Goal: Task Accomplishment & Management: Use online tool/utility

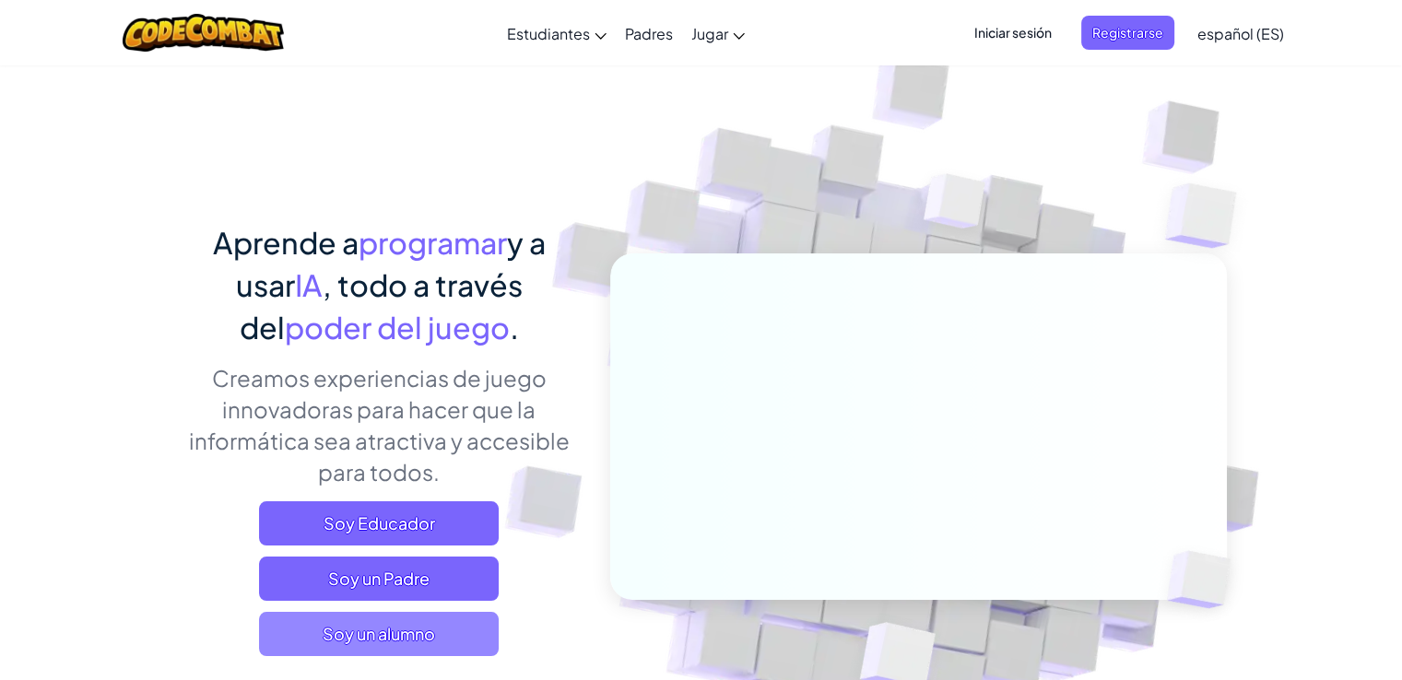
click at [431, 629] on span "Soy un alumno" at bounding box center [379, 634] width 240 height 44
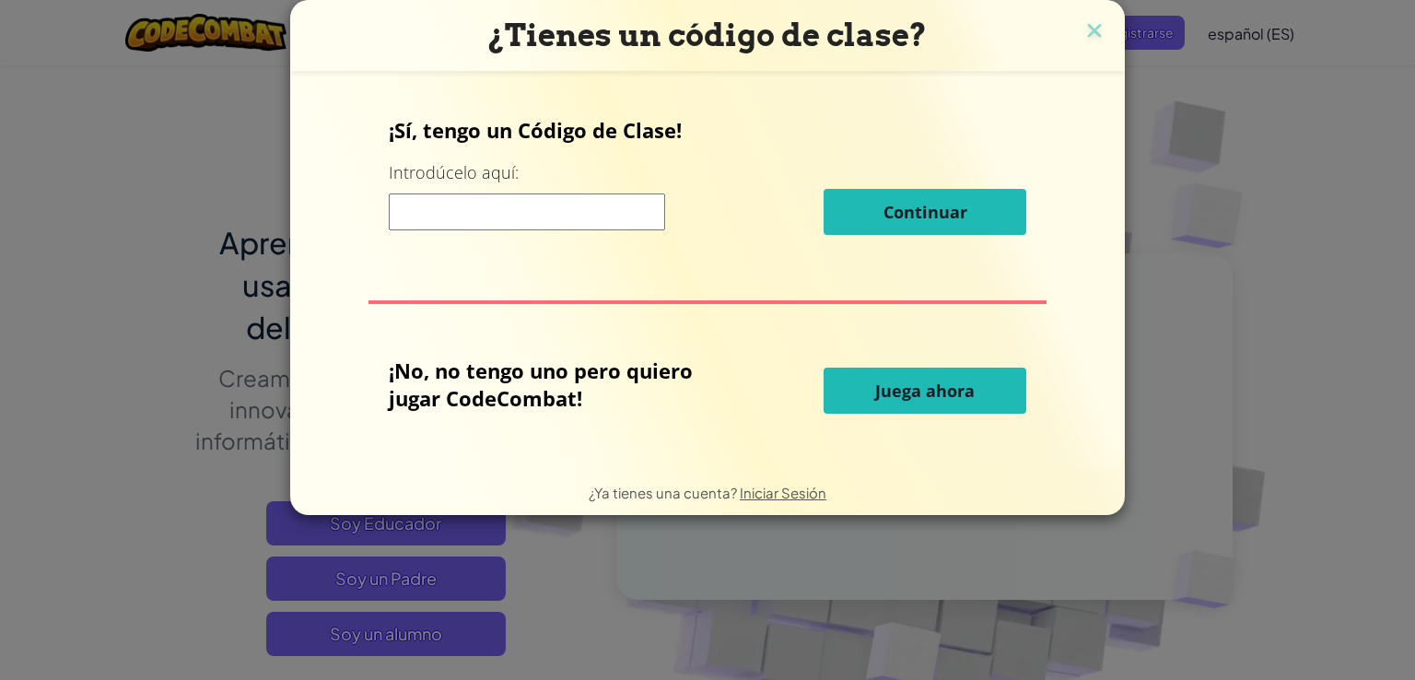
click at [947, 387] on span "Juega ahora" at bounding box center [925, 391] width 100 height 22
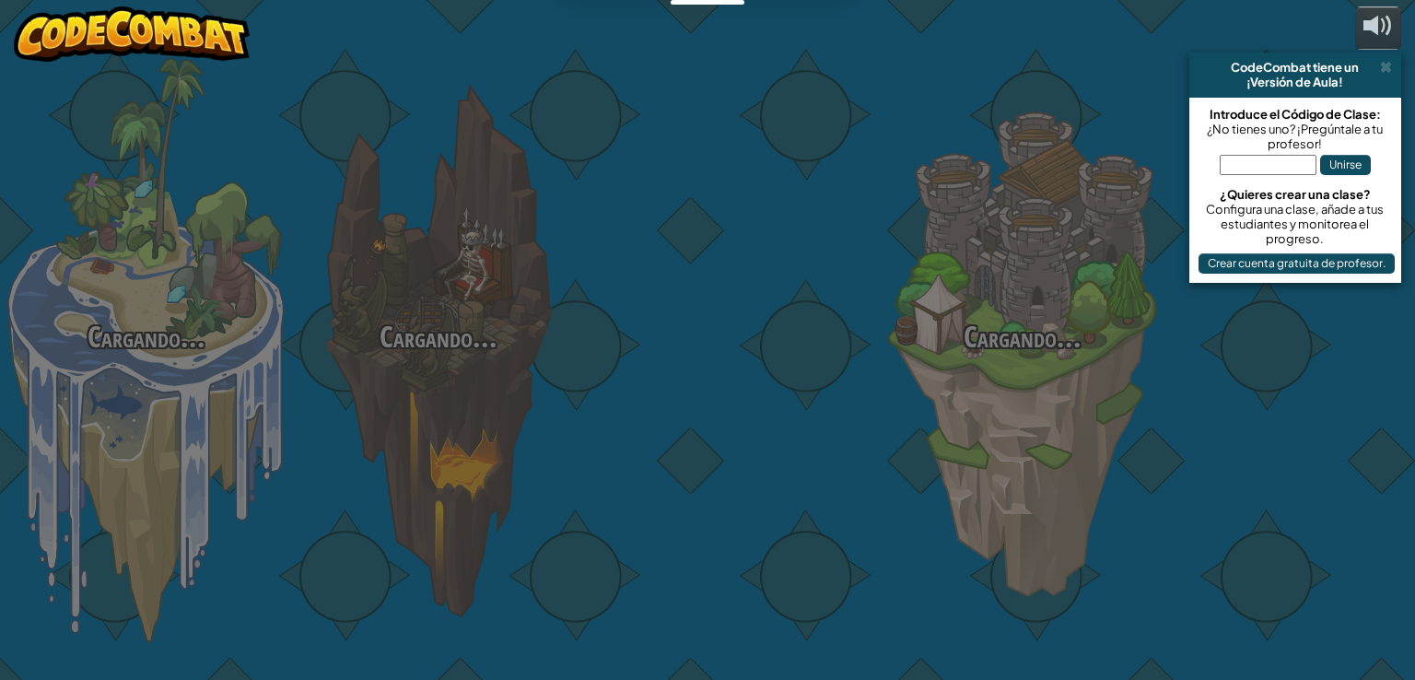
select select "es-ES"
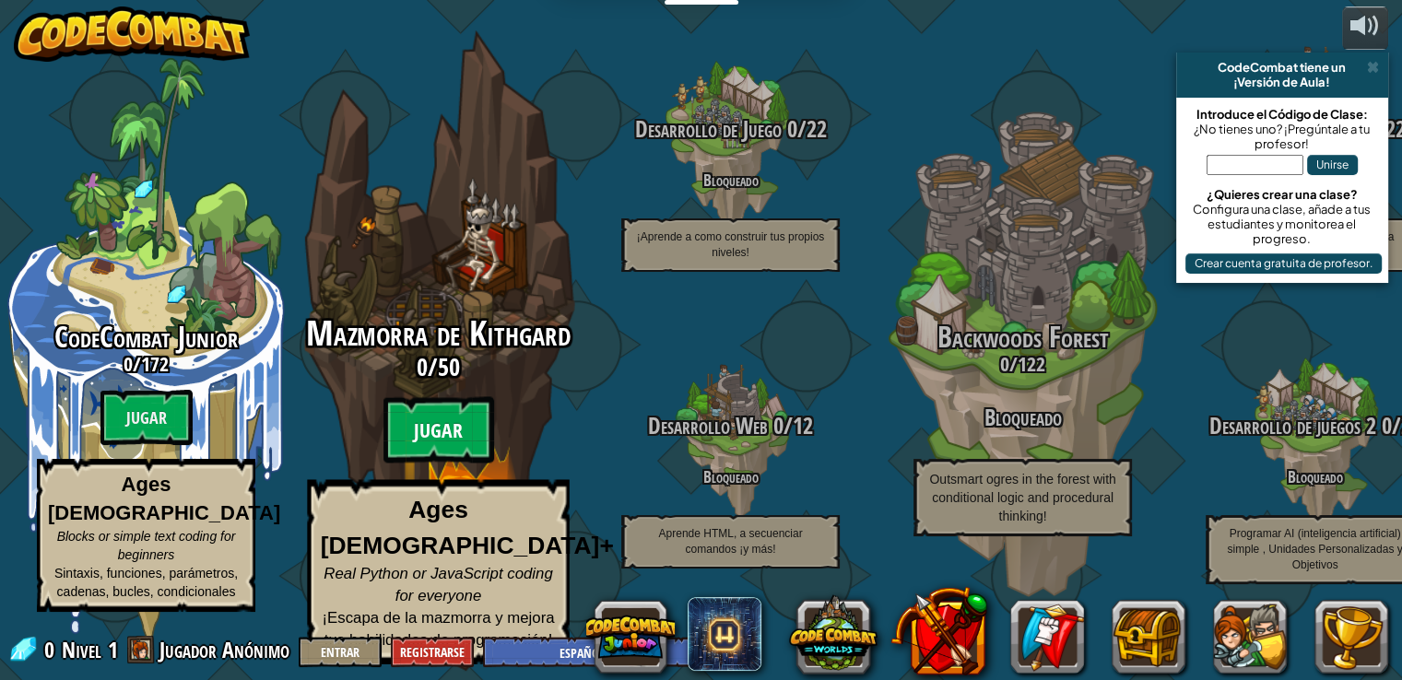
click at [441, 434] on btn "Jugar" at bounding box center [438, 430] width 111 height 66
select select "es-ES"
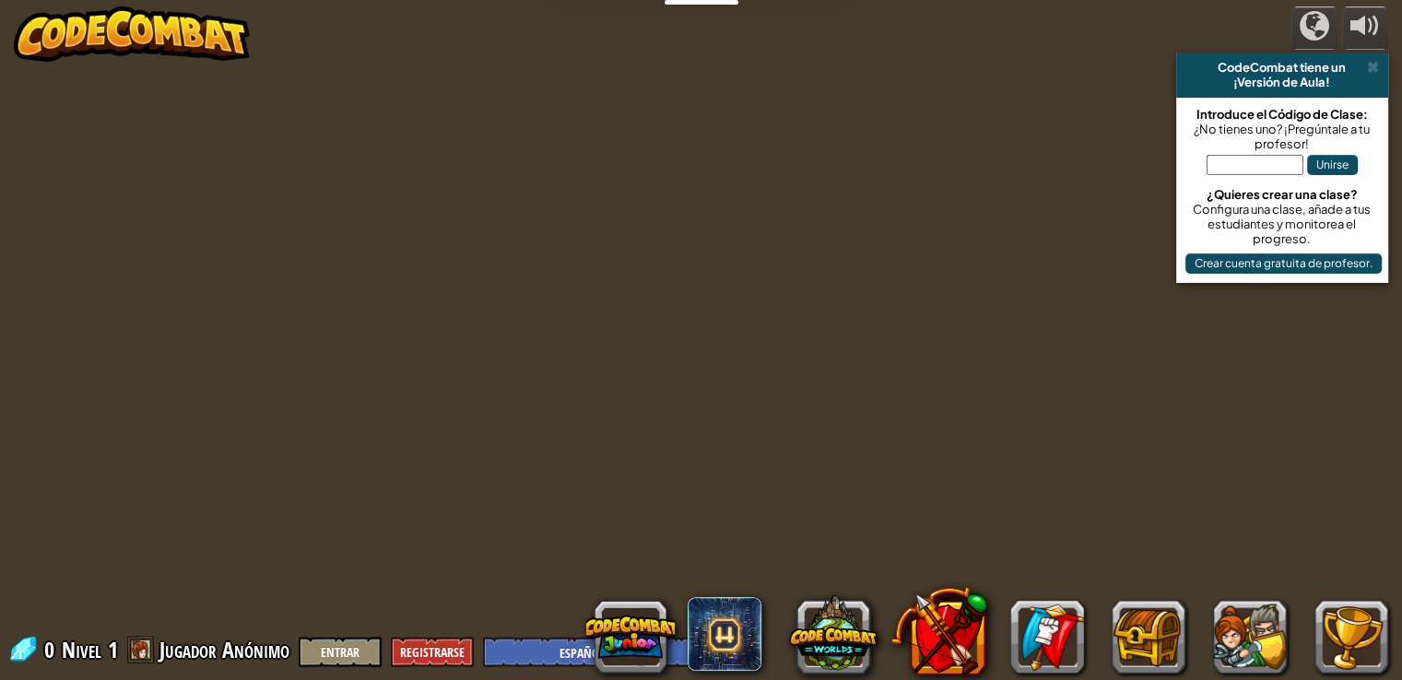
select select "es-ES"
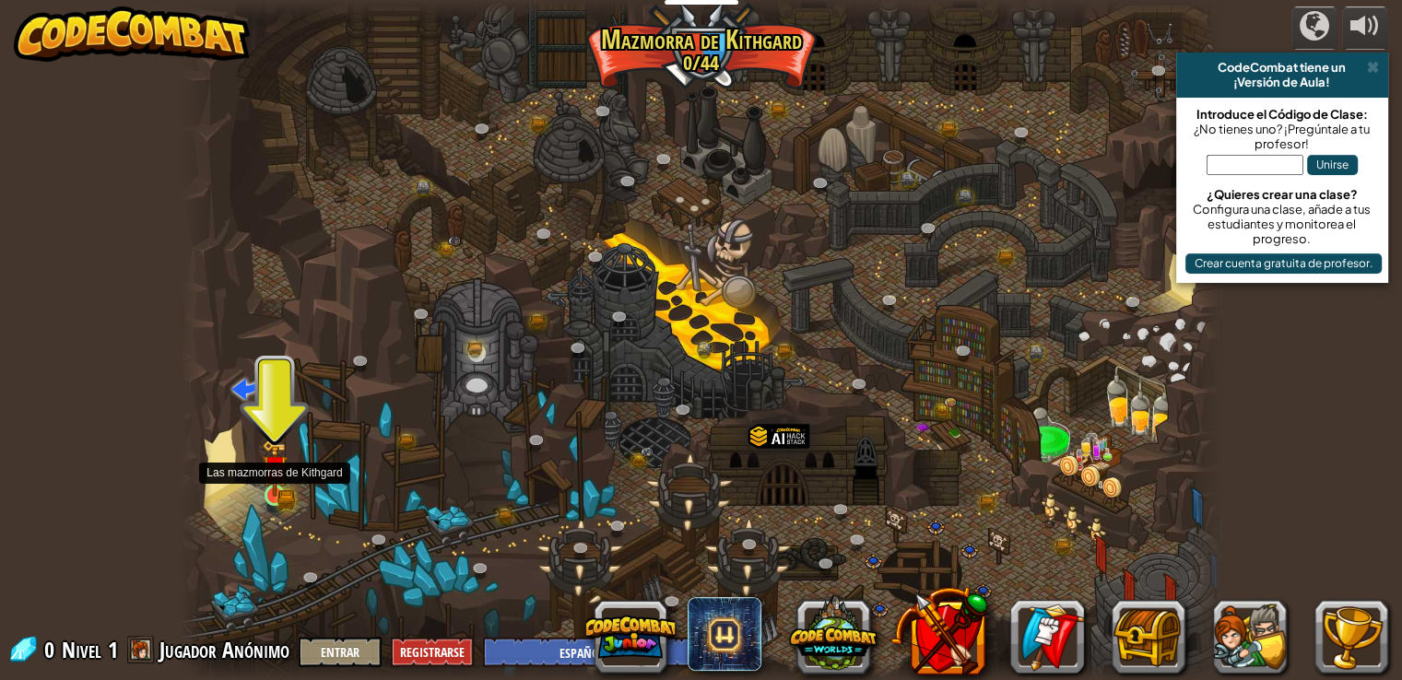
click at [280, 491] on img at bounding box center [275, 468] width 26 height 57
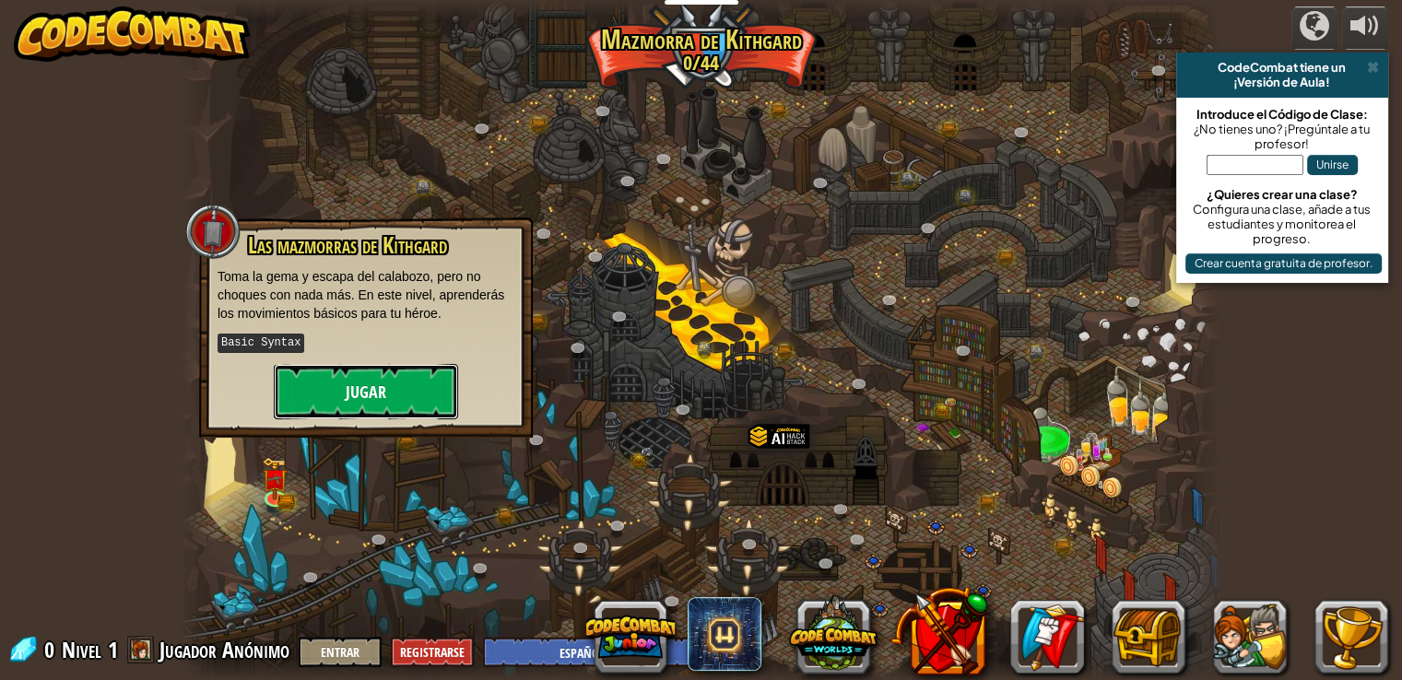
click at [312, 397] on button "Jugar" at bounding box center [366, 391] width 184 height 55
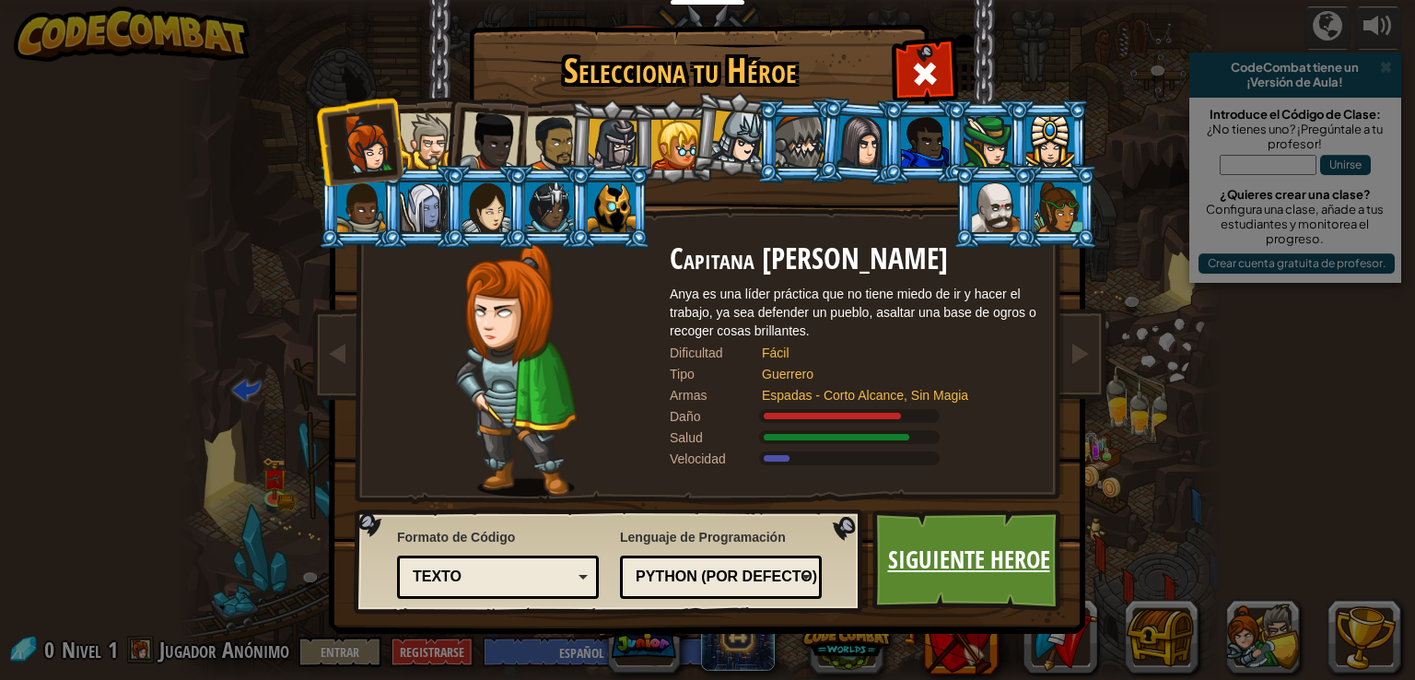
click at [933, 549] on link "Siguiente Heroe" at bounding box center [969, 560] width 193 height 101
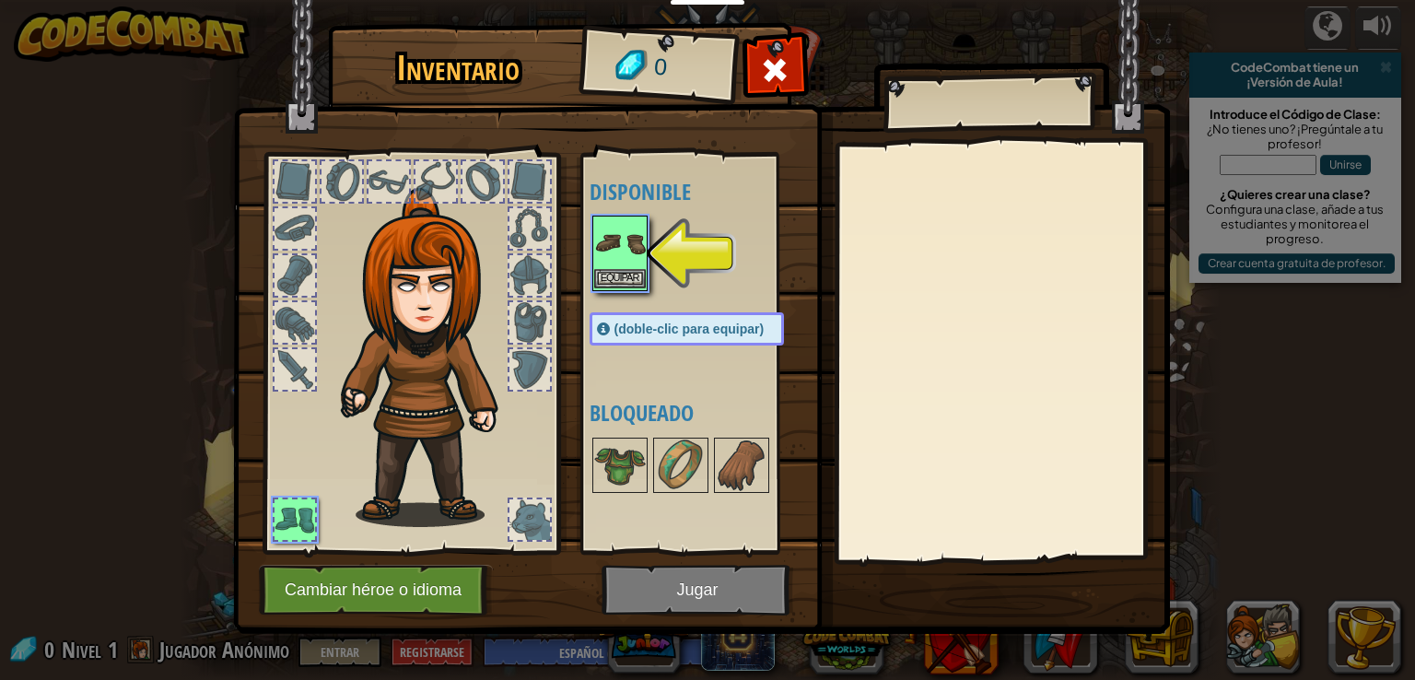
click at [600, 220] on div "Inventario 0 Disponible Equipar (doble-clic para equipar) Bloqueado [GEOGRAPHIC…" at bounding box center [707, 340] width 1415 height 680
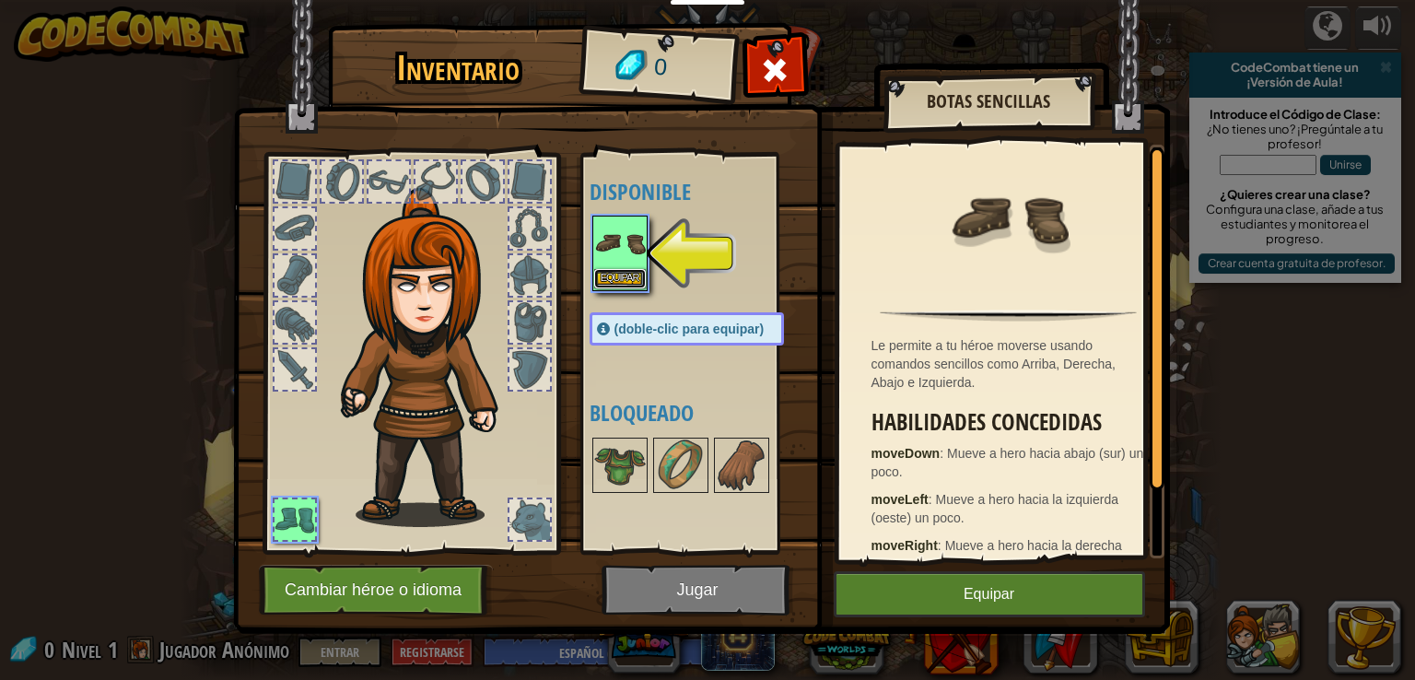
click at [623, 274] on button "Equipar" at bounding box center [620, 278] width 52 height 19
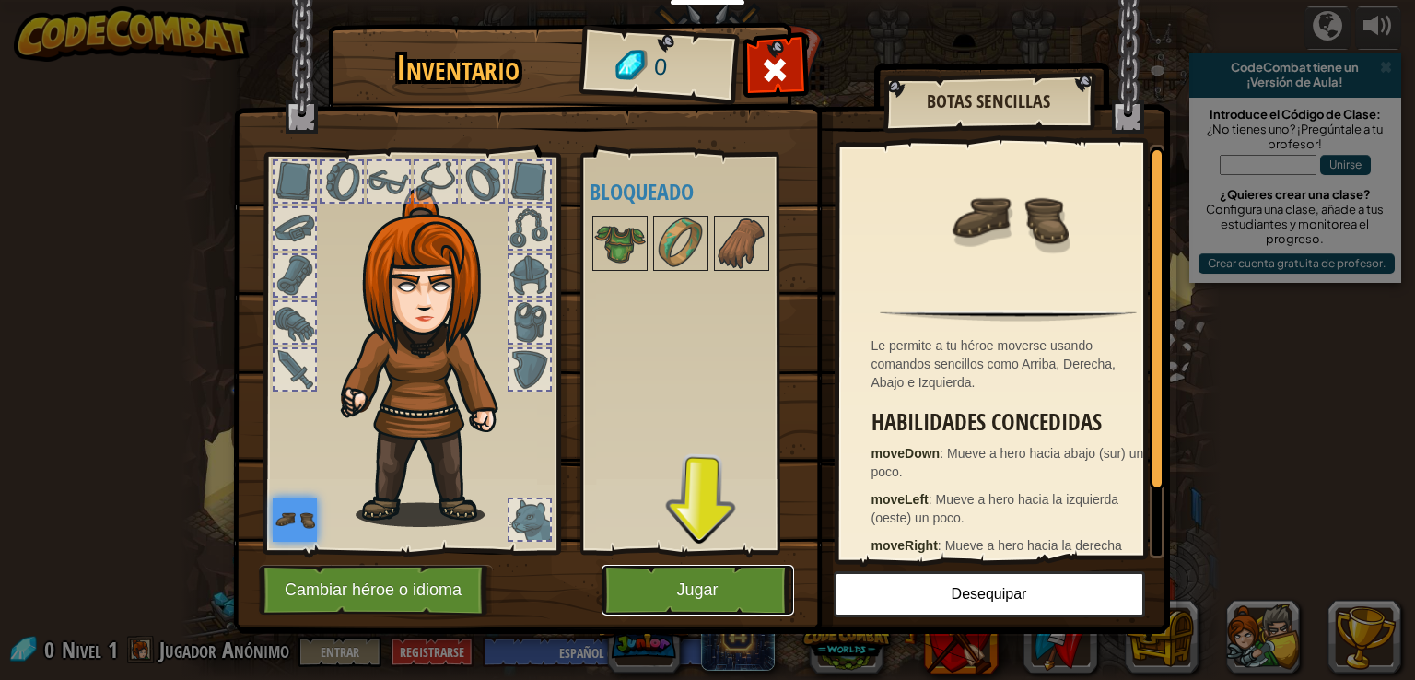
click at [735, 582] on button "Jugar" at bounding box center [698, 590] width 193 height 51
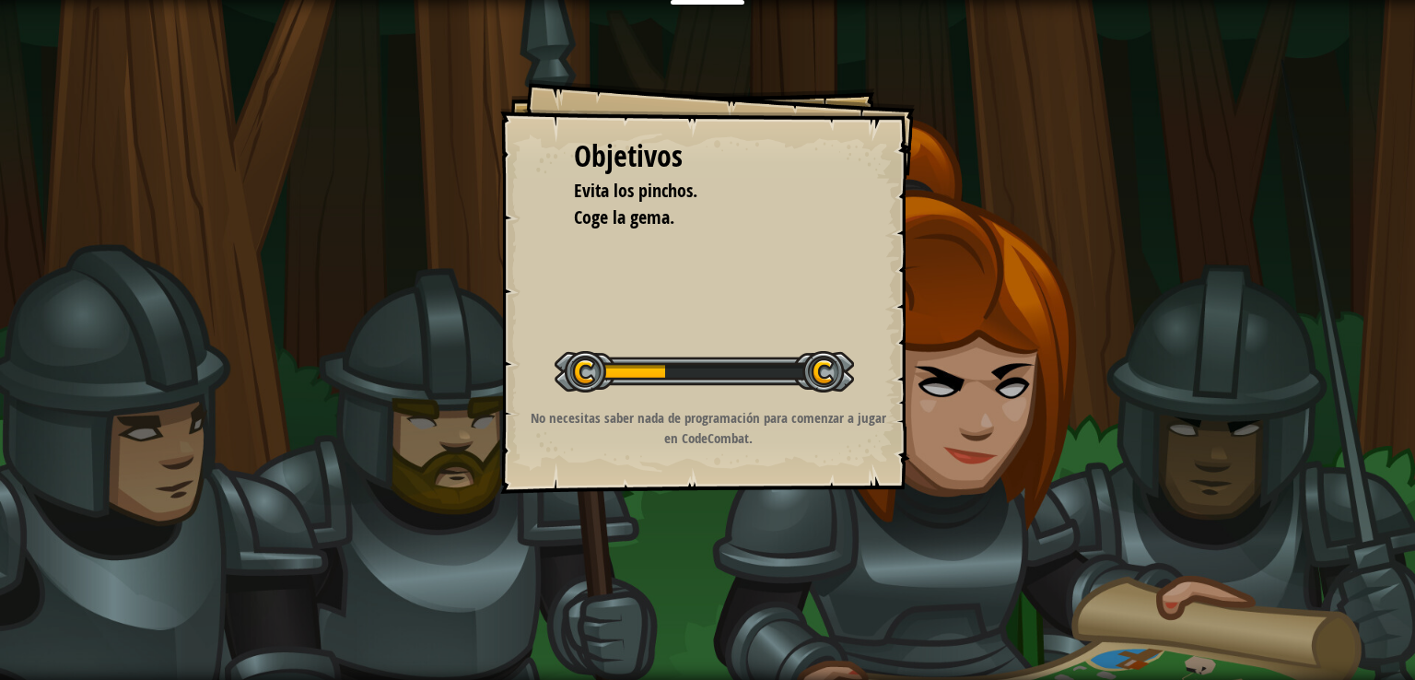
click at [642, 380] on div at bounding box center [704, 371] width 299 height 41
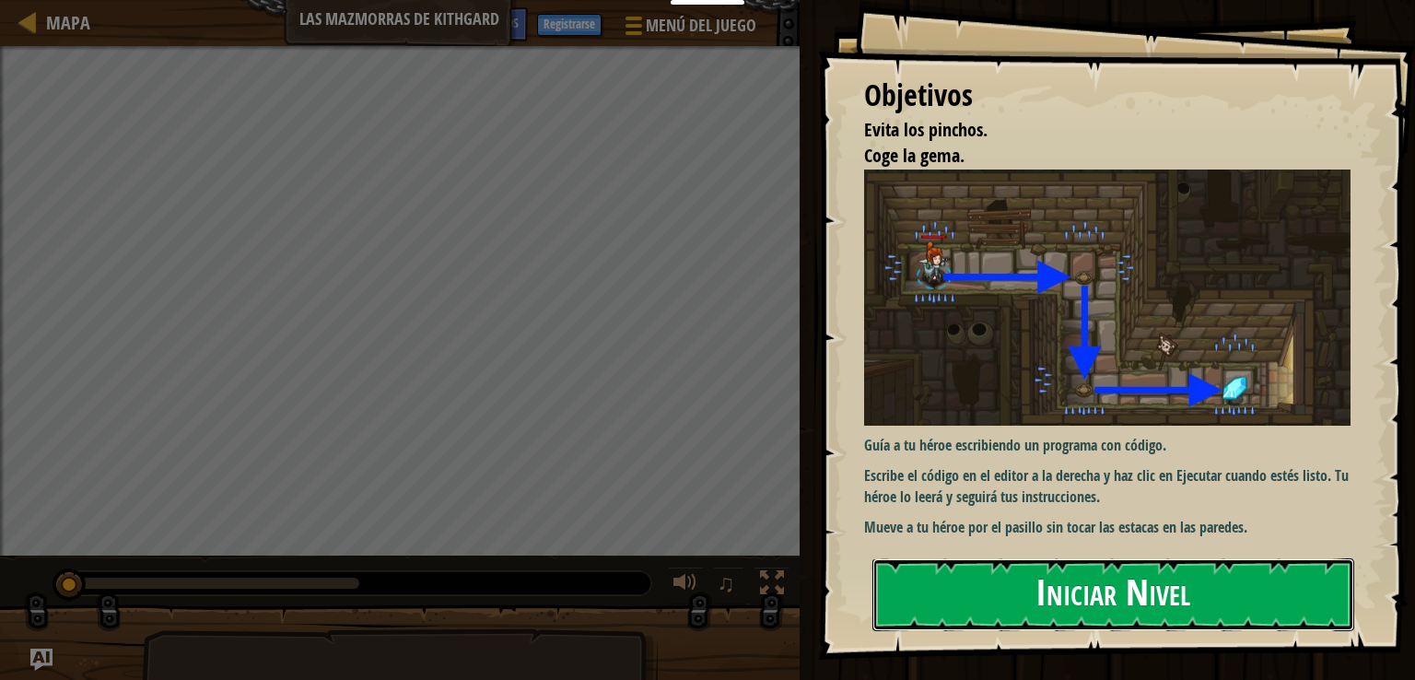
click at [1279, 596] on button "Iniciar Nivel" at bounding box center [1114, 594] width 482 height 73
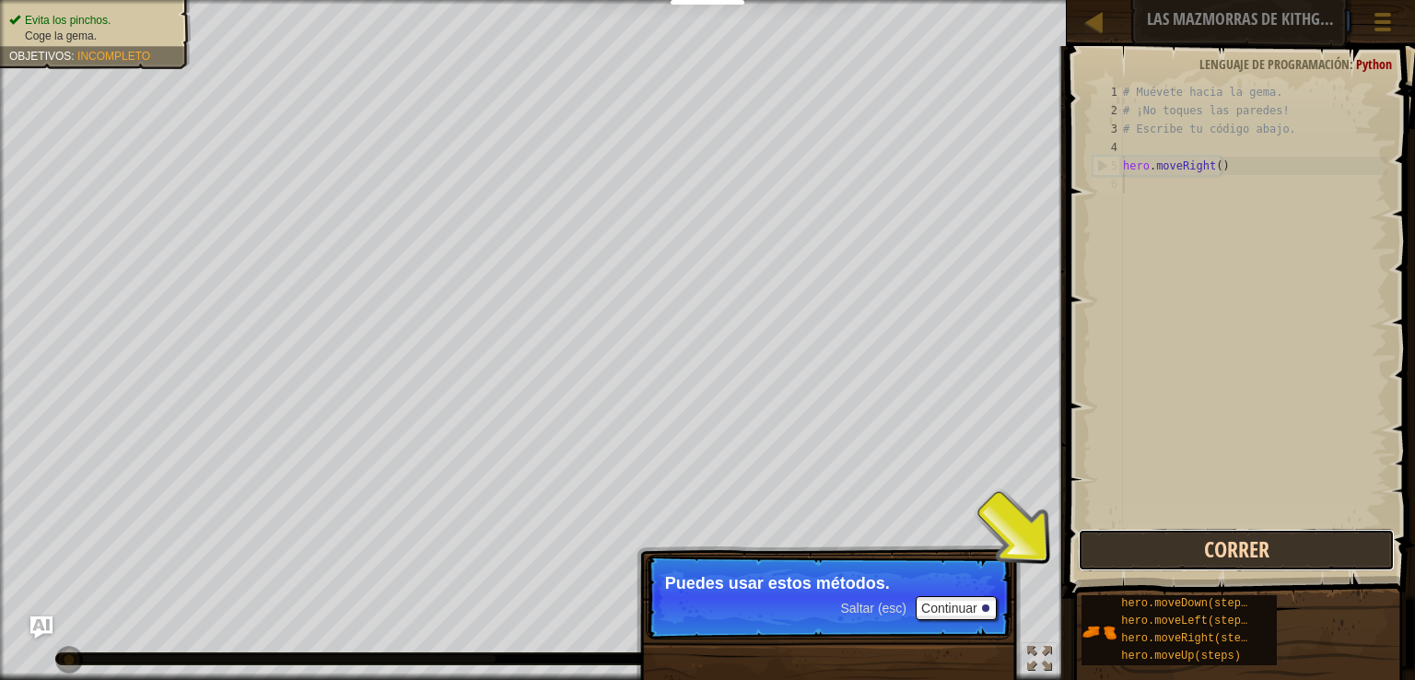
click at [1242, 554] on button "Correr" at bounding box center [1236, 550] width 317 height 42
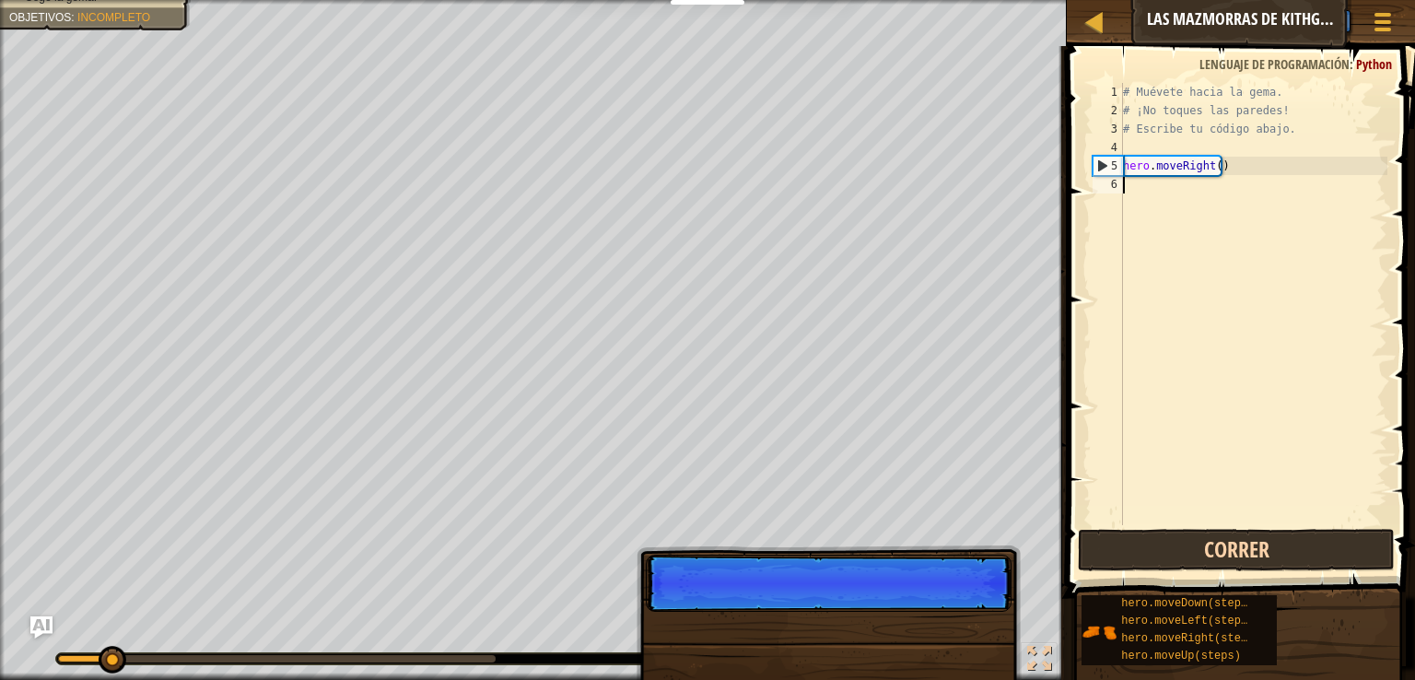
scroll to position [8, 0]
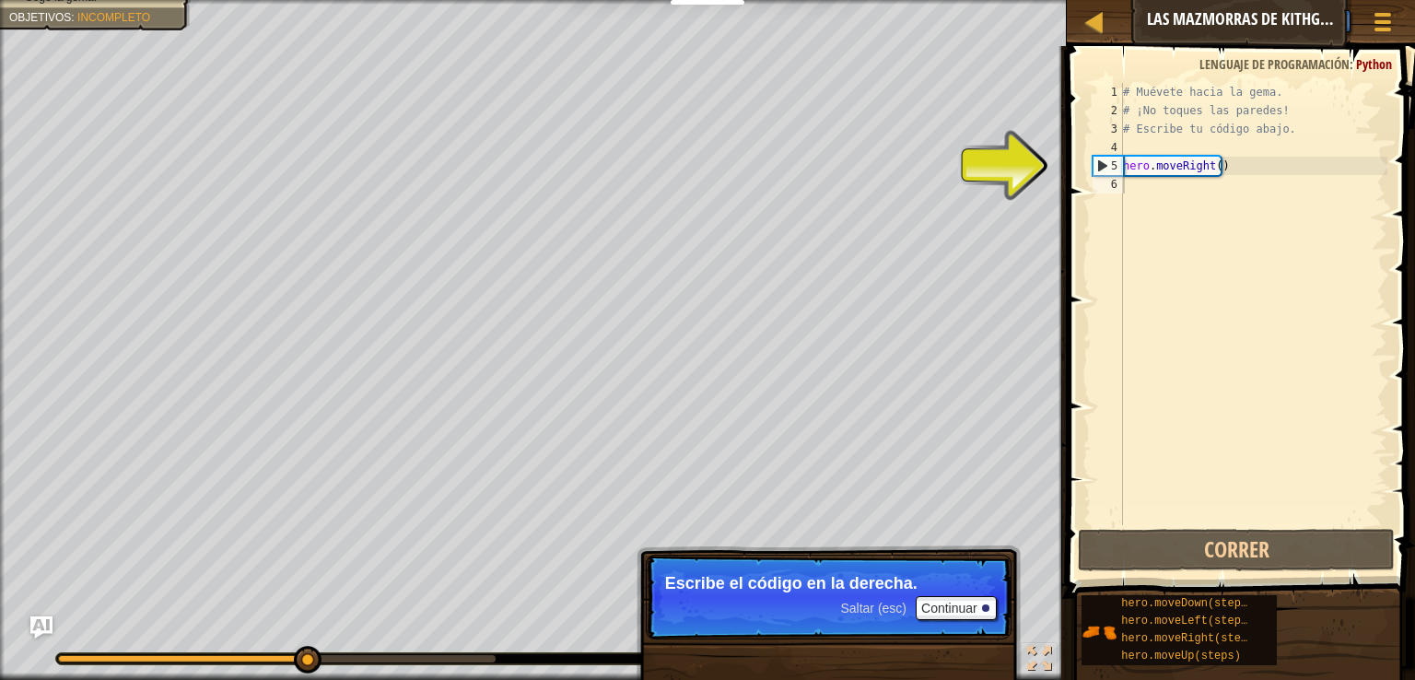
click at [961, 592] on p "Escribe el código en la derecha." at bounding box center [828, 583] width 327 height 18
click at [1146, 170] on div "# Muévete hacia la gema. # ¡No toques las paredes! # Escribe tu código abajo. h…" at bounding box center [1254, 322] width 268 height 479
type textarea "hero.moveRight()"
click at [1213, 278] on div "# Muévete hacia la gema. # ¡No toques las paredes! # Escribe tu código abajo. h…" at bounding box center [1254, 322] width 268 height 479
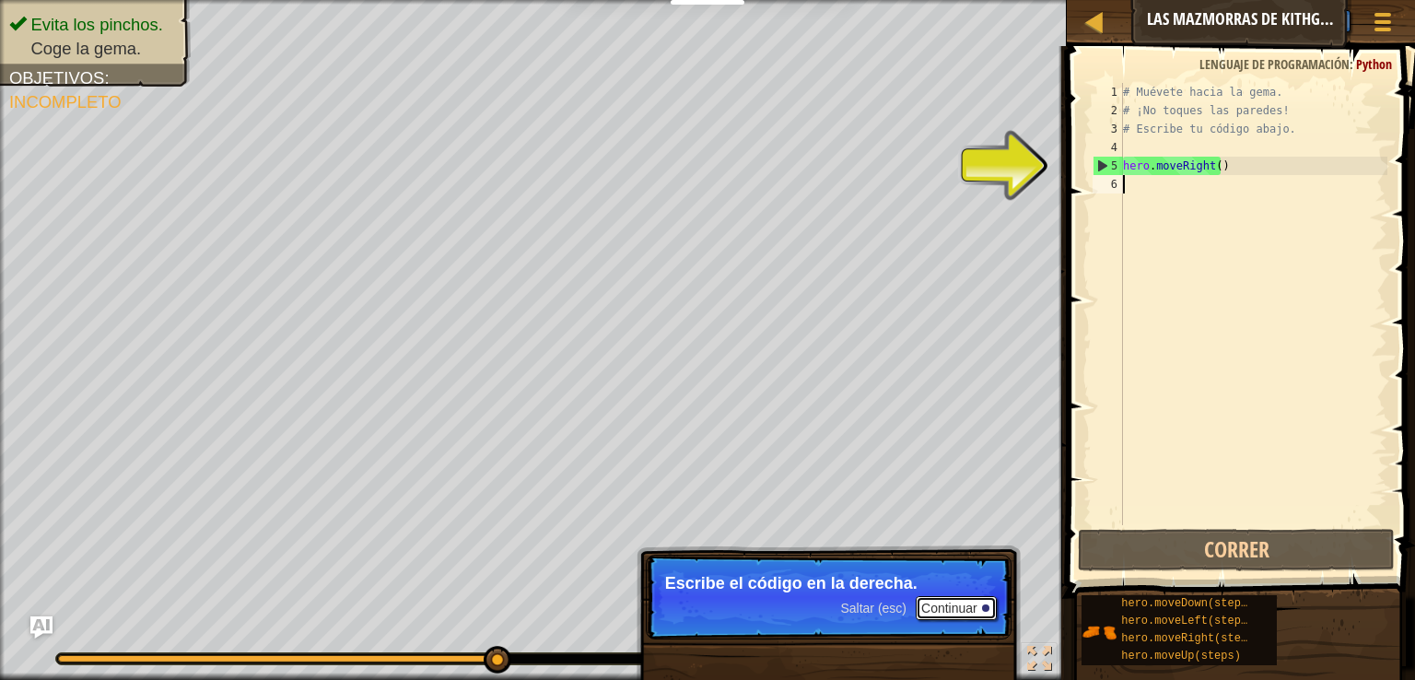
click at [926, 605] on button "Continuar" at bounding box center [956, 608] width 81 height 24
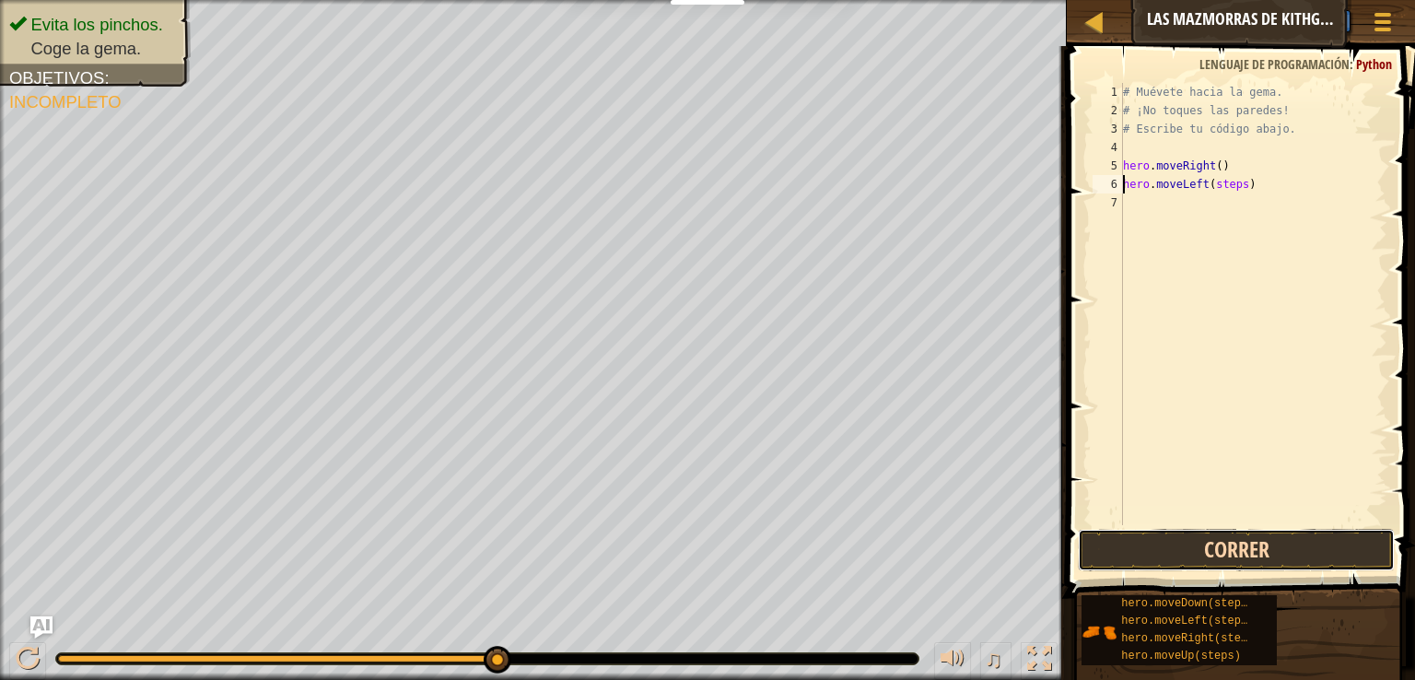
click at [1240, 550] on button "Correr" at bounding box center [1236, 550] width 317 height 42
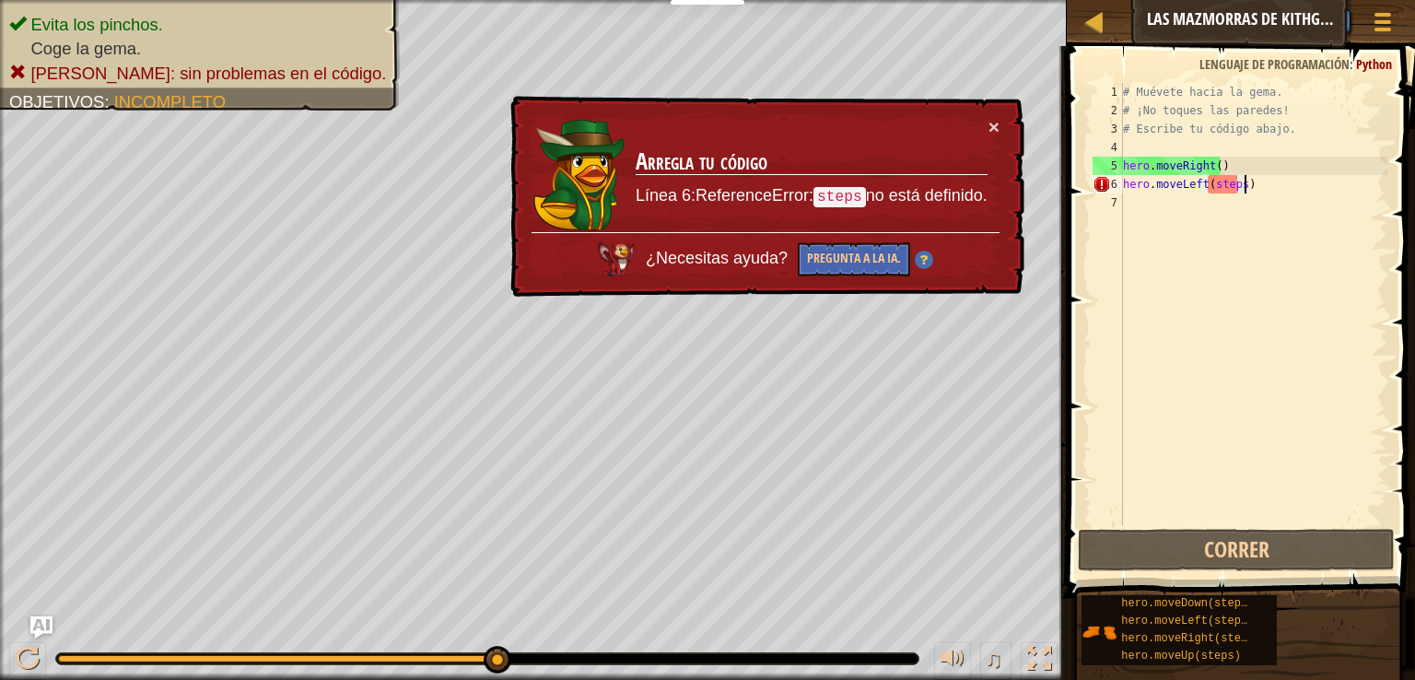
click at [1279, 183] on div "# Muévete hacia la gema. # ¡No toques las paredes! # Escribe tu código abajo. h…" at bounding box center [1254, 322] width 268 height 479
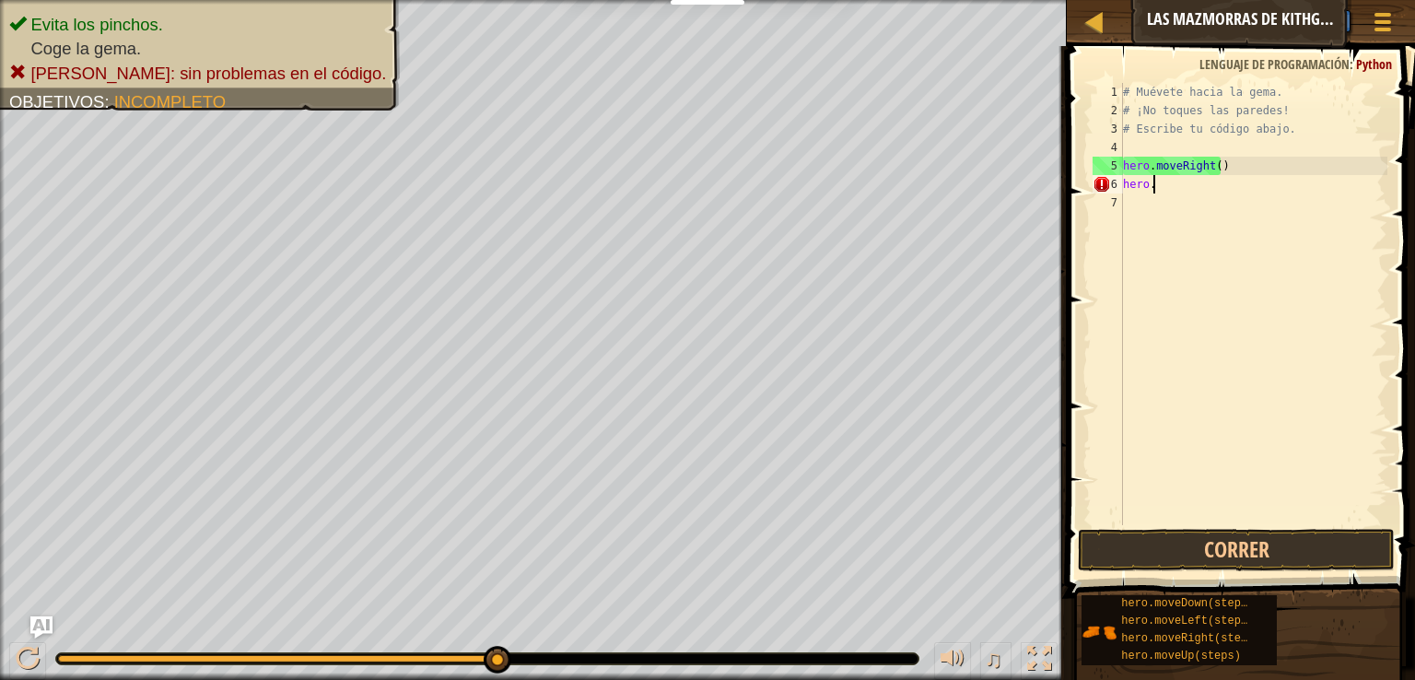
type textarea "h"
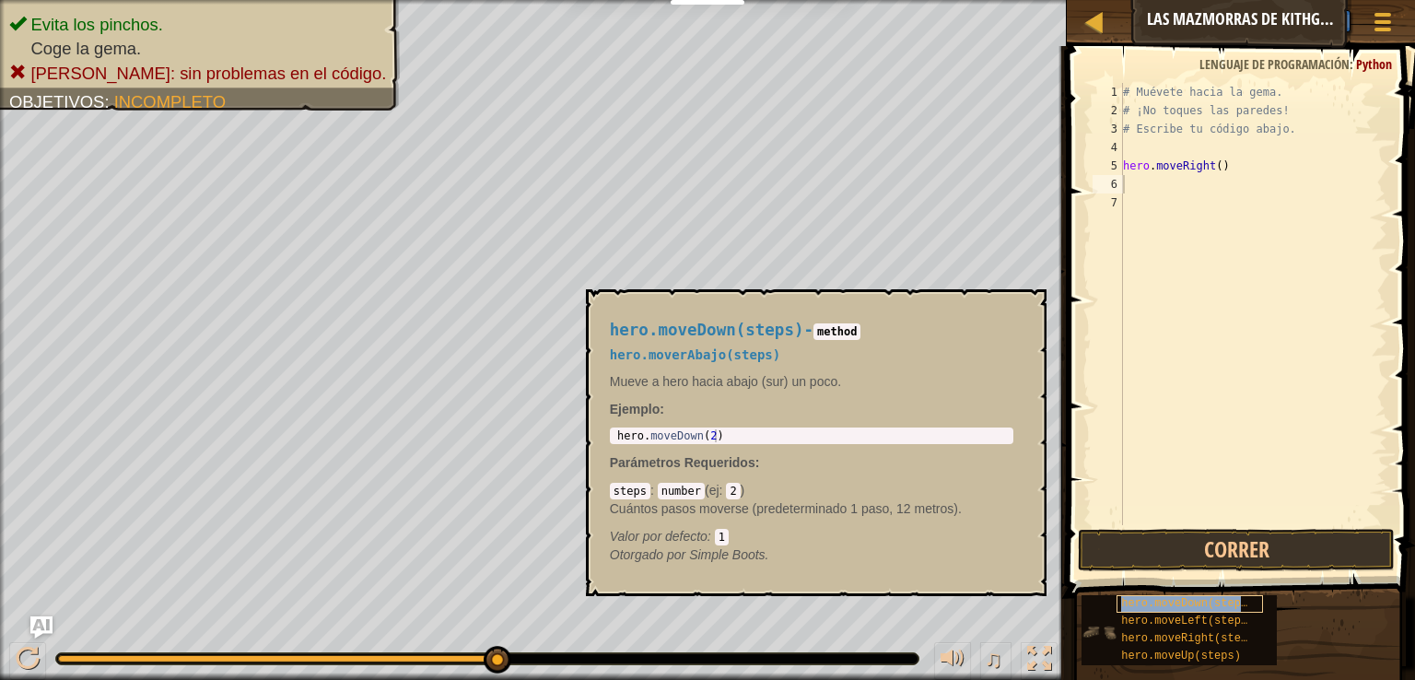
click at [1194, 607] on span "hero.moveDown(steps)" at bounding box center [1187, 603] width 133 height 13
type textarea "hero.moveRight(steps)"
click at [1180, 200] on div "# Muévete hacia la gema. # ¡No toques las paredes! # Escribe tu código abajo. h…" at bounding box center [1254, 322] width 268 height 479
click at [1259, 218] on div "# Muévete hacia la gema. # ¡No toques las paredes! # Escribe tu código abajo. h…" at bounding box center [1254, 322] width 268 height 479
click at [1259, 207] on div "# Muévete hacia la gema. # ¡No toques las paredes! # Escribe tu código abajo. h…" at bounding box center [1254, 322] width 268 height 479
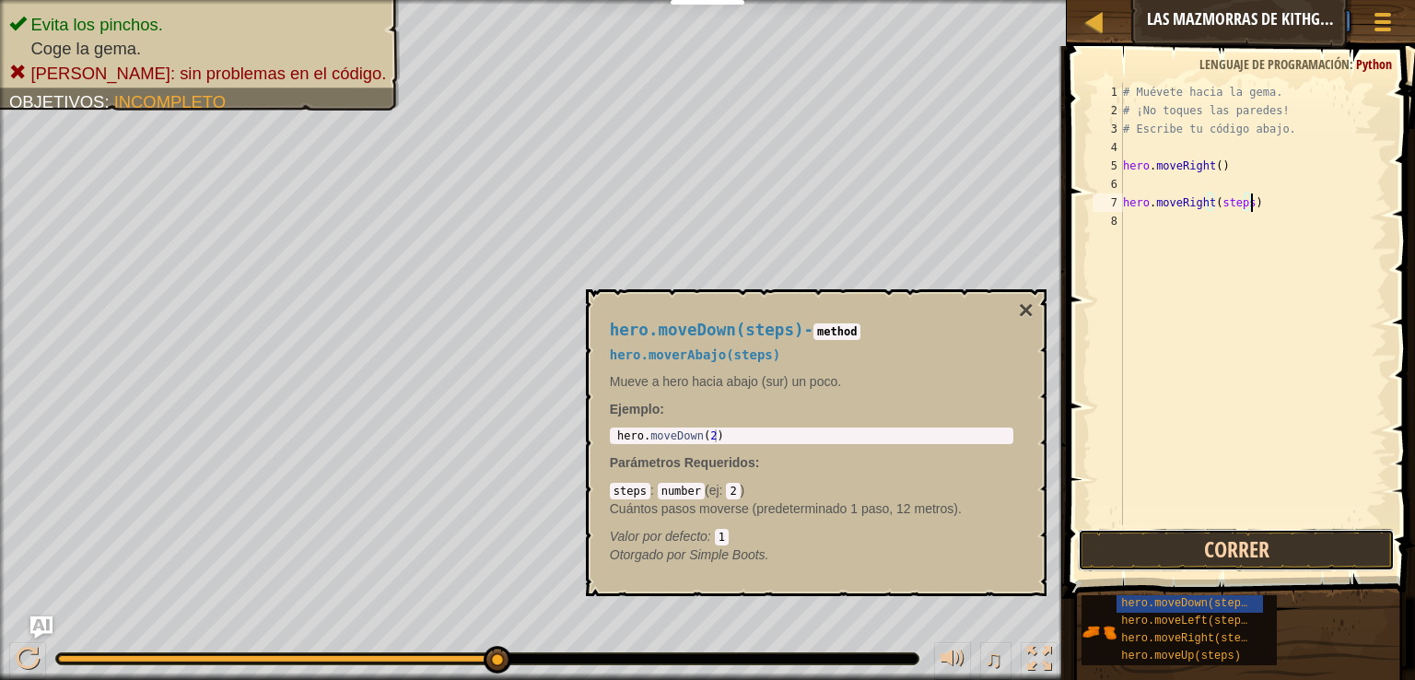
click at [1228, 558] on button "Correr" at bounding box center [1236, 550] width 317 height 42
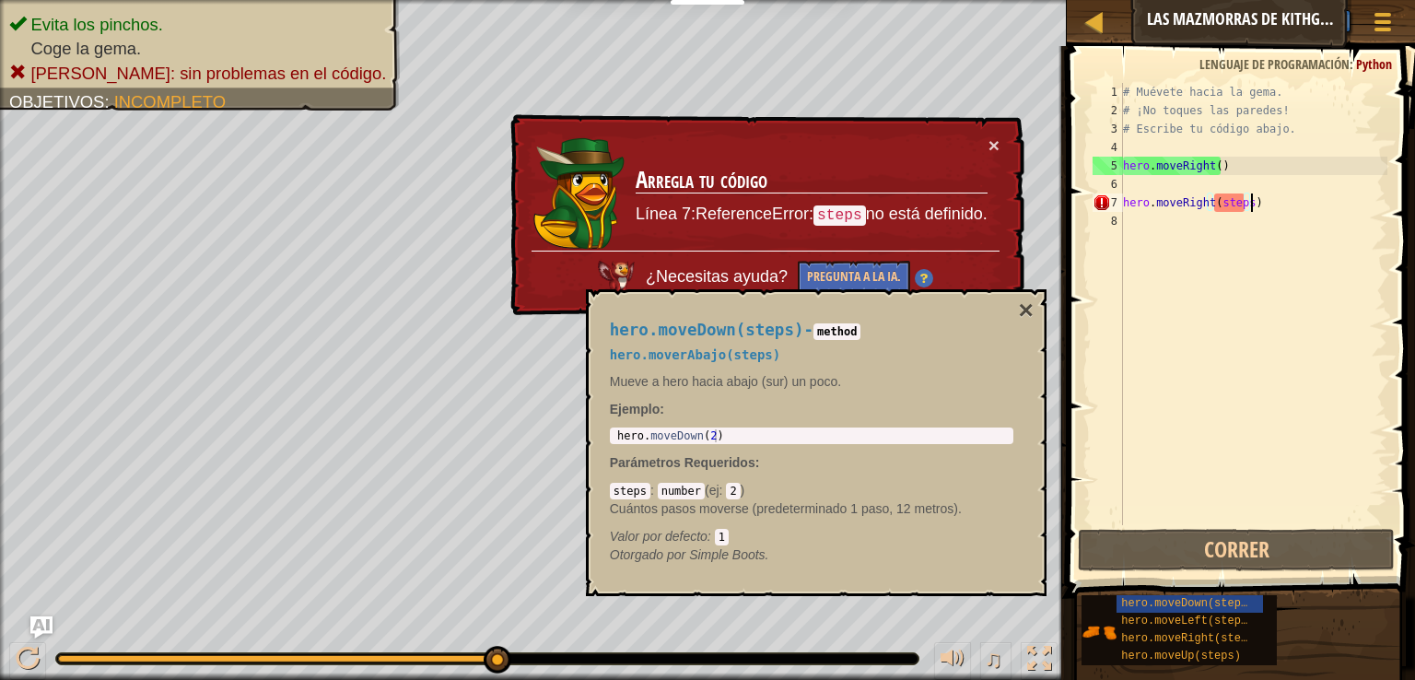
click at [1263, 207] on div "# Muévete hacia la gema. # ¡No toques las paredes! # Escribe tu código abajo. h…" at bounding box center [1254, 322] width 268 height 479
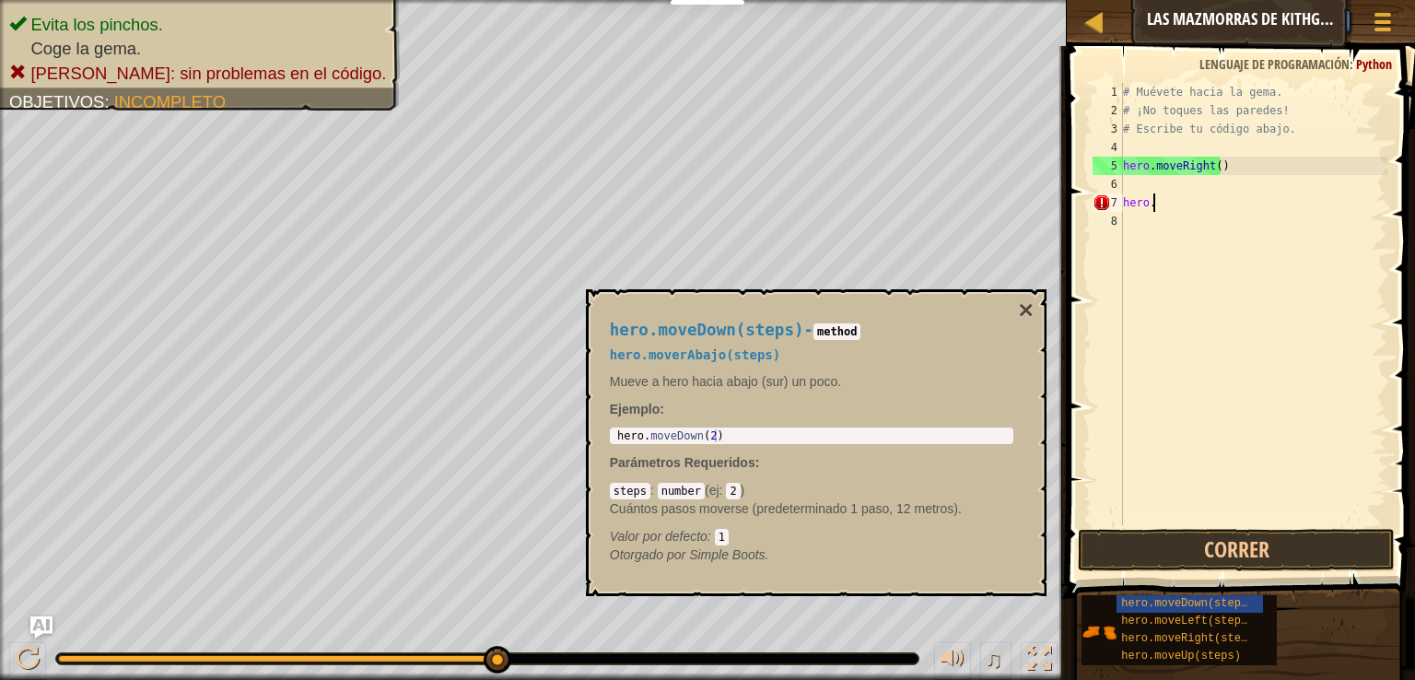
type textarea "h"
click at [1294, 648] on div "hero.moveDown(steps) hero.moveLeft(steps) hero.moveRight(steps) hero.moveUp(ste…" at bounding box center [1242, 630] width 322 height 72
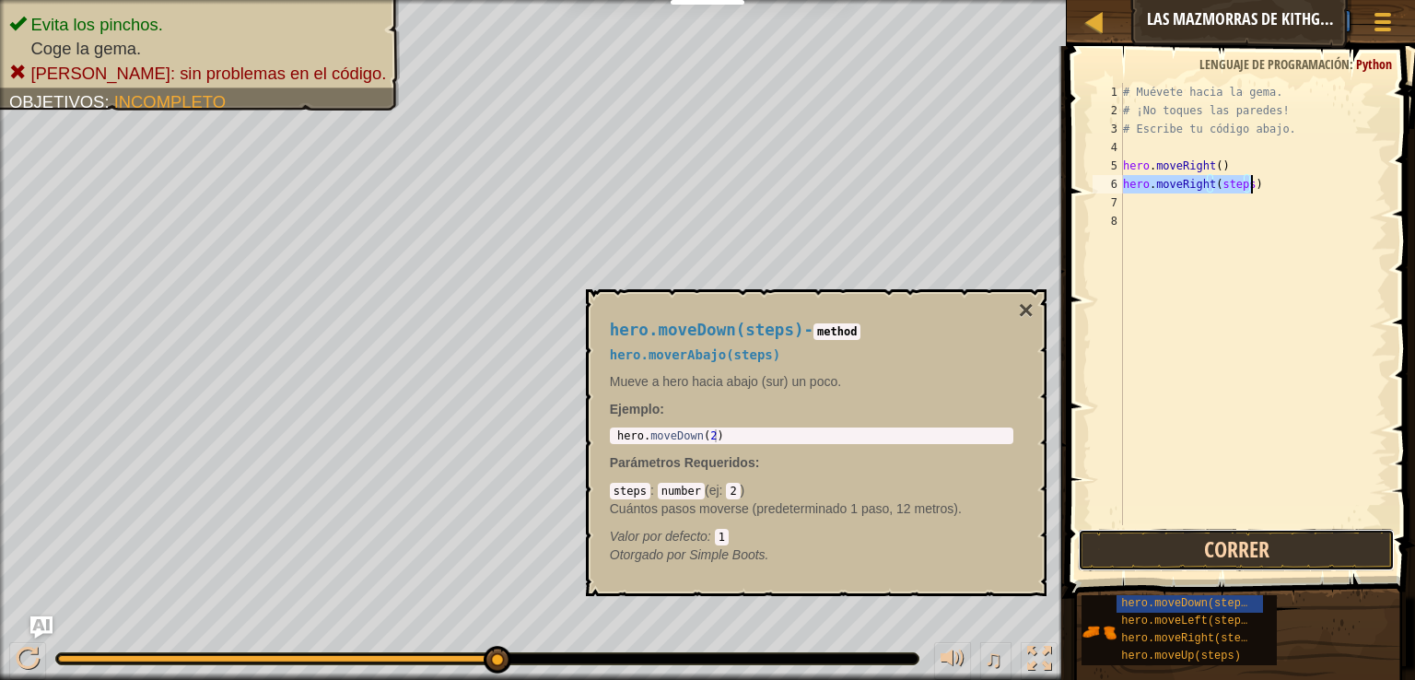
click at [1316, 546] on button "Correr" at bounding box center [1236, 550] width 317 height 42
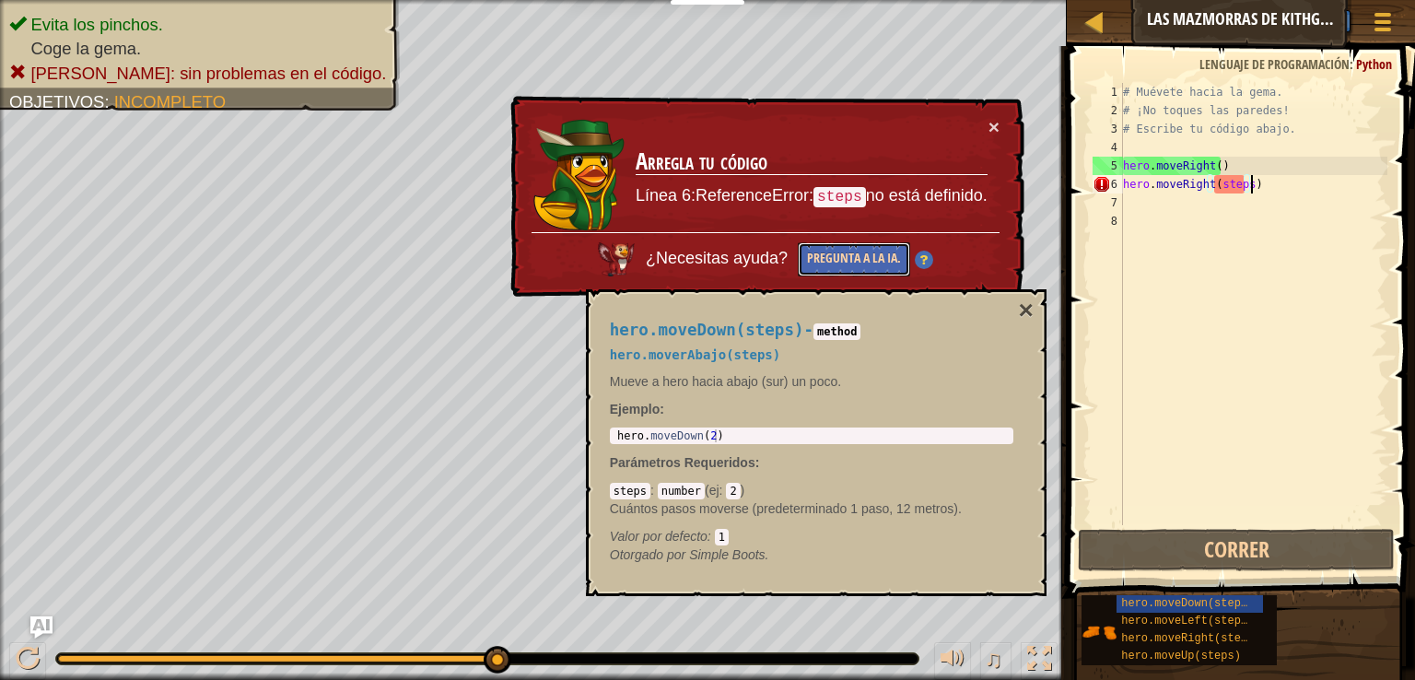
click at [894, 244] on button "Pregunta a la IA." at bounding box center [854, 259] width 112 height 34
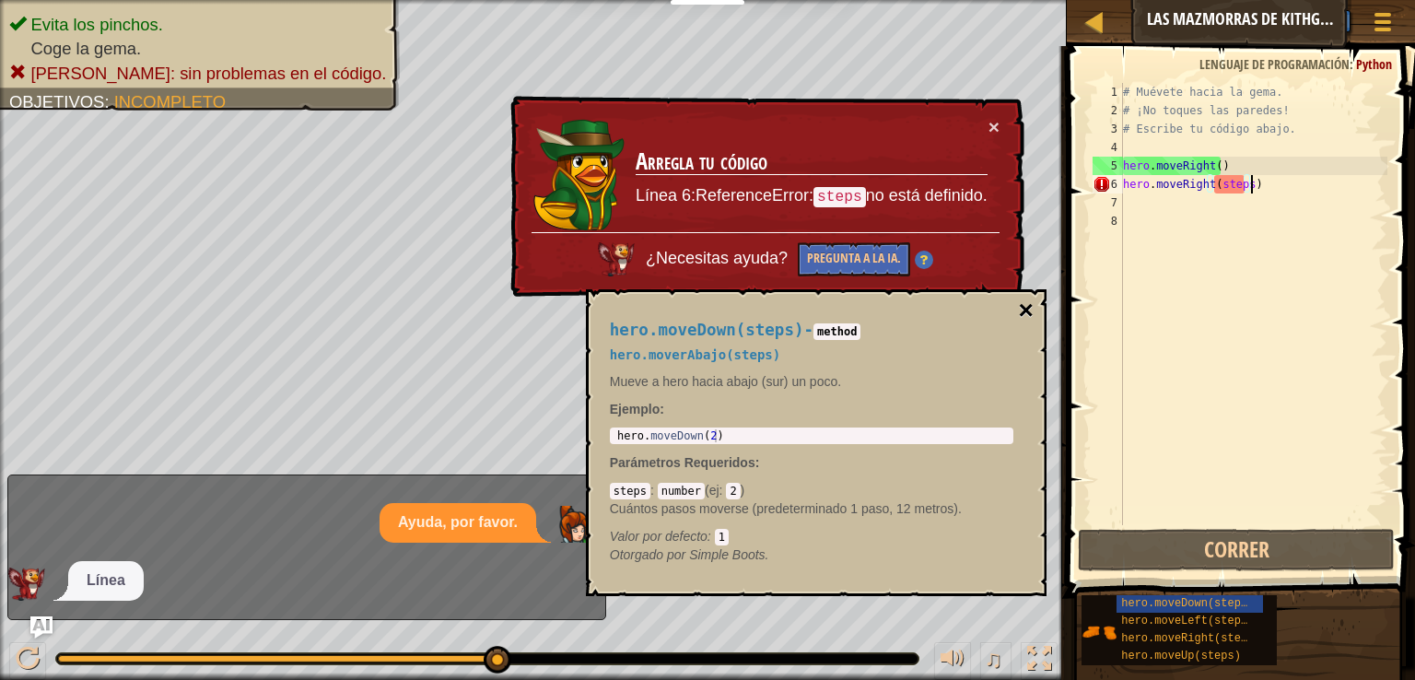
click at [1023, 311] on button "×" at bounding box center [1025, 311] width 15 height 26
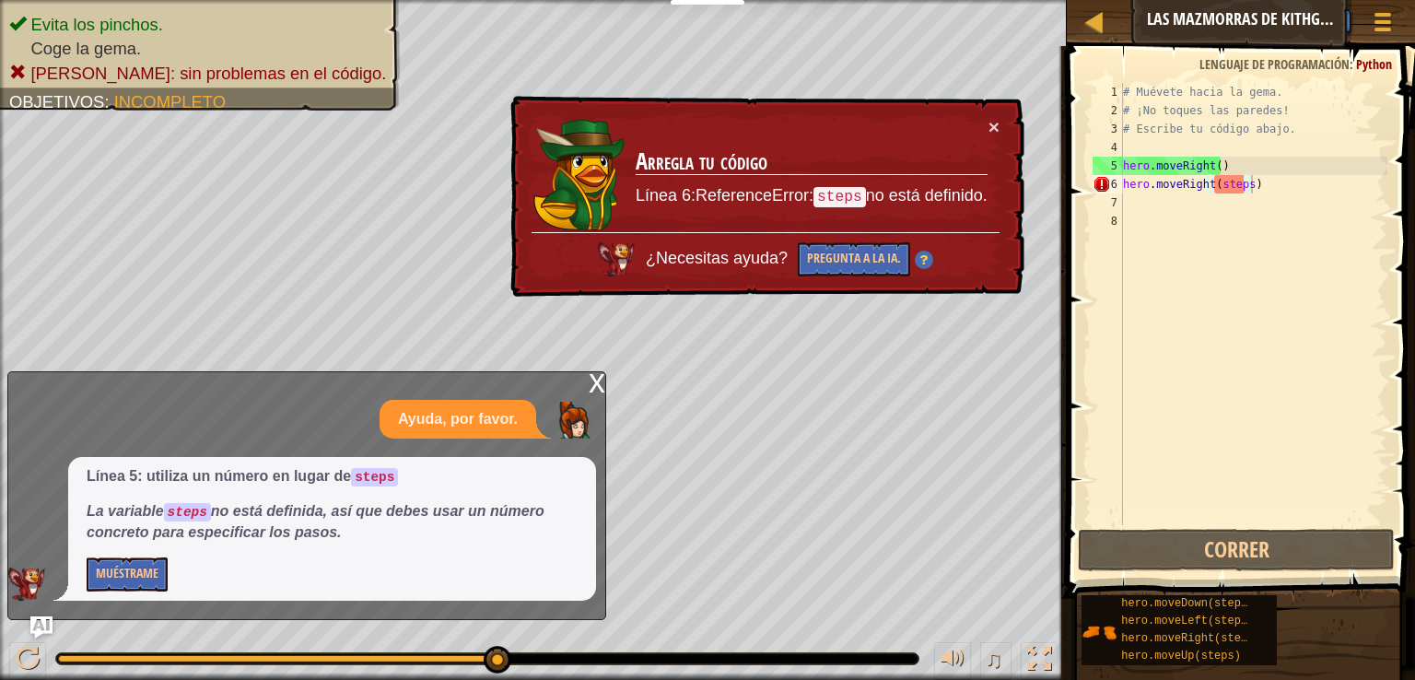
click at [170, 569] on p "Muéstrame" at bounding box center [332, 575] width 491 height 34
click at [151, 581] on button "Muéstrame" at bounding box center [127, 575] width 81 height 34
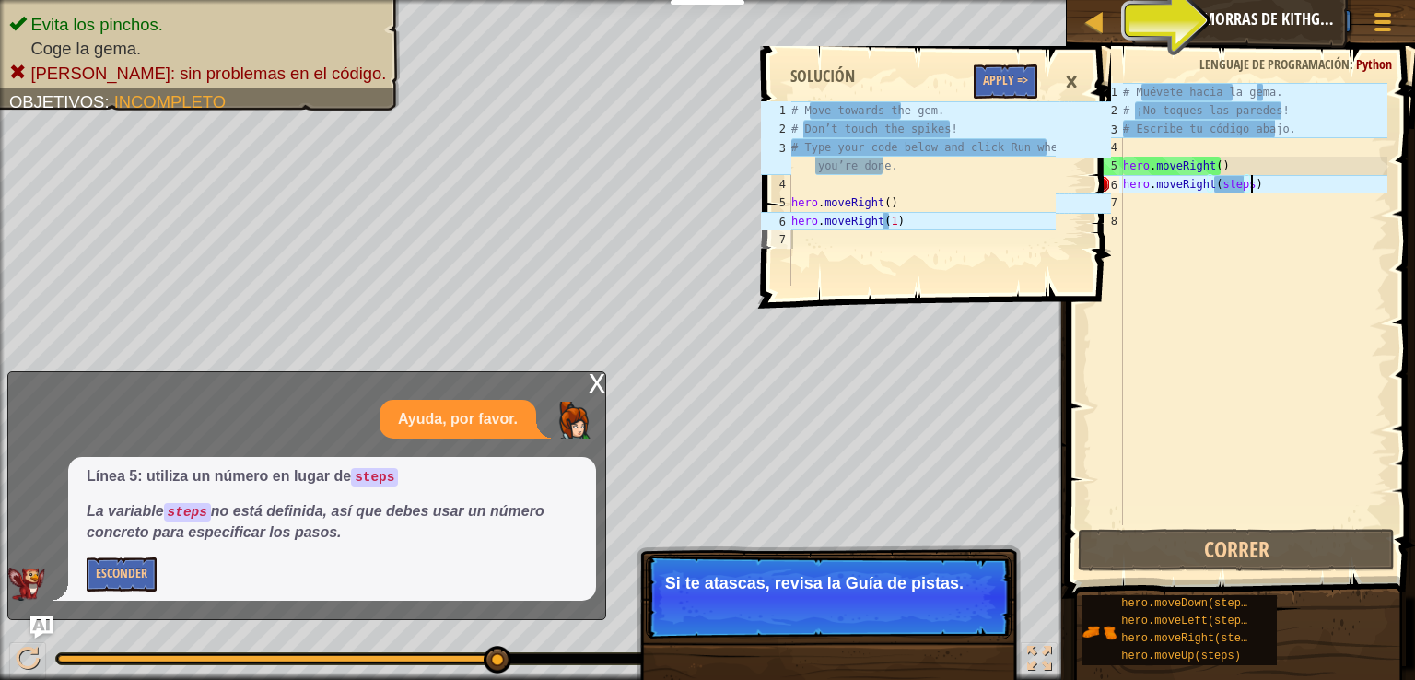
click at [1235, 186] on div "# Muévete hacia la gema. # ¡No toques las paredes! # Escribe tu código abajo. h…" at bounding box center [1254, 322] width 268 height 479
click at [1242, 181] on div "# Muévete hacia la gema. # ¡No toques las paredes! # Escribe tu código abajo. h…" at bounding box center [1254, 322] width 268 height 479
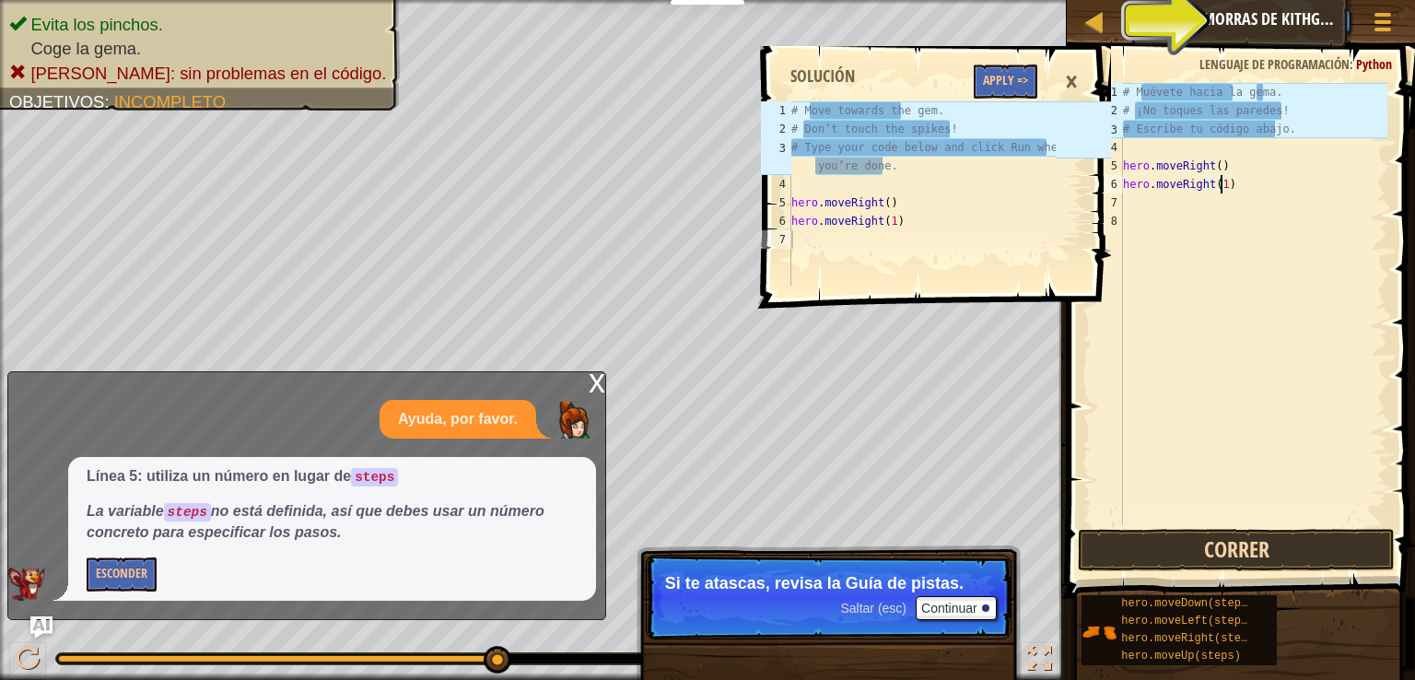
scroll to position [8, 7]
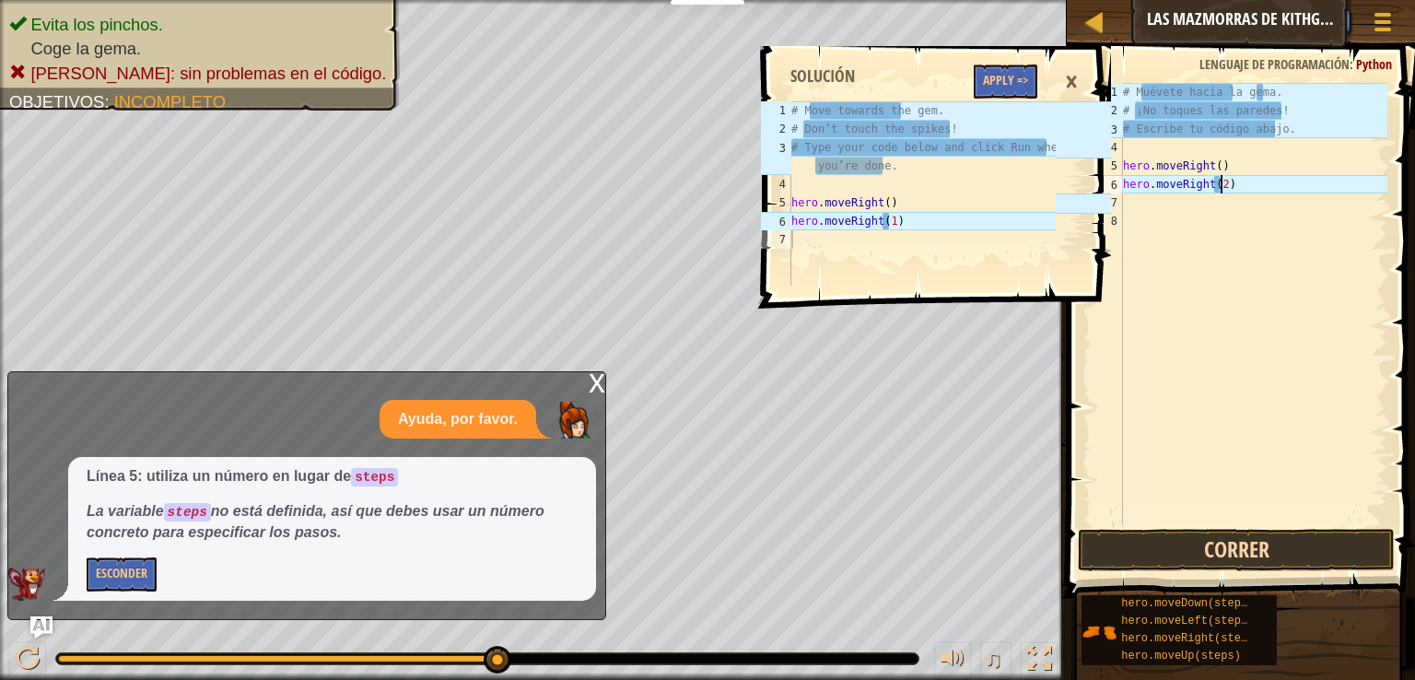
type textarea "hero.moveRight(2)"
click at [1246, 554] on button "Correr" at bounding box center [1236, 550] width 317 height 42
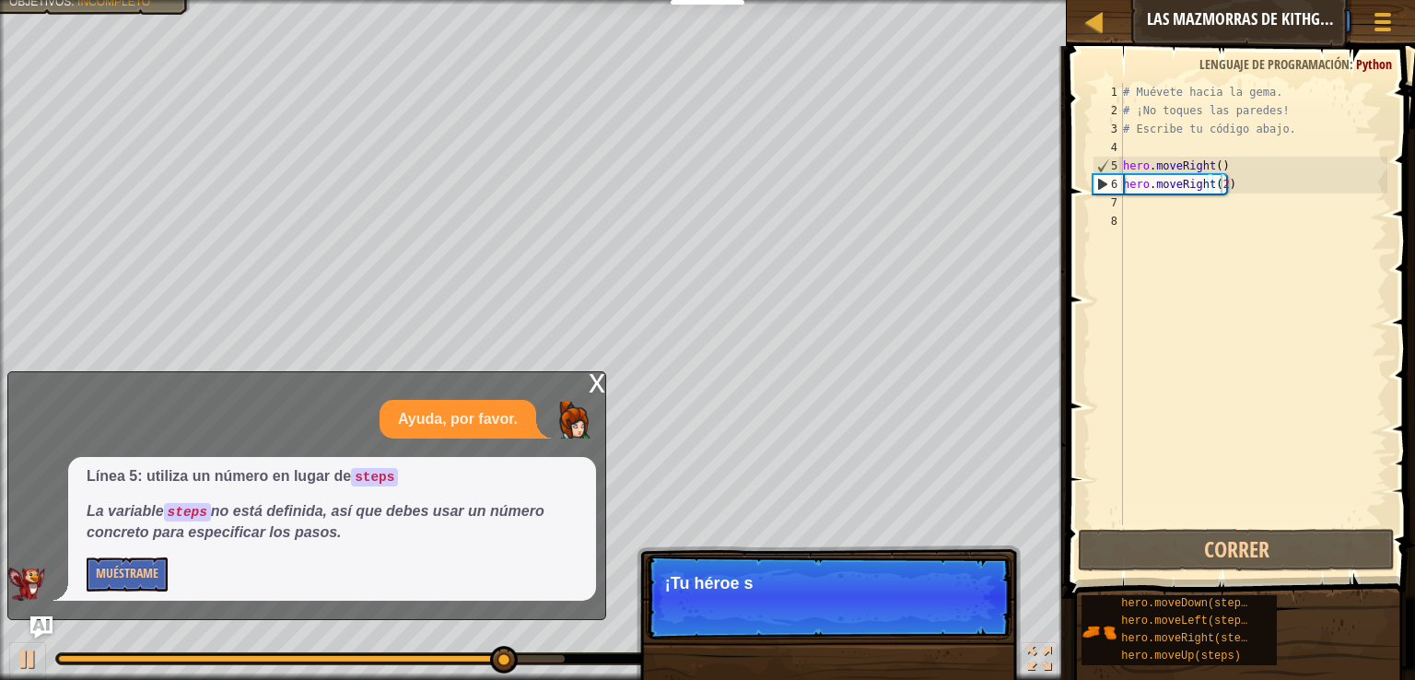
click at [599, 386] on div "x" at bounding box center [597, 381] width 17 height 18
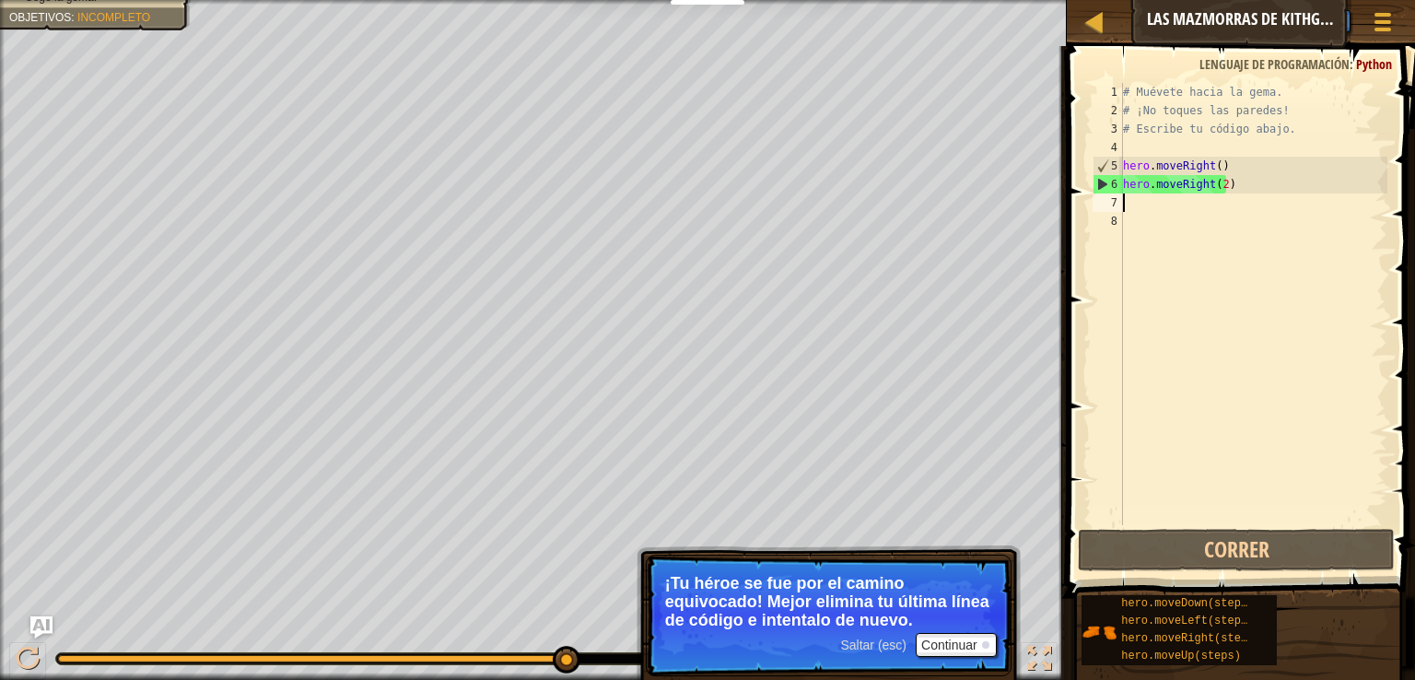
scroll to position [8, 0]
click at [1253, 196] on div "# Muévete hacia la gema. # ¡No toques las paredes! # Escribe tu código abajo. h…" at bounding box center [1254, 322] width 268 height 479
click at [1248, 193] on div "# Muévete hacia la gema. # ¡No toques las paredes! # Escribe tu código abajo. h…" at bounding box center [1254, 322] width 268 height 479
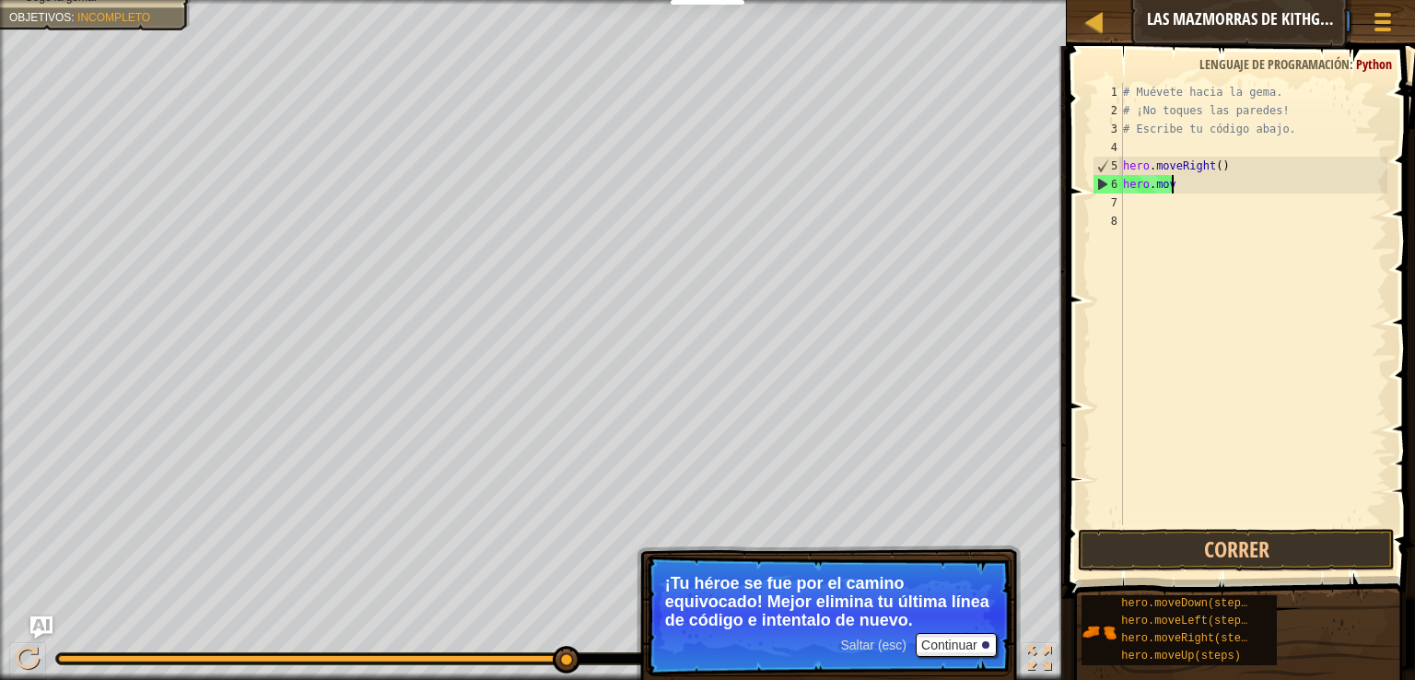
type textarea "h"
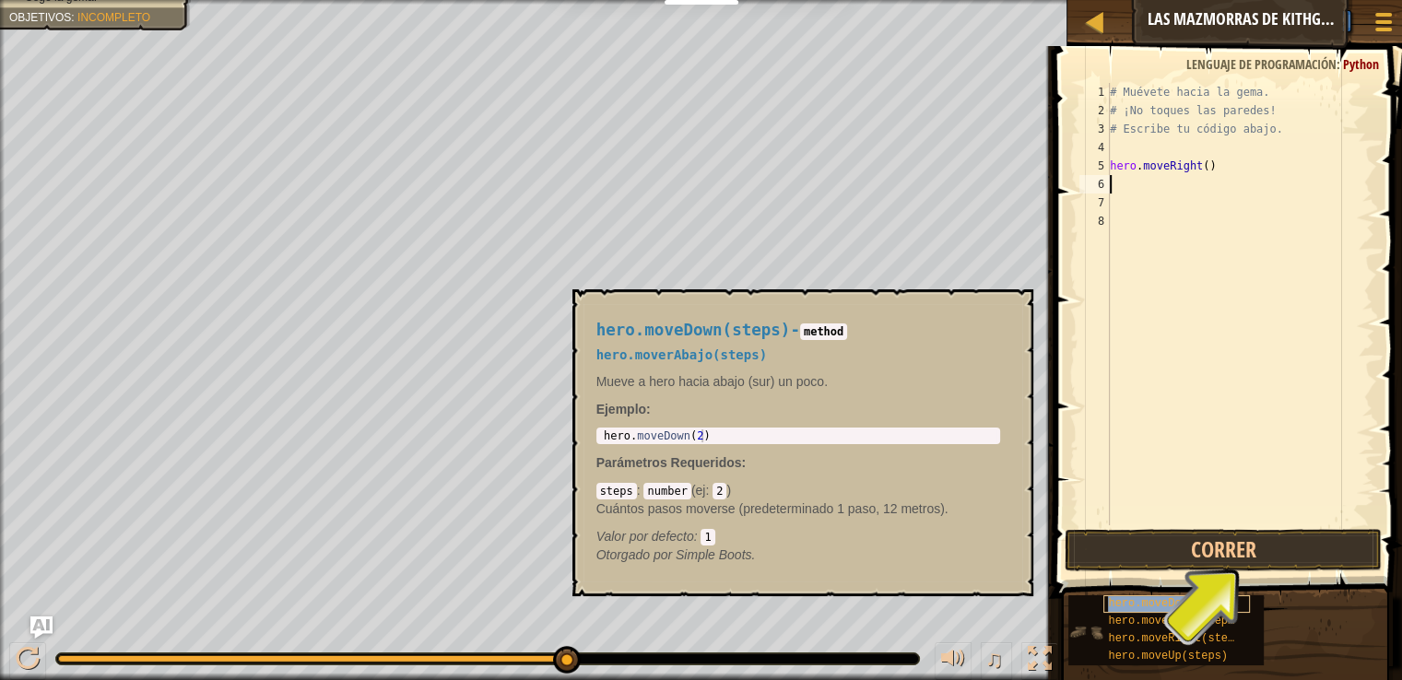
click at [1244, 610] on div "hero.moveDown(steps)" at bounding box center [1176, 604] width 147 height 18
type textarea "hero.moveDown(steps)"
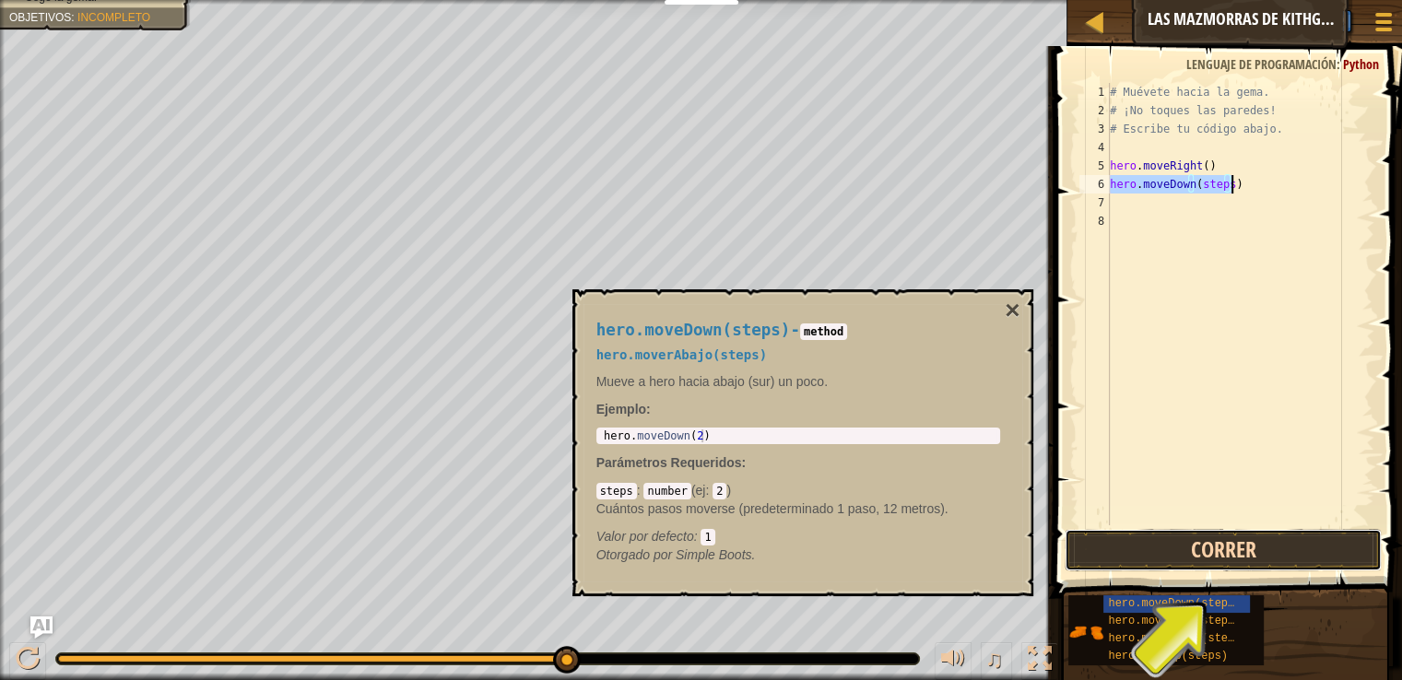
click at [1198, 554] on button "Correr" at bounding box center [1222, 550] width 317 height 42
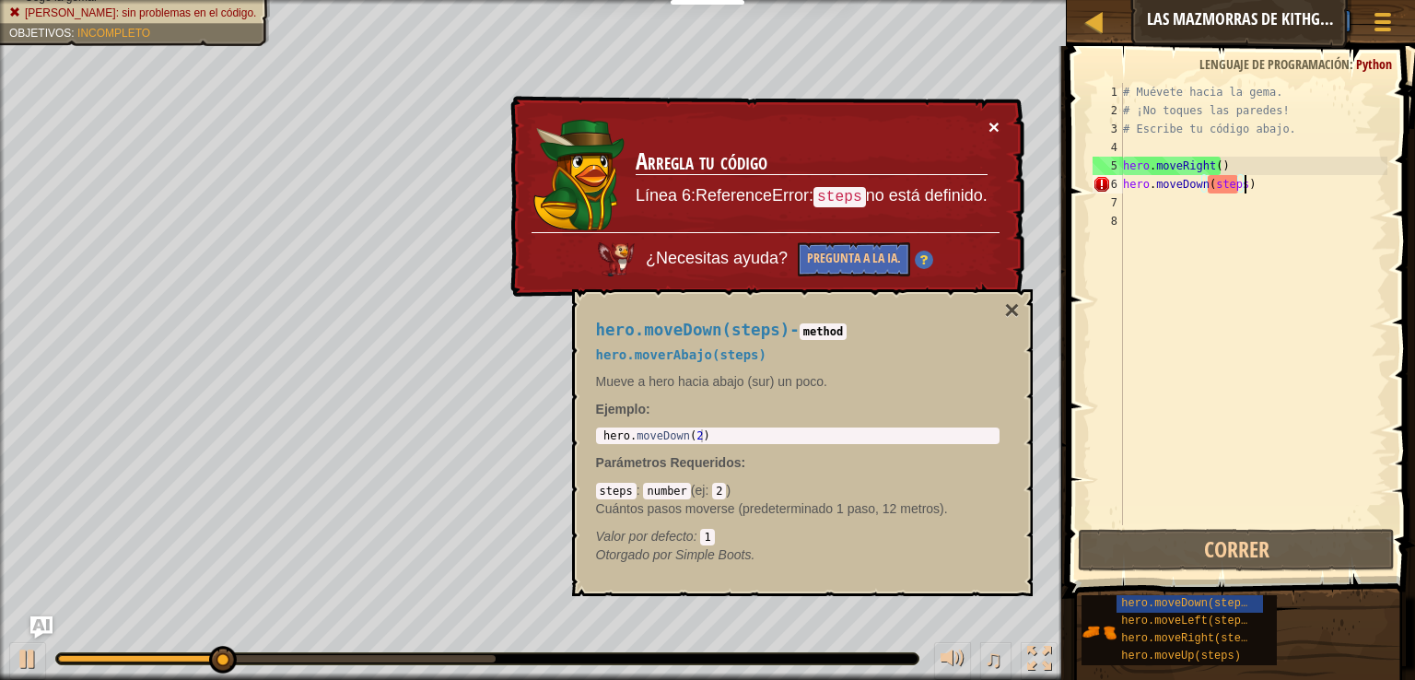
click at [992, 125] on button "×" at bounding box center [994, 126] width 11 height 19
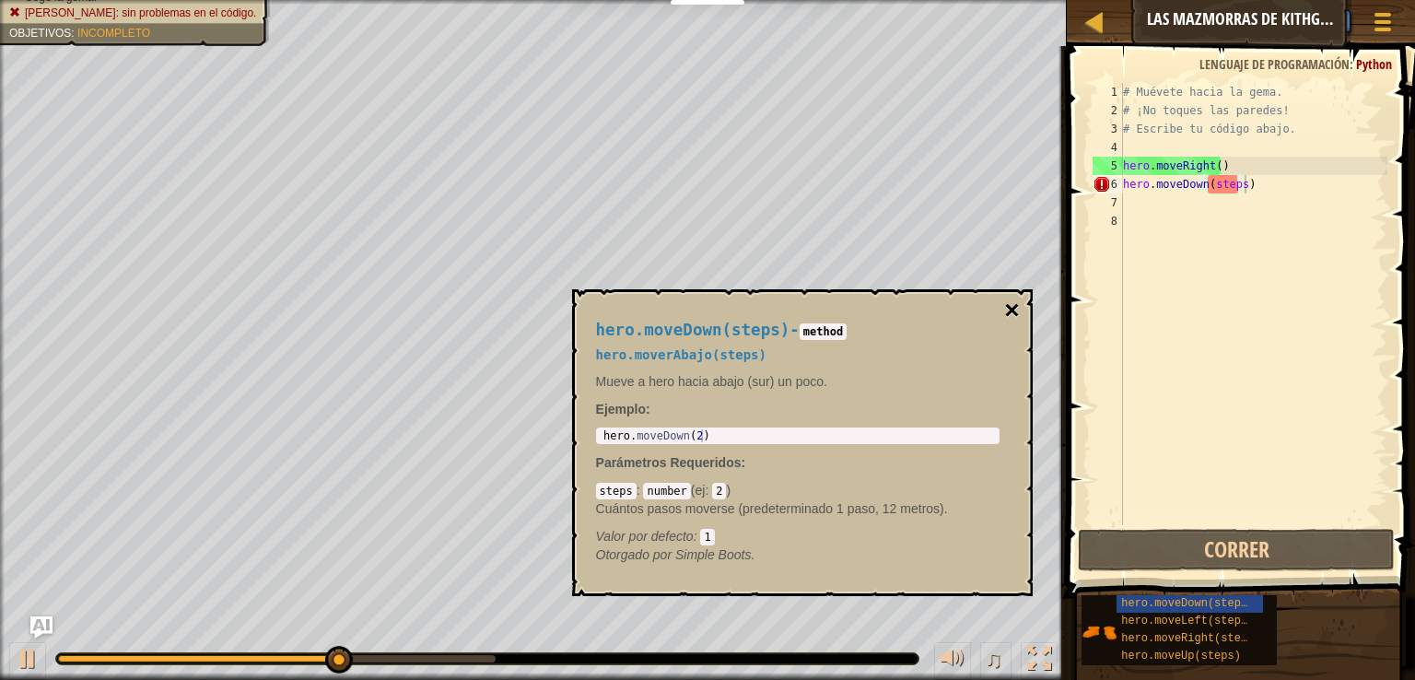
click at [1014, 311] on button "×" at bounding box center [1011, 311] width 15 height 26
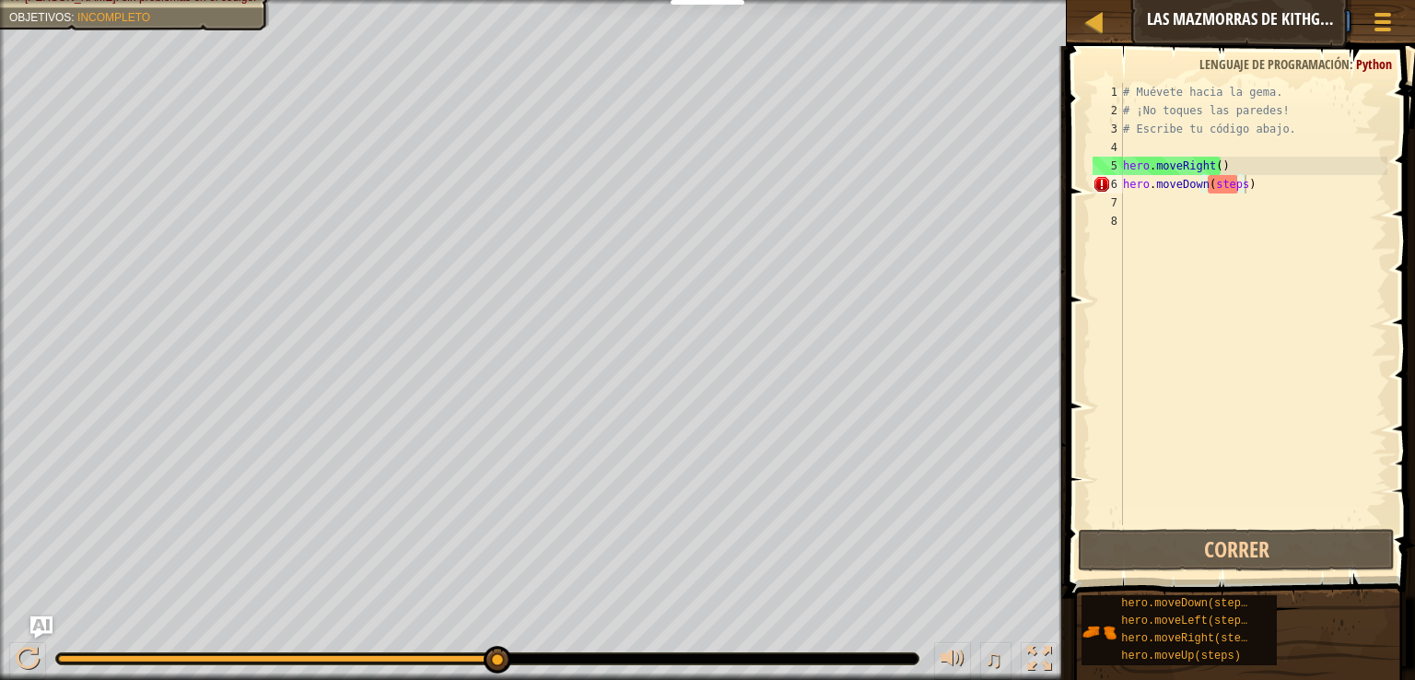
click at [1257, 194] on div "# Muévete hacia la gema. # ¡No toques las paredes! # Escribe tu código abajo. h…" at bounding box center [1254, 322] width 268 height 479
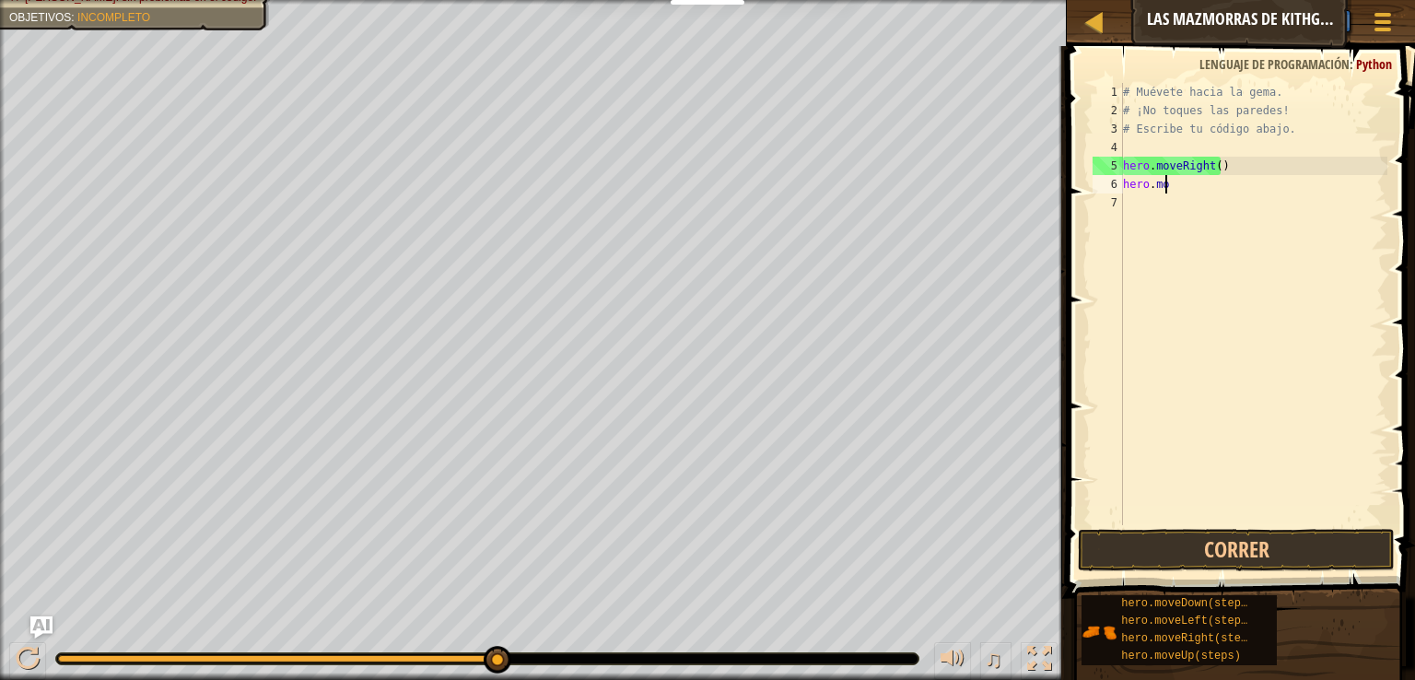
type textarea "h"
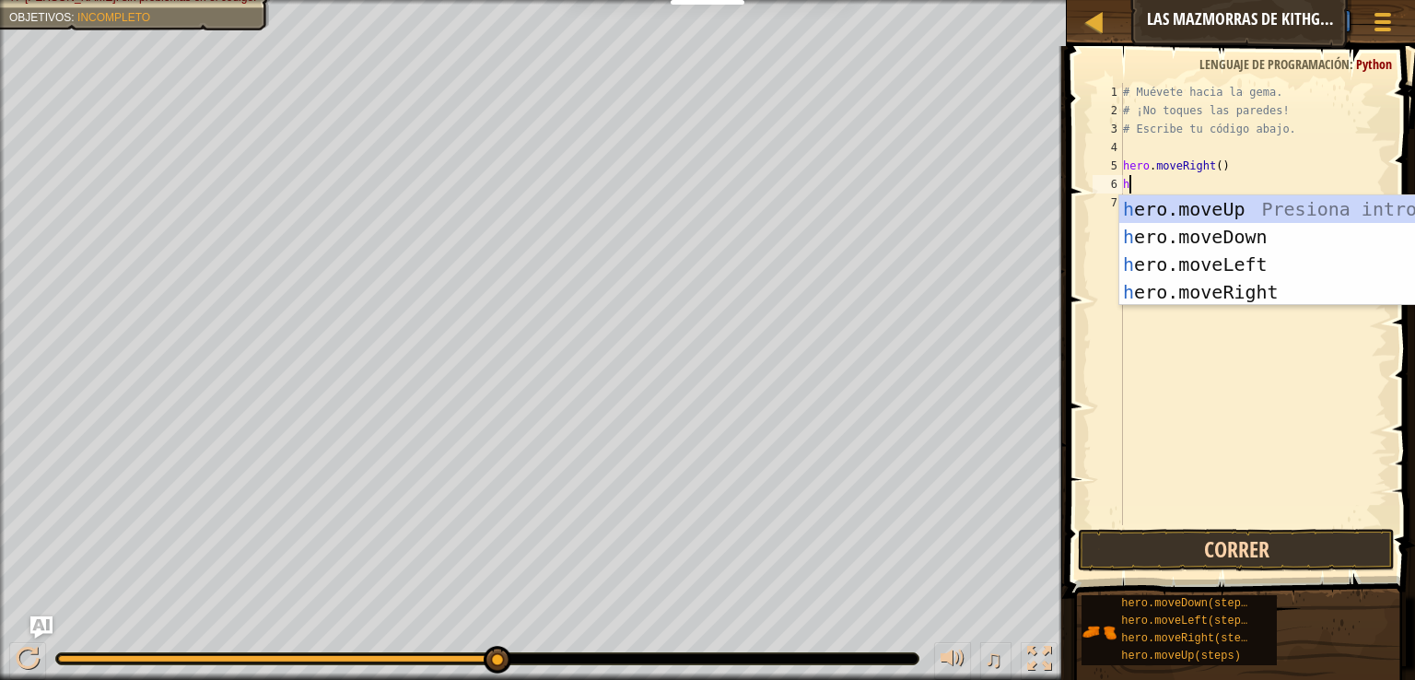
type textarea "h"
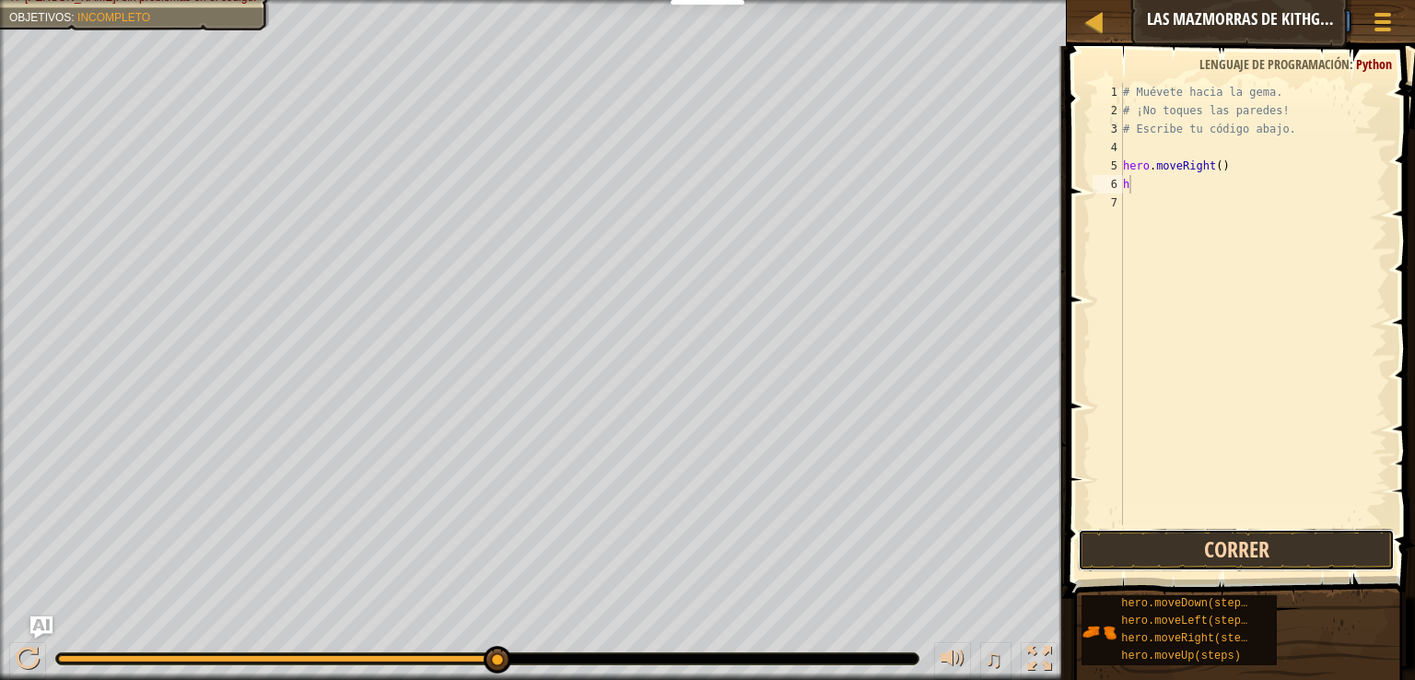
click at [1183, 557] on button "Correr" at bounding box center [1236, 550] width 317 height 42
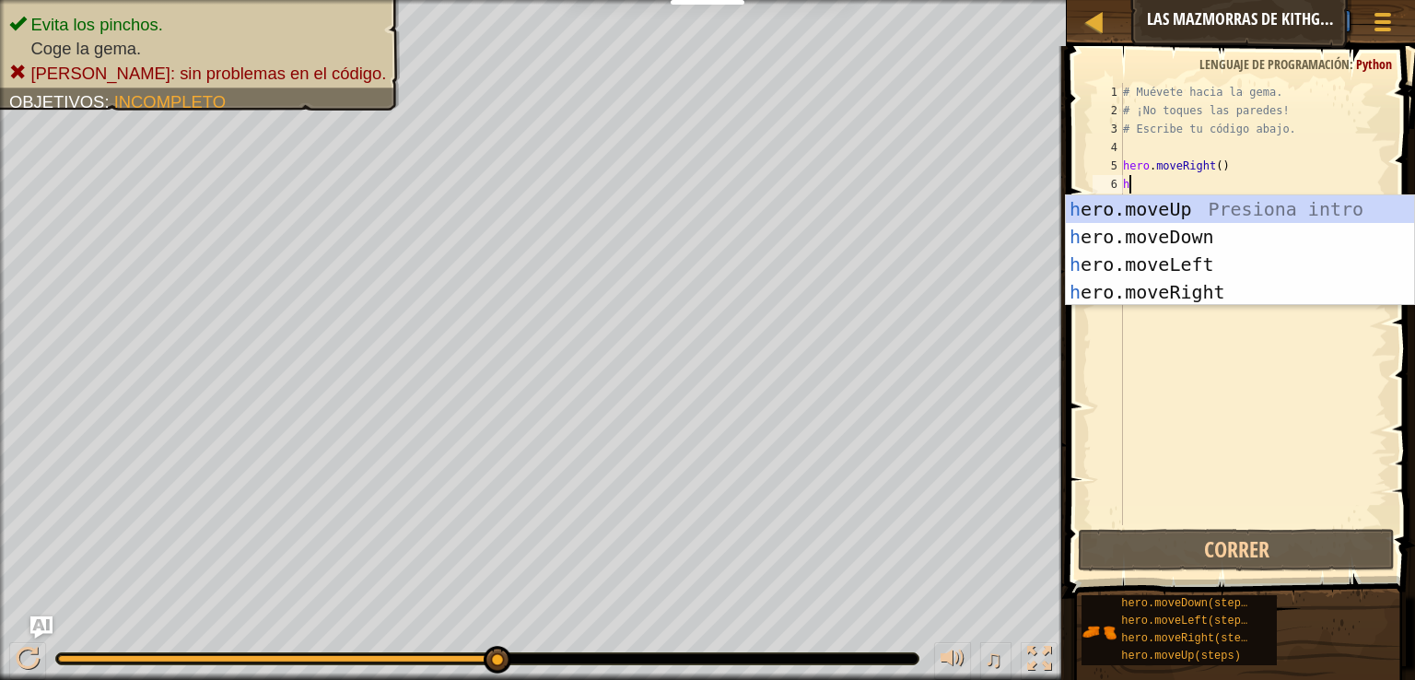
type textarea "he"
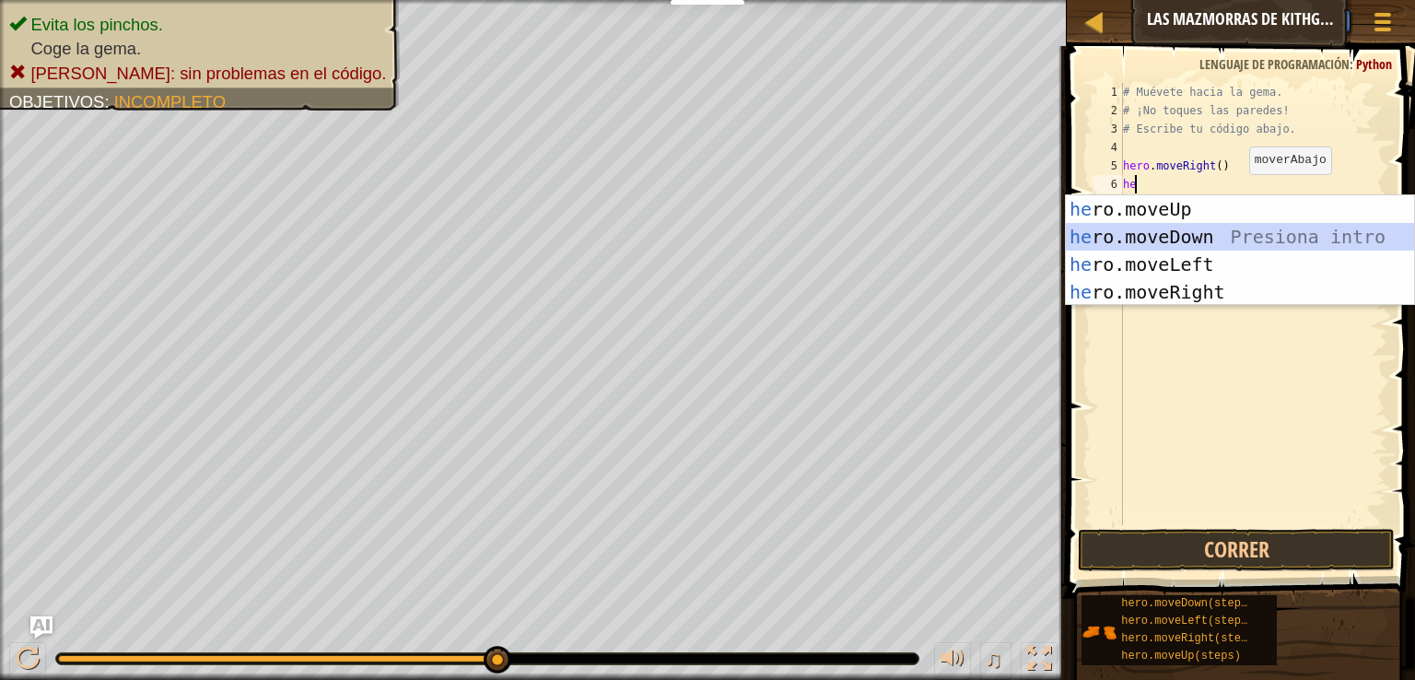
click at [1163, 233] on div "he ro.moveUp Presiona intro he ro.moveDown Presiona intro he ro.moveLeft Presio…" at bounding box center [1240, 278] width 348 height 166
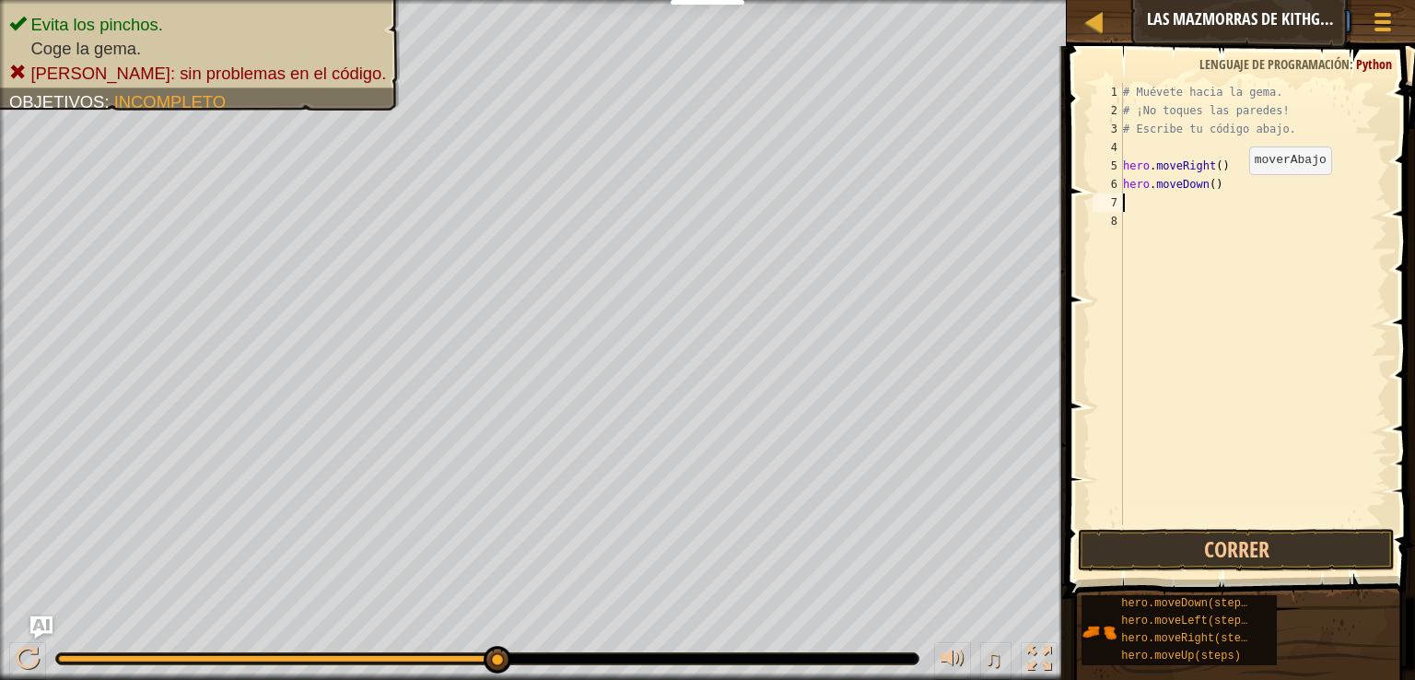
type textarea "h"
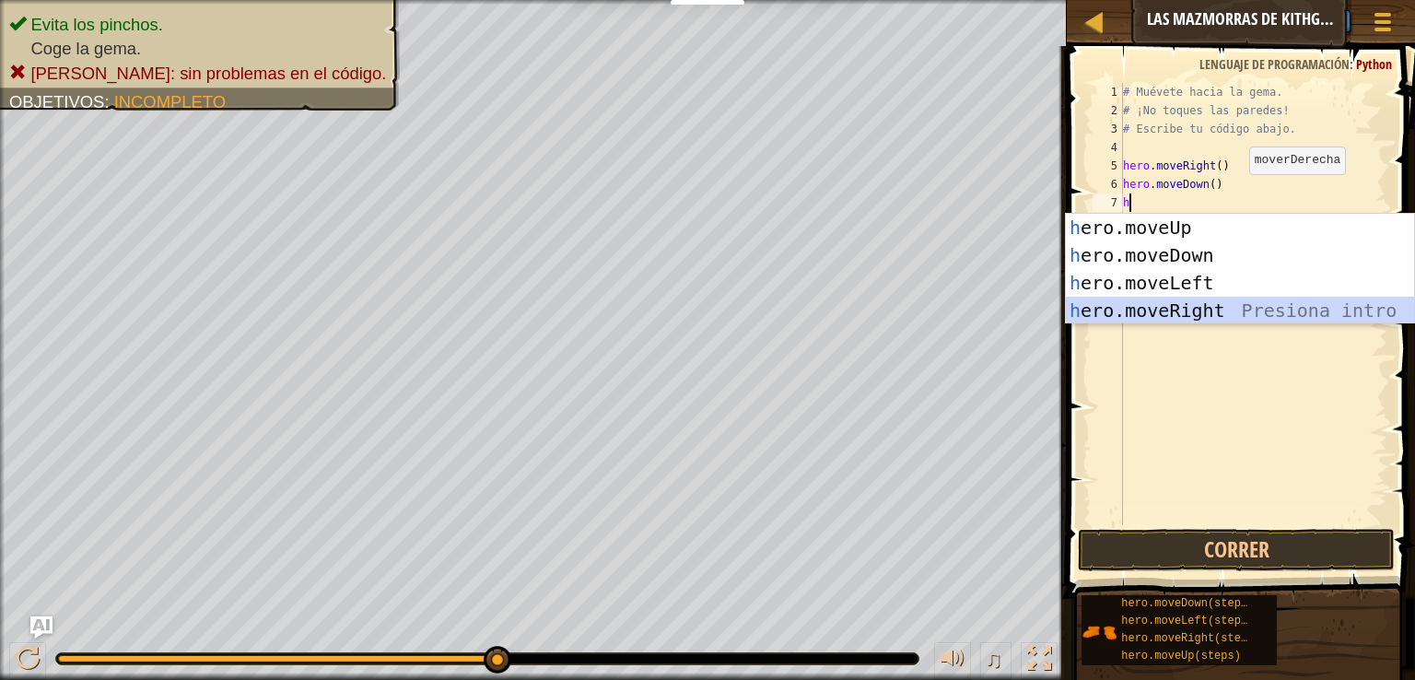
click at [1191, 307] on div "h ero.moveUp Presiona intro h ero.moveDown Presiona intro h ero.moveLeft Presio…" at bounding box center [1240, 297] width 348 height 166
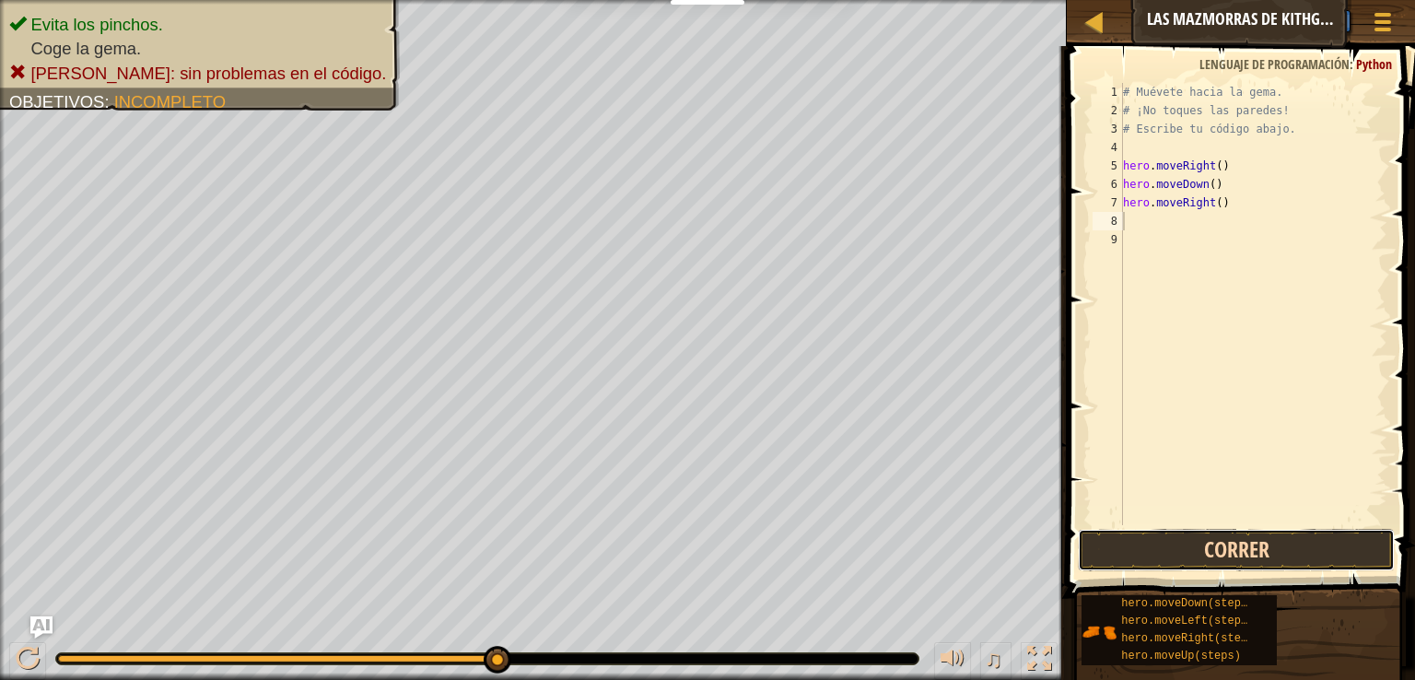
click at [1235, 559] on button "Correr" at bounding box center [1236, 550] width 317 height 42
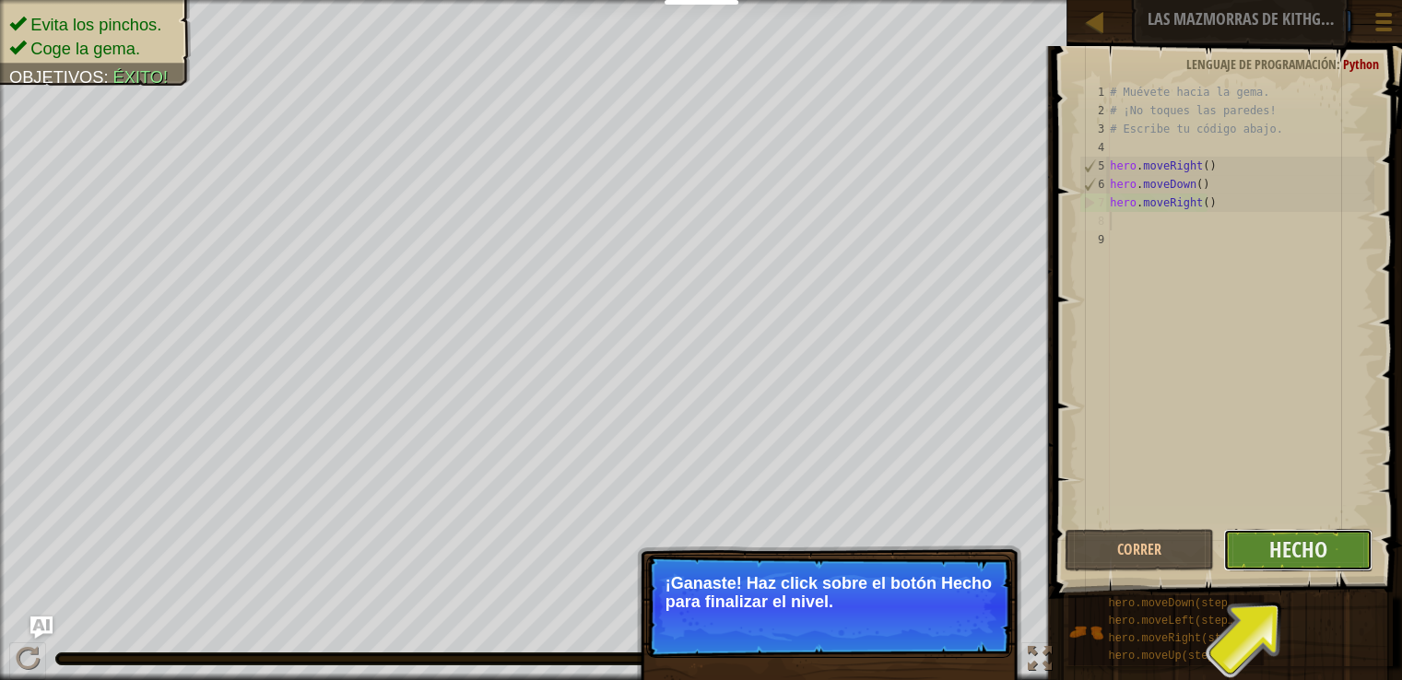
click at [1255, 555] on button "Hecho" at bounding box center [1297, 550] width 149 height 42
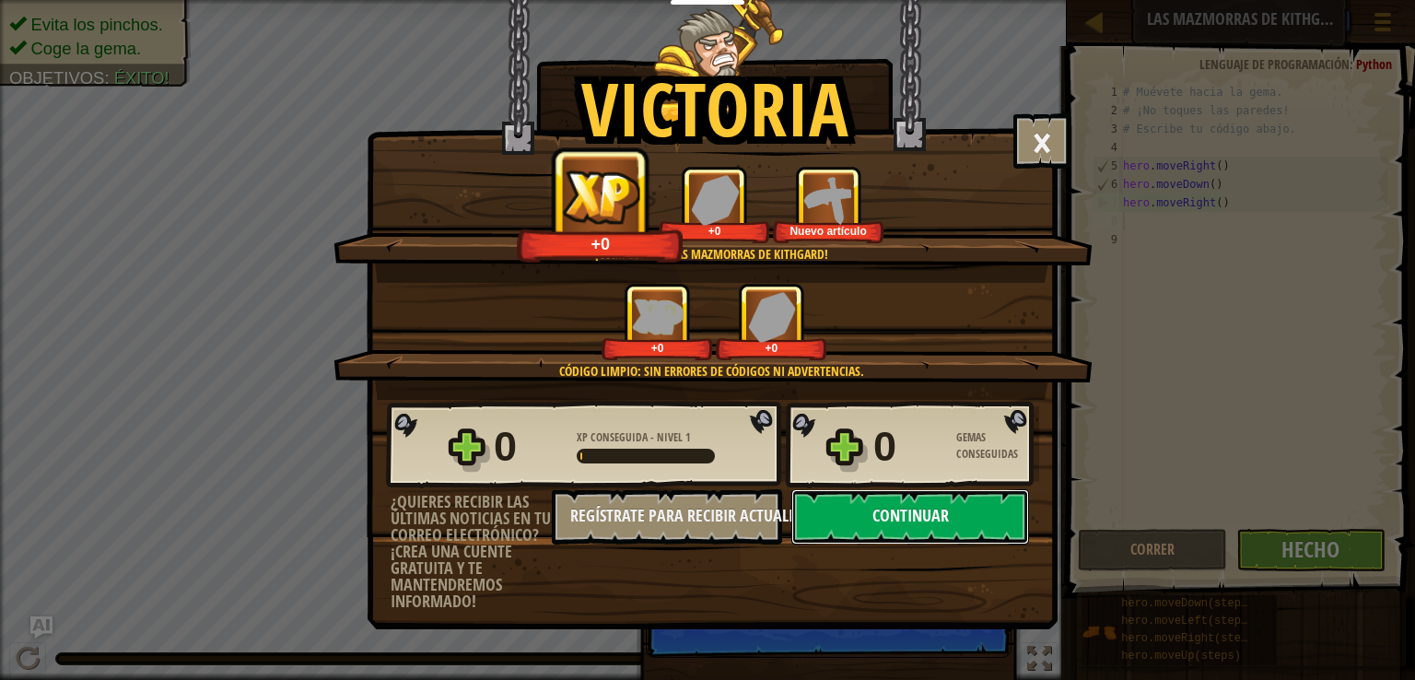
click at [951, 523] on button "Continuar" at bounding box center [911, 516] width 238 height 55
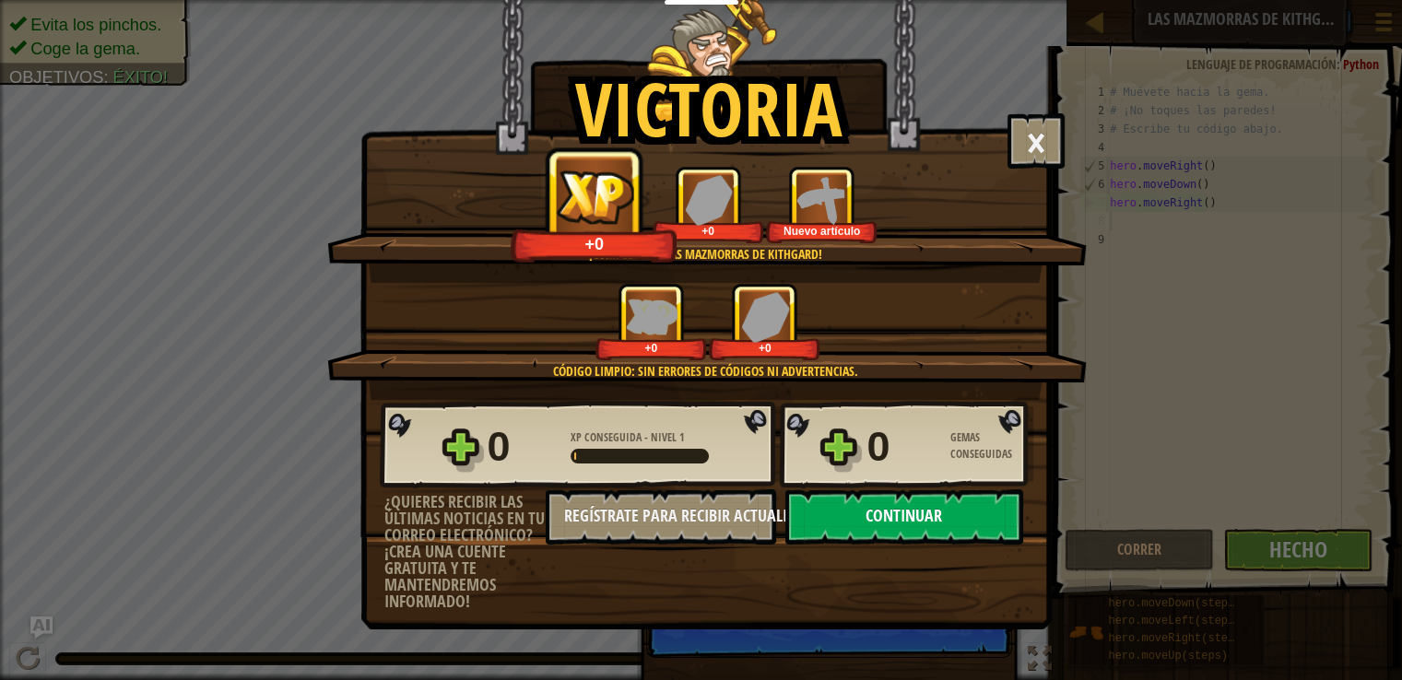
select select "es-ES"
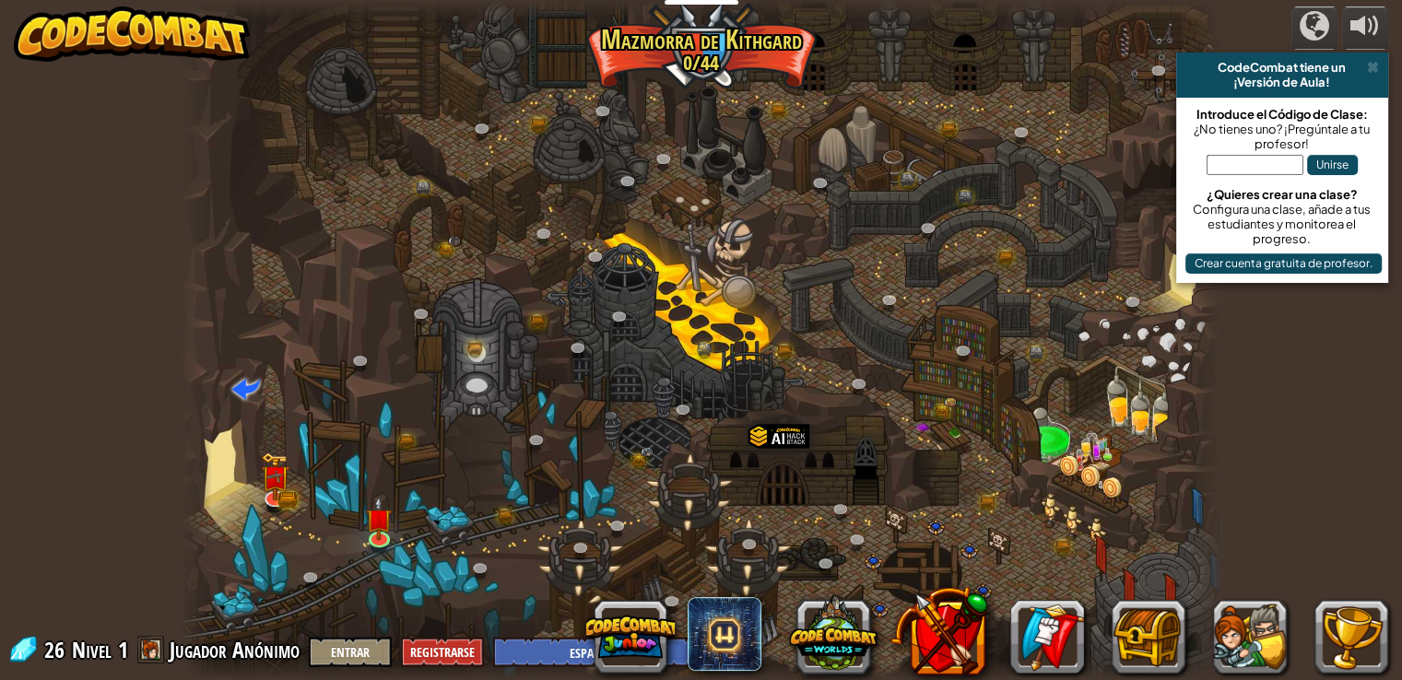
select select "es-ES"
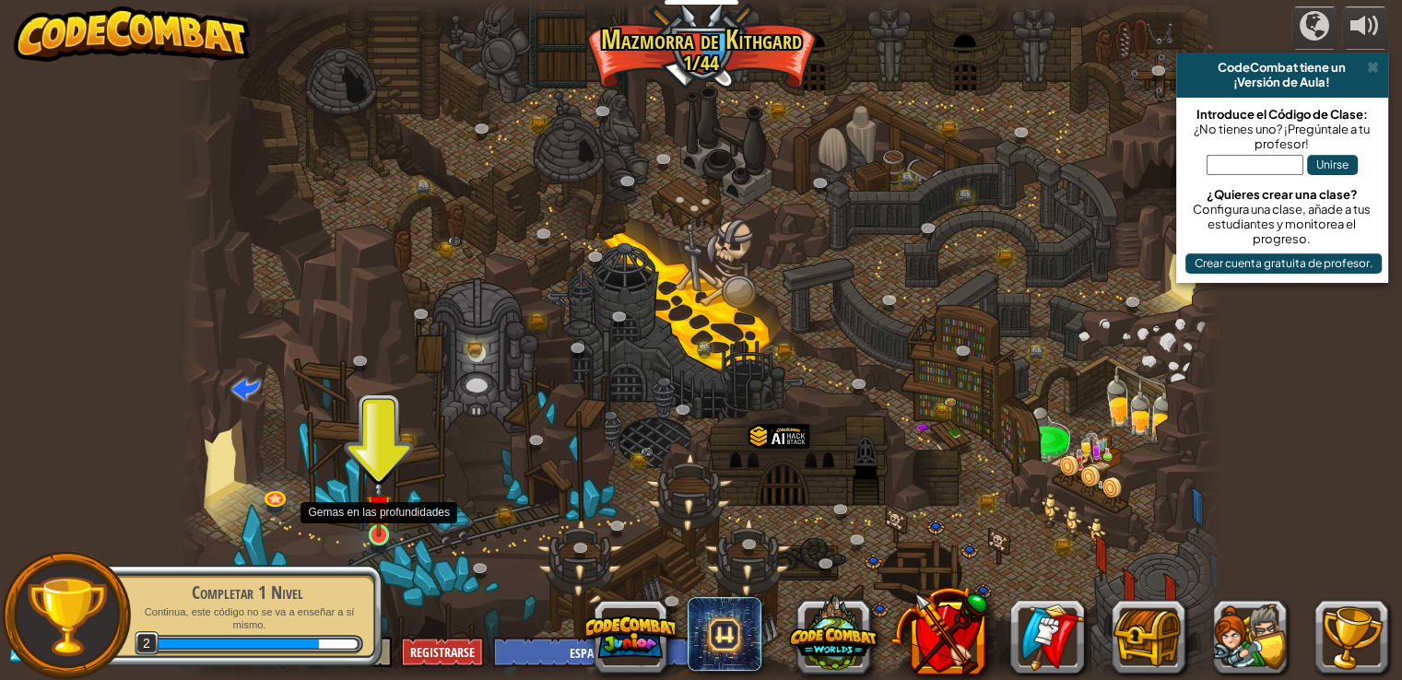
click at [372, 518] on img at bounding box center [379, 507] width 26 height 60
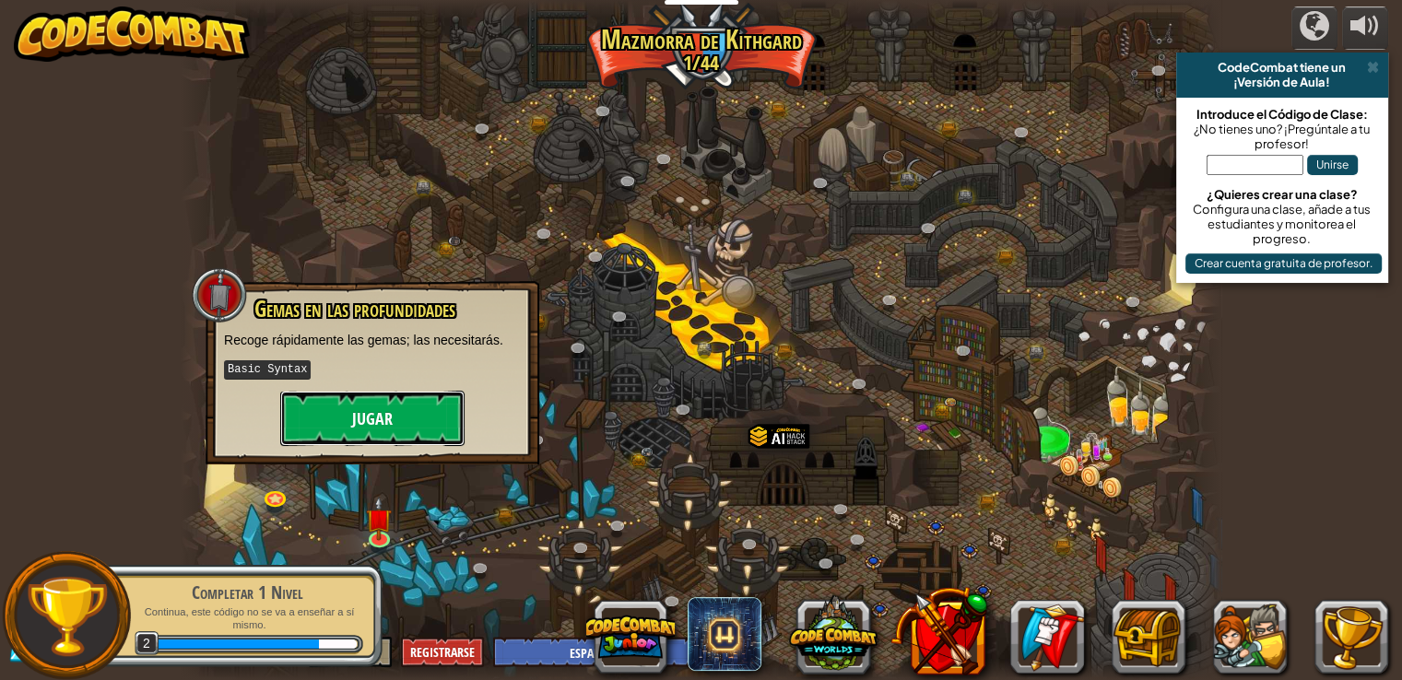
click at [324, 413] on button "Jugar" at bounding box center [372, 418] width 184 height 55
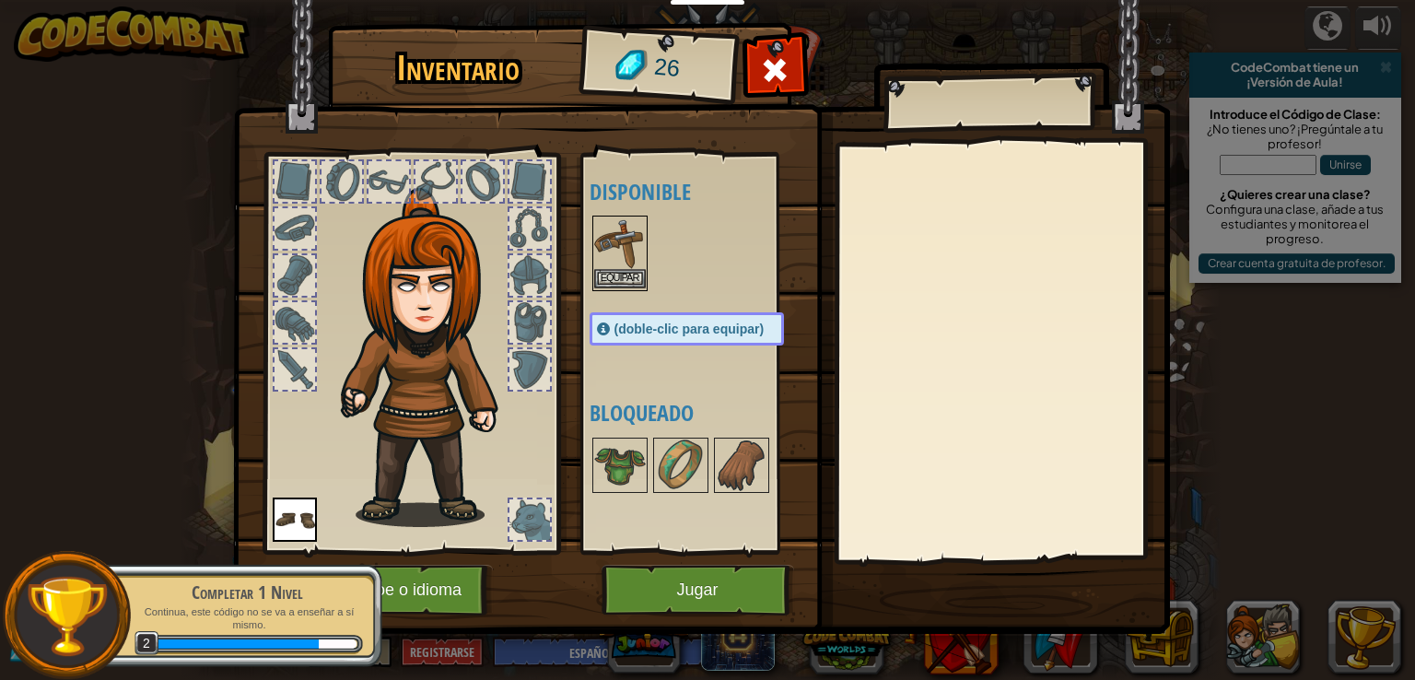
click at [615, 255] on img at bounding box center [620, 243] width 52 height 52
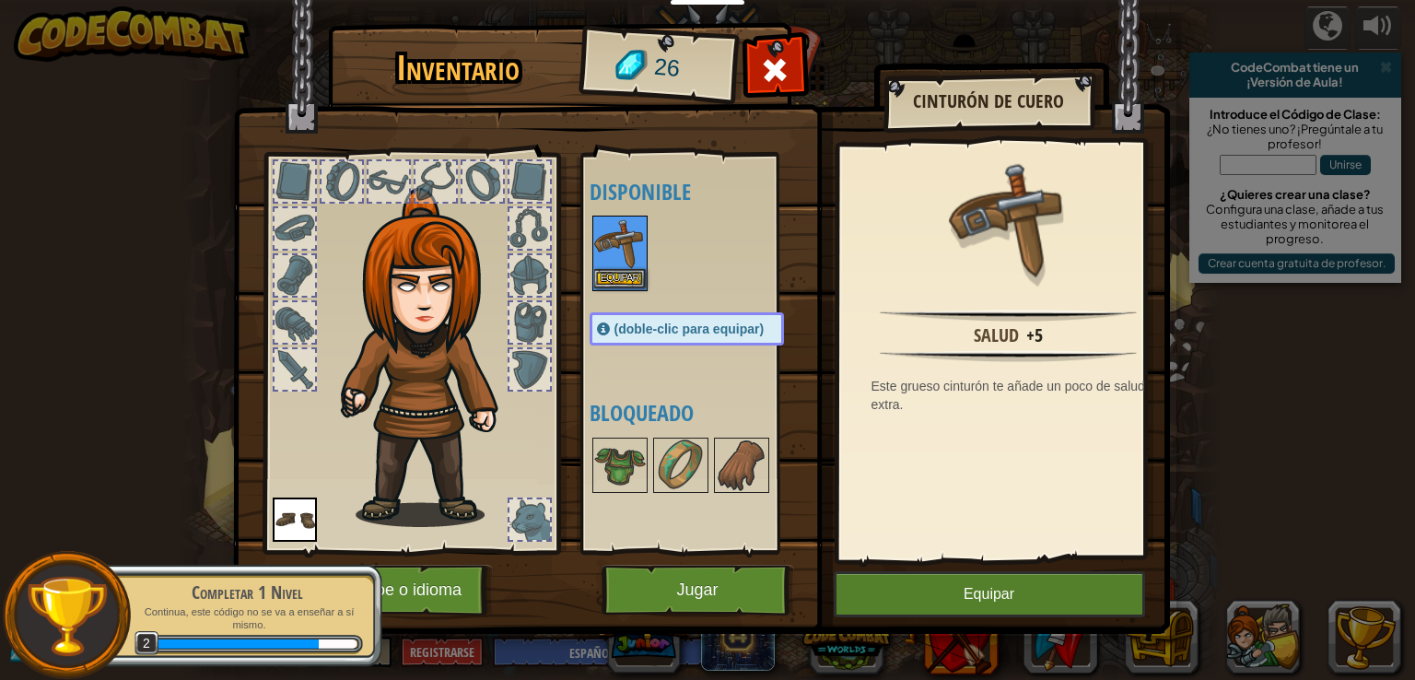
click at [615, 255] on img at bounding box center [620, 243] width 52 height 52
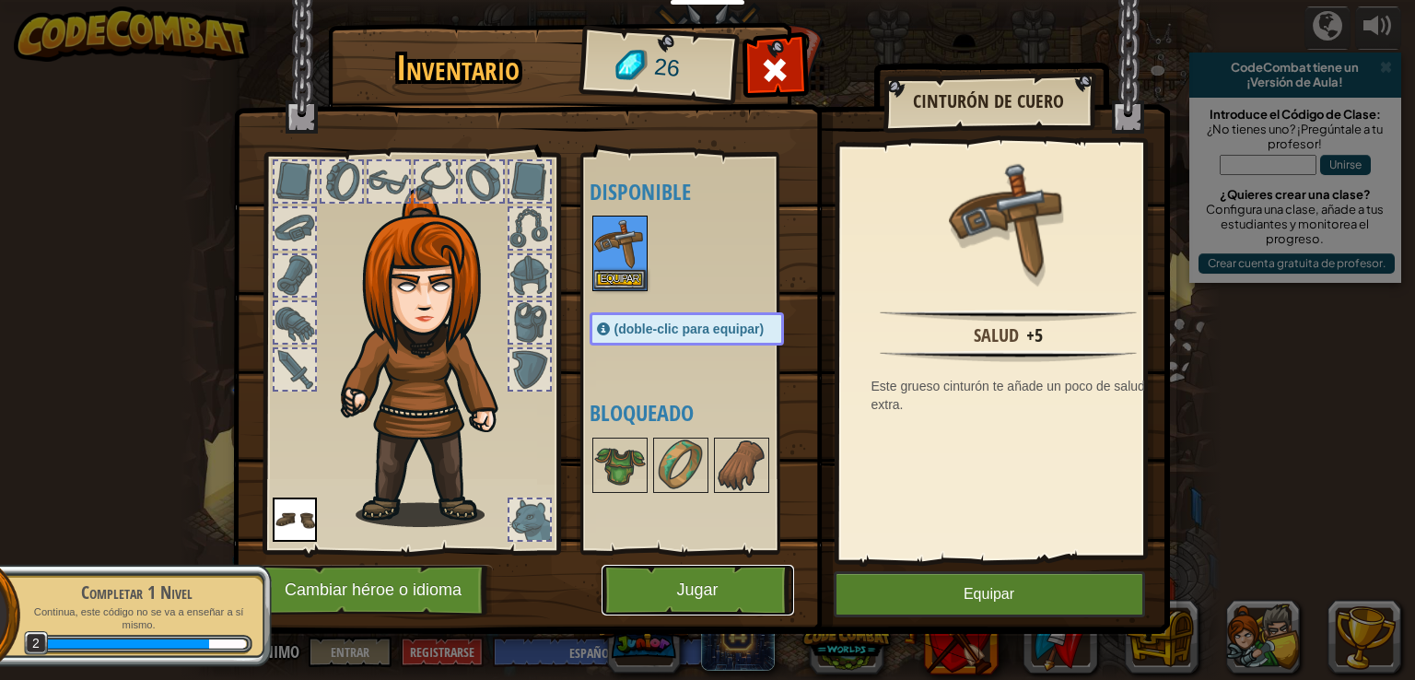
drag, startPoint x: 759, startPoint y: 579, endPoint x: 760, endPoint y: 546, distance: 32.3
click at [760, 552] on div "Inventario 26 Disponible Equipar Equipar (doble-clic para equipar) Bloqueado Ci…" at bounding box center [708, 332] width 937 height 608
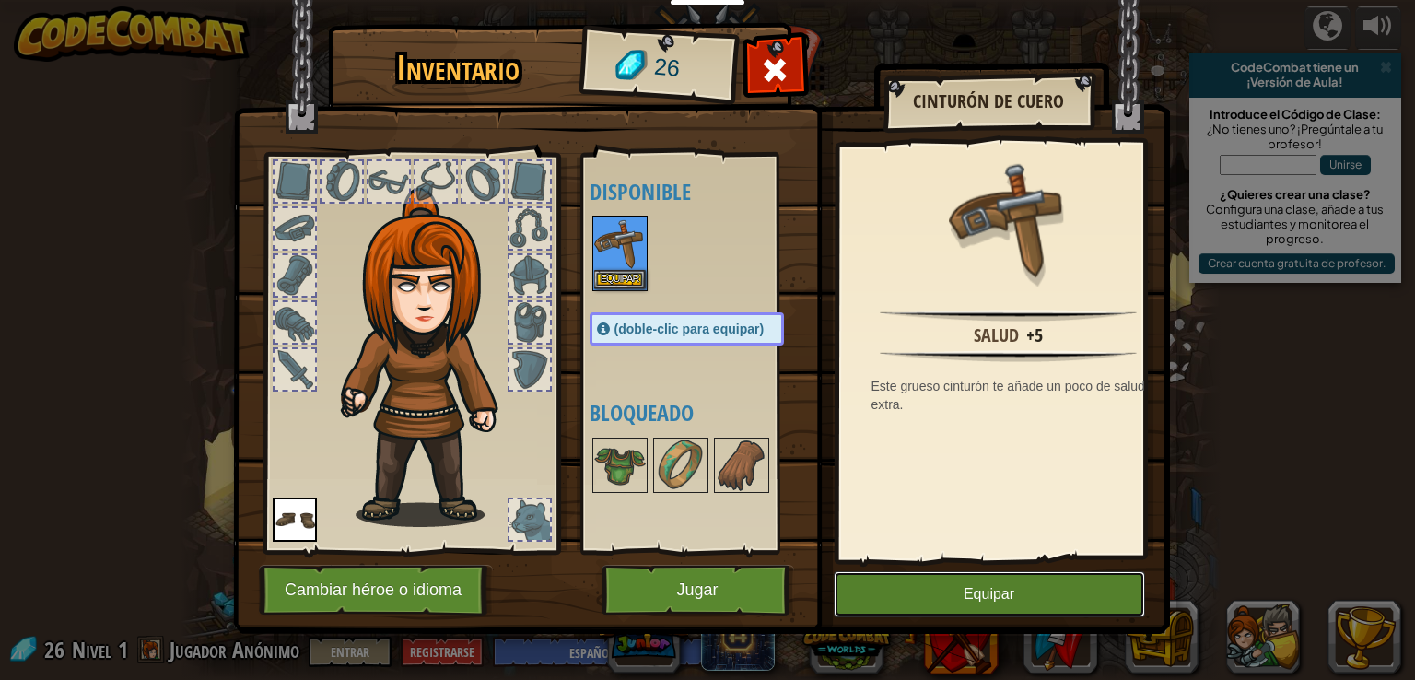
click at [913, 583] on button "Equipar" at bounding box center [989, 594] width 311 height 46
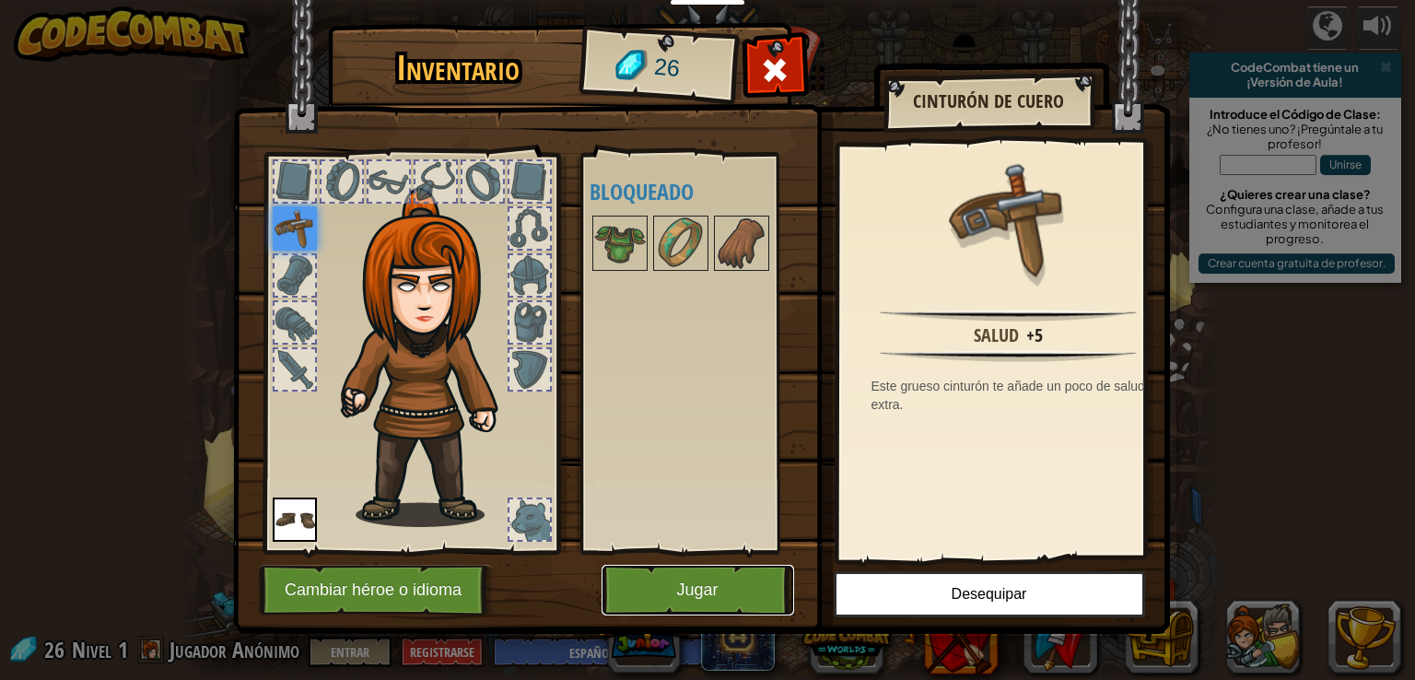
click at [759, 581] on button "Jugar" at bounding box center [698, 590] width 193 height 51
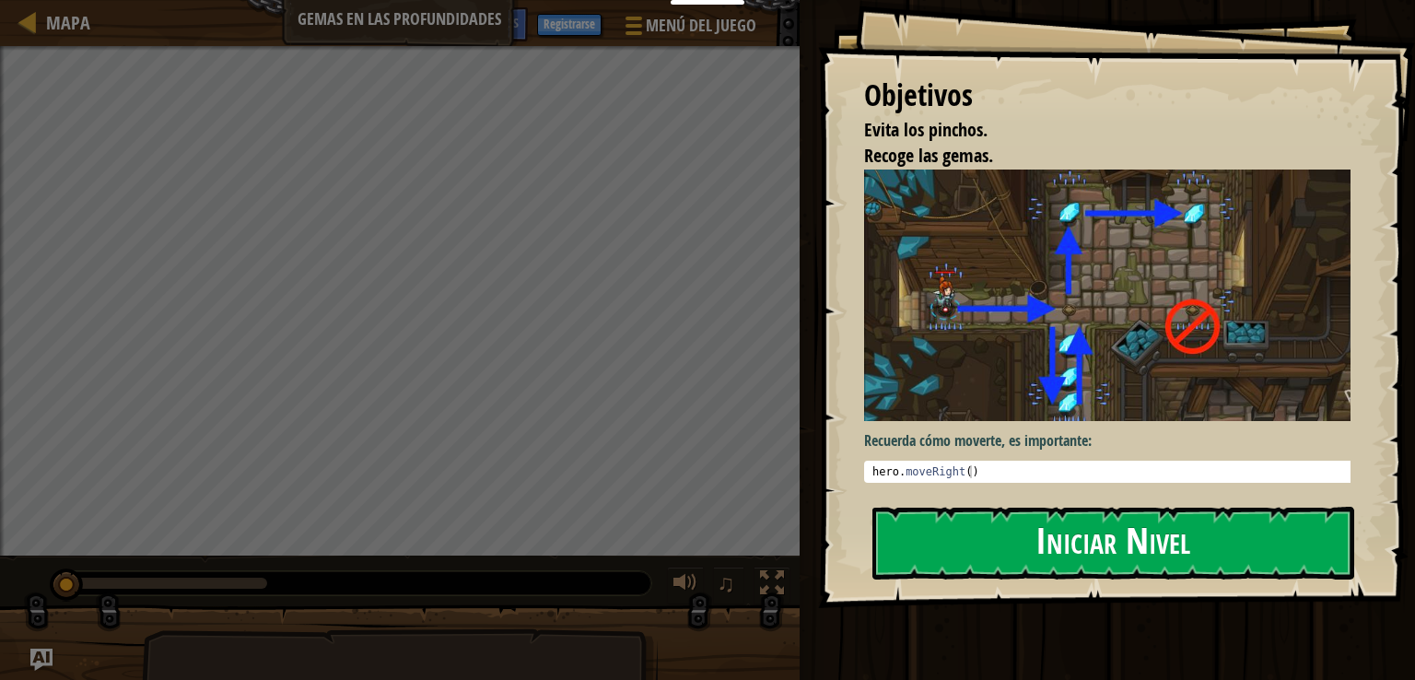
click at [1032, 515] on button "Iniciar Nivel" at bounding box center [1114, 543] width 482 height 73
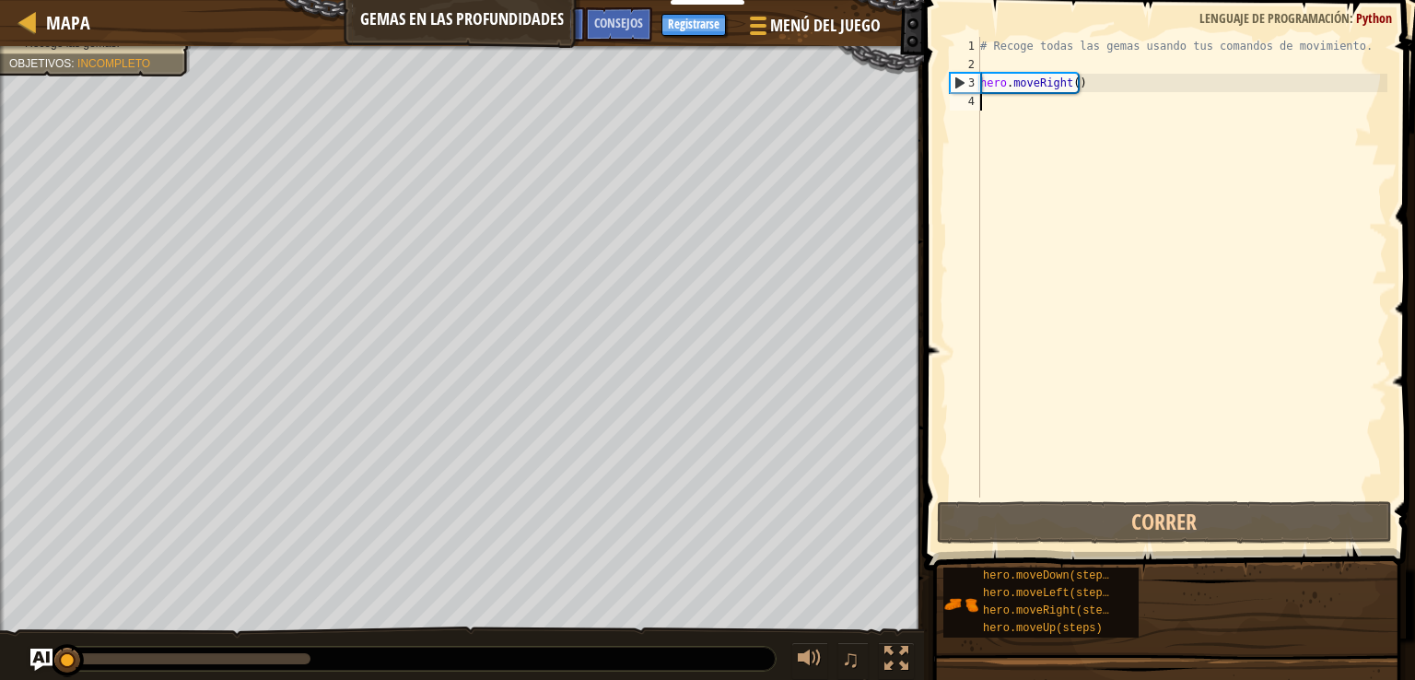
drag, startPoint x: 1095, startPoint y: 203, endPoint x: 1037, endPoint y: 156, distance: 74.7
click at [1095, 203] on div "# Recoge todas las gemas usando tus comandos de movimiento. hero . moveRight ( )" at bounding box center [1182, 286] width 411 height 498
type textarea "h"
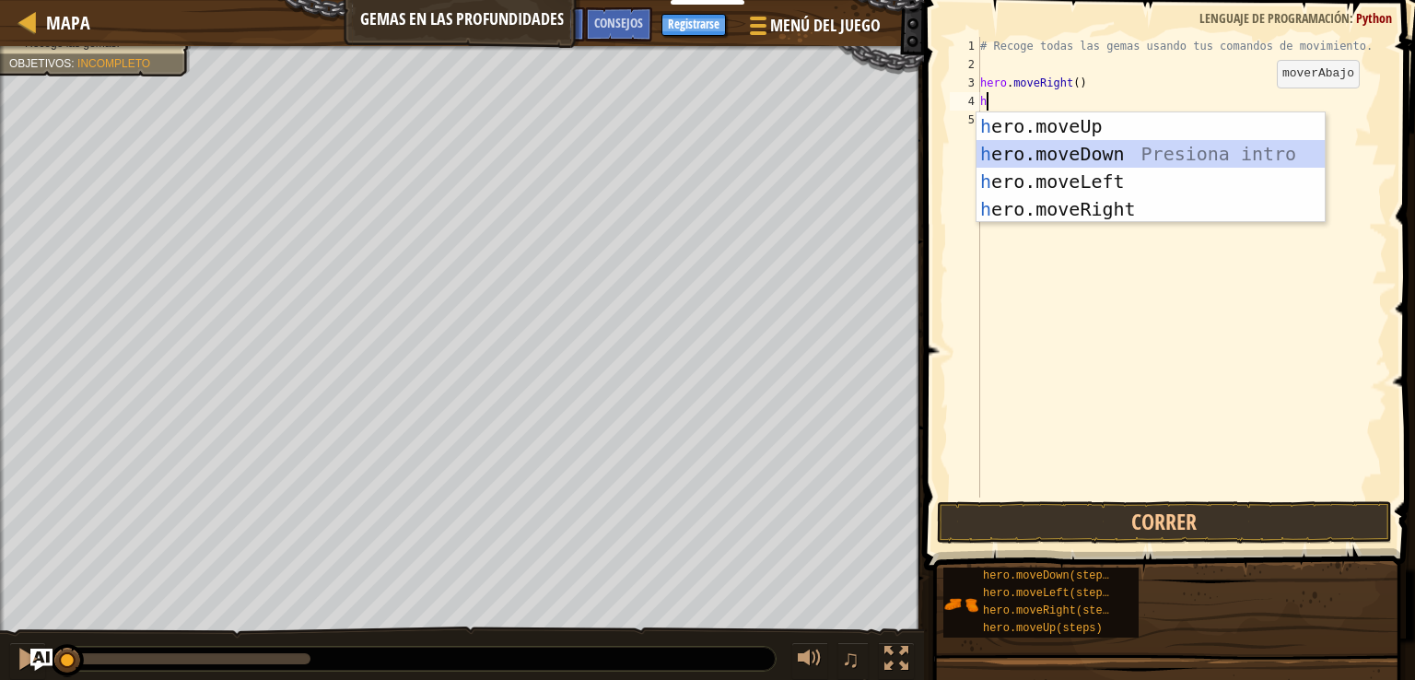
click at [1176, 156] on div "h ero.moveUp Presiona intro h ero.moveDown Presiona intro h ero.moveLeft Presio…" at bounding box center [1151, 195] width 348 height 166
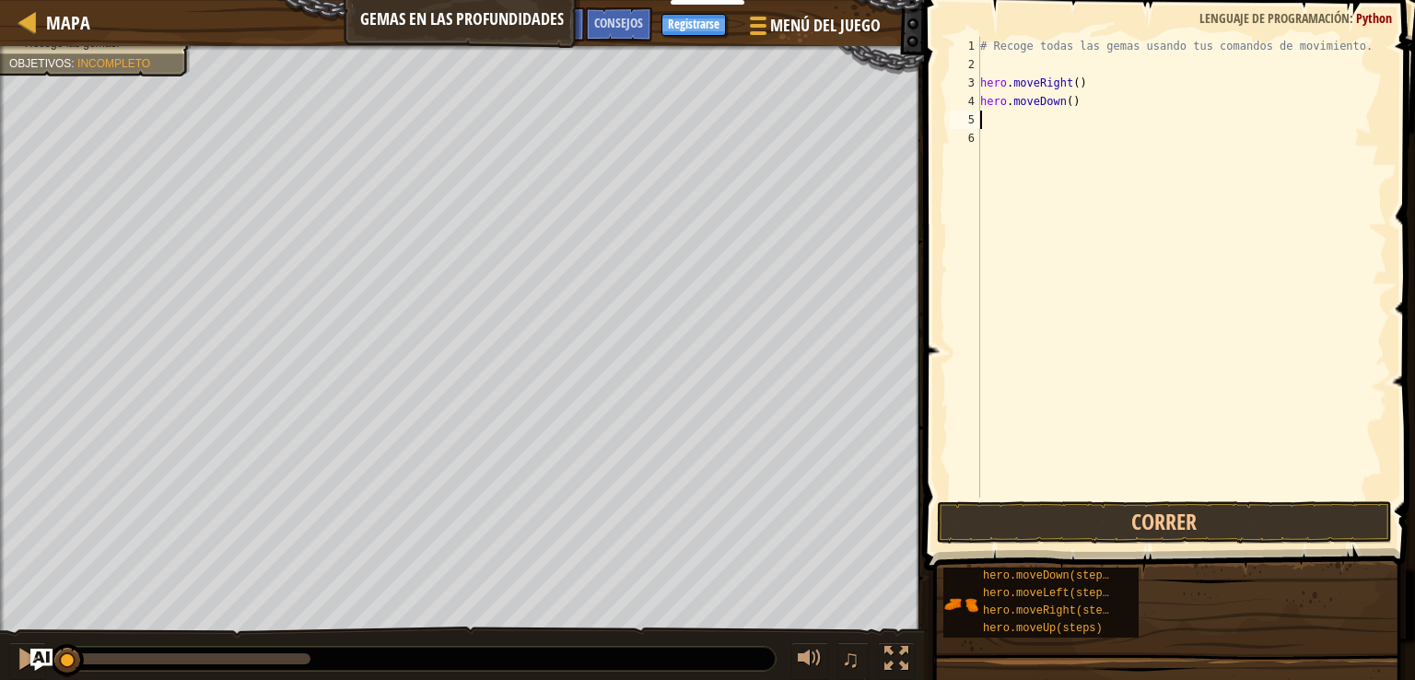
click at [1085, 117] on div "# Recoge todas las gemas usando tus comandos de movimiento. hero . moveRight ( …" at bounding box center [1182, 286] width 411 height 498
type textarea "h"
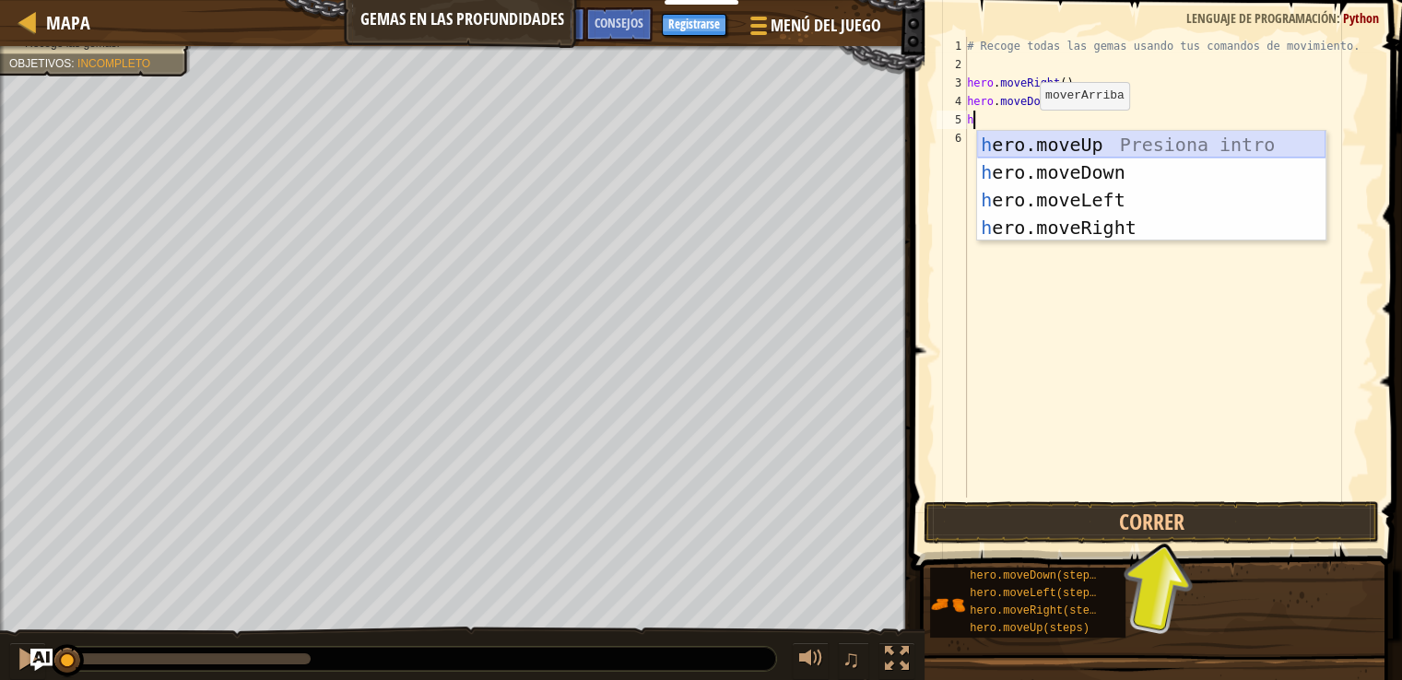
click at [1065, 149] on div "h ero.moveUp Presiona intro h ero.moveDown Presiona intro h ero.moveLeft Presio…" at bounding box center [1151, 214] width 348 height 166
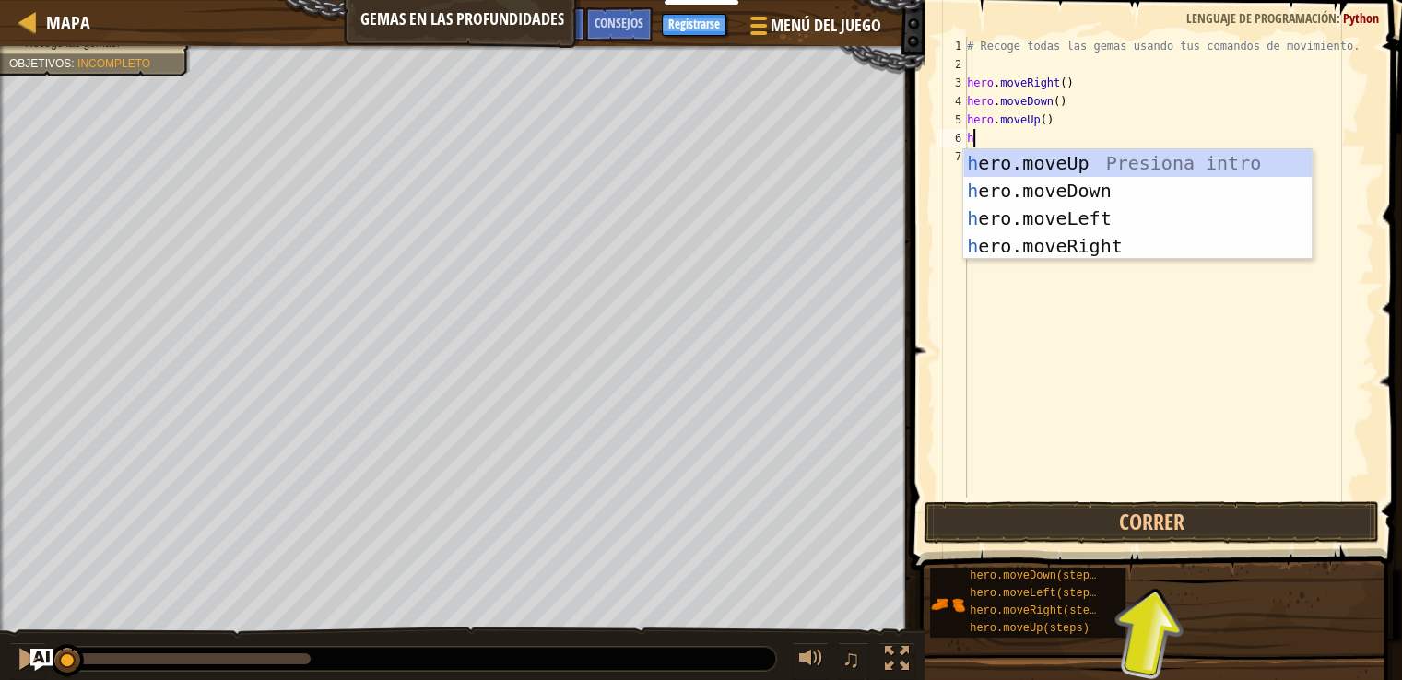
type textarea "he"
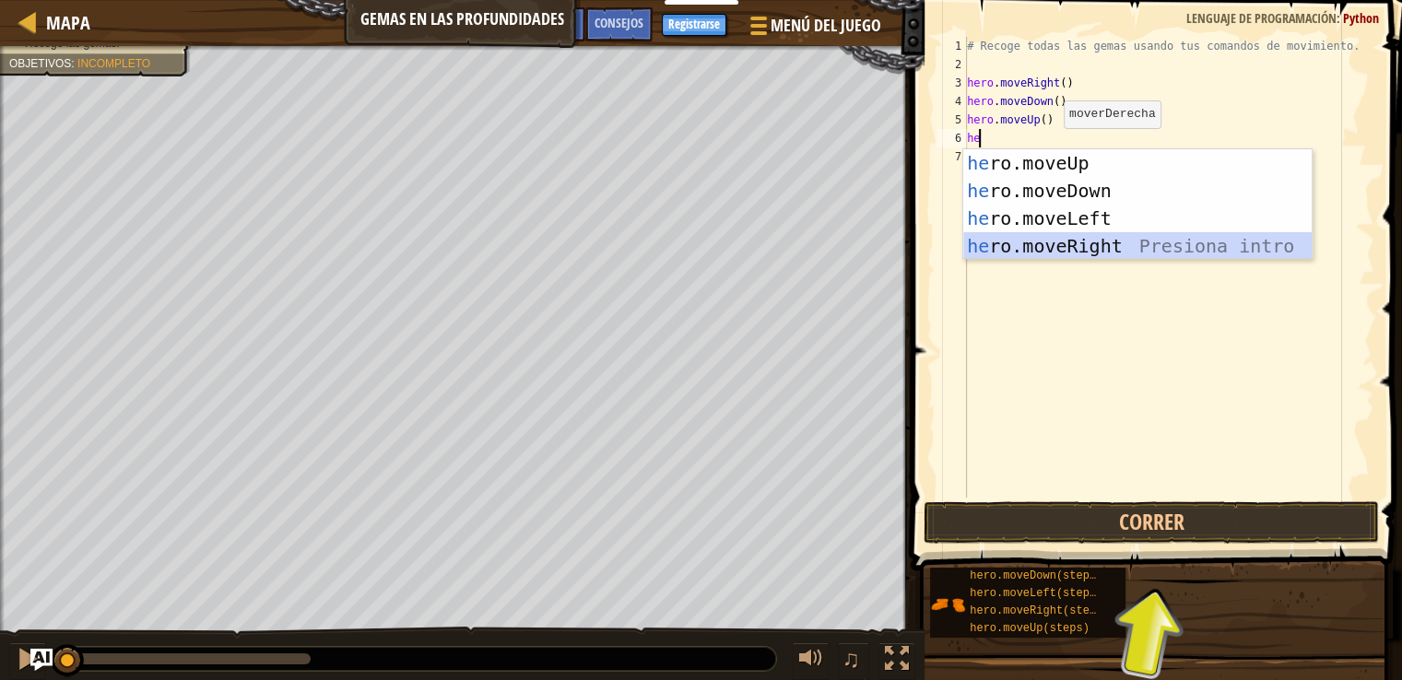
click at [1044, 237] on div "he ro.moveUp Presiona intro he ro.moveDown Presiona intro he ro.moveLeft Presio…" at bounding box center [1137, 232] width 348 height 166
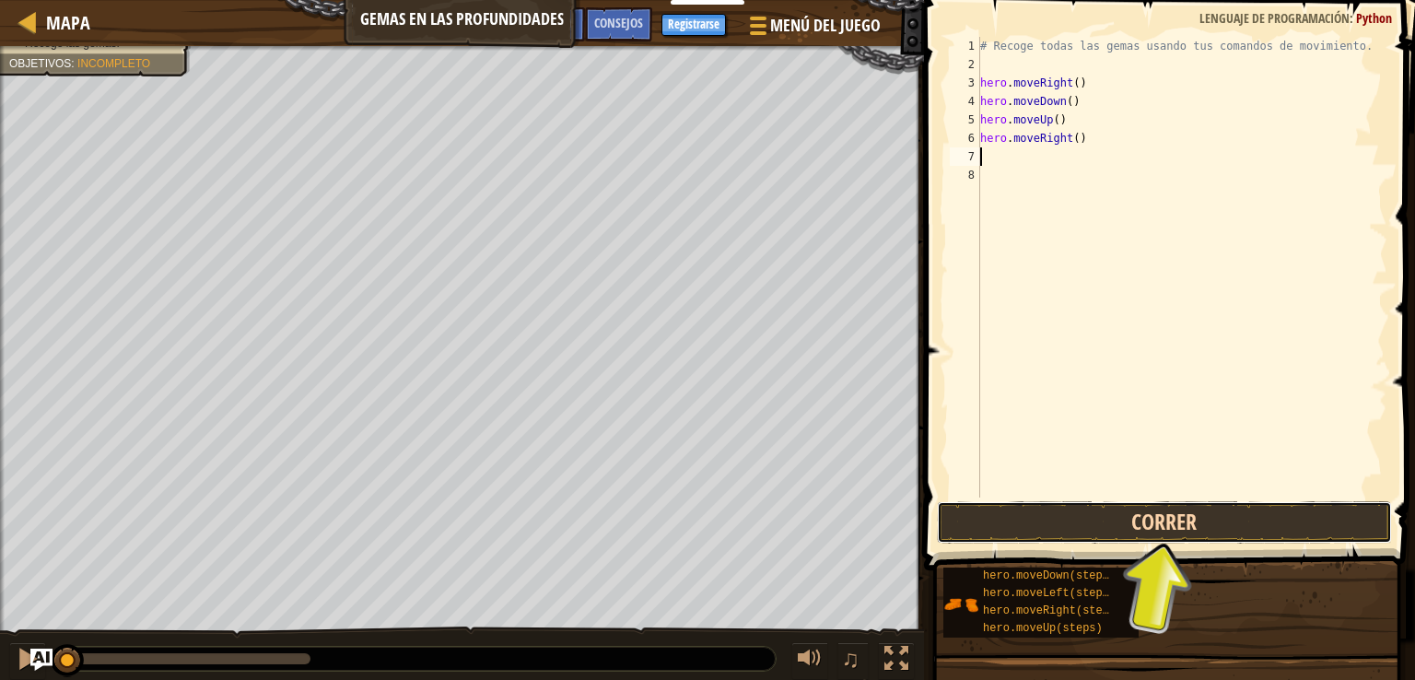
click at [1074, 504] on button "Correr" at bounding box center [1164, 522] width 455 height 42
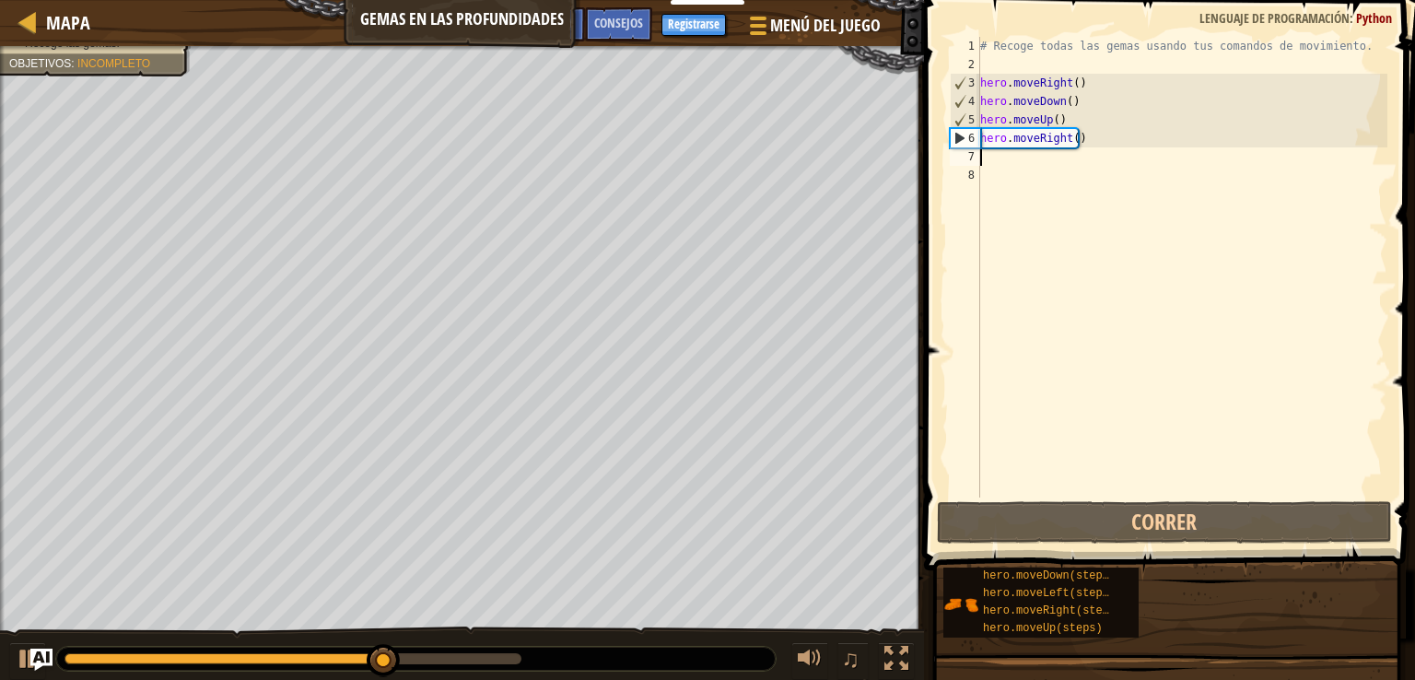
click at [1014, 163] on div "# Recoge todas las gemas usando tus comandos de movimiento. hero . moveRight ( …" at bounding box center [1182, 286] width 411 height 498
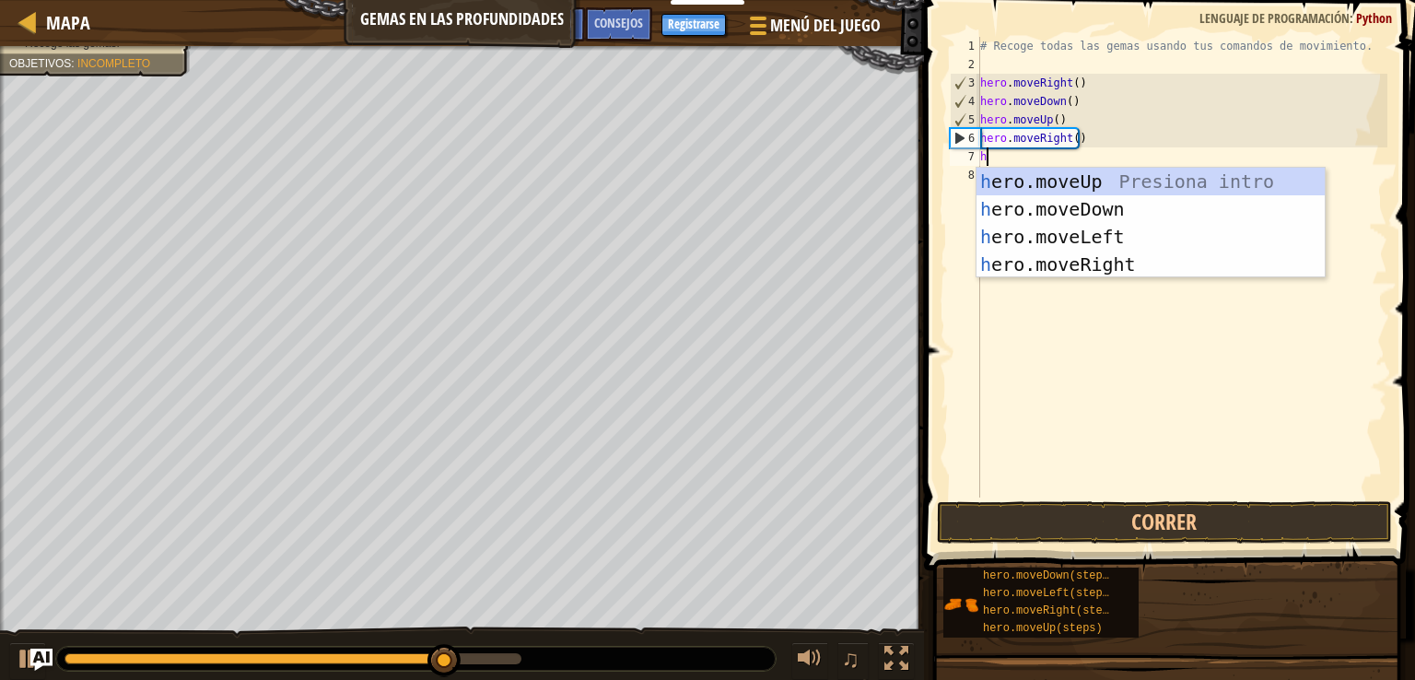
type textarea "he"
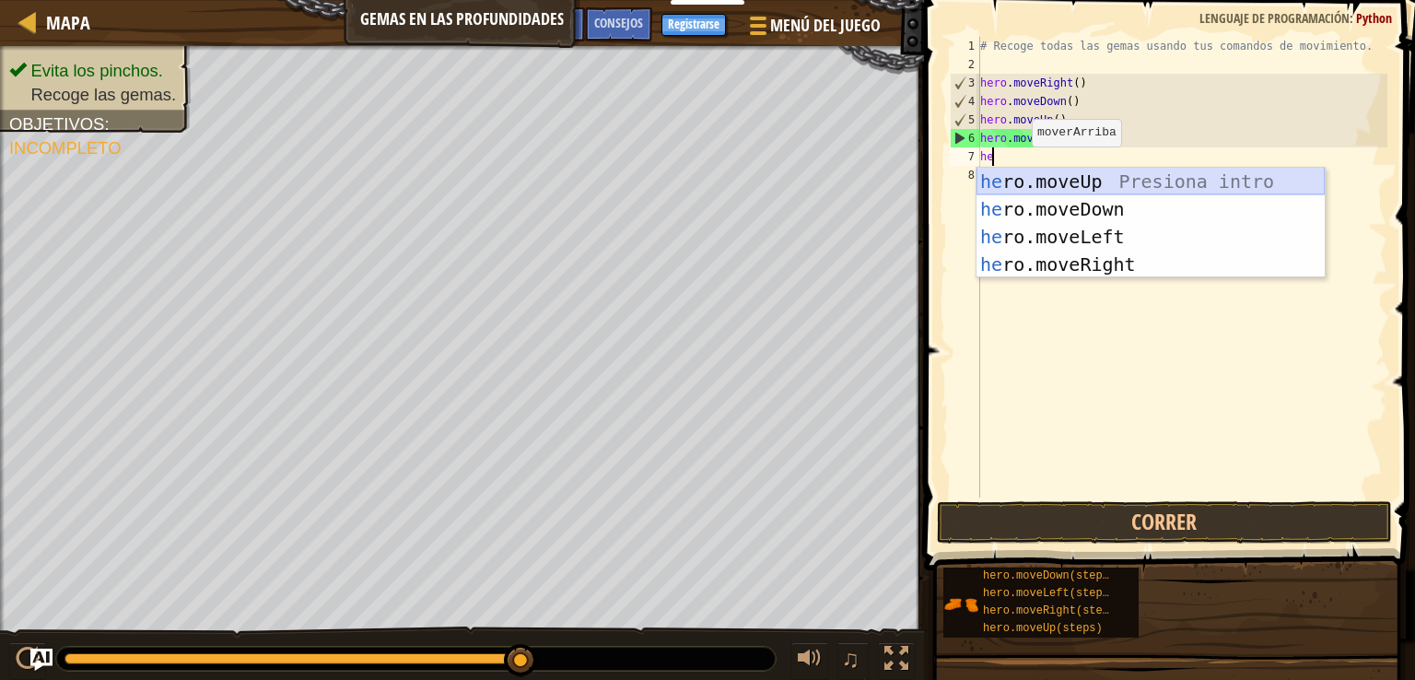
click at [1098, 187] on div "he ro.moveUp Presiona intro he ro.moveDown Presiona intro he ro.moveLeft Presio…" at bounding box center [1151, 251] width 348 height 166
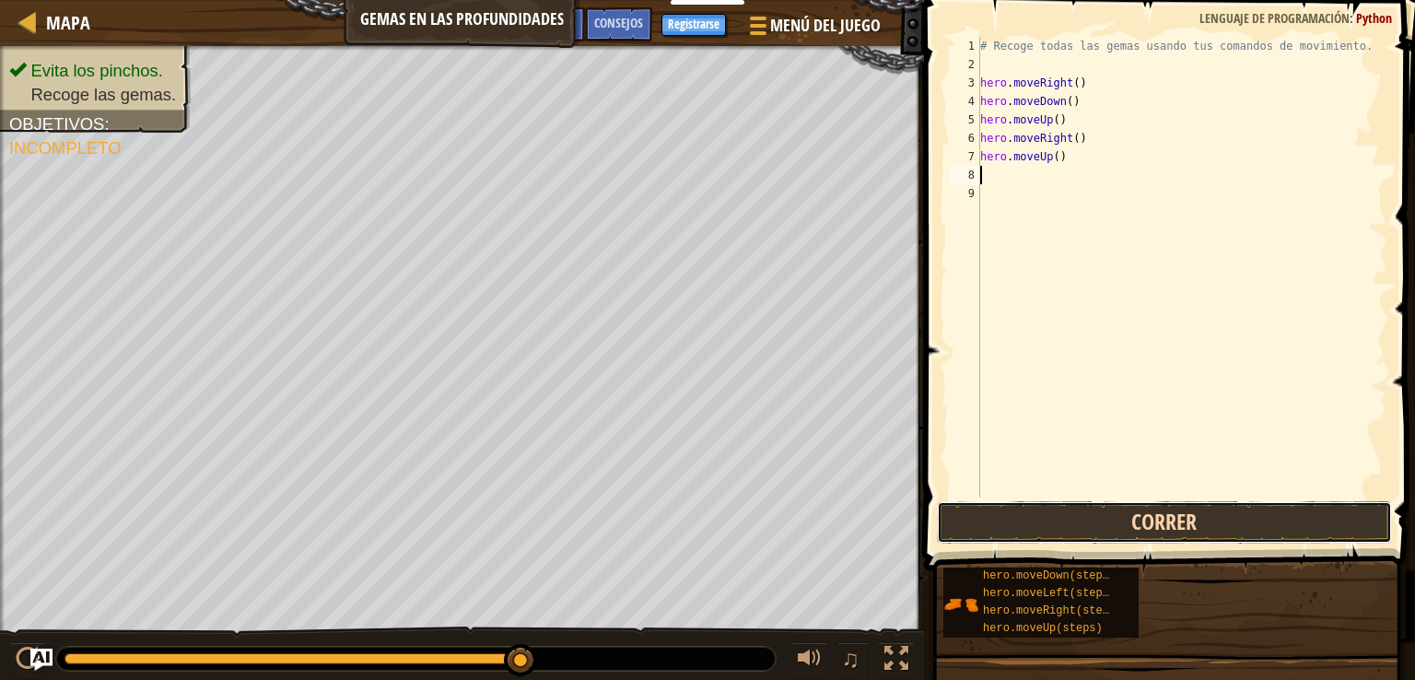
click at [1179, 511] on button "Correr" at bounding box center [1164, 522] width 455 height 42
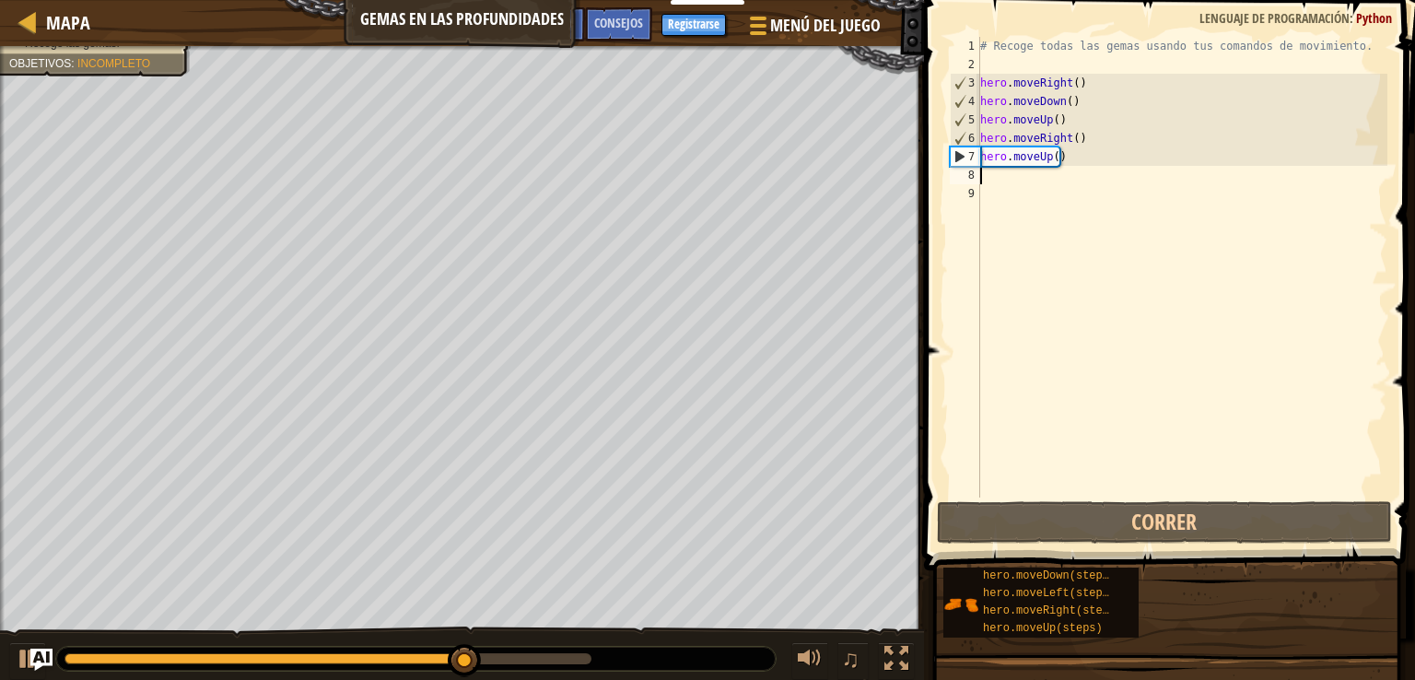
type textarea "h"
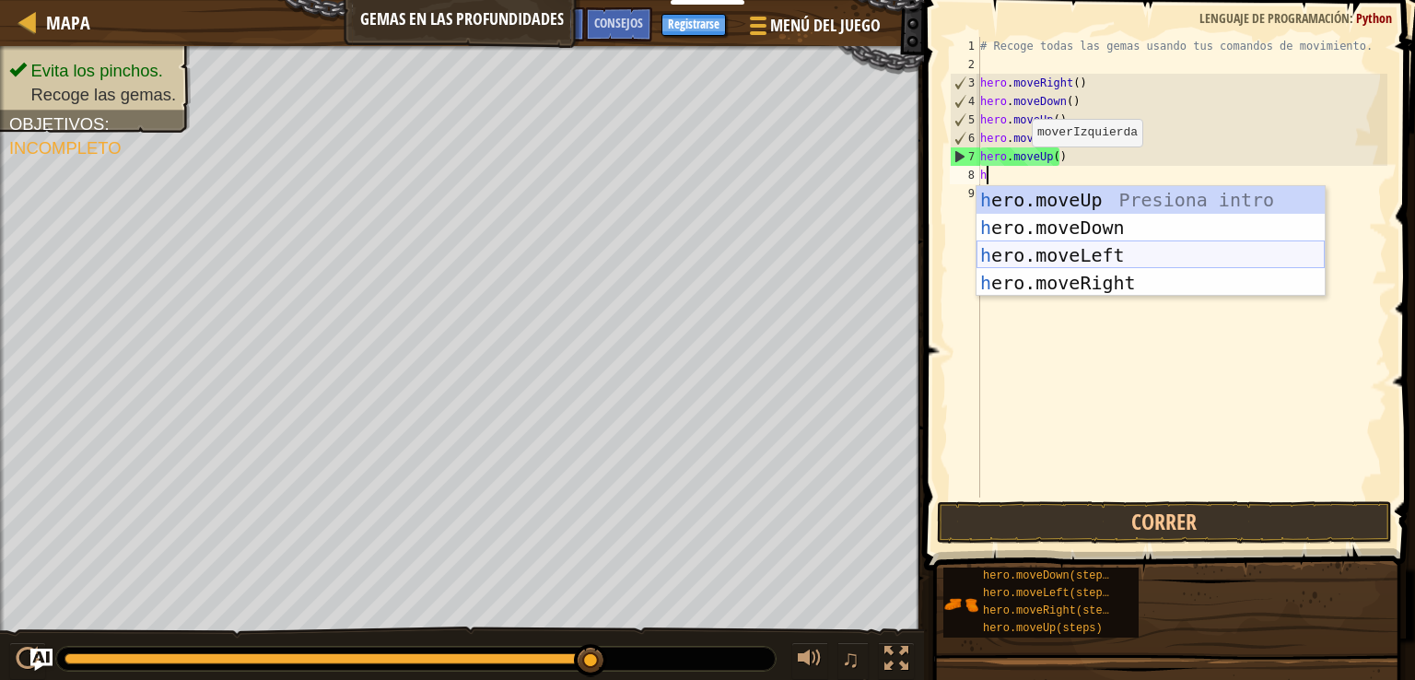
click at [1090, 271] on div "h ero.moveUp Presiona intro h ero.moveDown Presiona intro h ero.moveLeft Presio…" at bounding box center [1151, 269] width 348 height 166
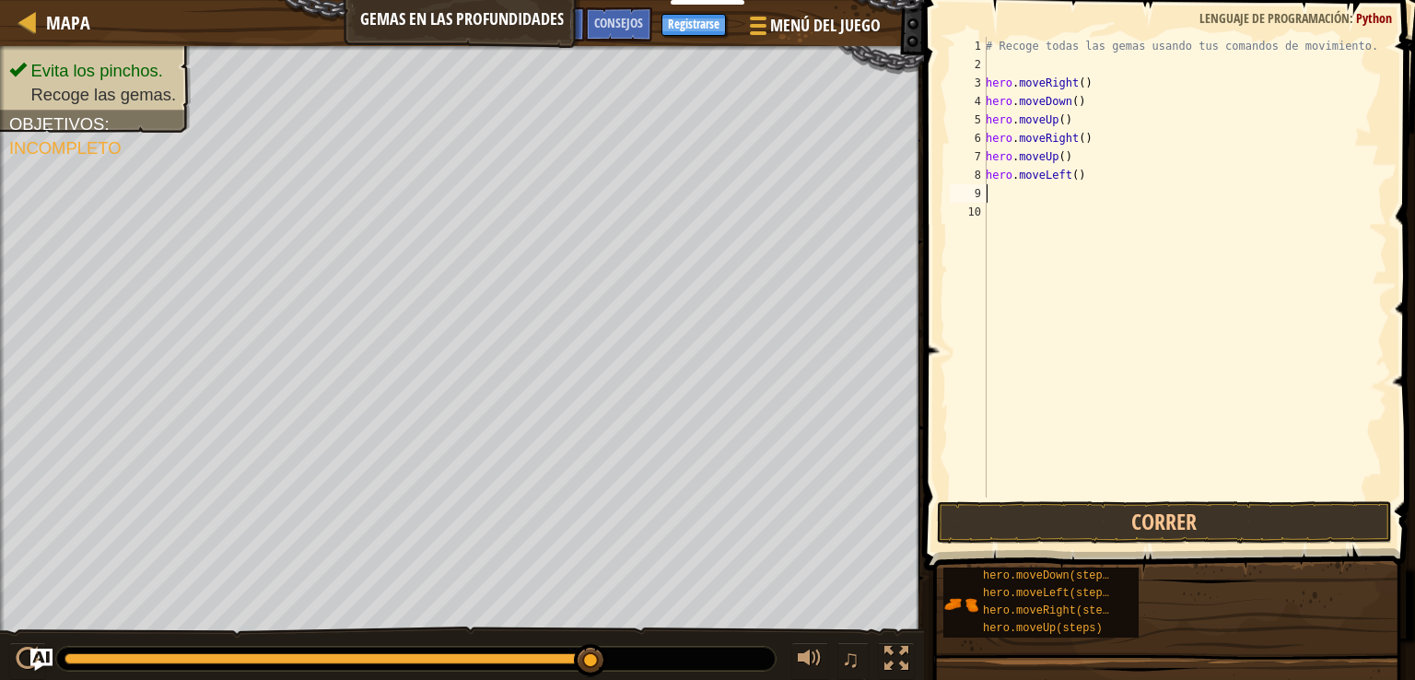
click at [1084, 192] on div "# Recoge todas las gemas usando tus comandos de movimiento. hero . moveRight ( …" at bounding box center [1184, 286] width 405 height 498
type textarea "h"
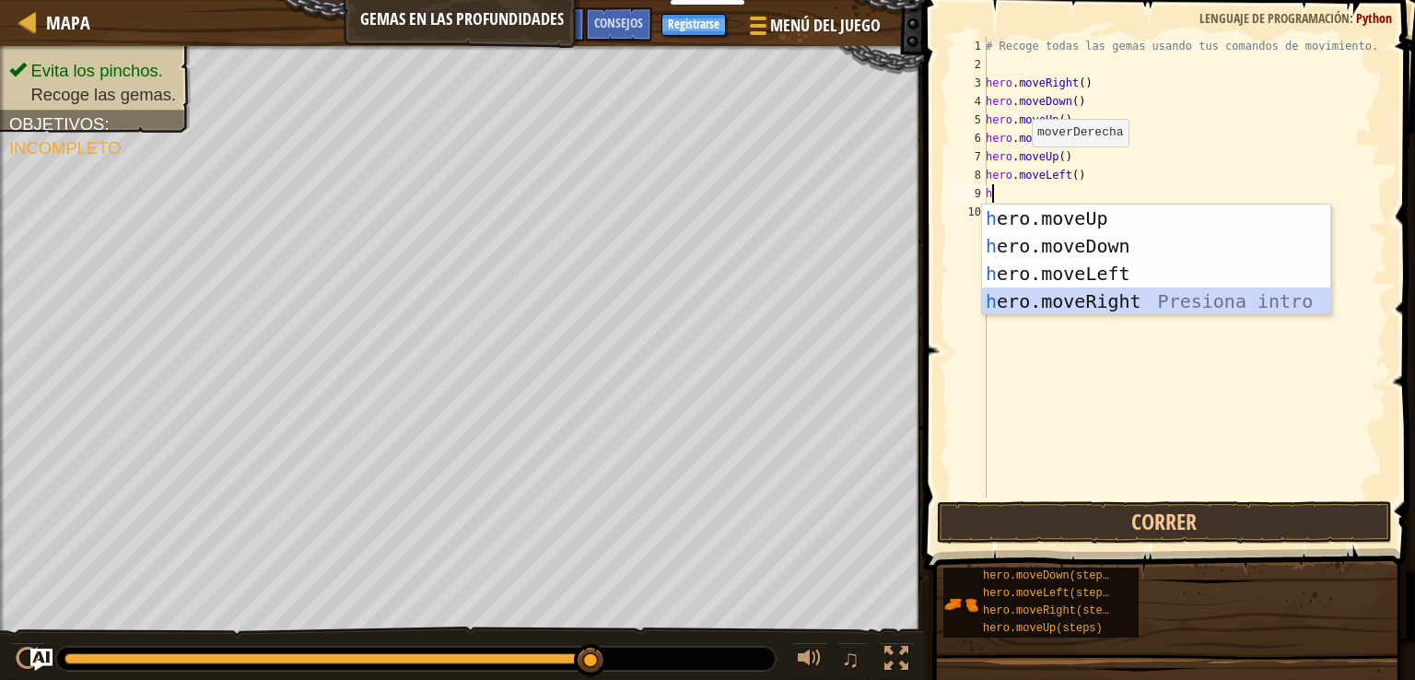
click at [1124, 296] on div "h ero.moveUp Presiona intro h ero.moveDown Presiona intro h ero.moveLeft Presio…" at bounding box center [1156, 288] width 348 height 166
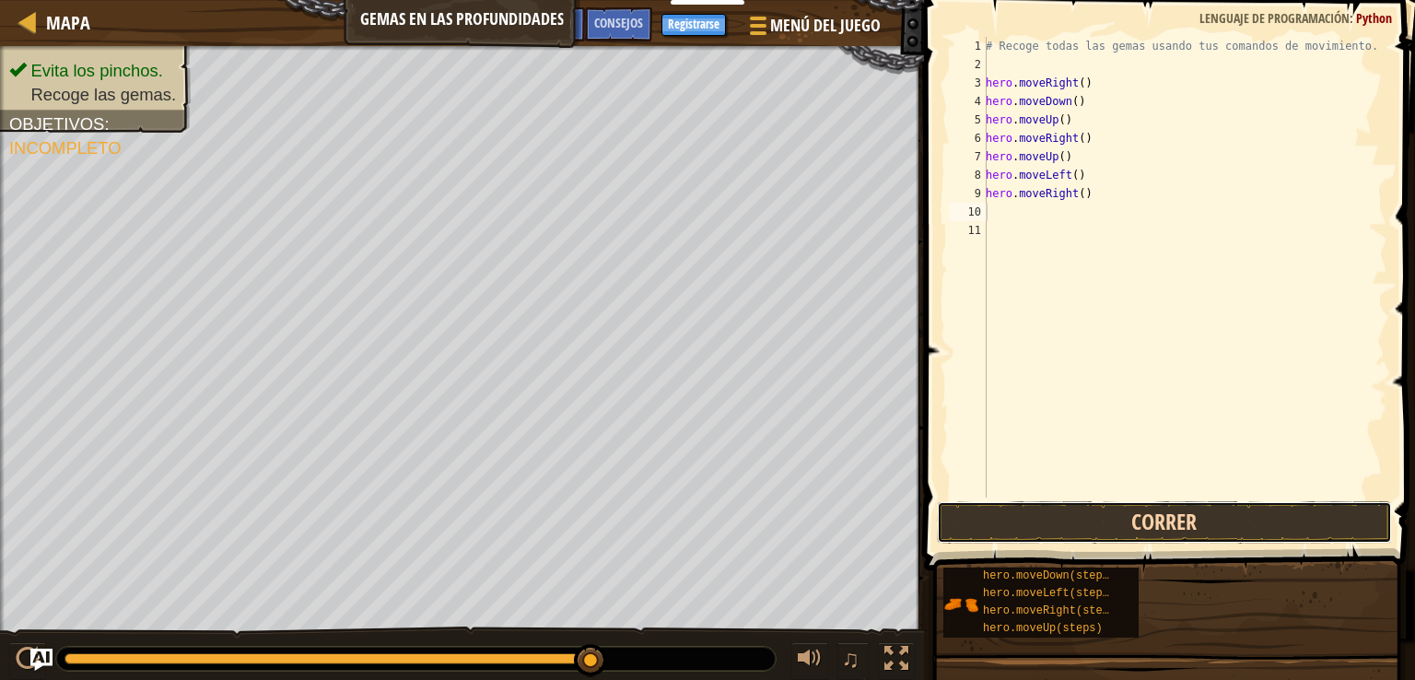
click at [1185, 515] on button "Correr" at bounding box center [1164, 522] width 455 height 42
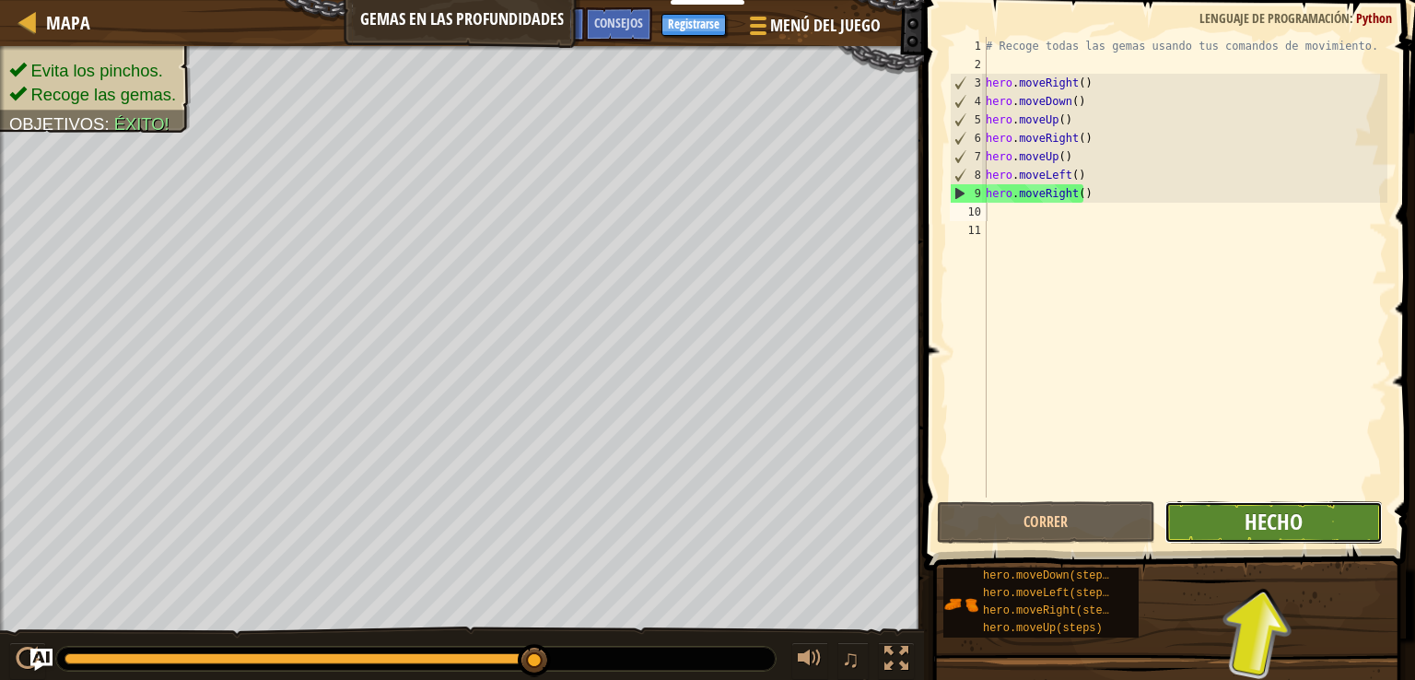
click at [1255, 518] on span "Hecho" at bounding box center [1274, 521] width 58 height 29
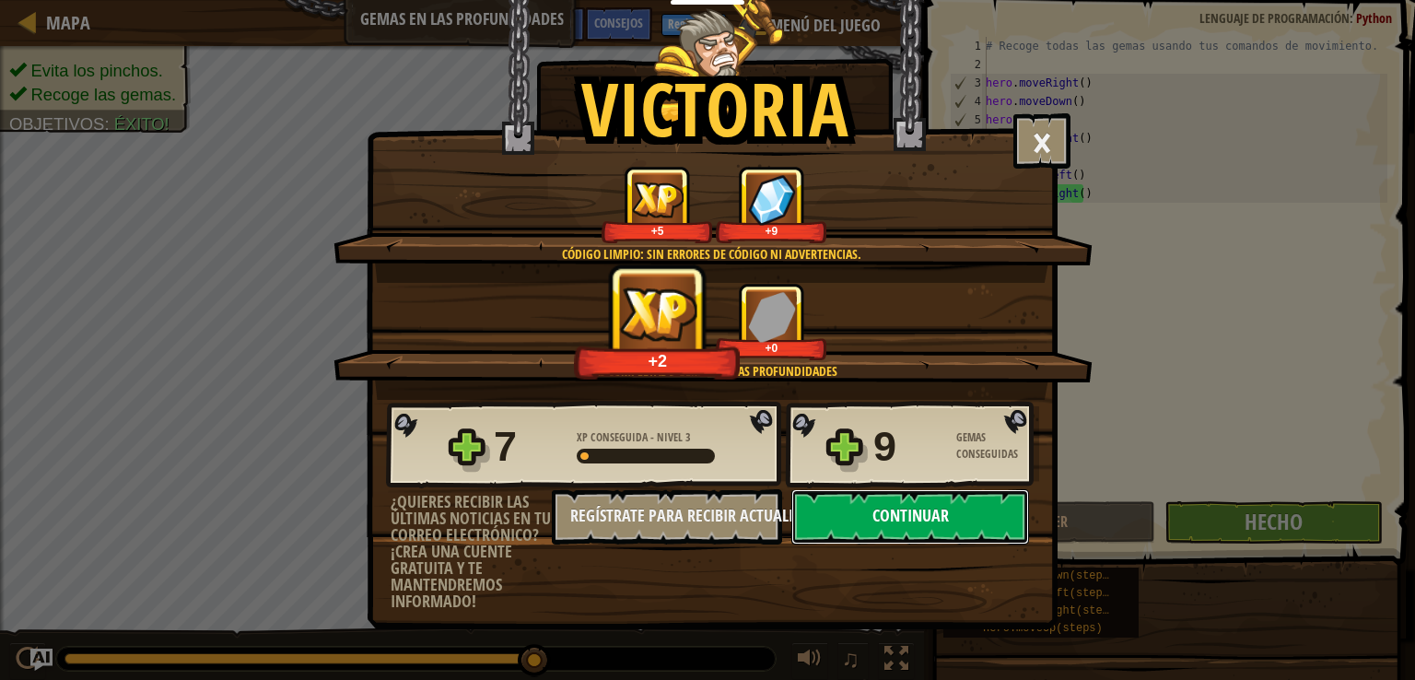
click at [956, 510] on button "Continuar" at bounding box center [911, 516] width 238 height 55
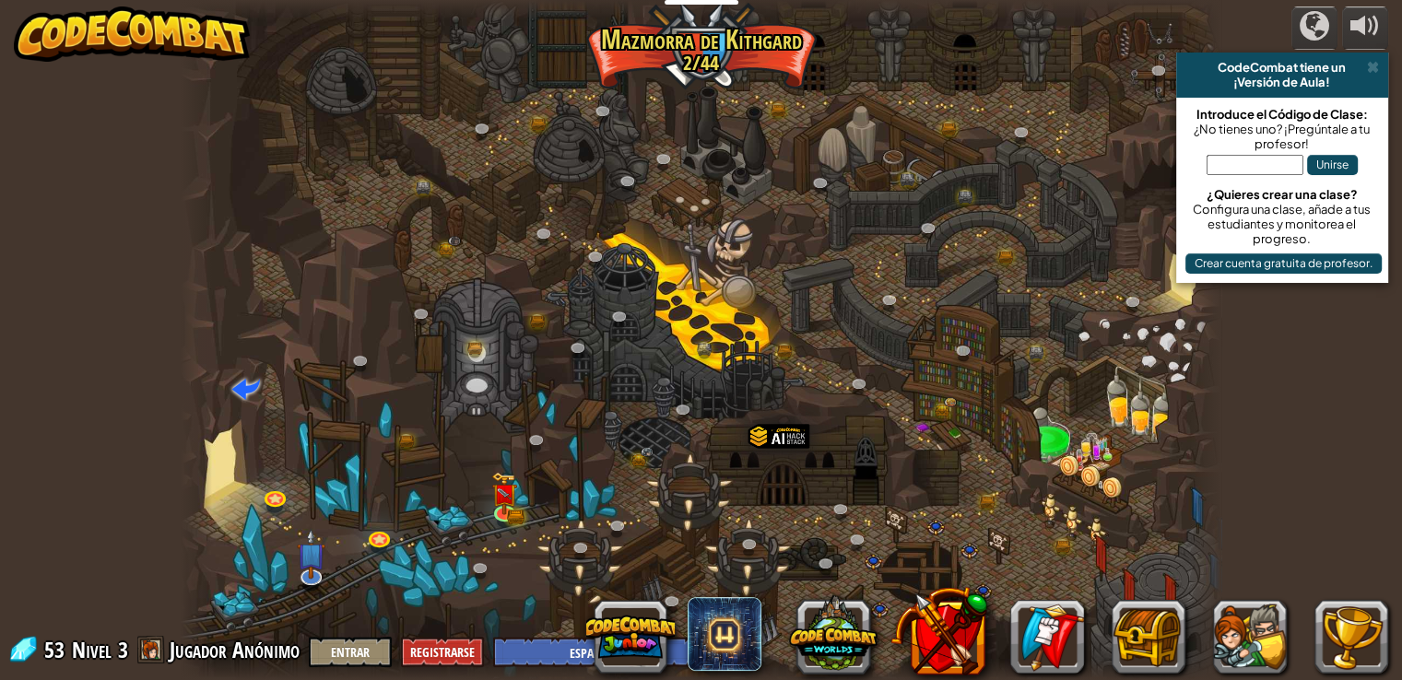
select select "es-ES"
click at [502, 492] on img at bounding box center [505, 484] width 16 height 16
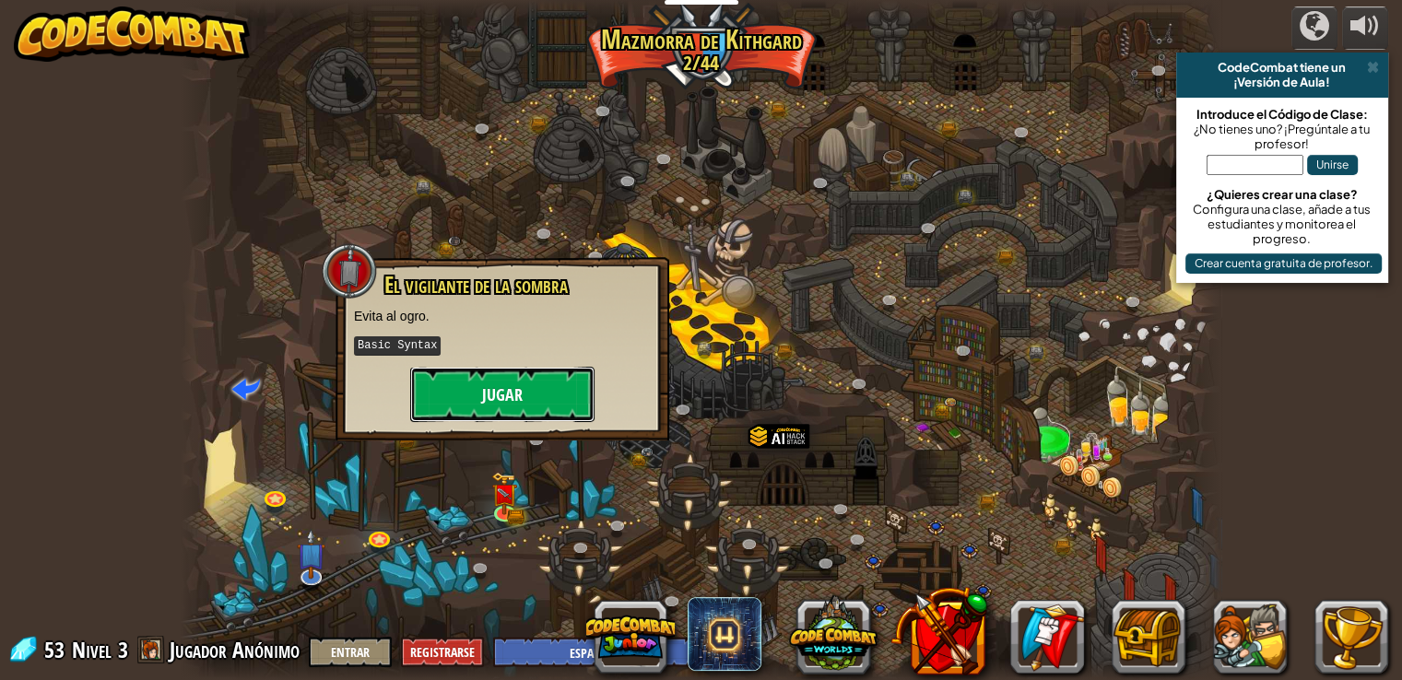
click at [517, 377] on button "Jugar" at bounding box center [502, 394] width 184 height 55
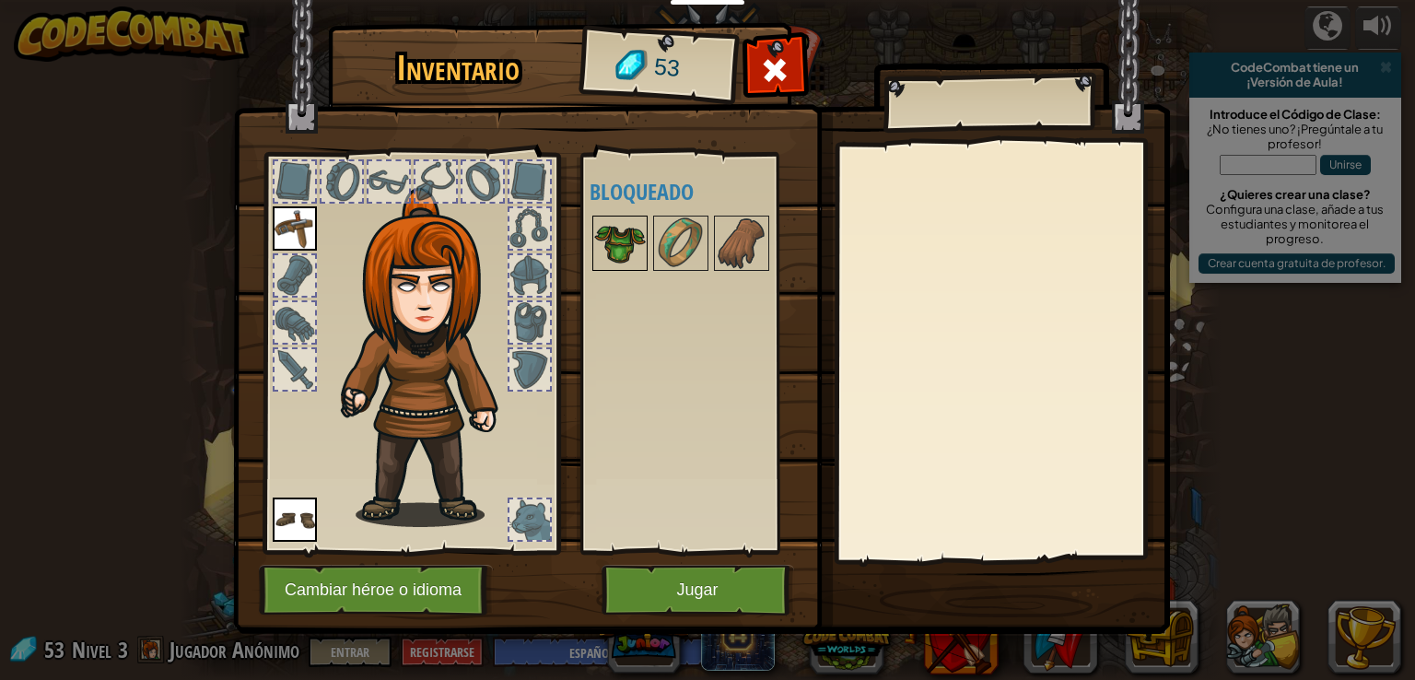
click at [597, 252] on img at bounding box center [620, 243] width 52 height 52
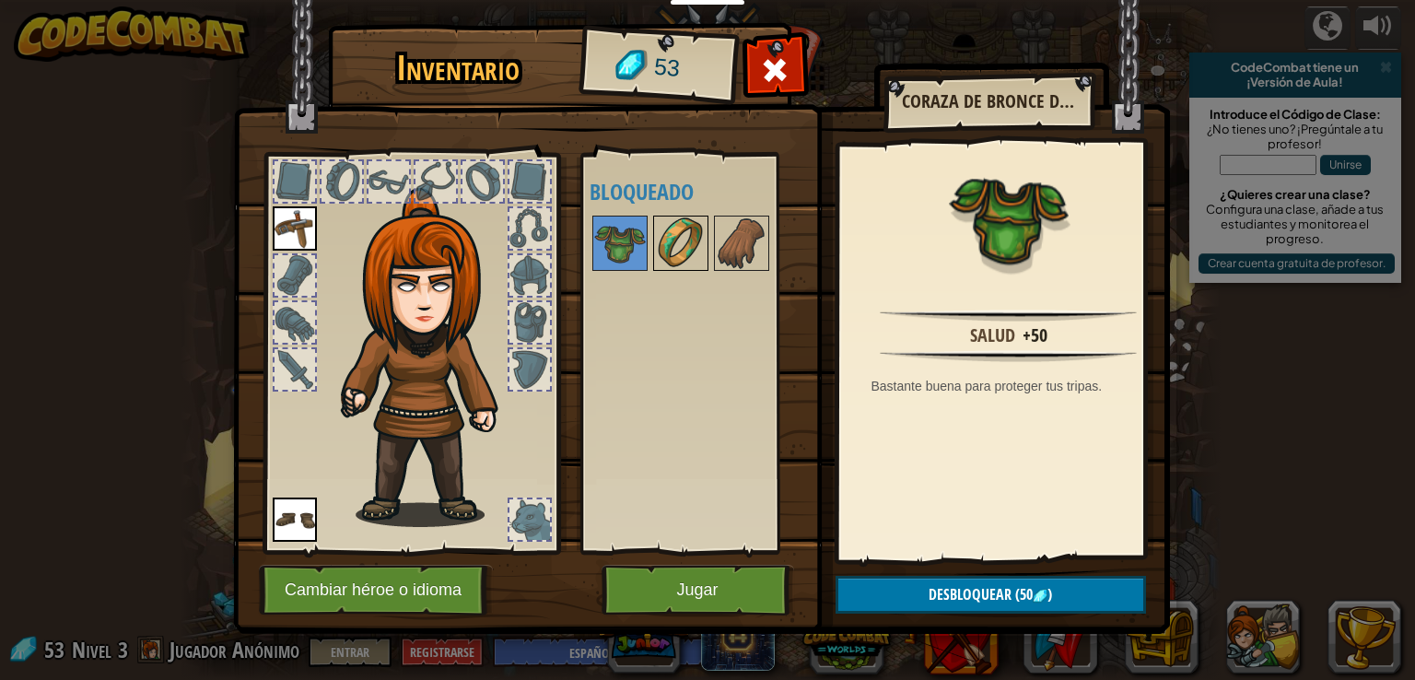
click at [674, 263] on img at bounding box center [681, 243] width 52 height 52
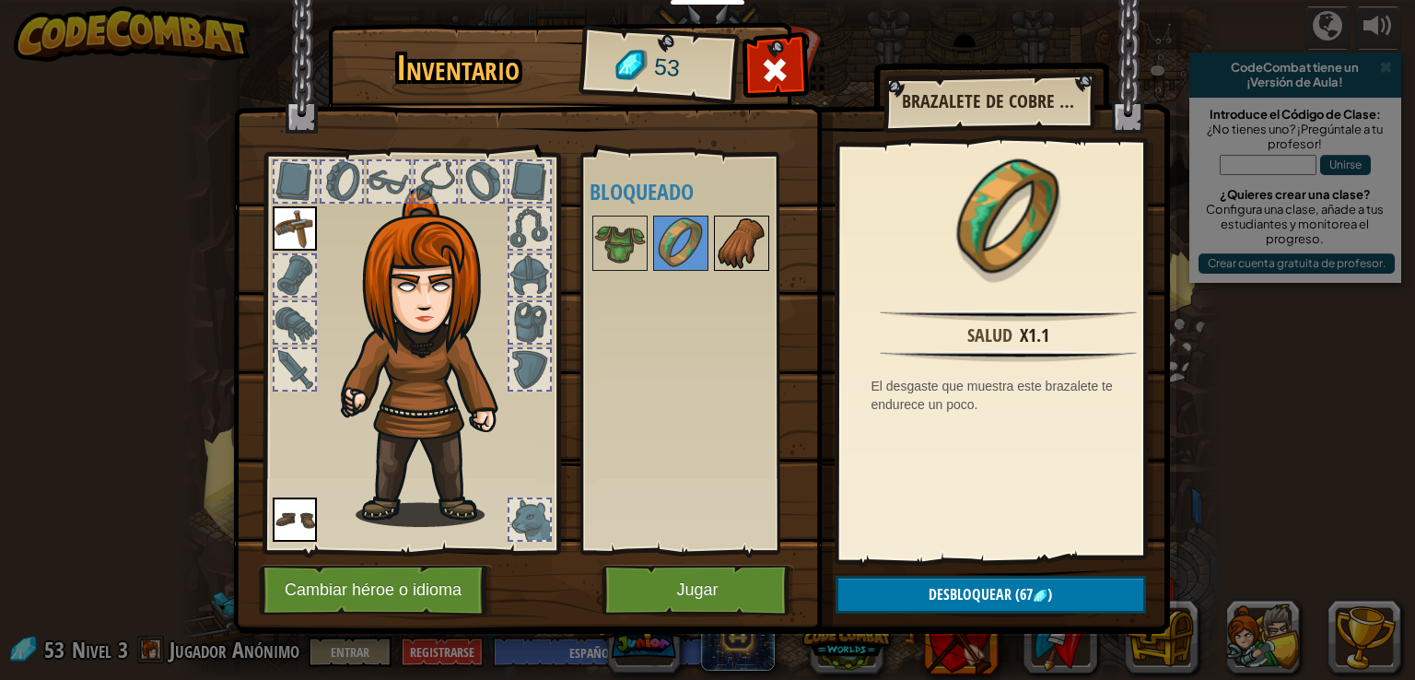
click at [725, 252] on img at bounding box center [742, 243] width 52 height 52
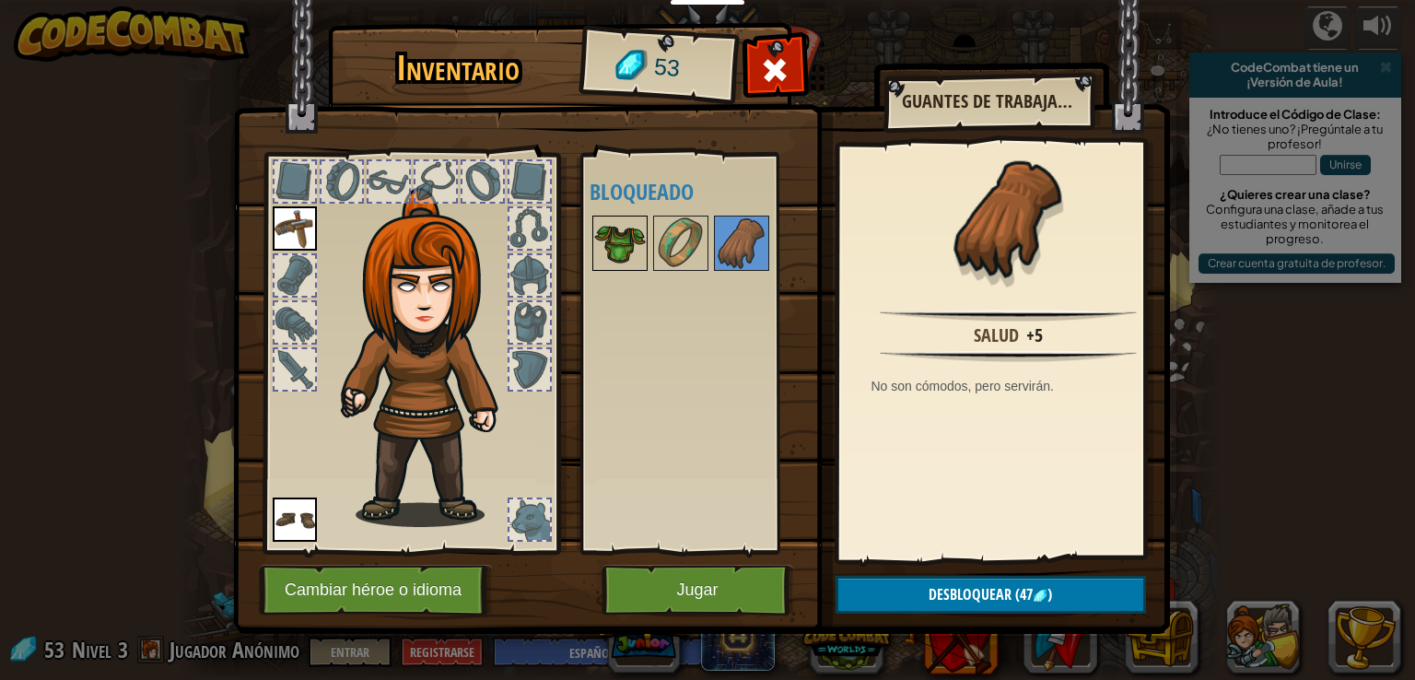
click at [631, 231] on img at bounding box center [620, 243] width 52 height 52
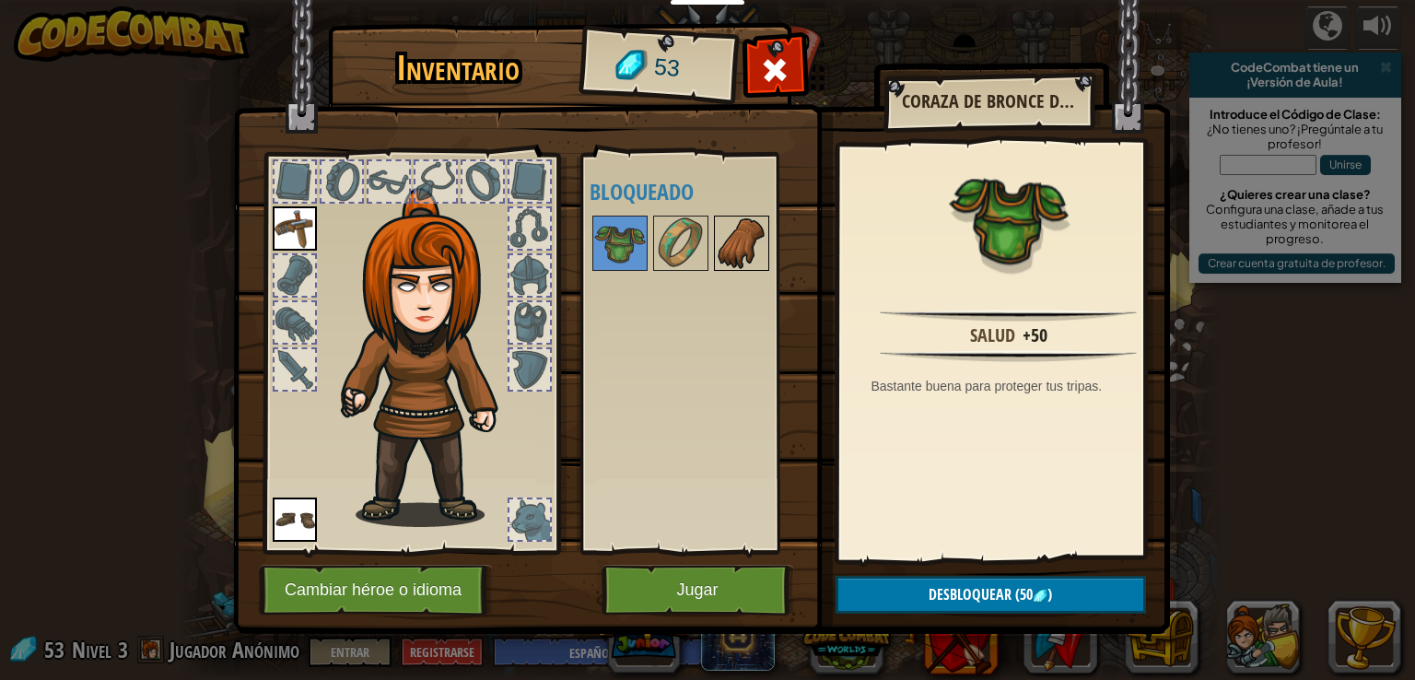
click at [734, 244] on img at bounding box center [742, 243] width 52 height 52
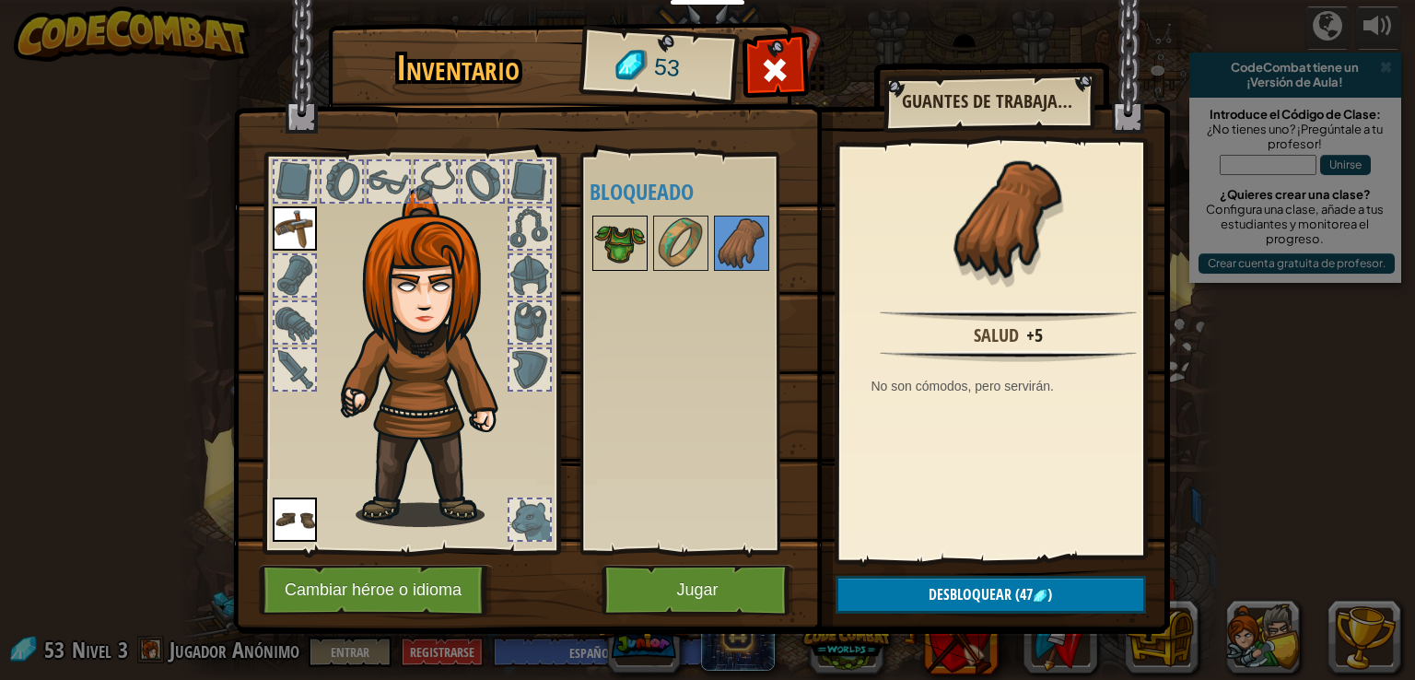
click at [608, 241] on img at bounding box center [620, 243] width 52 height 52
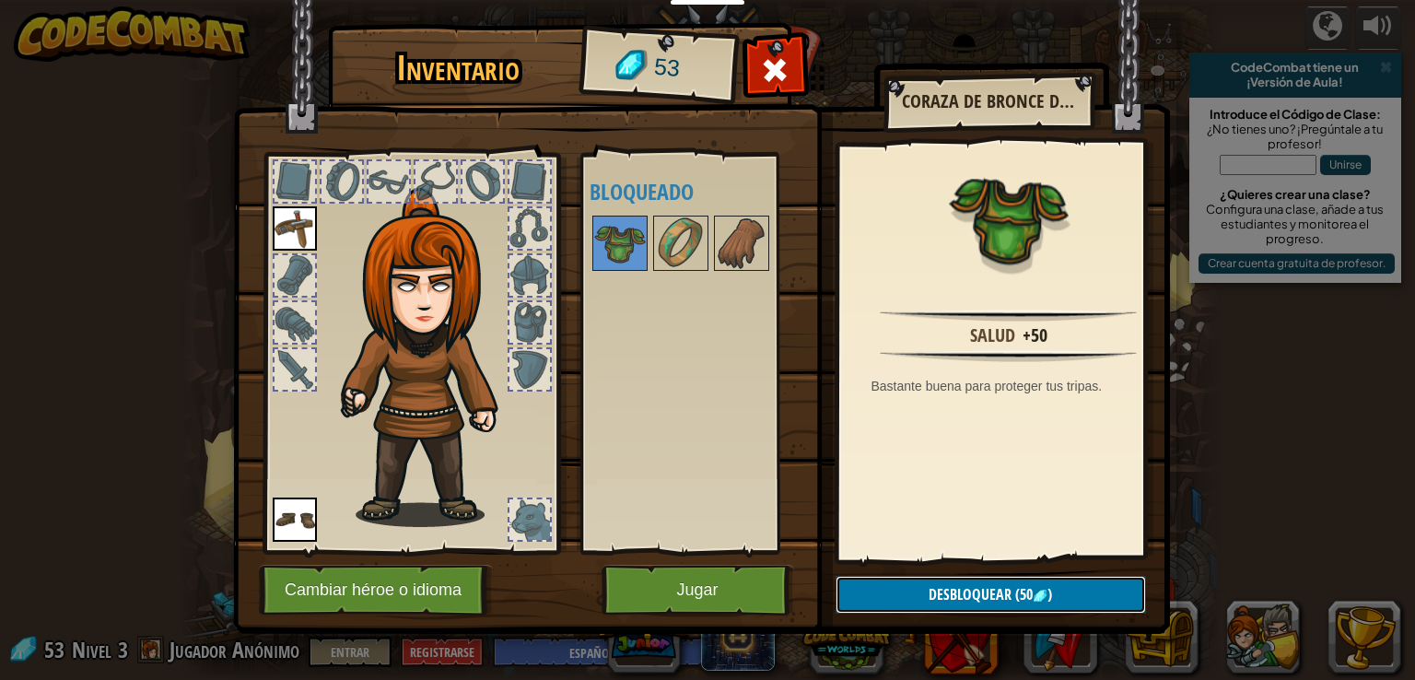
click at [939, 585] on span "Desbloquear" at bounding box center [970, 594] width 83 height 20
click at [933, 585] on button "Confirmar" at bounding box center [991, 595] width 311 height 38
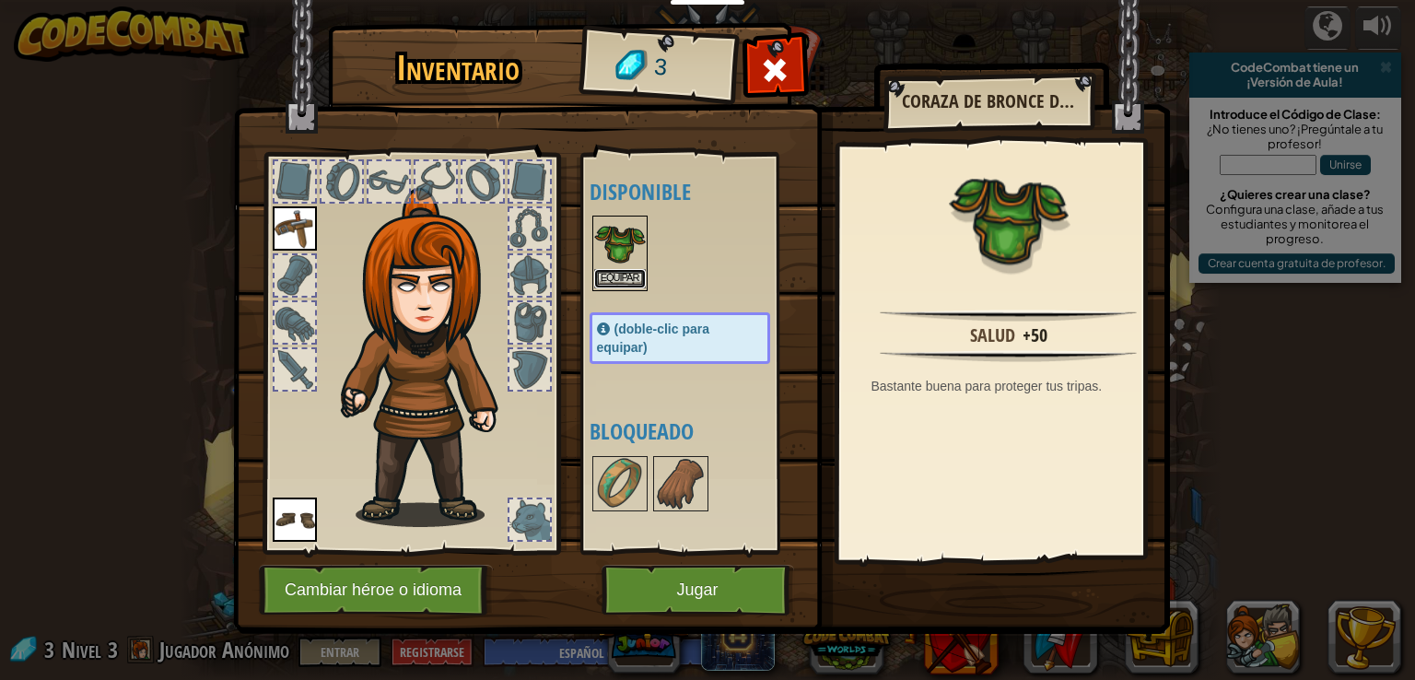
click at [614, 269] on button "Equipar" at bounding box center [620, 278] width 52 height 19
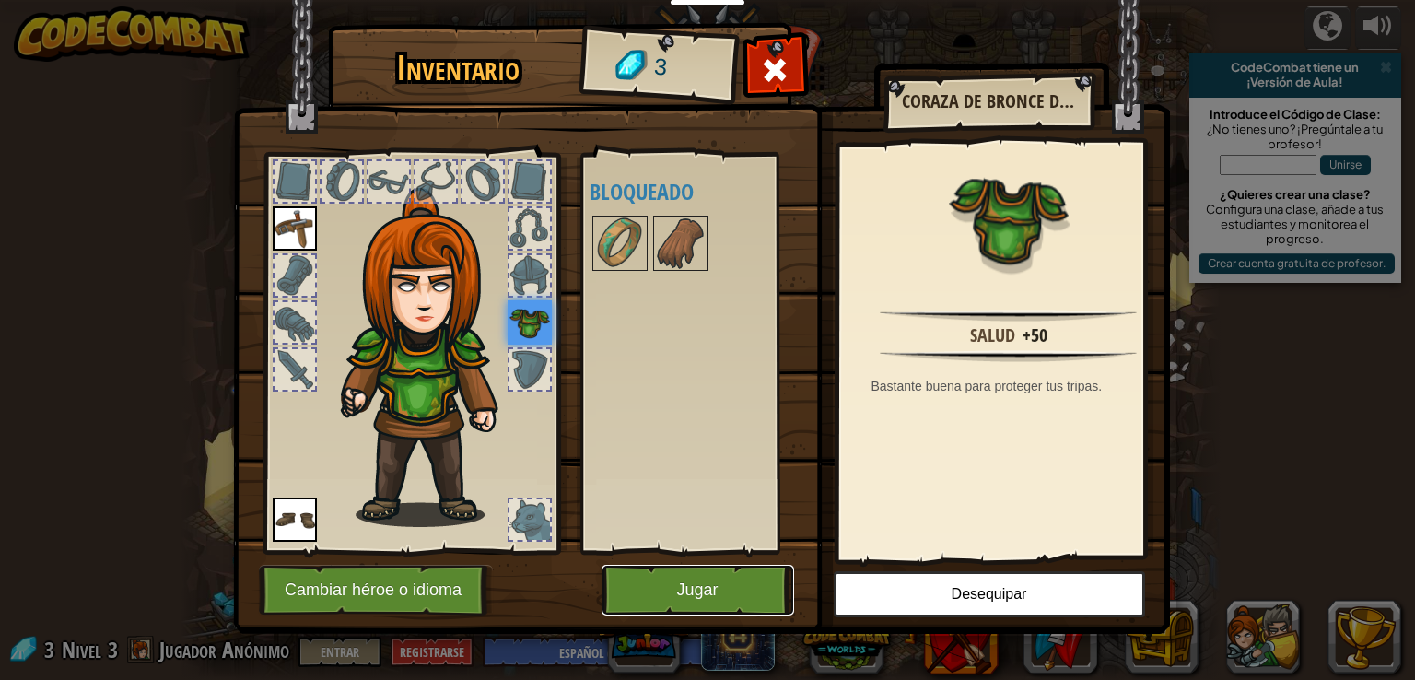
click at [687, 596] on button "Jugar" at bounding box center [698, 590] width 193 height 51
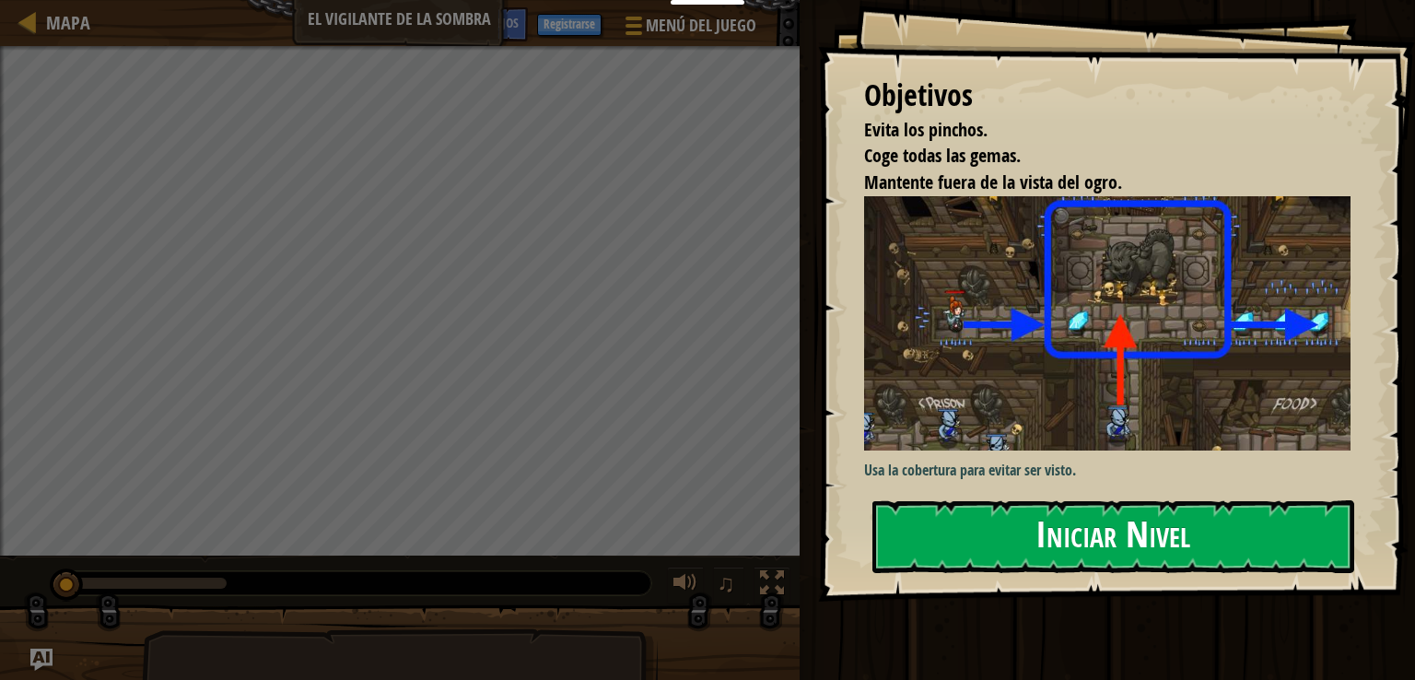
click at [1177, 532] on button "Iniciar Nivel" at bounding box center [1114, 536] width 482 height 73
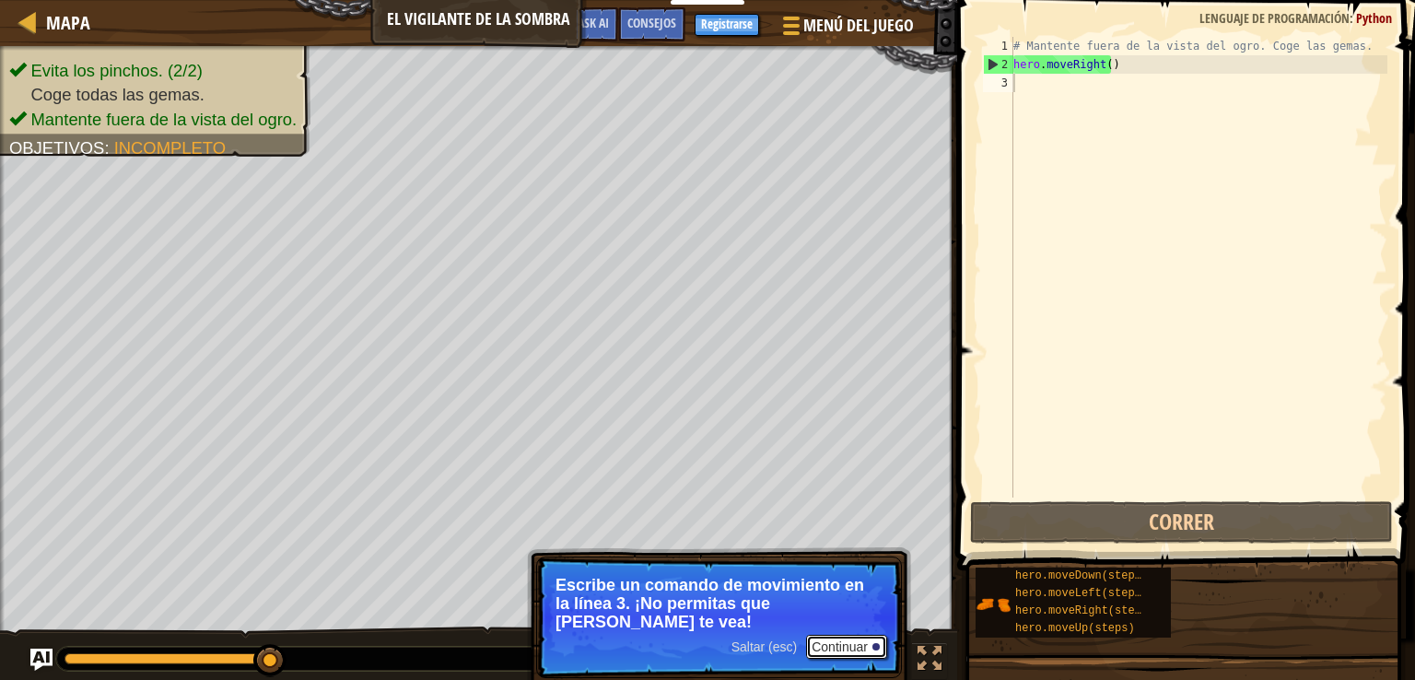
click at [833, 635] on button "Continuar" at bounding box center [846, 647] width 81 height 24
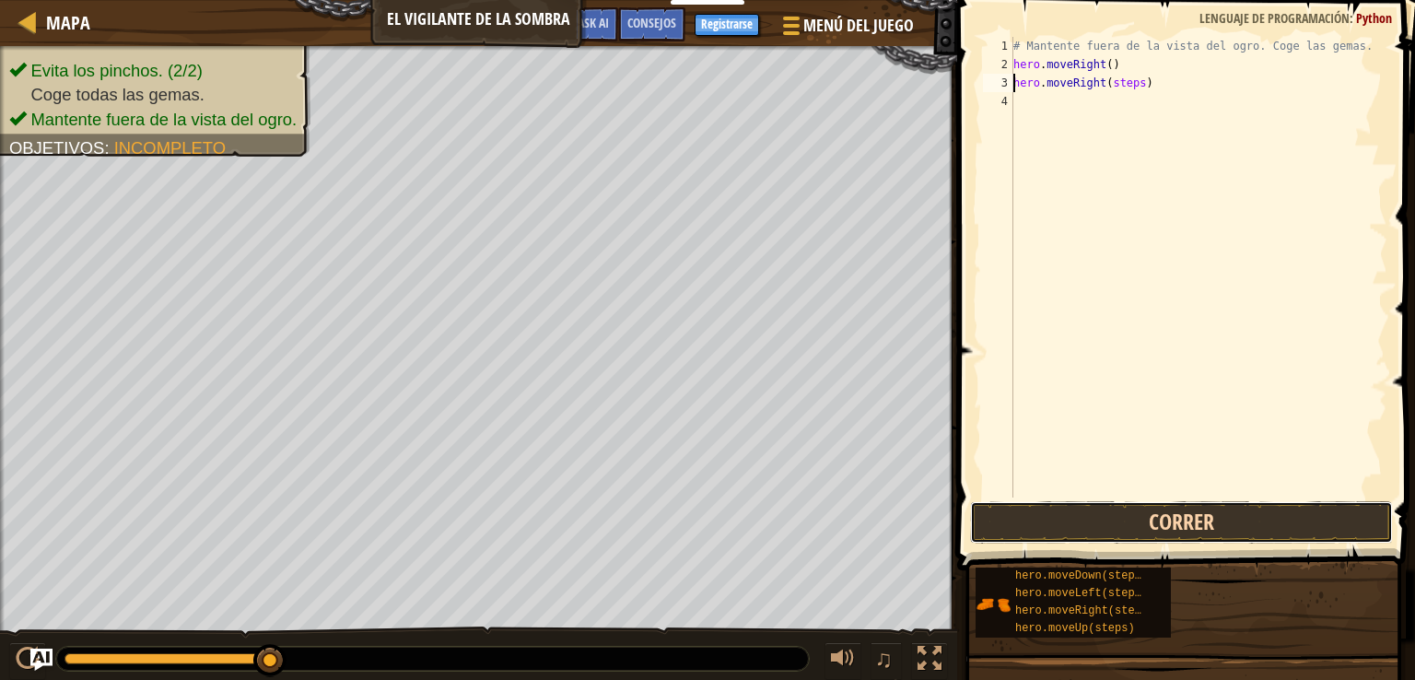
click at [1192, 518] on button "Correr" at bounding box center [1181, 522] width 423 height 42
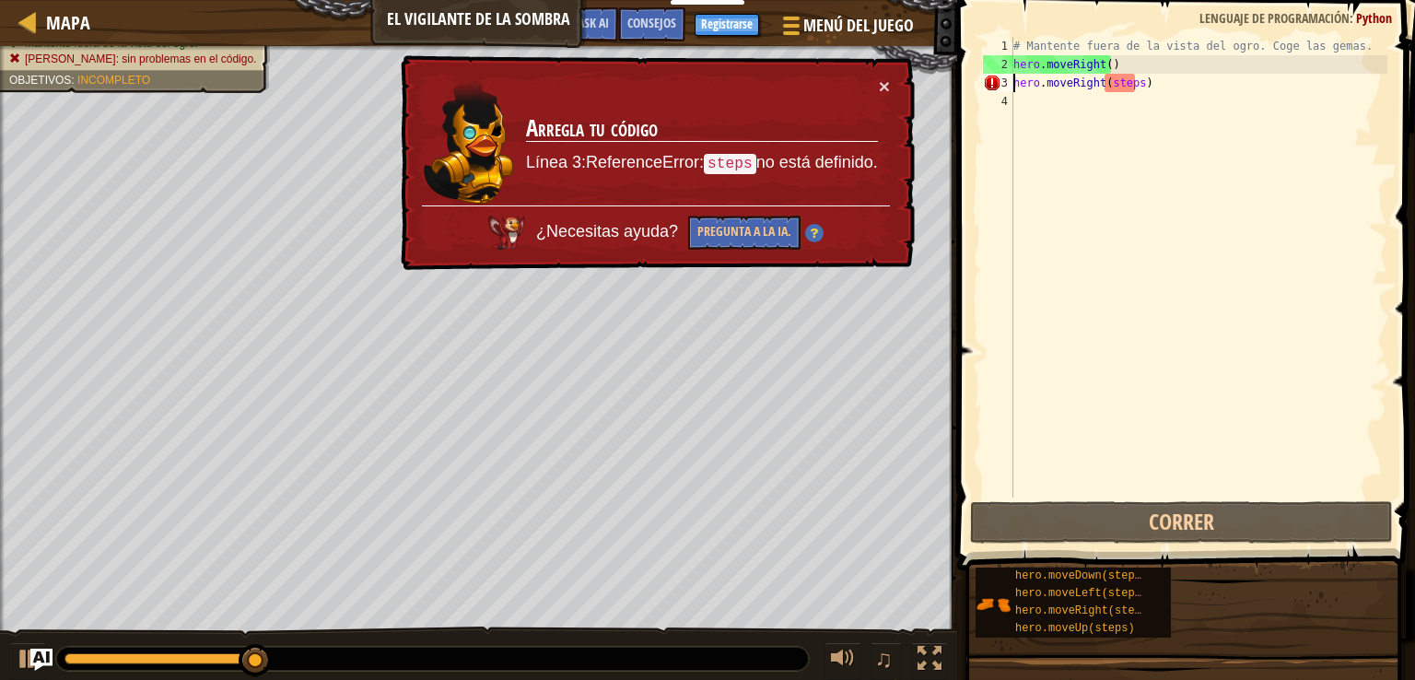
click at [1174, 85] on div "# Mantente fuera de la vista del ogro. Coge las gemas. hero . moveRight ( ) her…" at bounding box center [1199, 286] width 378 height 498
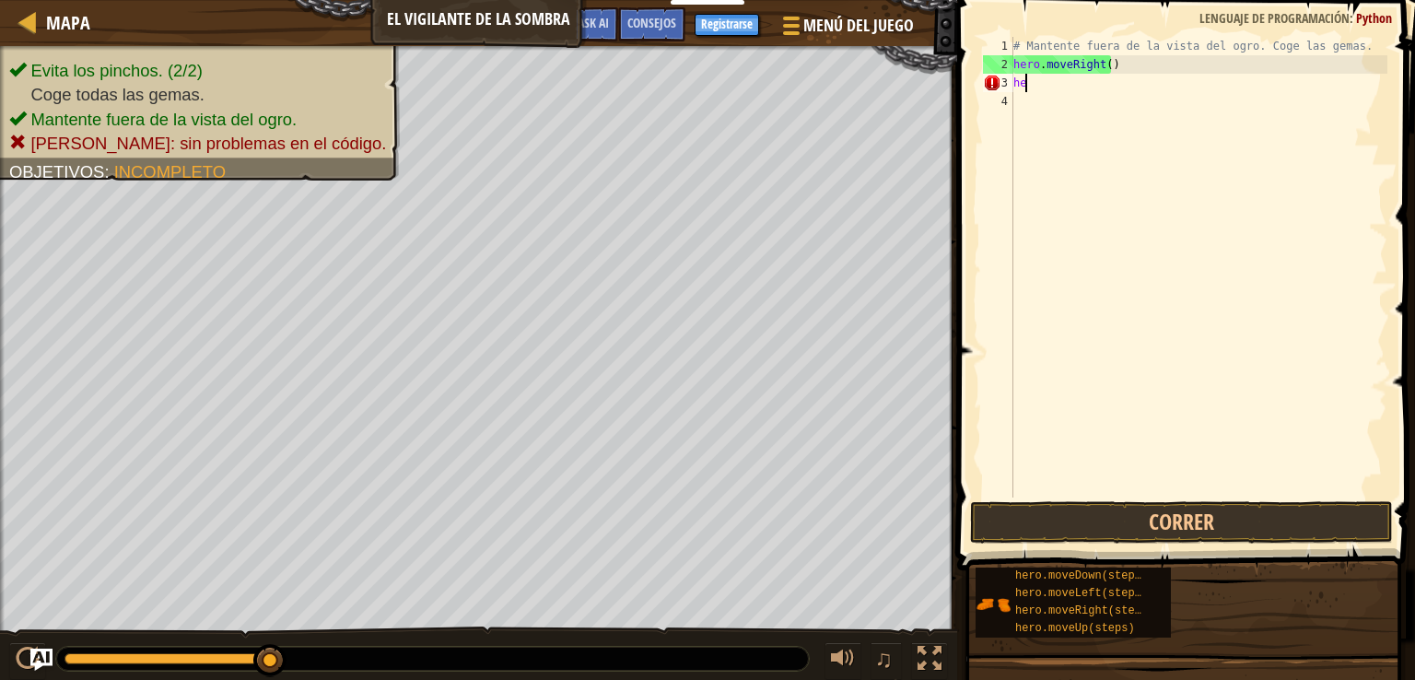
type textarea "h"
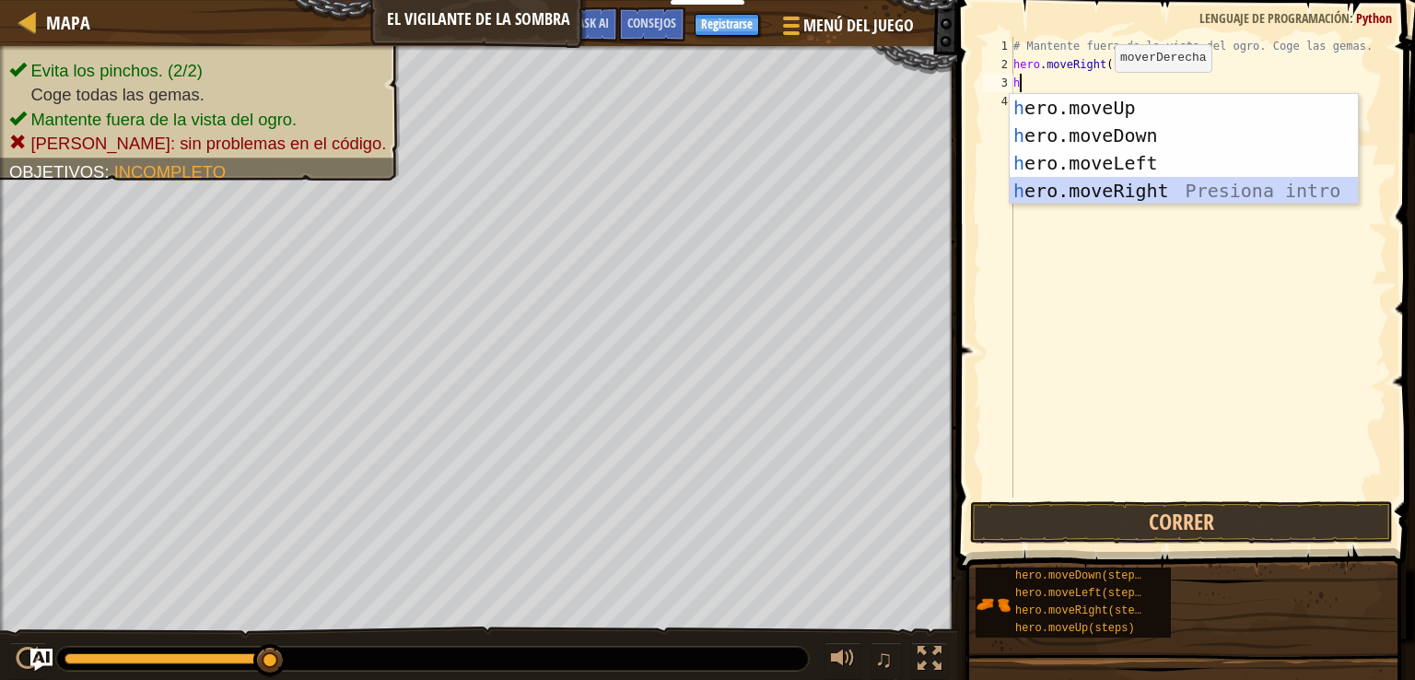
click at [1166, 179] on div "h ero.moveUp Presiona intro h ero.moveDown Presiona intro h ero.moveLeft Presio…" at bounding box center [1184, 177] width 348 height 166
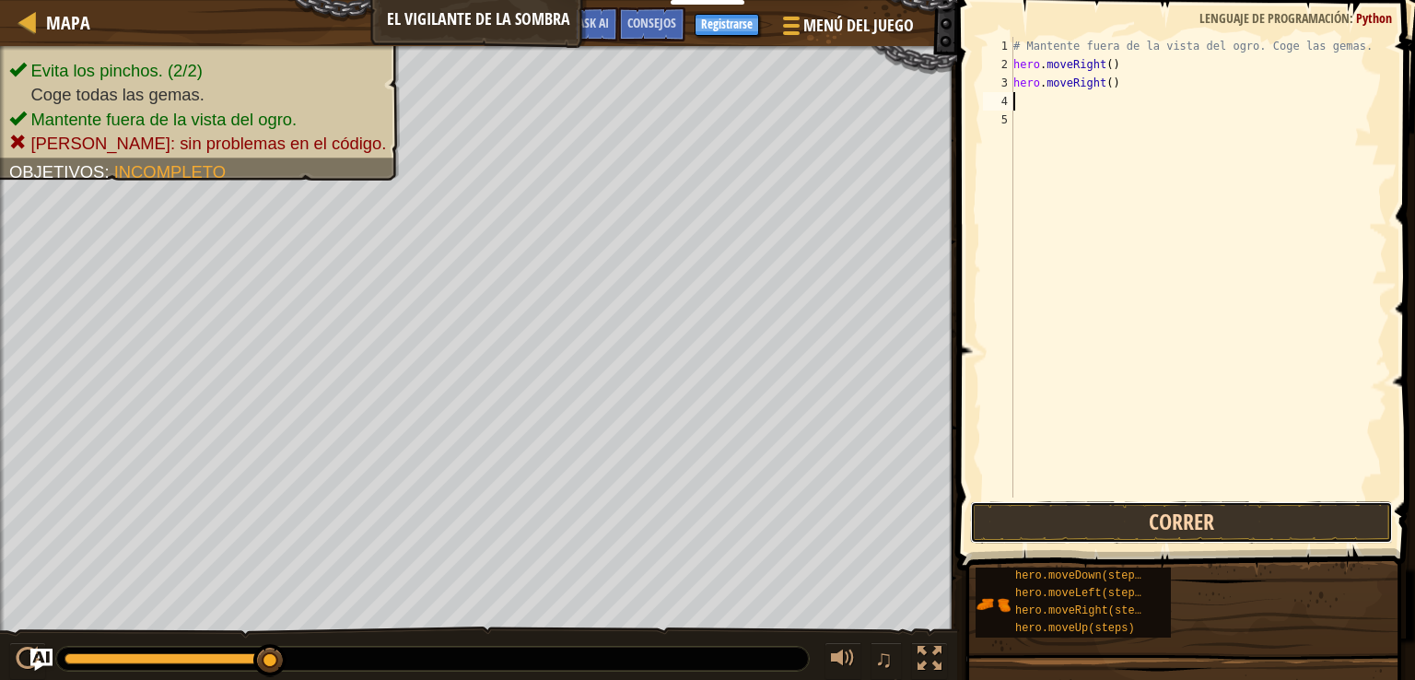
click at [1231, 513] on button "Correr" at bounding box center [1181, 522] width 423 height 42
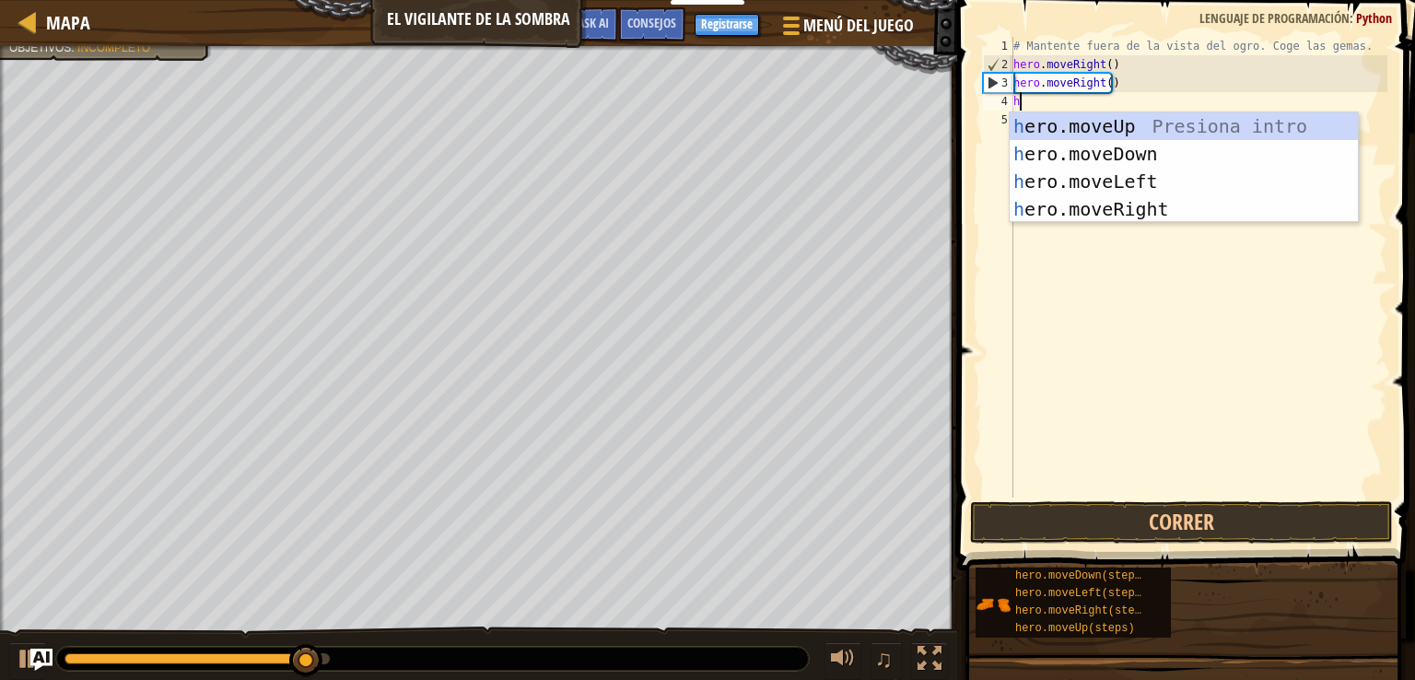
type textarea "he"
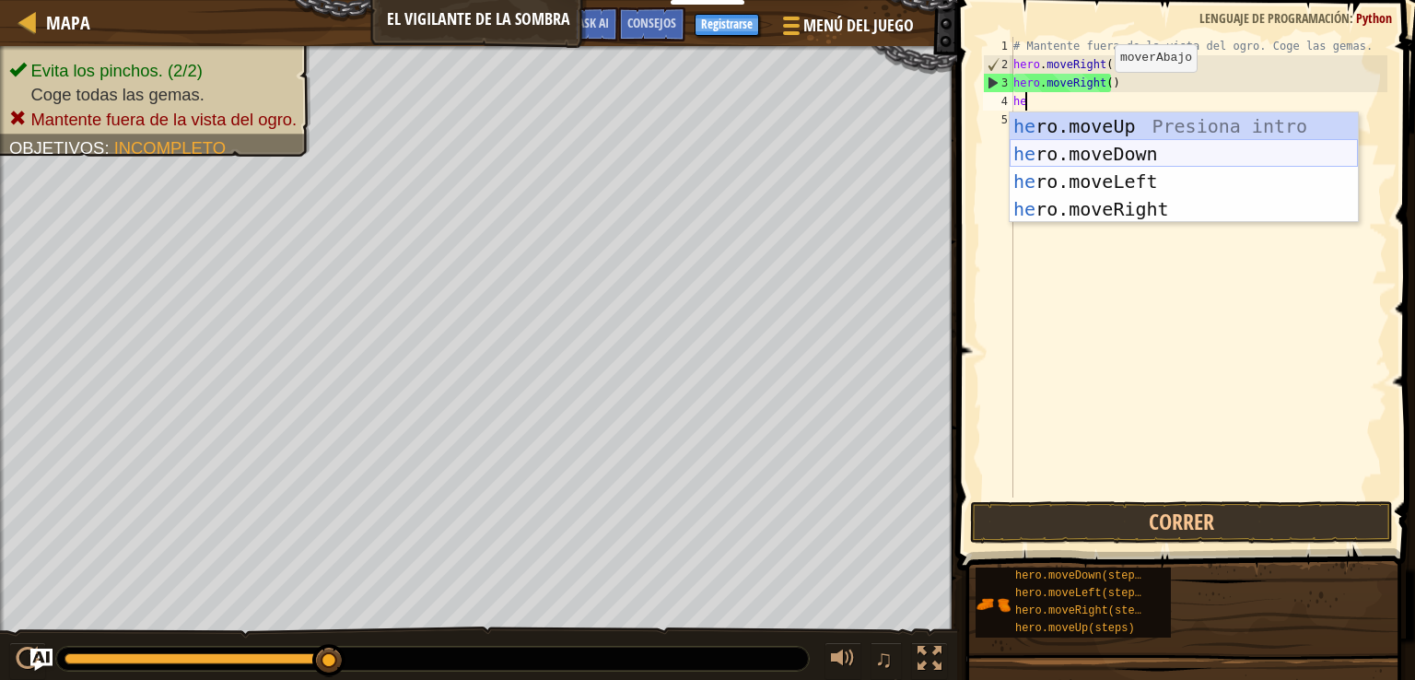
click at [1125, 158] on div "he ro.moveUp Presiona intro he ro.moveDown Presiona intro he ro.moveLeft Presio…" at bounding box center [1184, 195] width 348 height 166
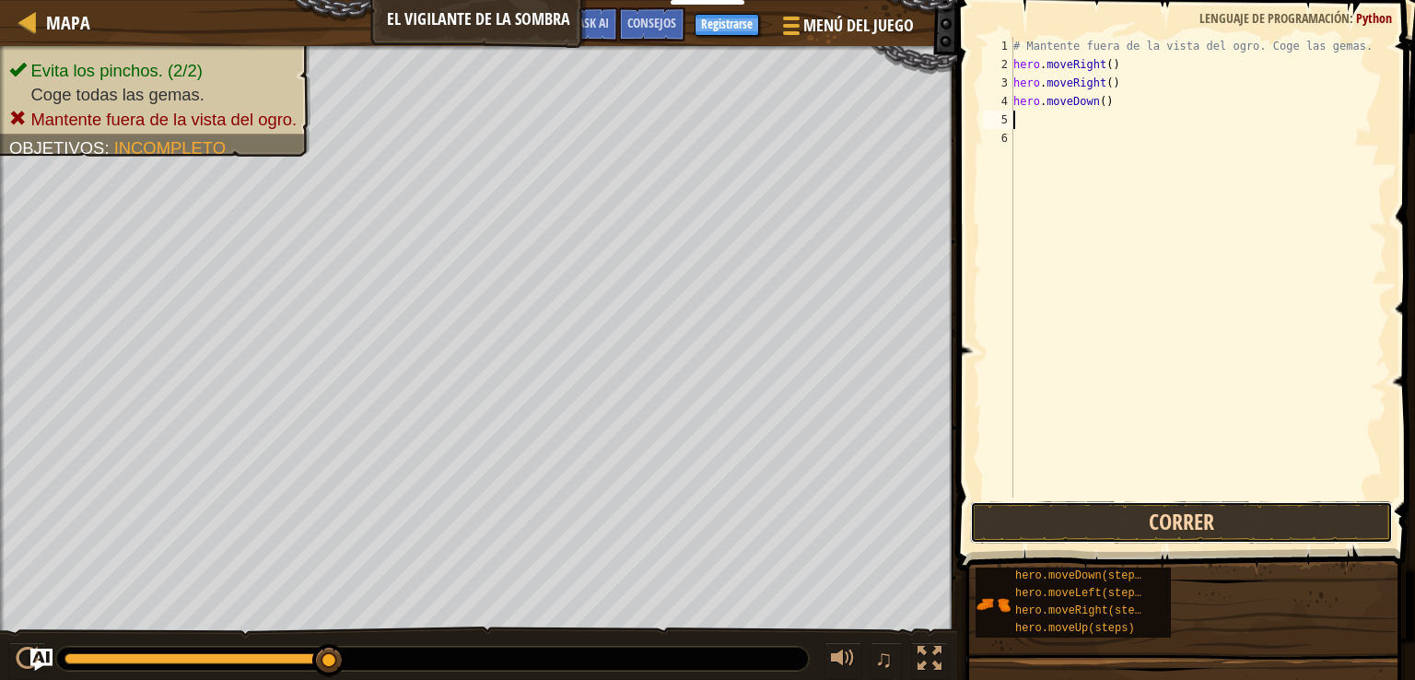
click at [1205, 528] on button "Correr" at bounding box center [1181, 522] width 423 height 42
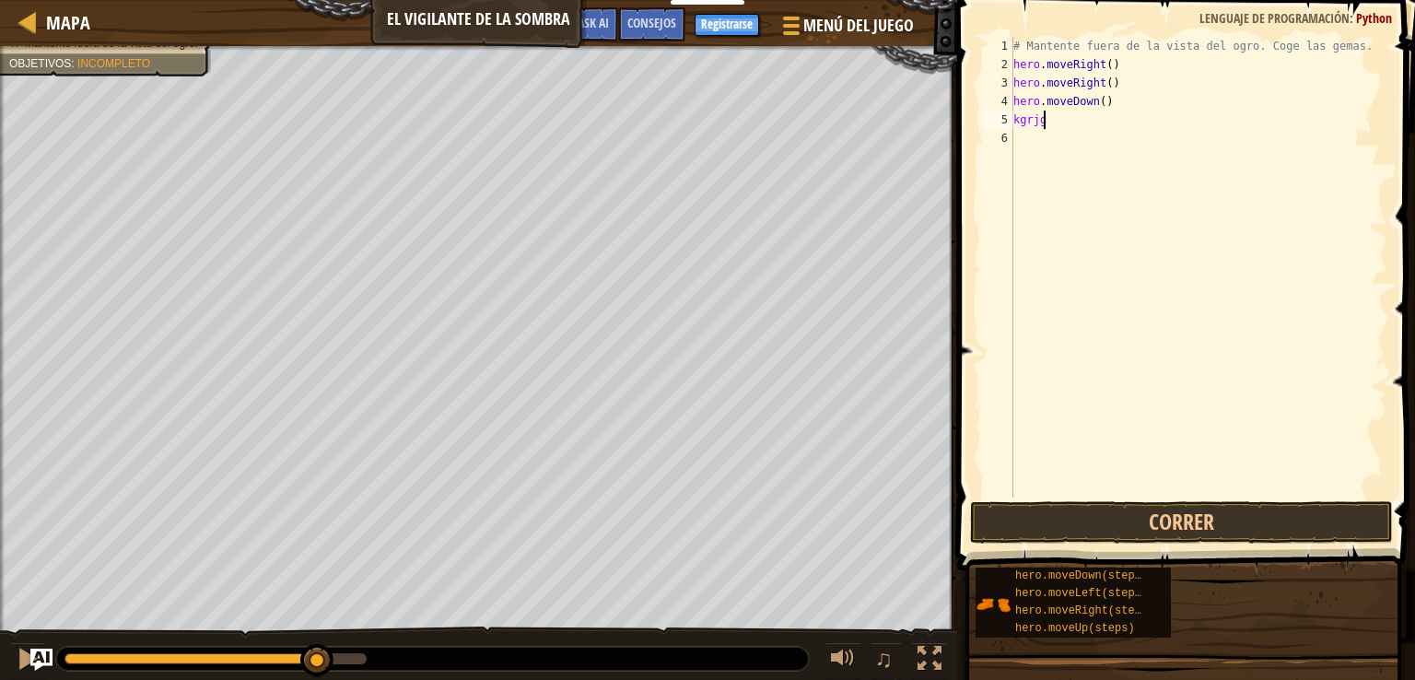
type textarea "k"
type textarea "h"
type textarea "hero.moveRight()"
click at [1072, 108] on div "# Mantente fuera de la vista del ogro. Coge las gemas. hero . moveRight ( ) her…" at bounding box center [1199, 286] width 378 height 498
click at [1133, 83] on div "# Mantente fuera de la vista del ogro. Coge las gemas. hero . moveRight ( ) her…" at bounding box center [1199, 286] width 378 height 498
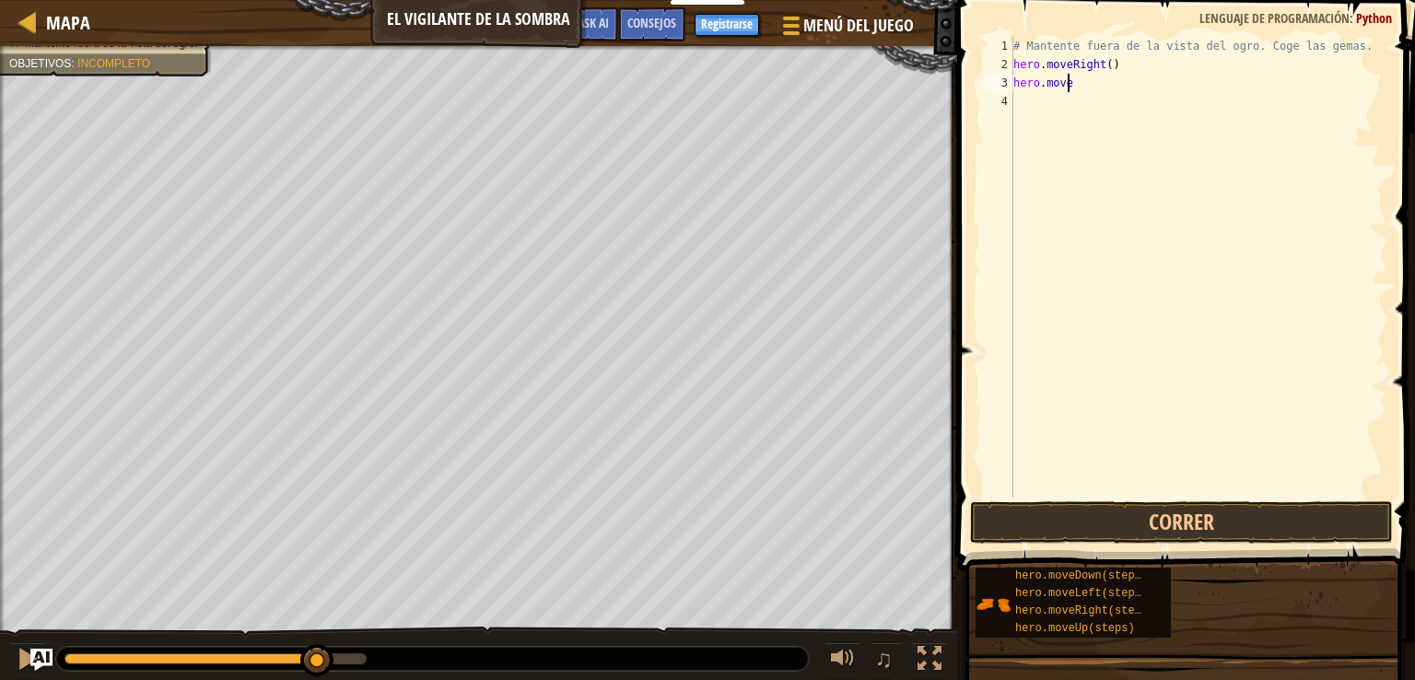
type textarea "h"
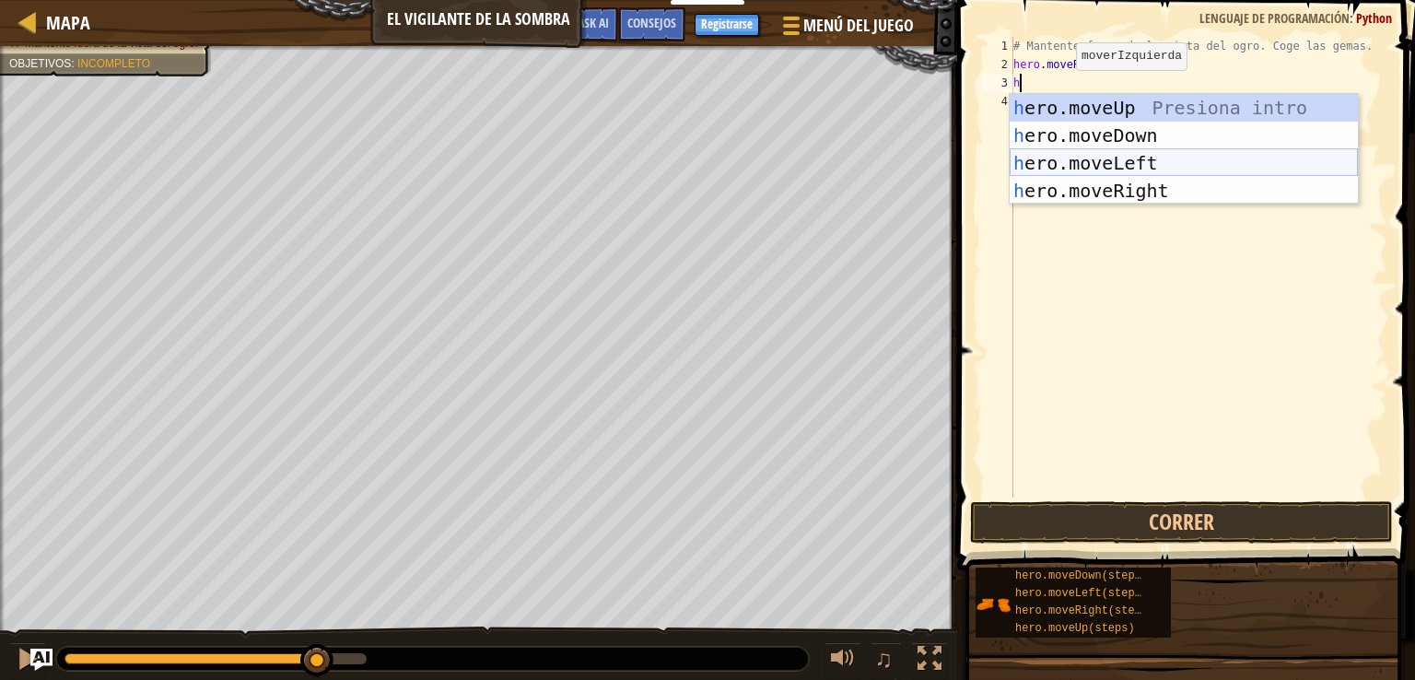
click at [1154, 163] on div "h ero.moveUp Presiona intro h ero.moveDown Presiona intro h ero.moveLeft Presio…" at bounding box center [1184, 177] width 348 height 166
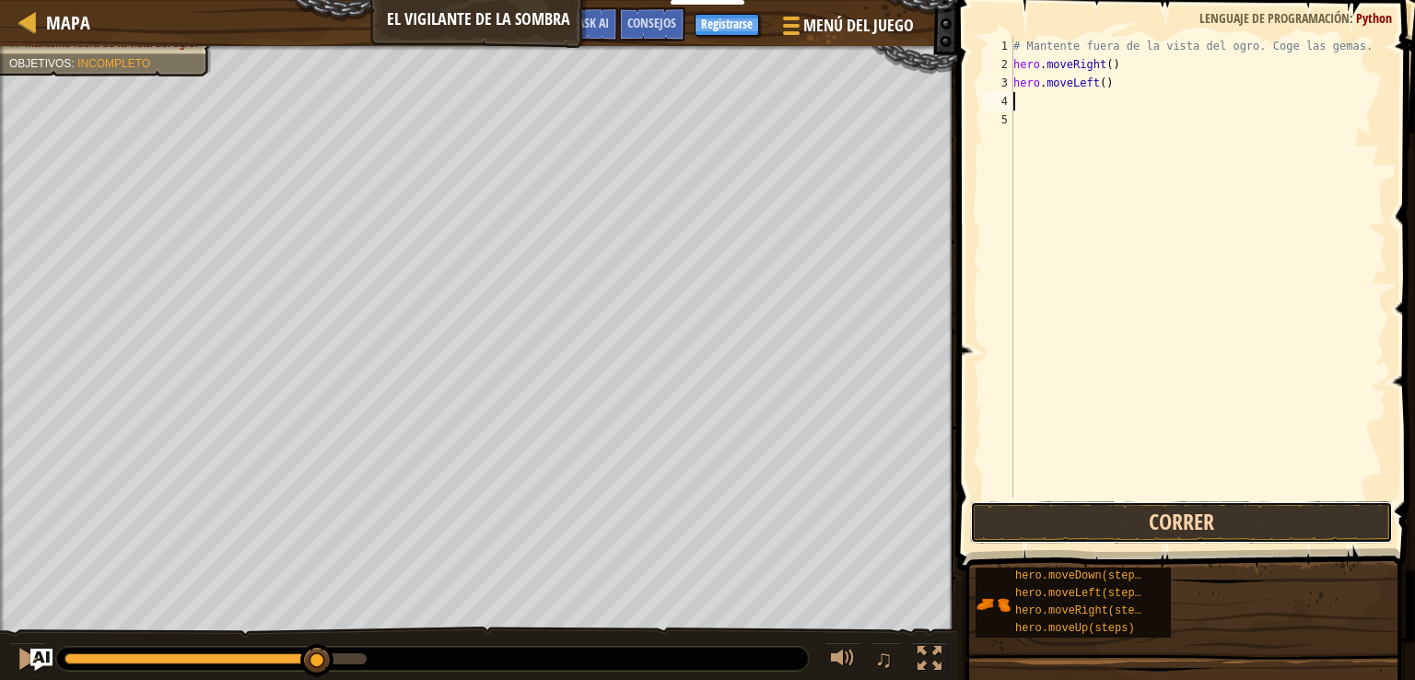
click at [1142, 506] on button "Correr" at bounding box center [1181, 522] width 423 height 42
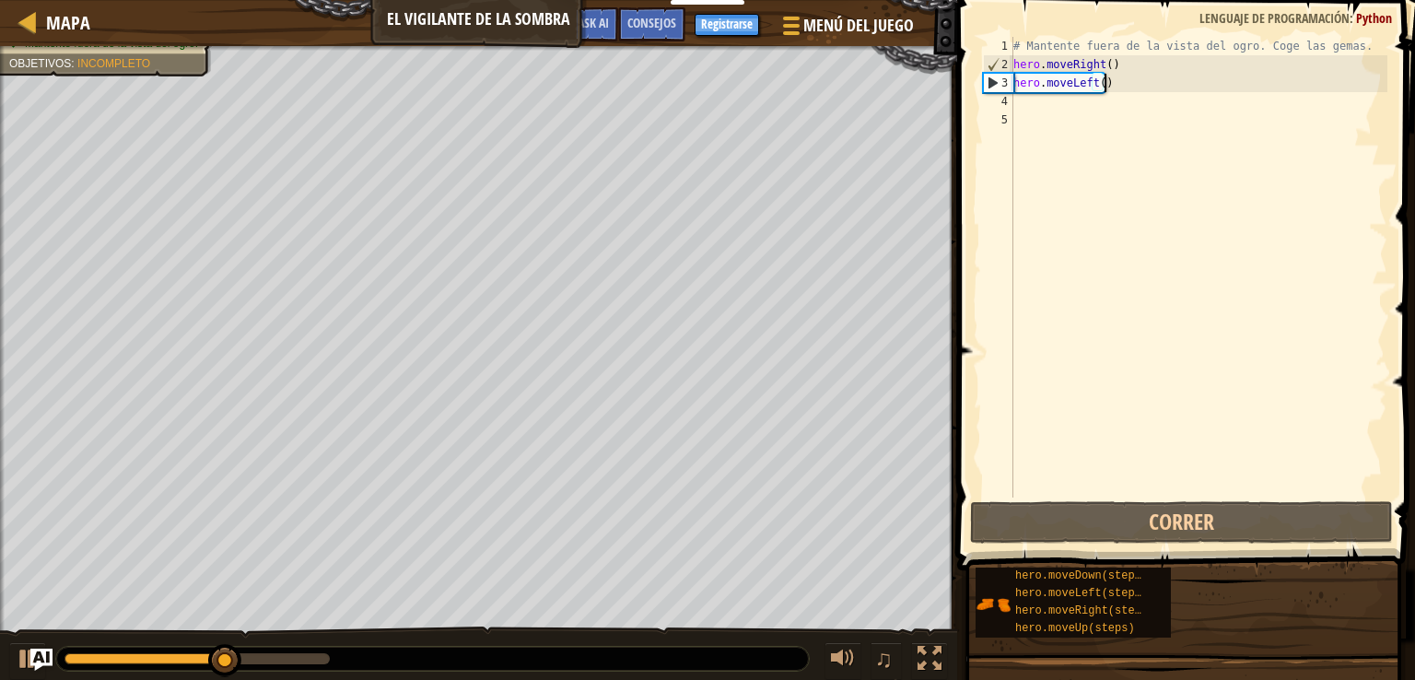
click at [1146, 77] on div "# Mantente fuera de la vista del ogro. Coge las gemas. hero . moveRight ( ) her…" at bounding box center [1199, 286] width 378 height 498
click at [1124, 88] on div "# Mantente fuera de la vista del ogro. Coge las gemas. hero . moveRight ( ) her…" at bounding box center [1199, 286] width 378 height 498
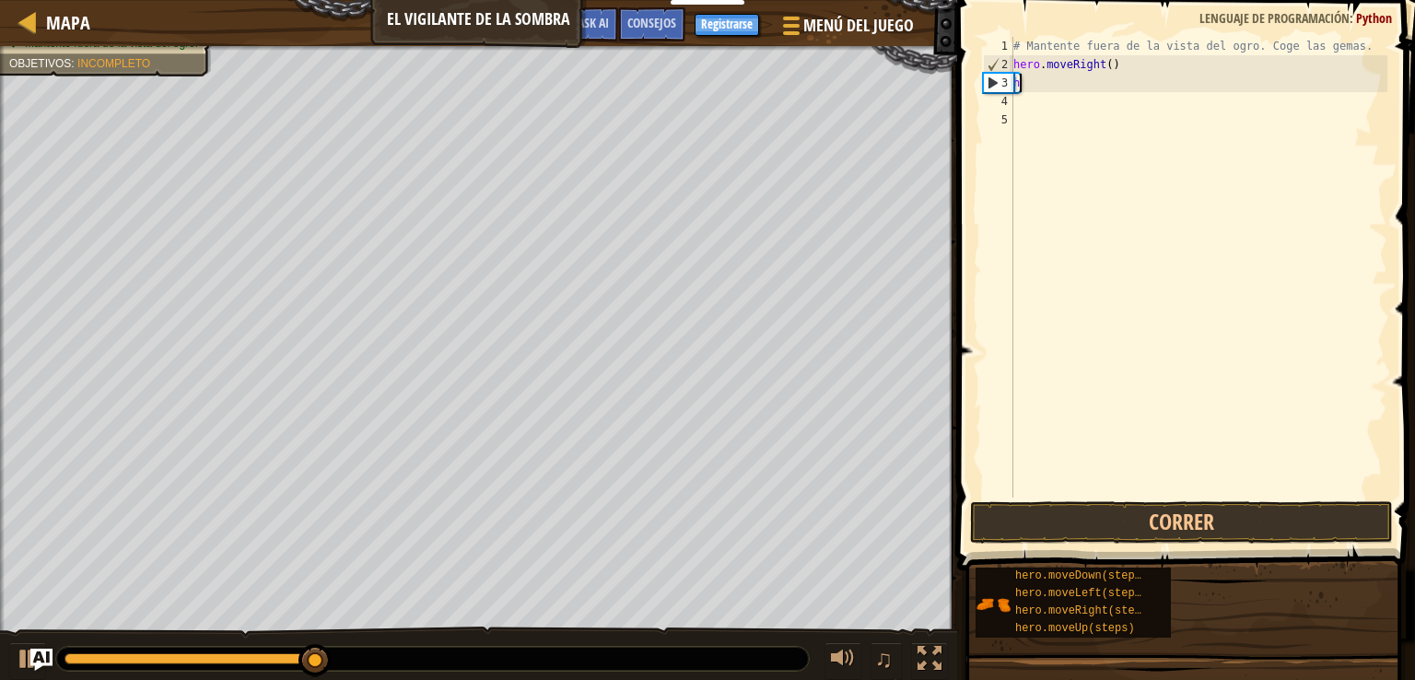
type textarea "h"
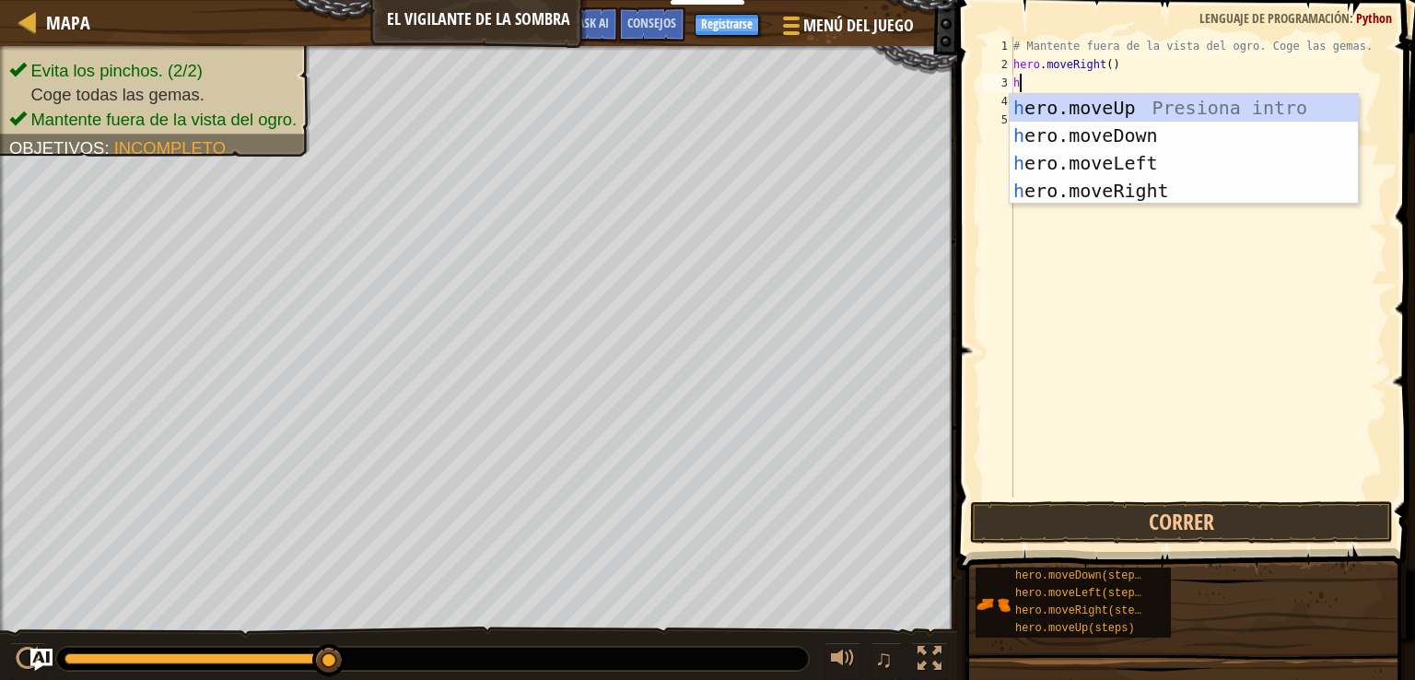
type textarea "he"
click at [1235, 108] on div "he ro.moveUp Presiona intro he ro.moveDown Presiona intro he ro.moveLeft Presio…" at bounding box center [1184, 177] width 348 height 166
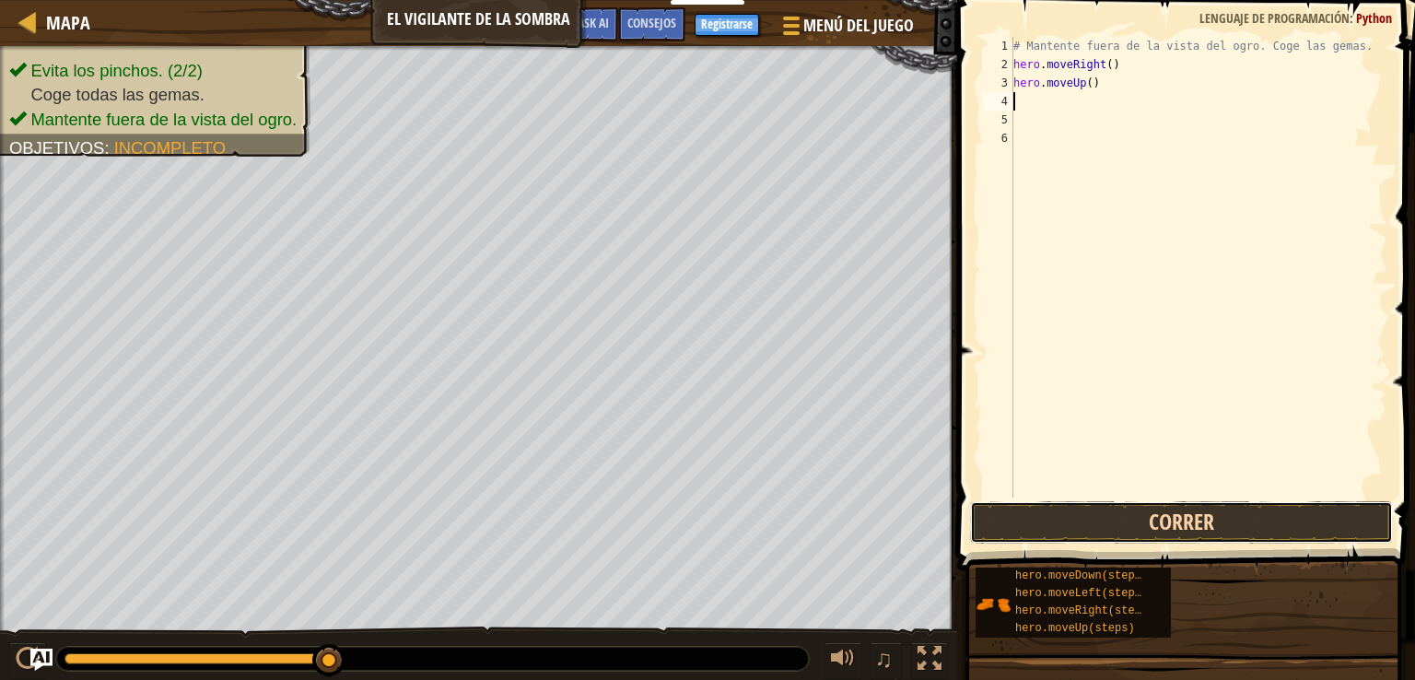
click at [1292, 529] on button "Correr" at bounding box center [1181, 522] width 423 height 42
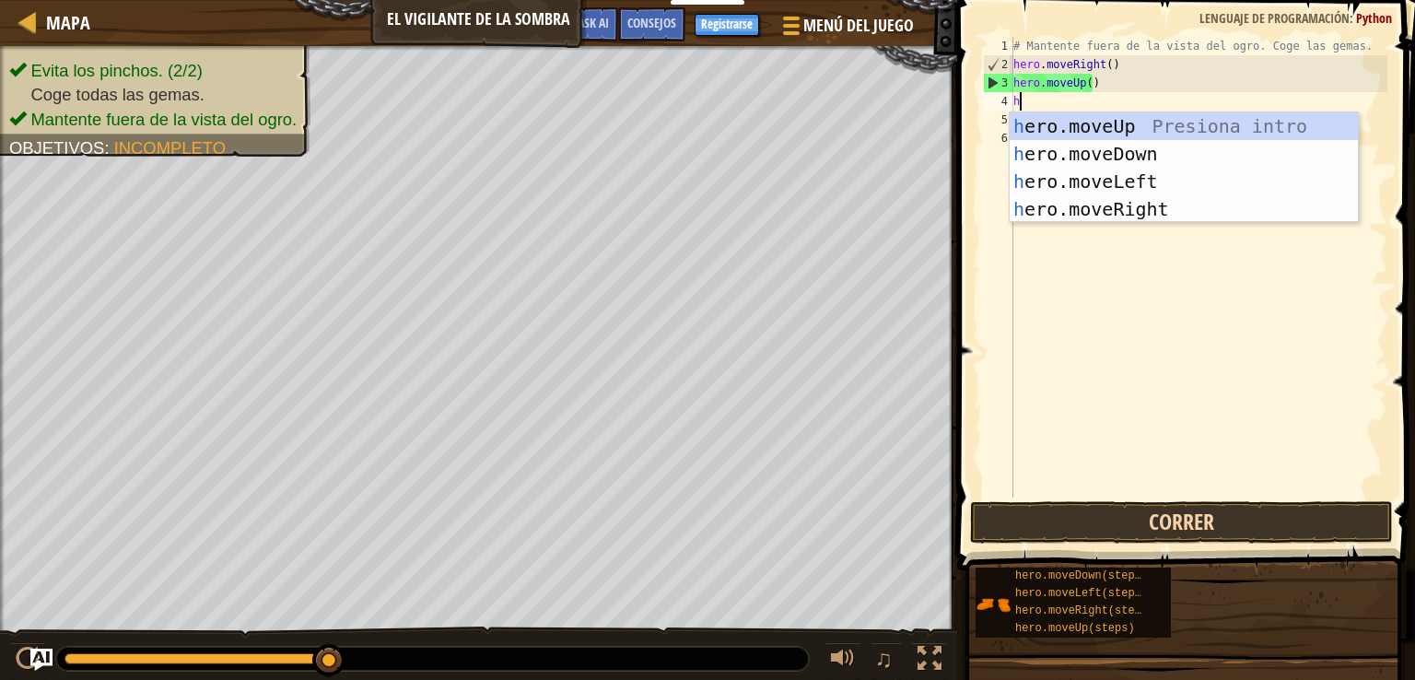
type textarea "he"
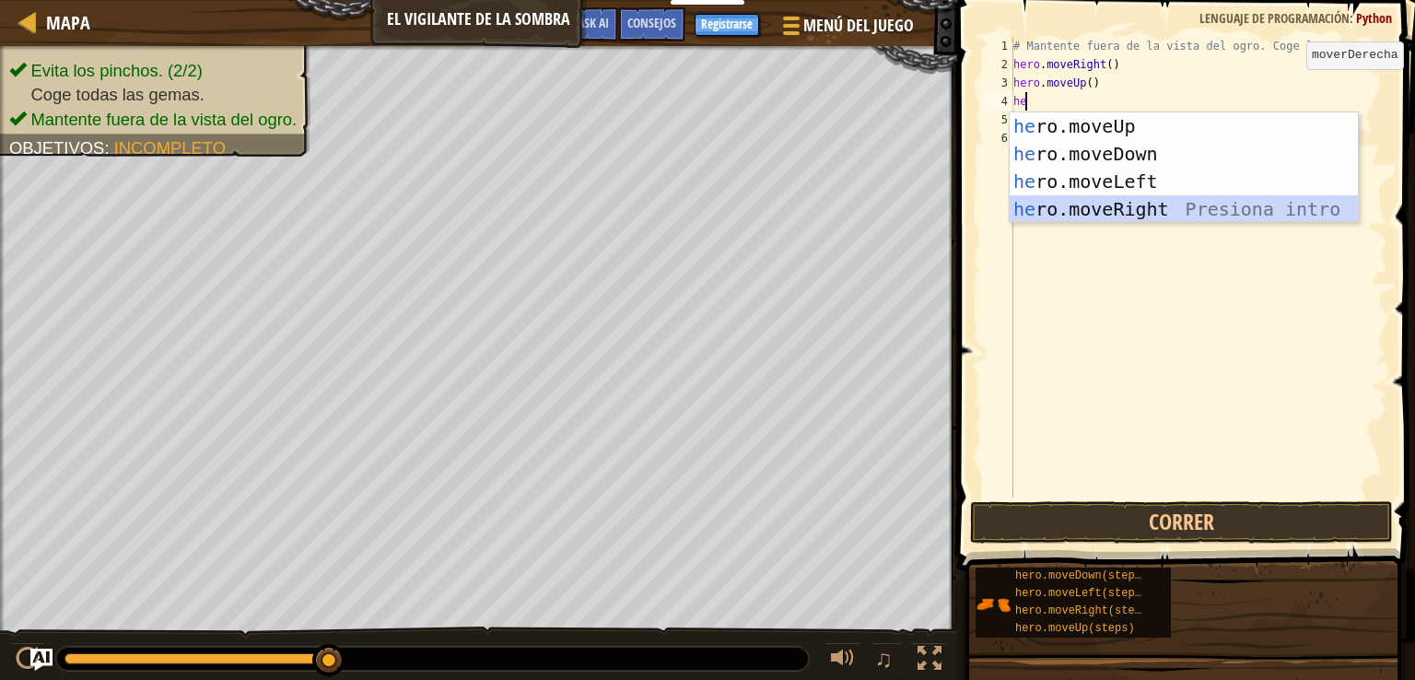
click at [1137, 200] on div "he ro.moveUp Presiona intro he ro.moveDown Presiona intro he ro.moveLeft Presio…" at bounding box center [1184, 195] width 348 height 166
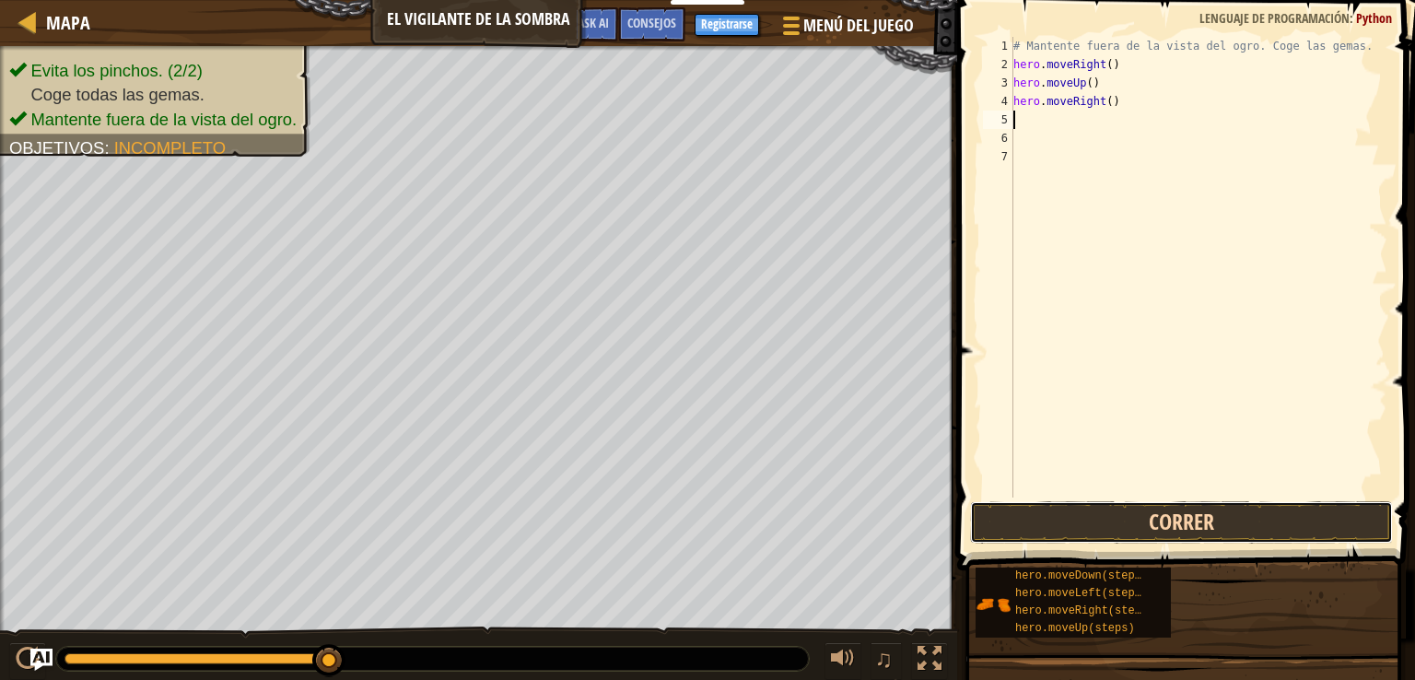
click at [1163, 530] on button "Correr" at bounding box center [1181, 522] width 423 height 42
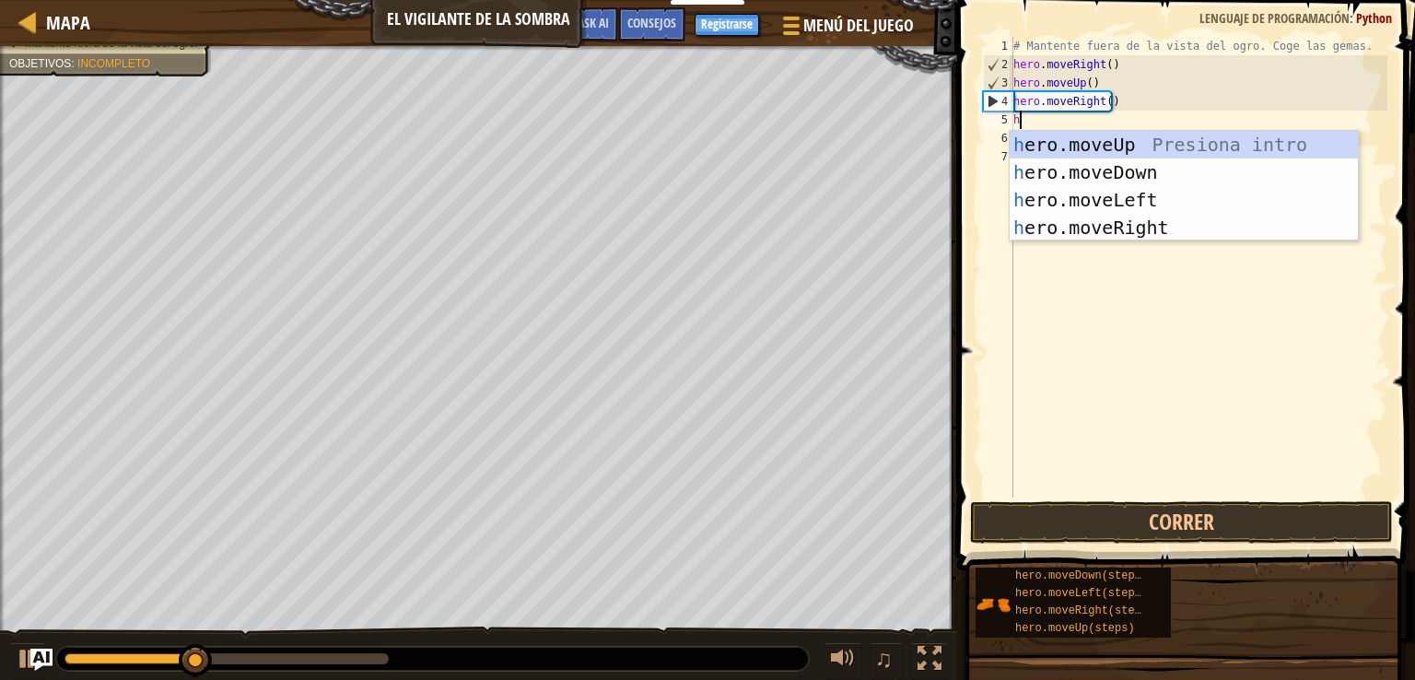
type textarea "he"
click at [1092, 175] on div "he ro.moveUp Presiona intro he ro.moveDown Presiona intro he ro.moveLeft Presio…" at bounding box center [1184, 214] width 348 height 166
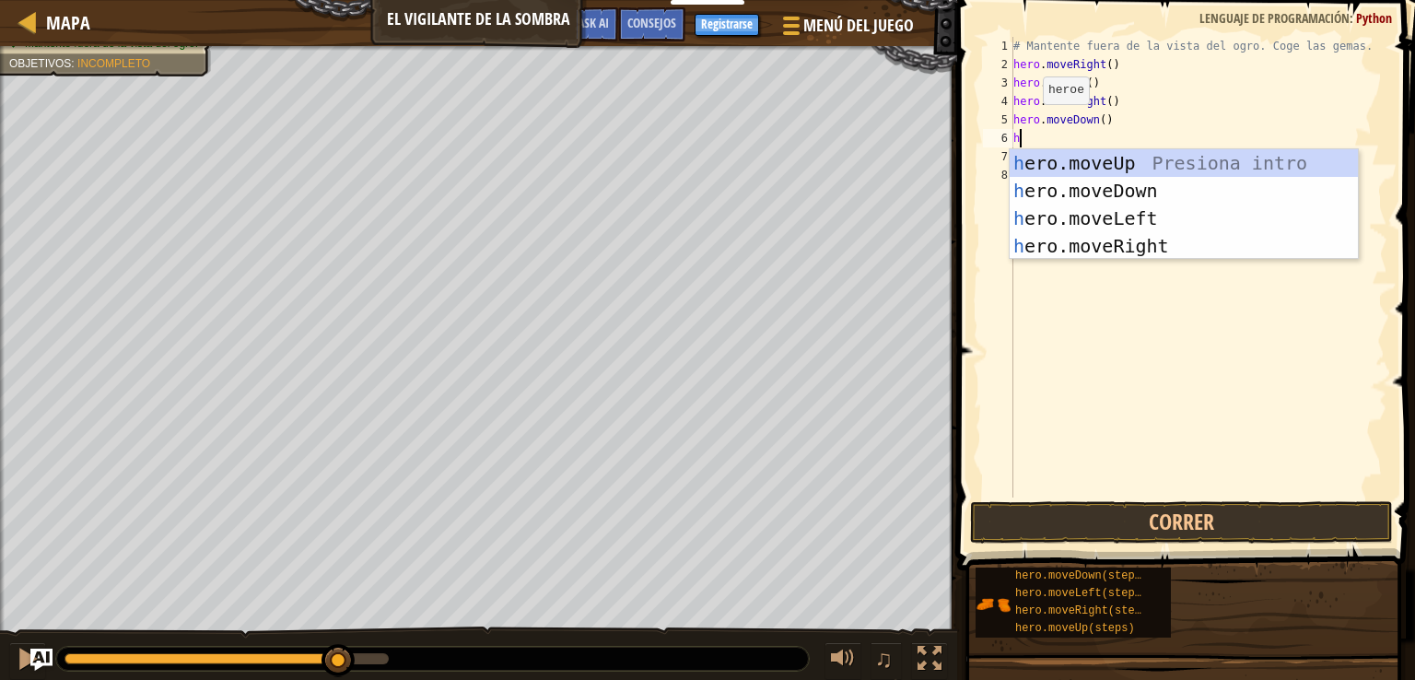
type textarea "he"
click at [1234, 249] on div "he ro.moveUp Presiona intro he ro.moveDown Presiona intro he ro.moveLeft Presio…" at bounding box center [1184, 232] width 348 height 166
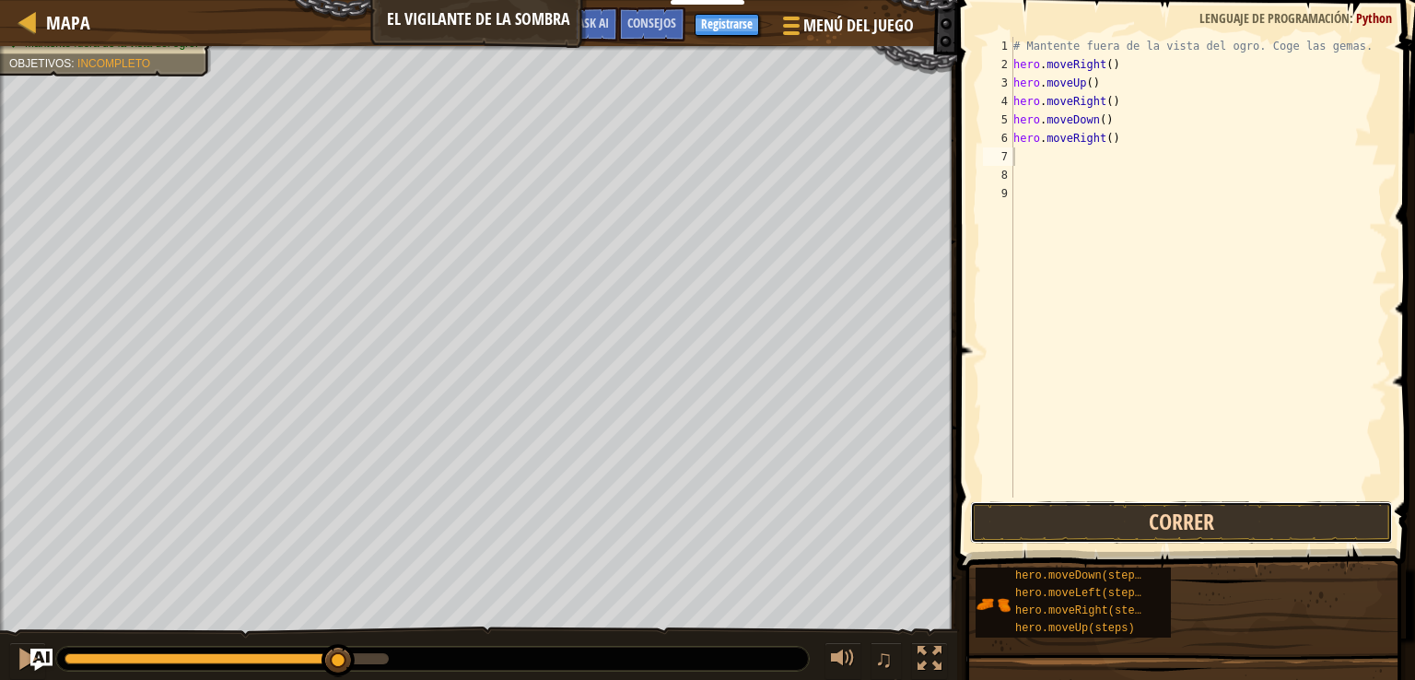
click at [1094, 513] on button "Correr" at bounding box center [1181, 522] width 423 height 42
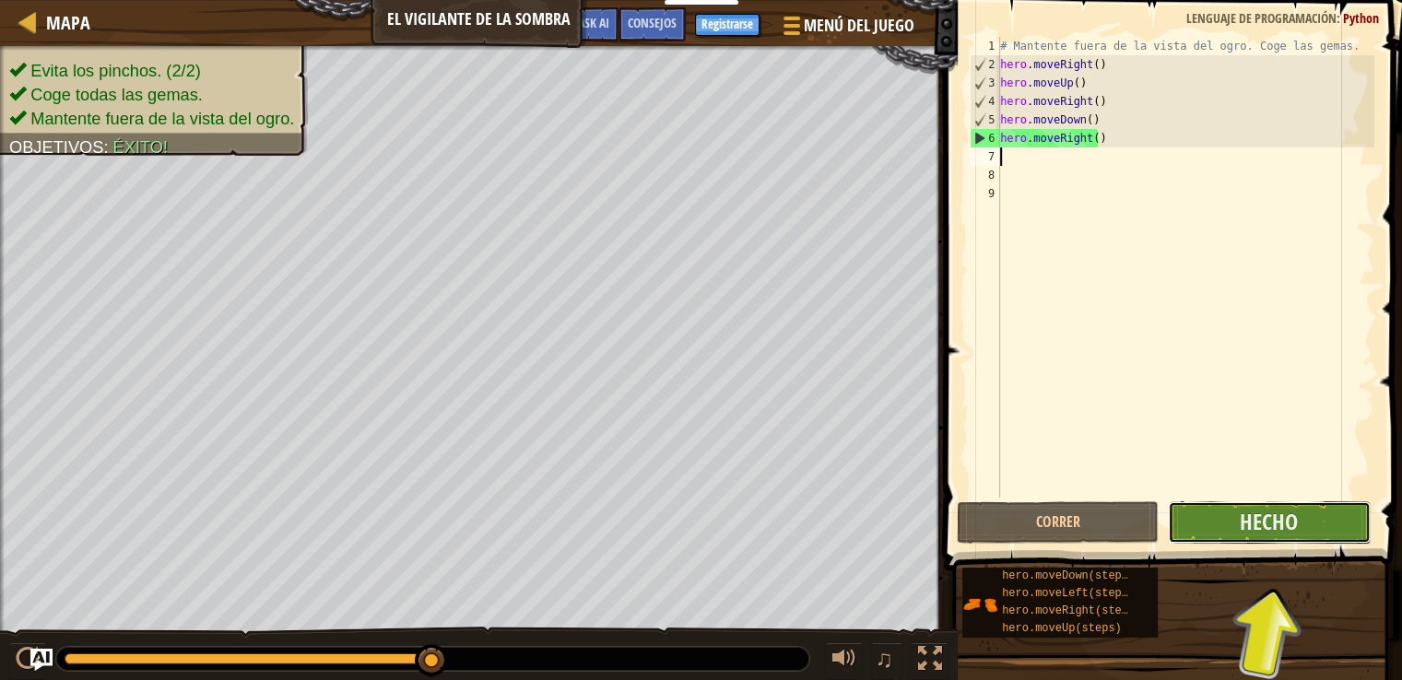
click at [1335, 530] on button "Hecho" at bounding box center [1269, 522] width 202 height 42
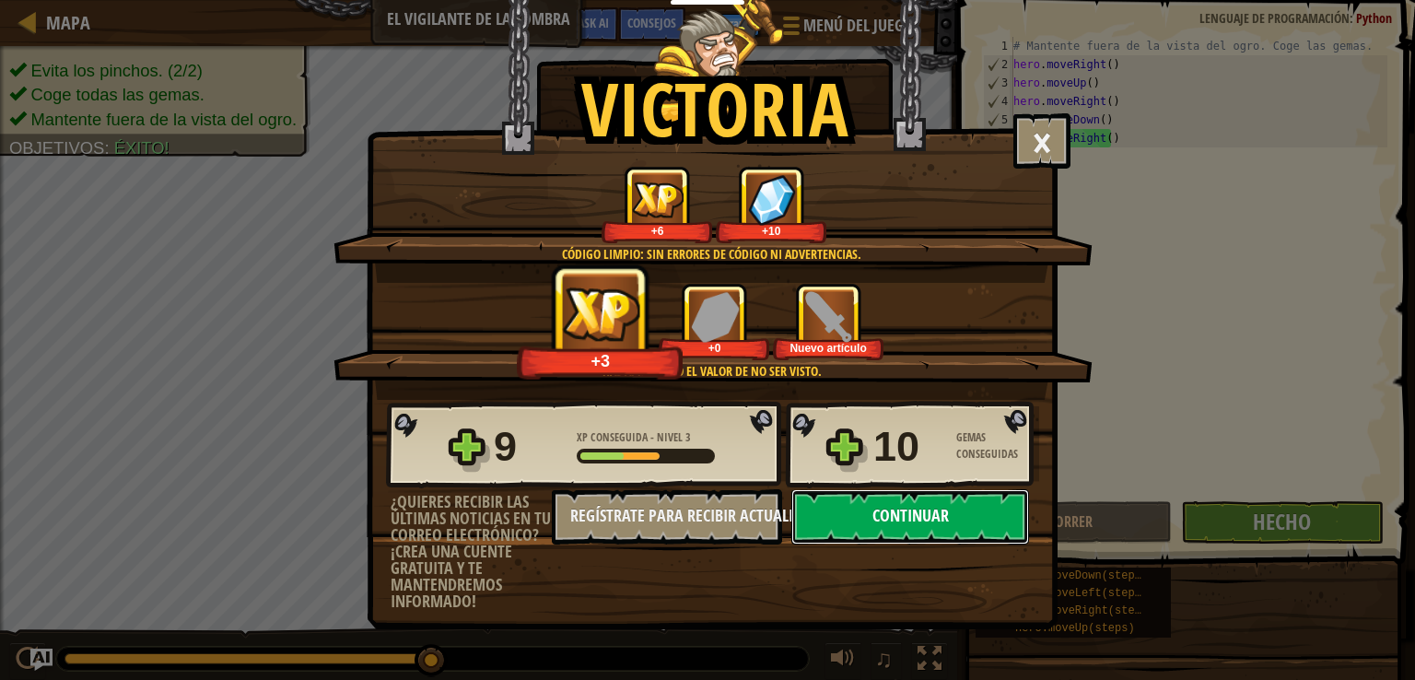
click at [836, 522] on button "Continuar" at bounding box center [911, 516] width 238 height 55
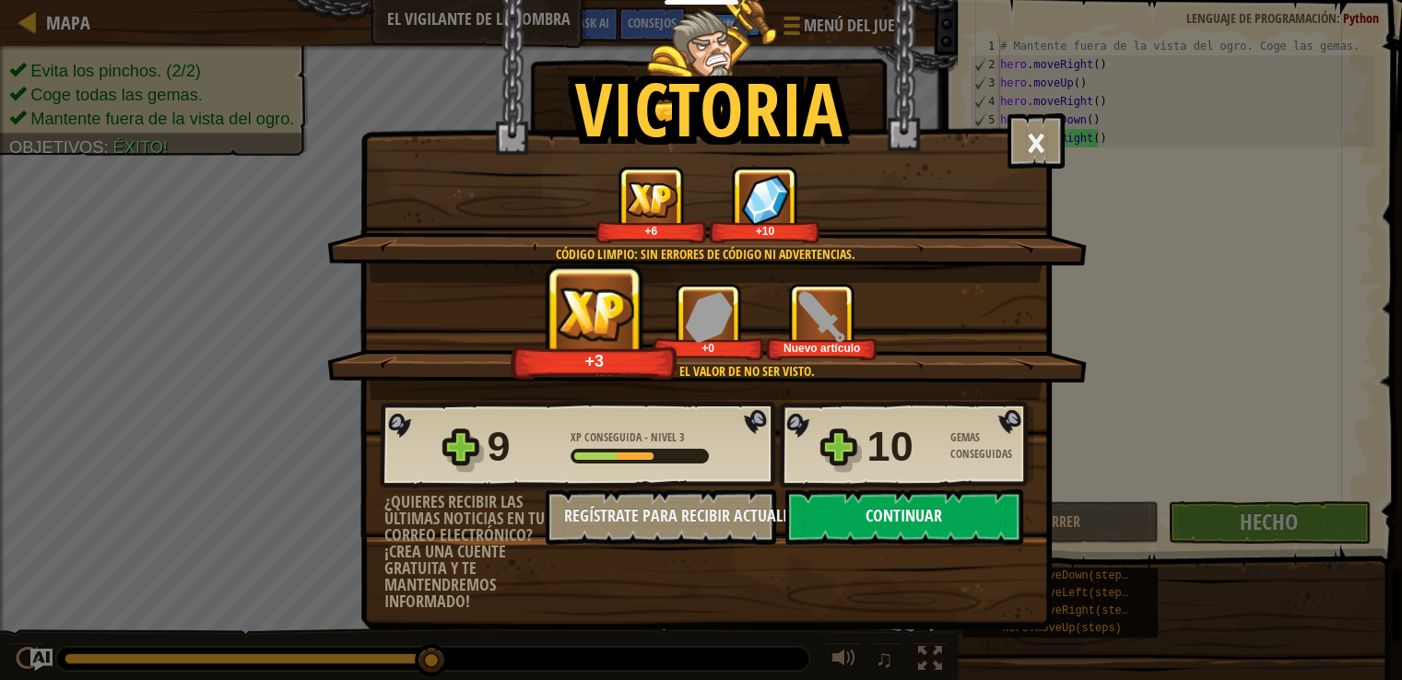
select select "es-ES"
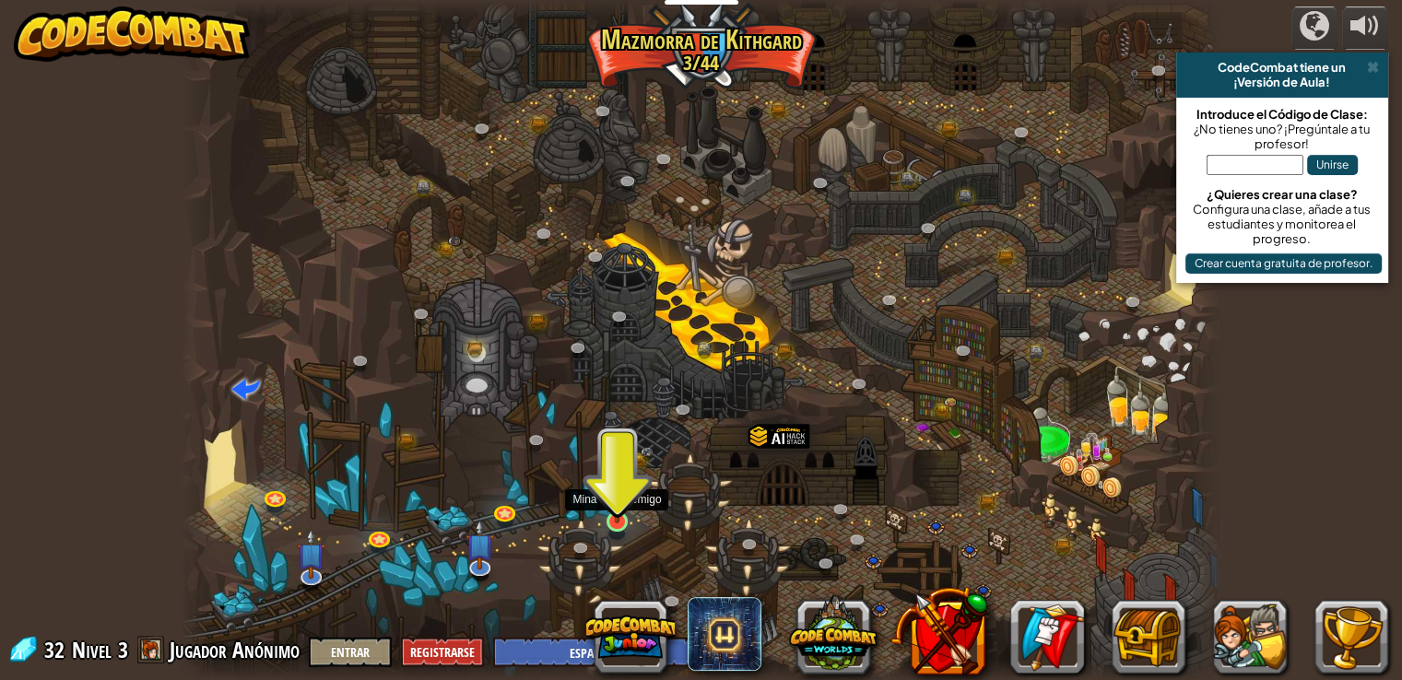
click at [620, 507] on img at bounding box center [617, 494] width 26 height 60
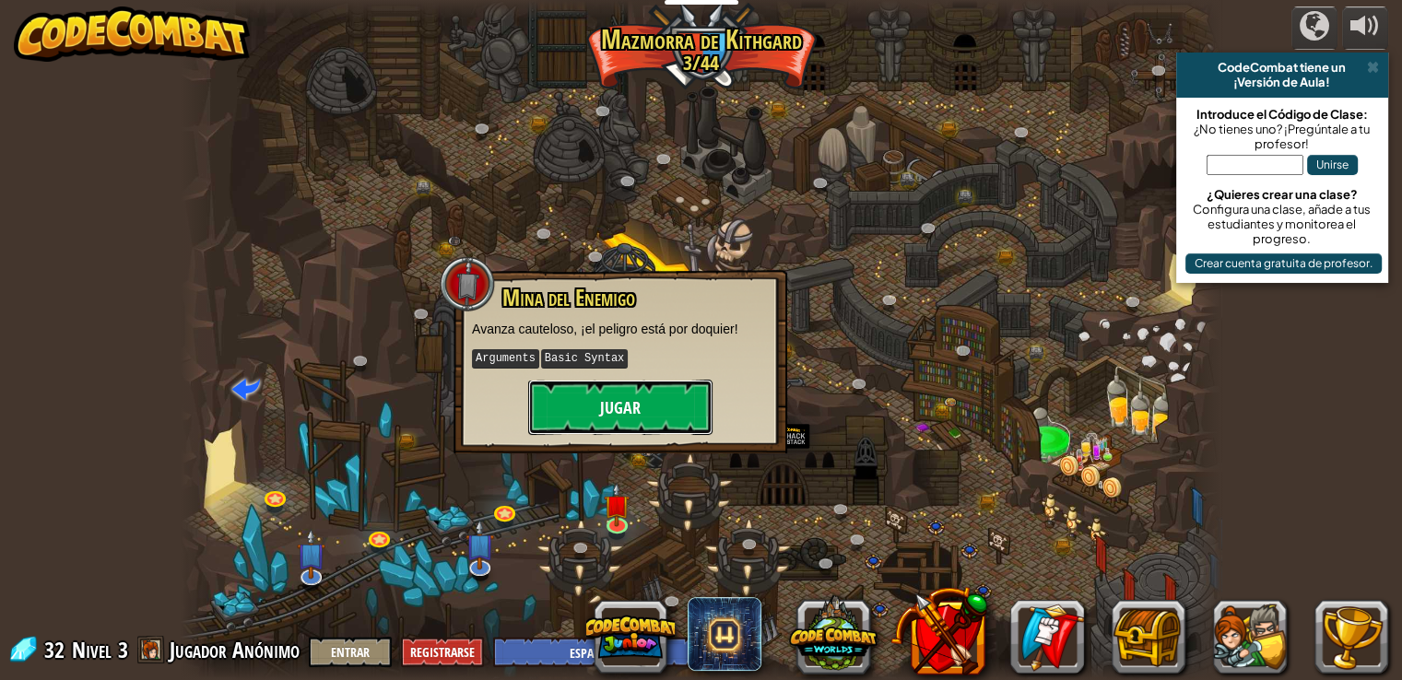
click at [554, 412] on button "Jugar" at bounding box center [620, 407] width 184 height 55
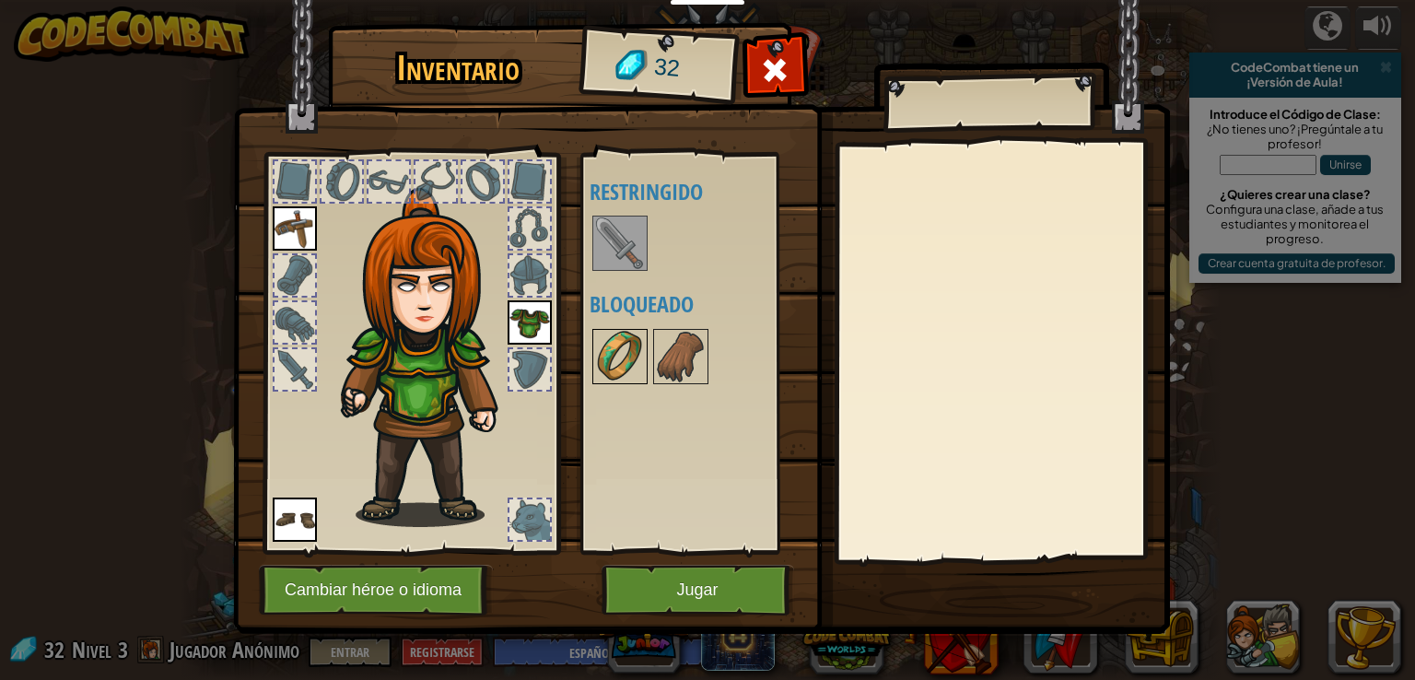
click at [627, 343] on img at bounding box center [620, 357] width 52 height 52
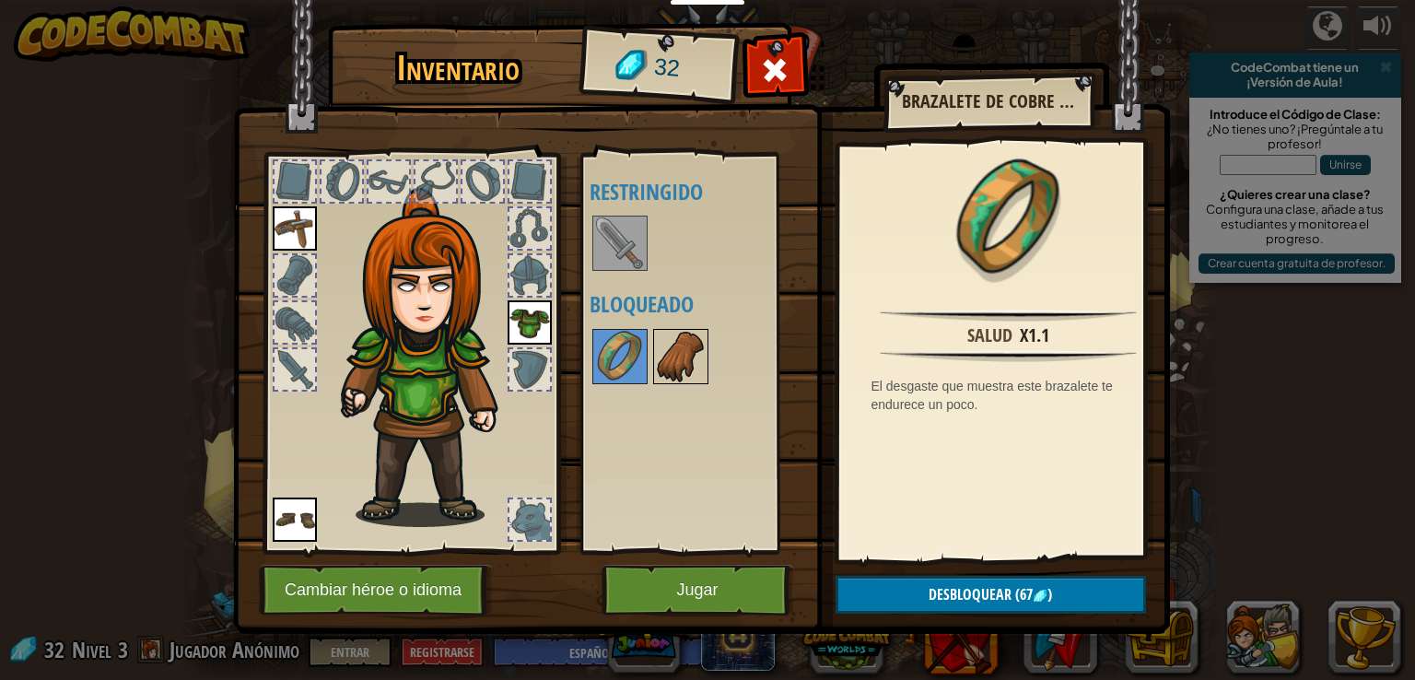
click at [666, 352] on img at bounding box center [681, 357] width 52 height 52
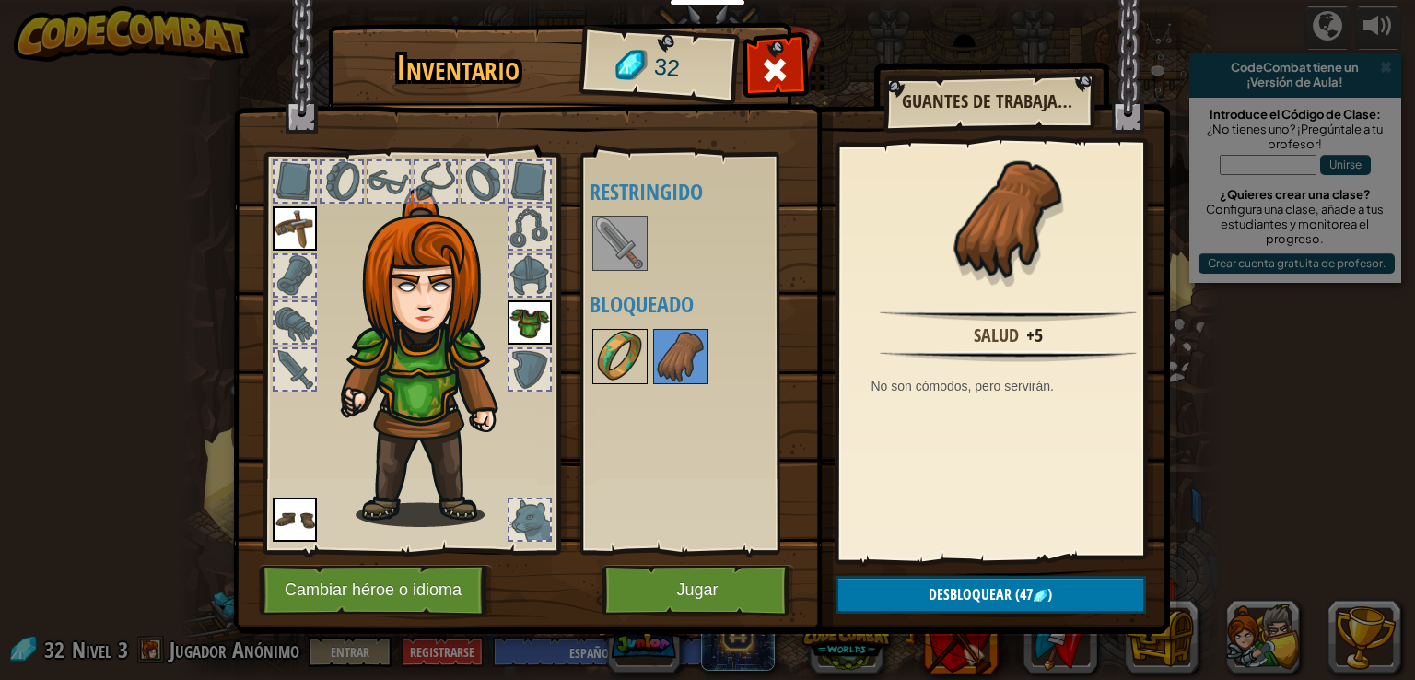
click at [617, 355] on img at bounding box center [620, 357] width 52 height 52
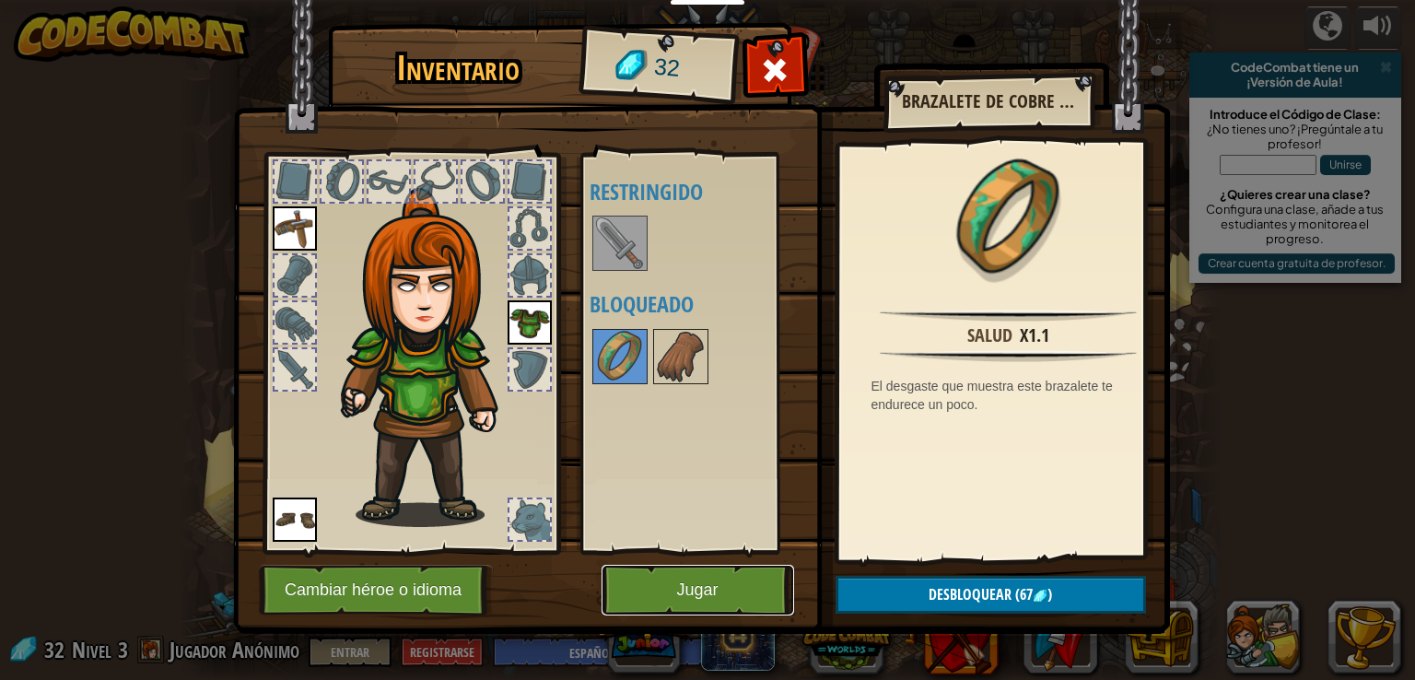
click at [676, 581] on button "Jugar" at bounding box center [698, 590] width 193 height 51
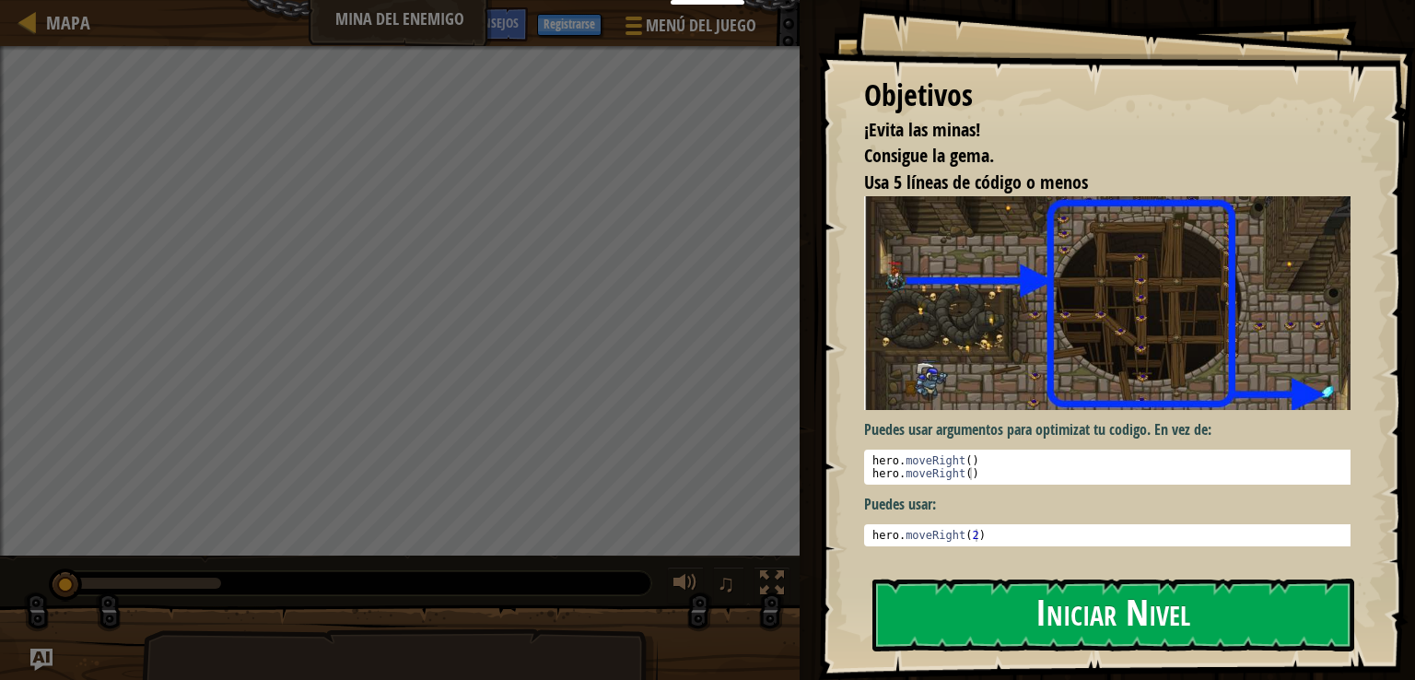
click at [943, 635] on button "Iniciar Nivel" at bounding box center [1114, 615] width 482 height 73
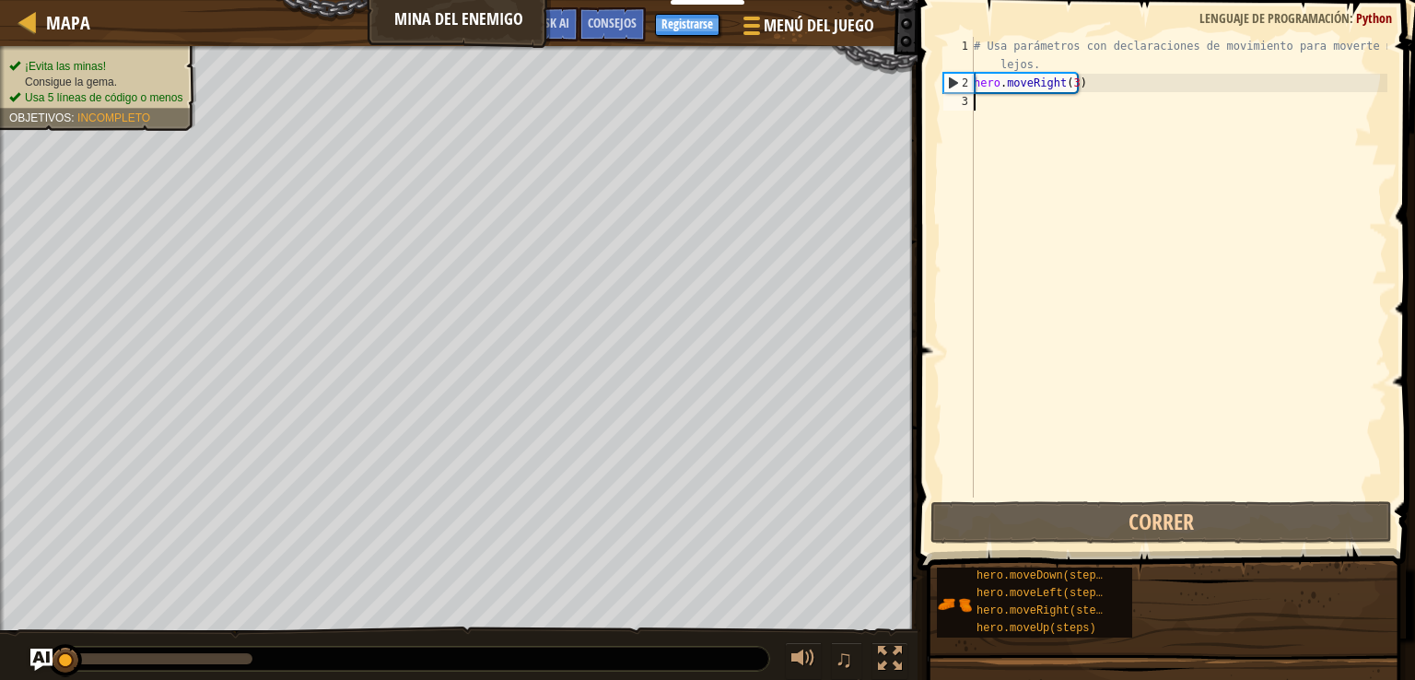
click at [992, 659] on div "Mapa Mina del Enemigo Menú del Juego Hecho Registrarse Consejos Ask AI 1 הההההה…" at bounding box center [707, 340] width 1415 height 680
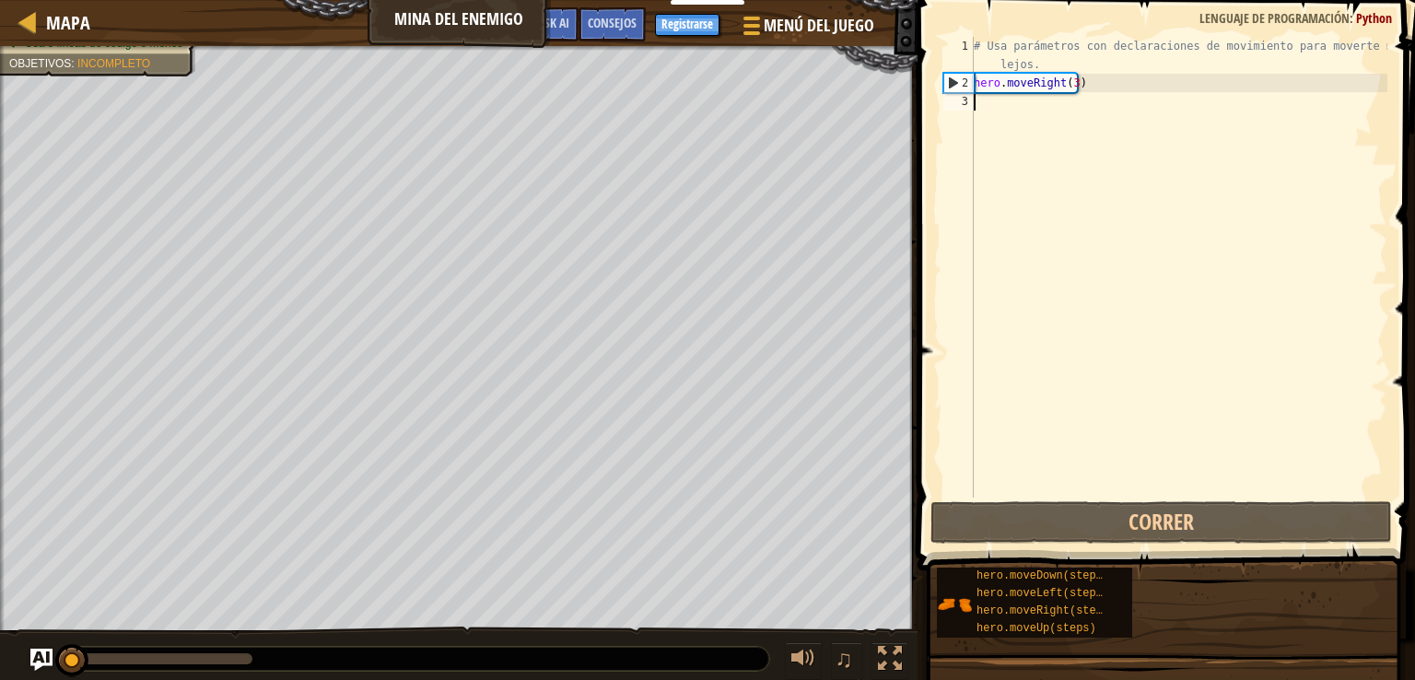
click at [1073, 486] on div "Mapa Mina del Enemigo Menú del Juego Hecho Registrarse Consejos Ask AI 1 הההההה…" at bounding box center [707, 340] width 1415 height 680
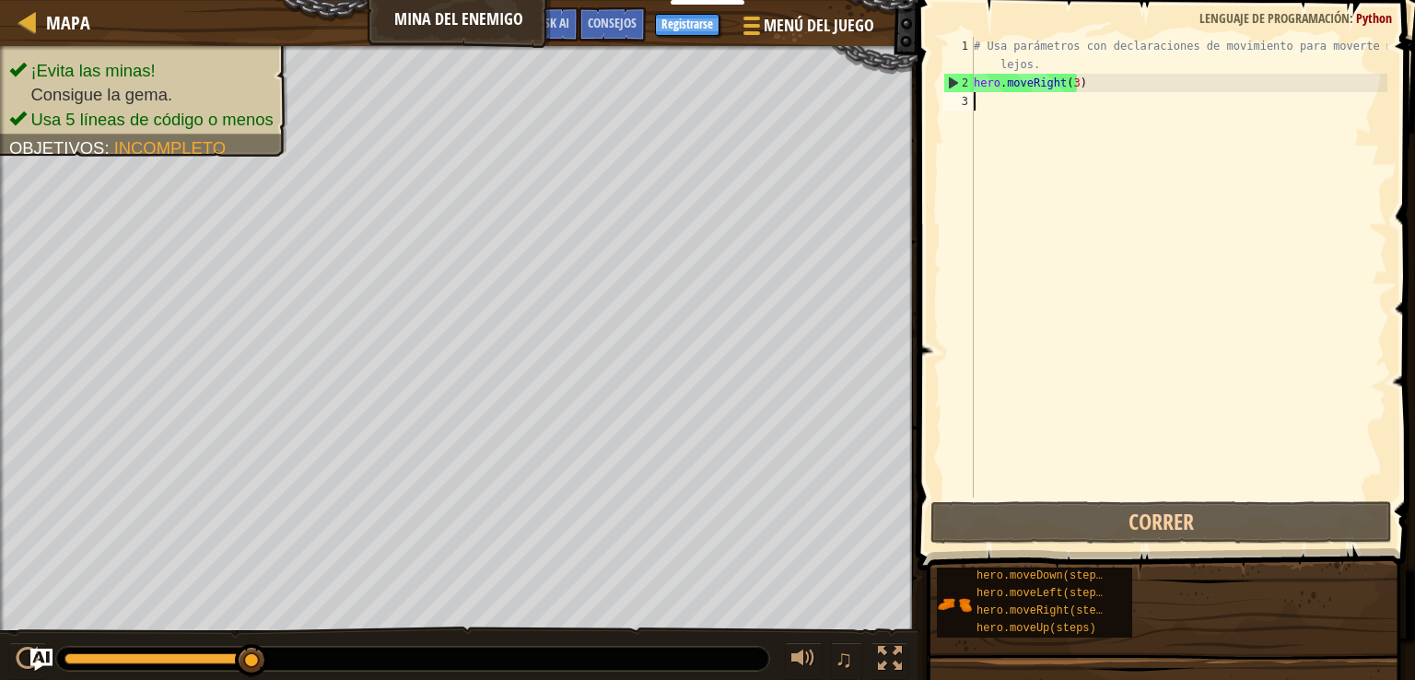
type textarea "h"
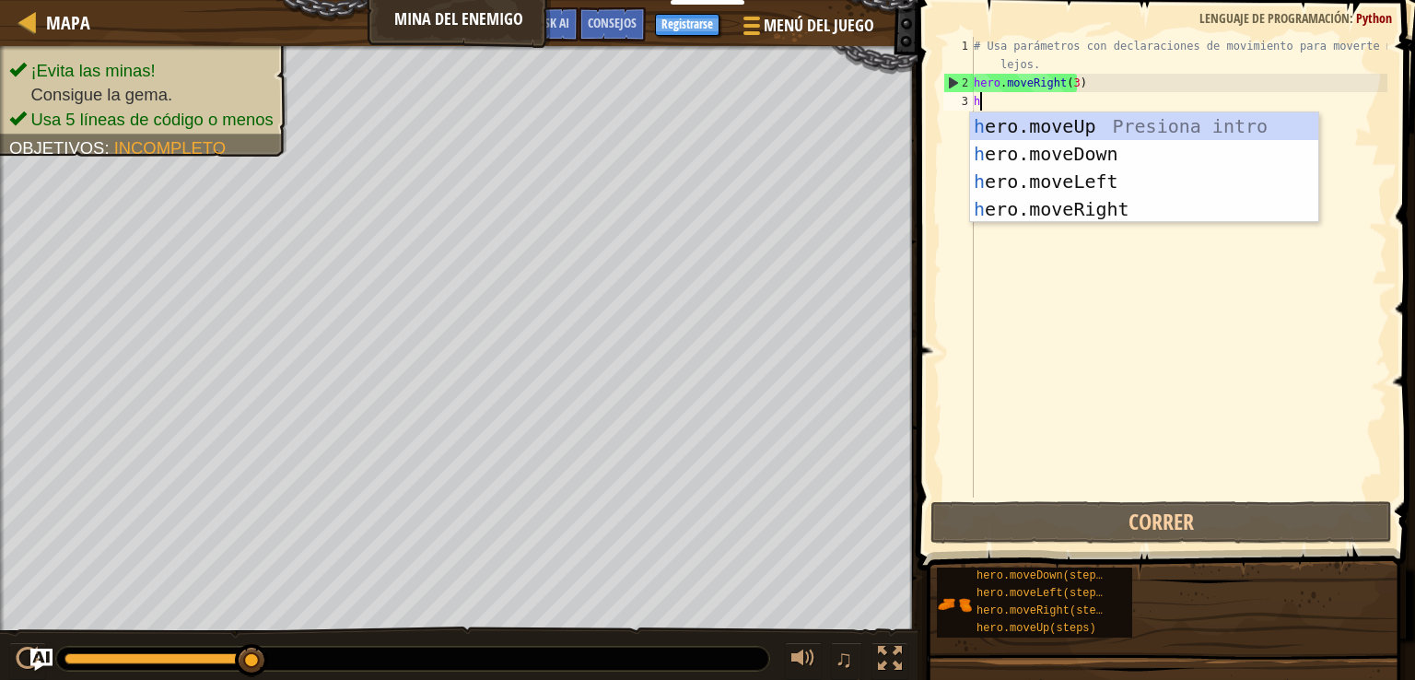
scroll to position [8, 0]
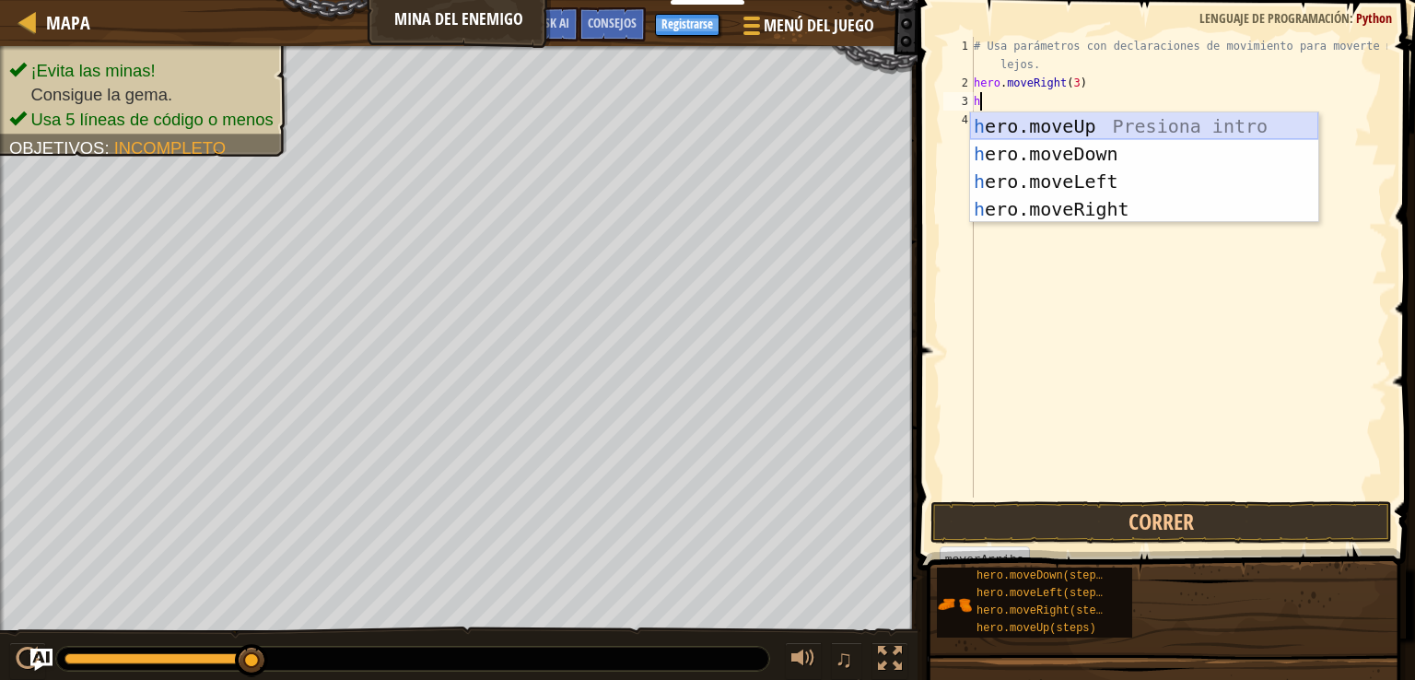
click at [1089, 128] on div "h ero.moveUp Presiona intro h ero.moveDown Presiona intro h ero.moveLeft Presio…" at bounding box center [1144, 195] width 348 height 166
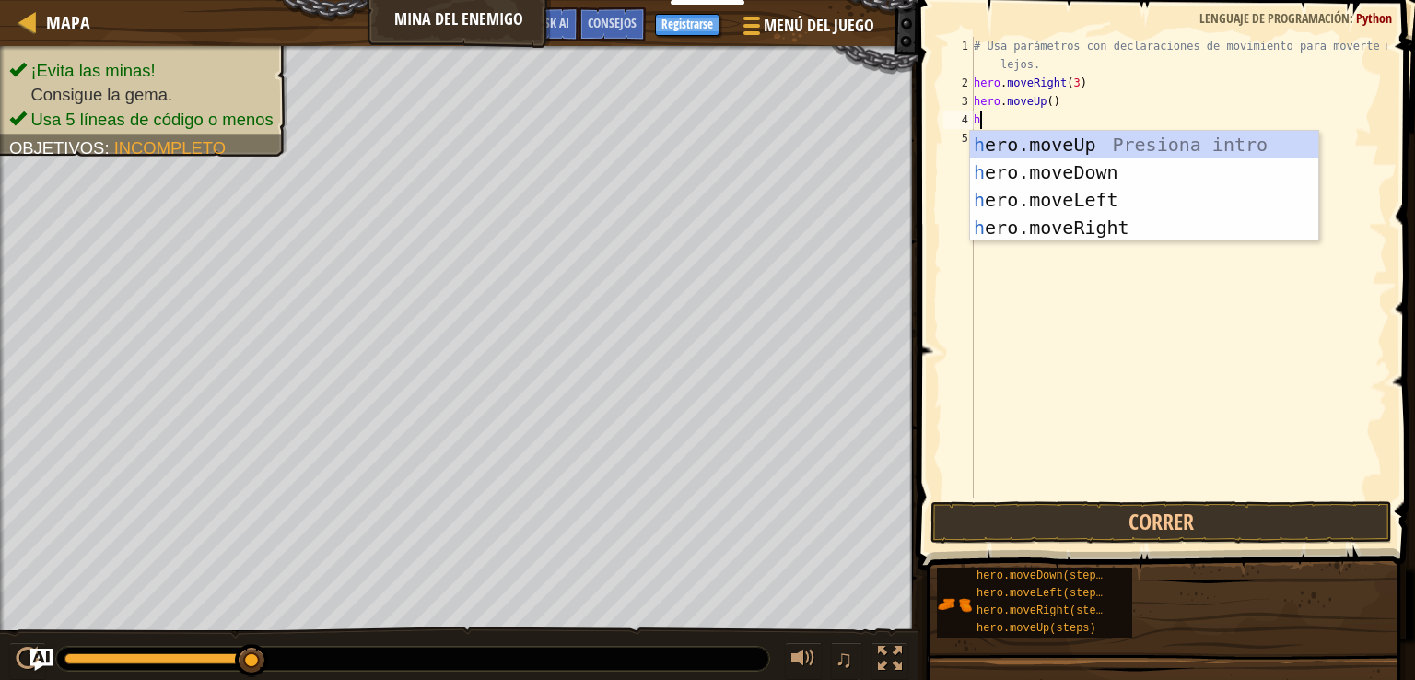
type textarea "he"
click at [1111, 226] on div "he ro.moveUp Presiona intro he ro.moveDown Presiona intro he ro.moveLeft Presio…" at bounding box center [1144, 214] width 348 height 166
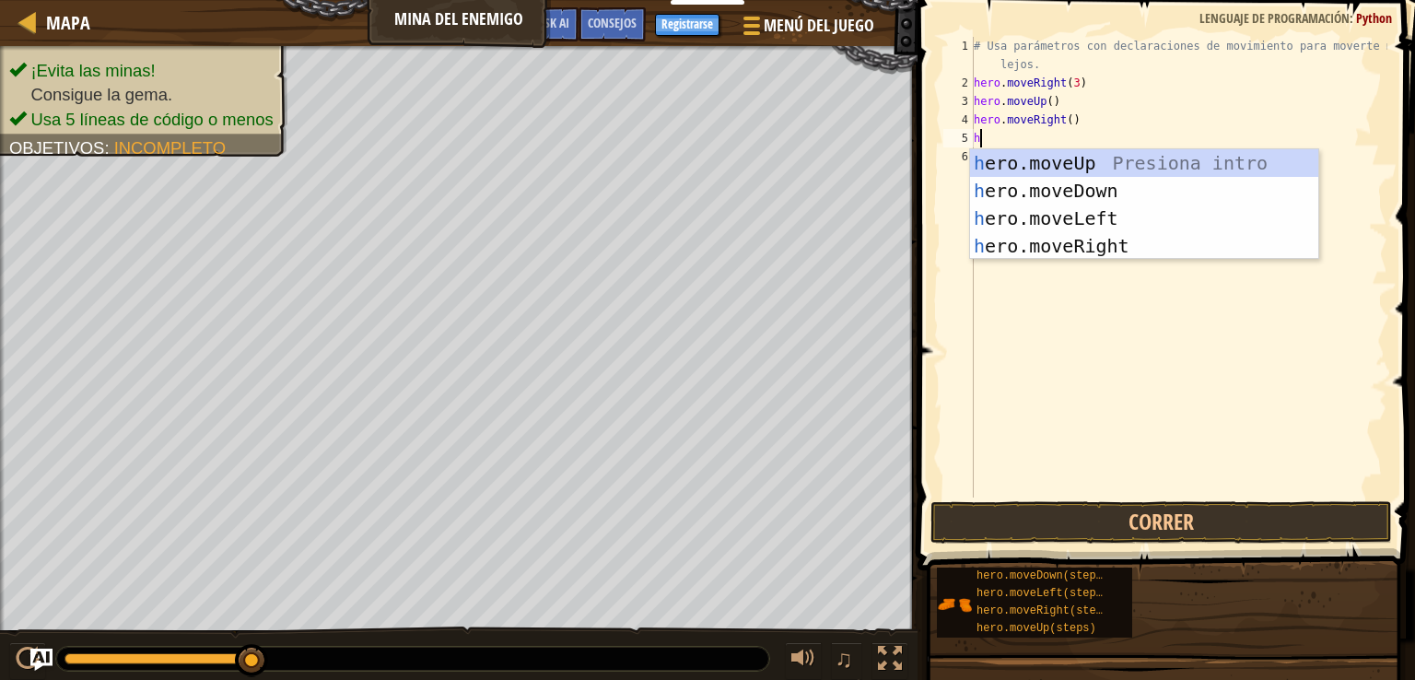
type textarea "he"
click at [1025, 190] on div "he ro.moveUp Presiona intro he ro.moveDown Presiona intro he ro.moveLeft Presio…" at bounding box center [1144, 232] width 348 height 166
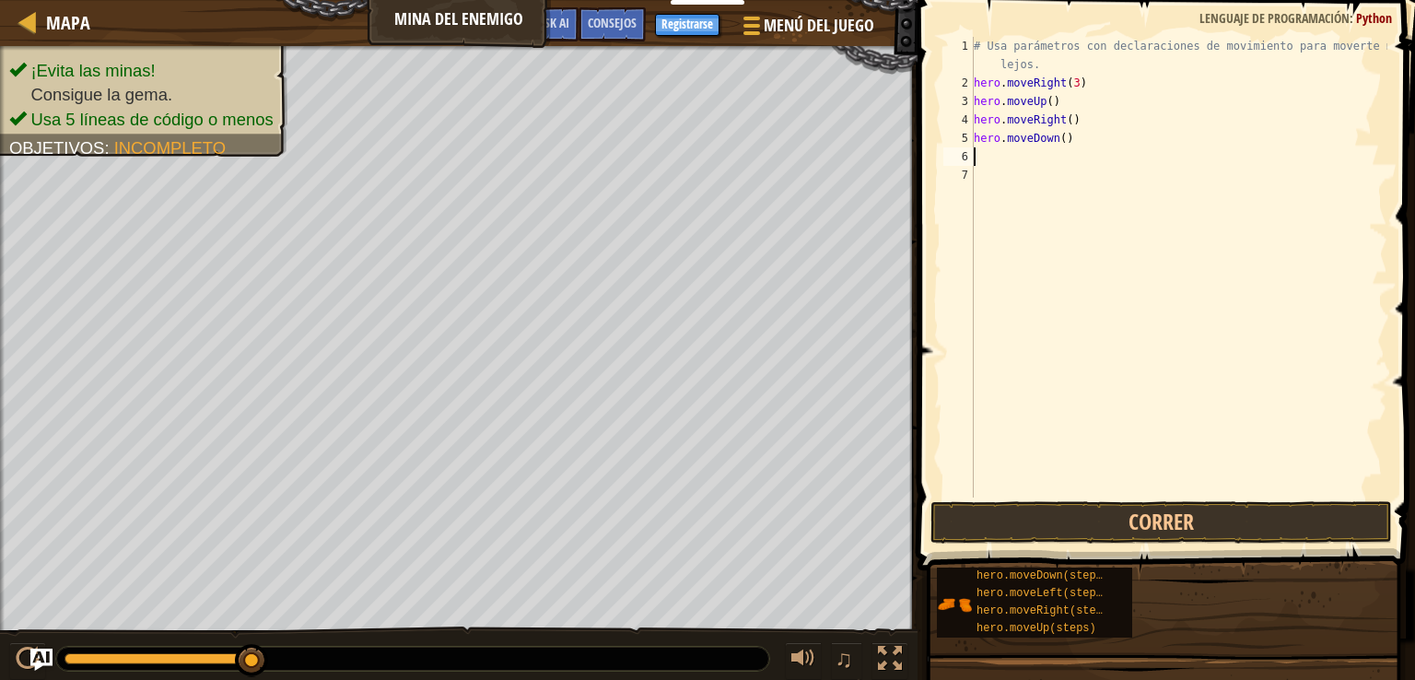
type textarea "h"
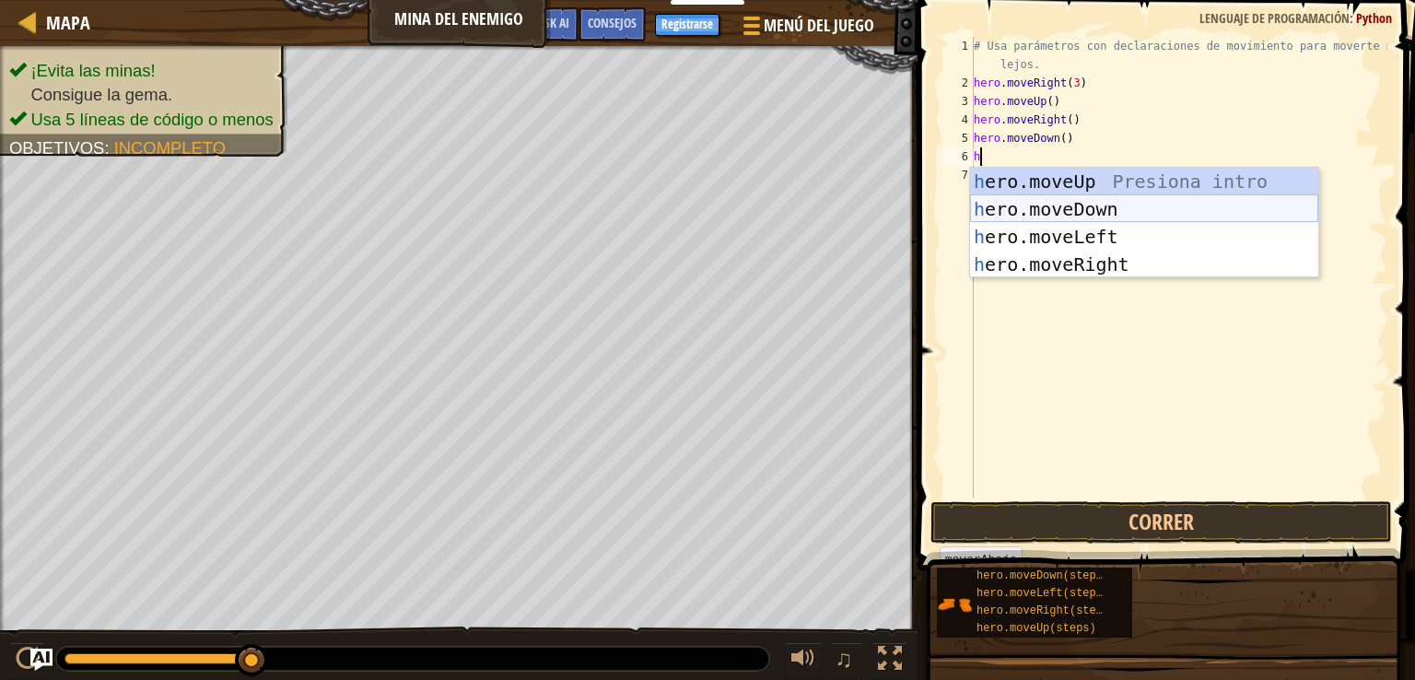
click at [1043, 204] on div "h ero.moveUp Presiona intro h ero.moveDown Presiona intro h ero.moveLeft Presio…" at bounding box center [1144, 251] width 348 height 166
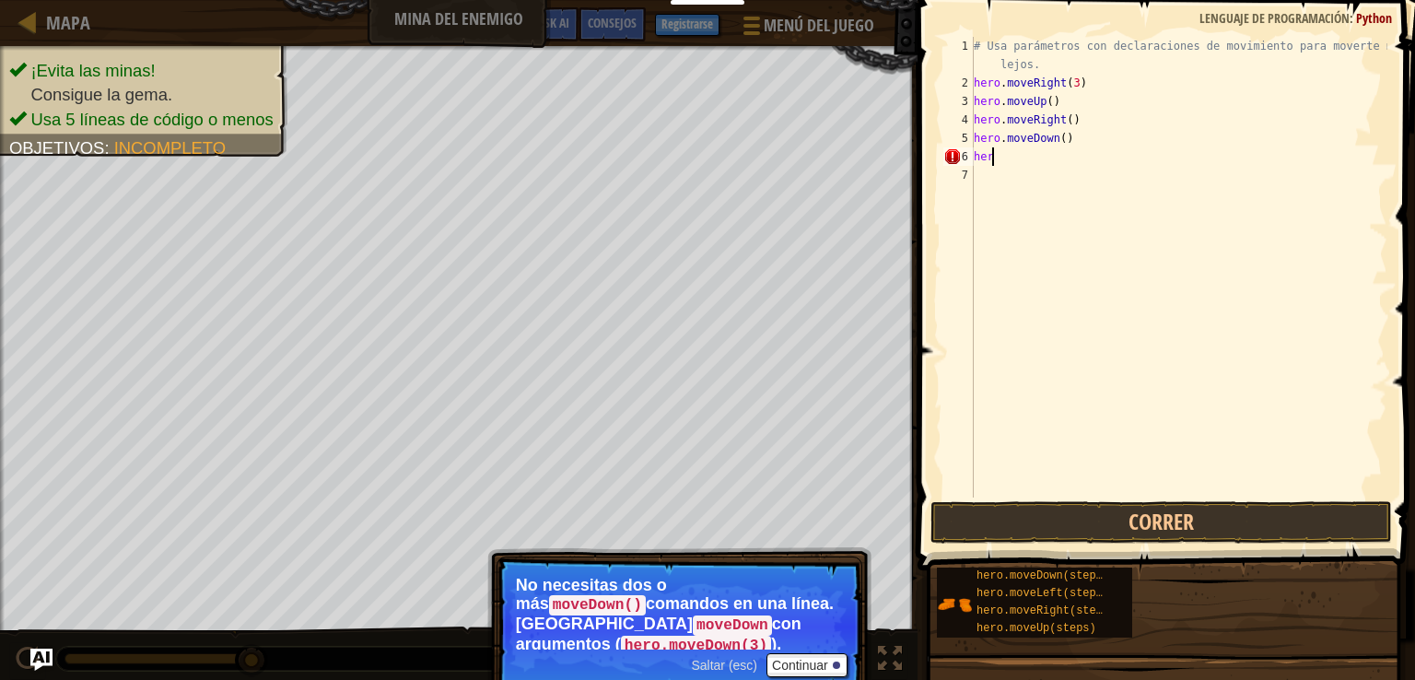
type textarea "h"
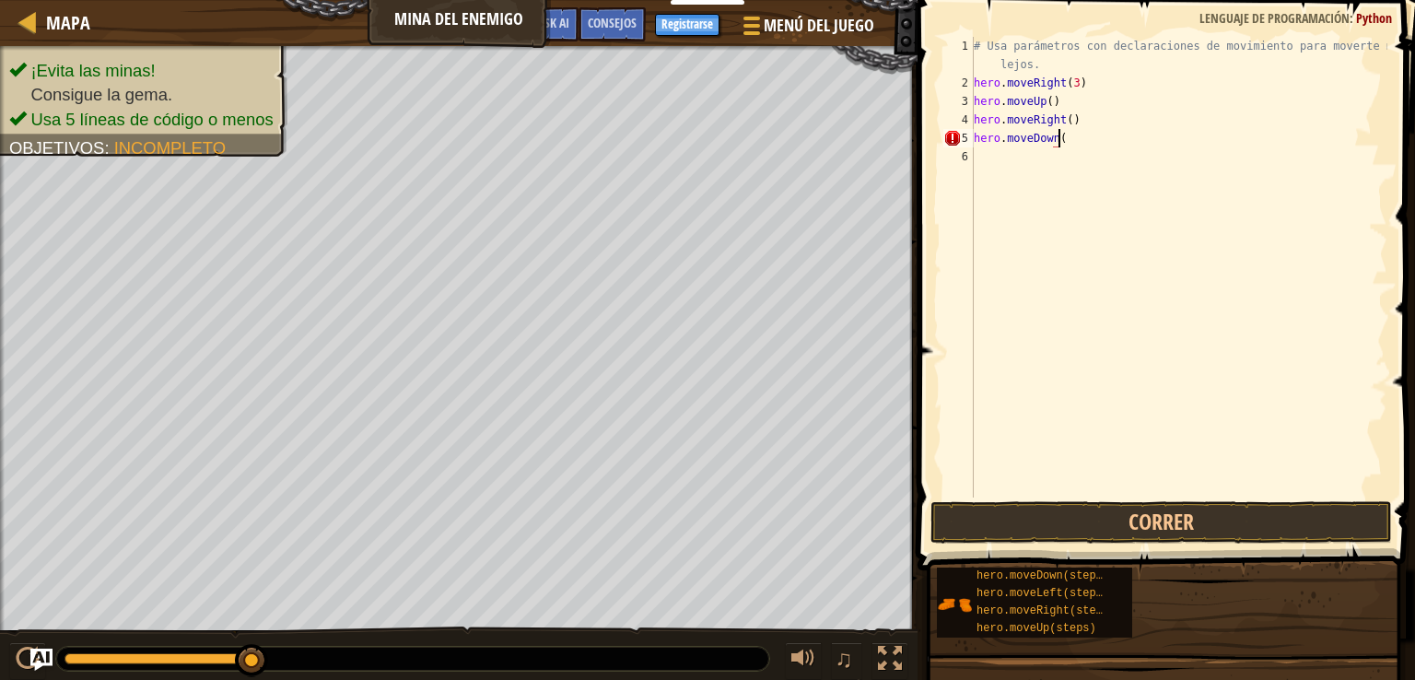
scroll to position [8, 6]
type textarea "hero.moveDown(2)"
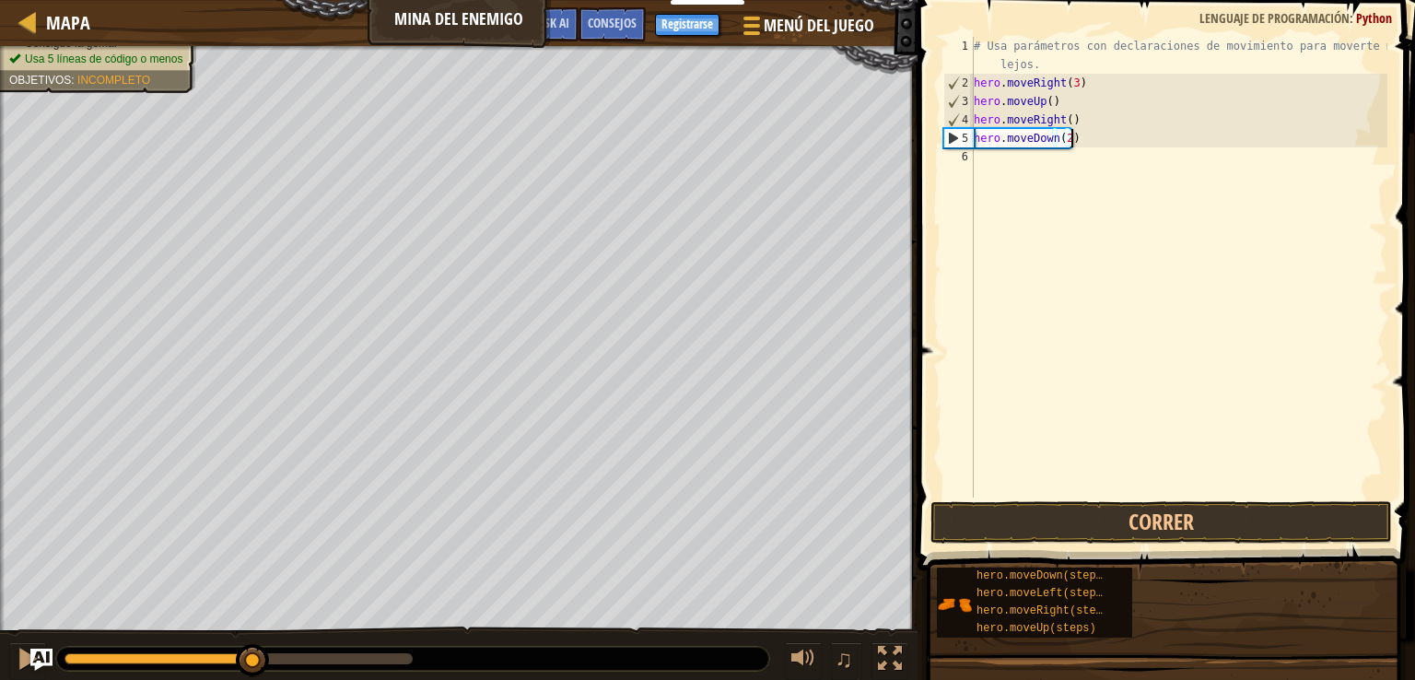
drag, startPoint x: 1167, startPoint y: 172, endPoint x: 1413, endPoint y: 521, distance: 426.5
click at [1401, 518] on div "hero.moveDown(2) 1 2 3 4 5 6 # Usa parámetros con declaraciones de movimiento p…" at bounding box center [1163, 321] width 503 height 625
click at [1141, 134] on div "# Usa parámetros con declaraciones de movimiento para moverte más lejos. hero .…" at bounding box center [1178, 295] width 417 height 516
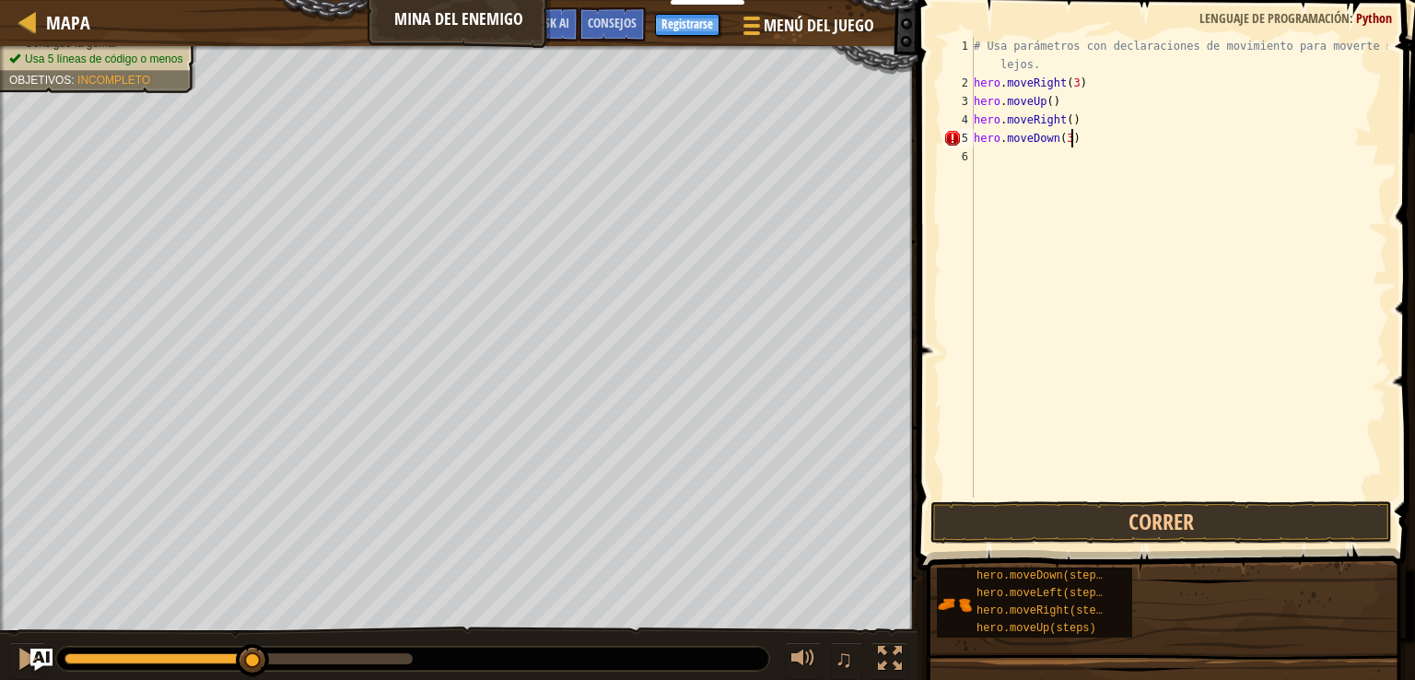
type textarea "hero.moveDown(3)"
click at [1095, 159] on div "# Usa parámetros con declaraciones de movimiento para moverte más lejos. hero .…" at bounding box center [1178, 295] width 417 height 516
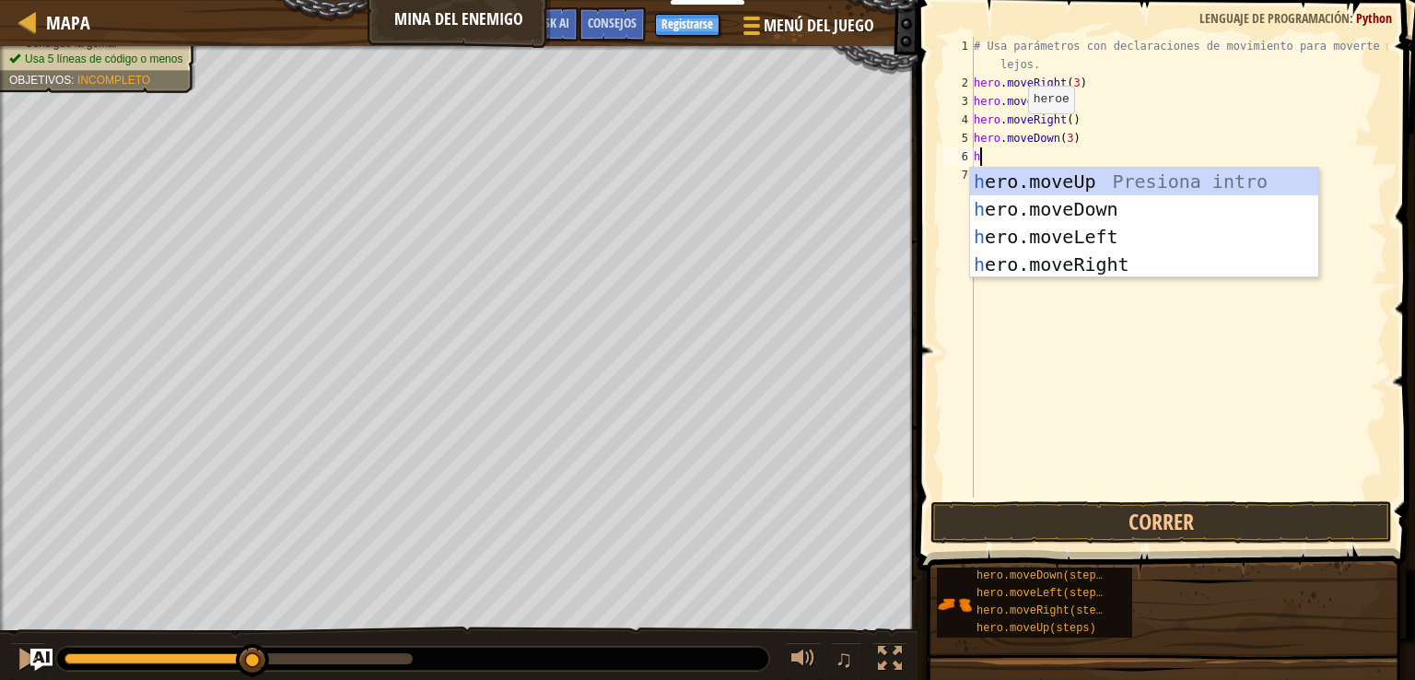
type textarea "he"
click at [1133, 259] on div "he ro.moveUp Presiona intro he ro.moveDown Presiona intro he ro.moveLeft Presio…" at bounding box center [1144, 251] width 348 height 166
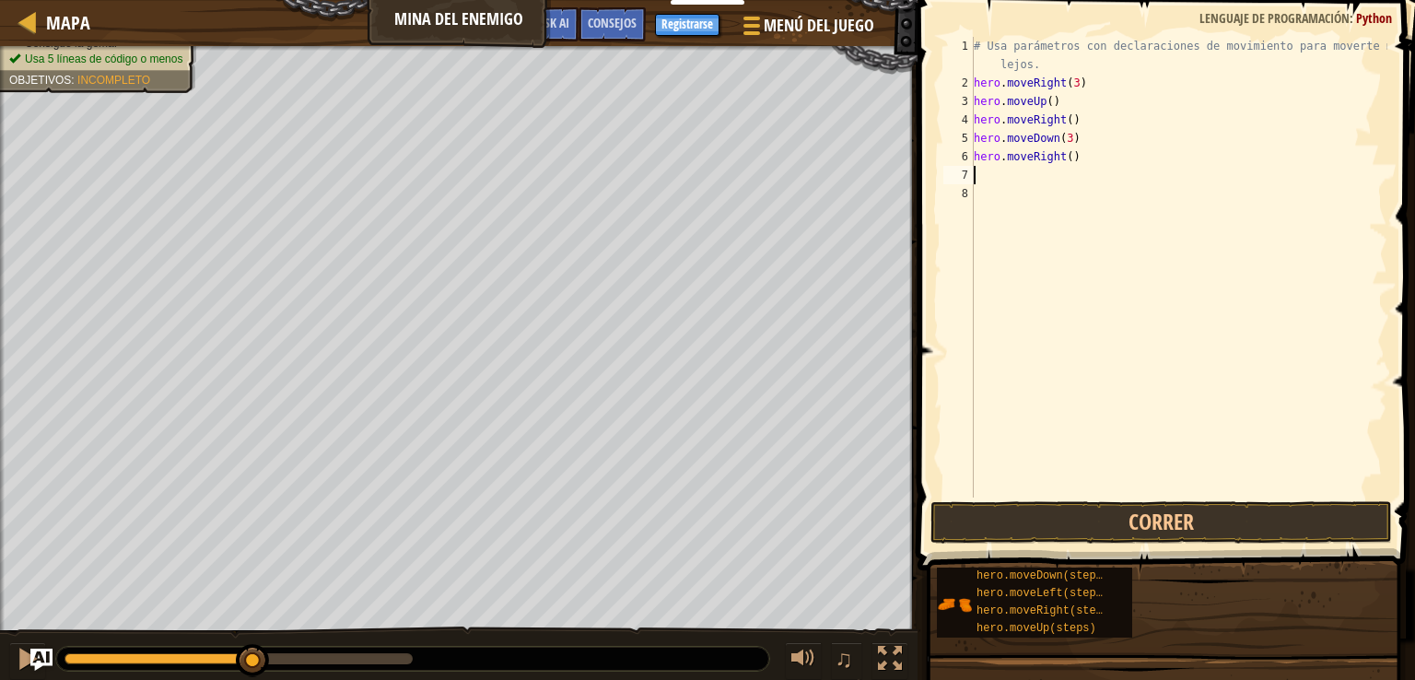
click at [1107, 130] on div "# Usa parámetros con declaraciones de movimiento para moverte más lejos. hero .…" at bounding box center [1178, 295] width 417 height 516
click at [1106, 160] on div "# Usa parámetros con declaraciones de movimiento para moverte más lejos. hero .…" at bounding box center [1178, 295] width 417 height 516
type textarea "hero.moveRight(3)"
click at [1069, 527] on button "Correr" at bounding box center [1162, 522] width 462 height 42
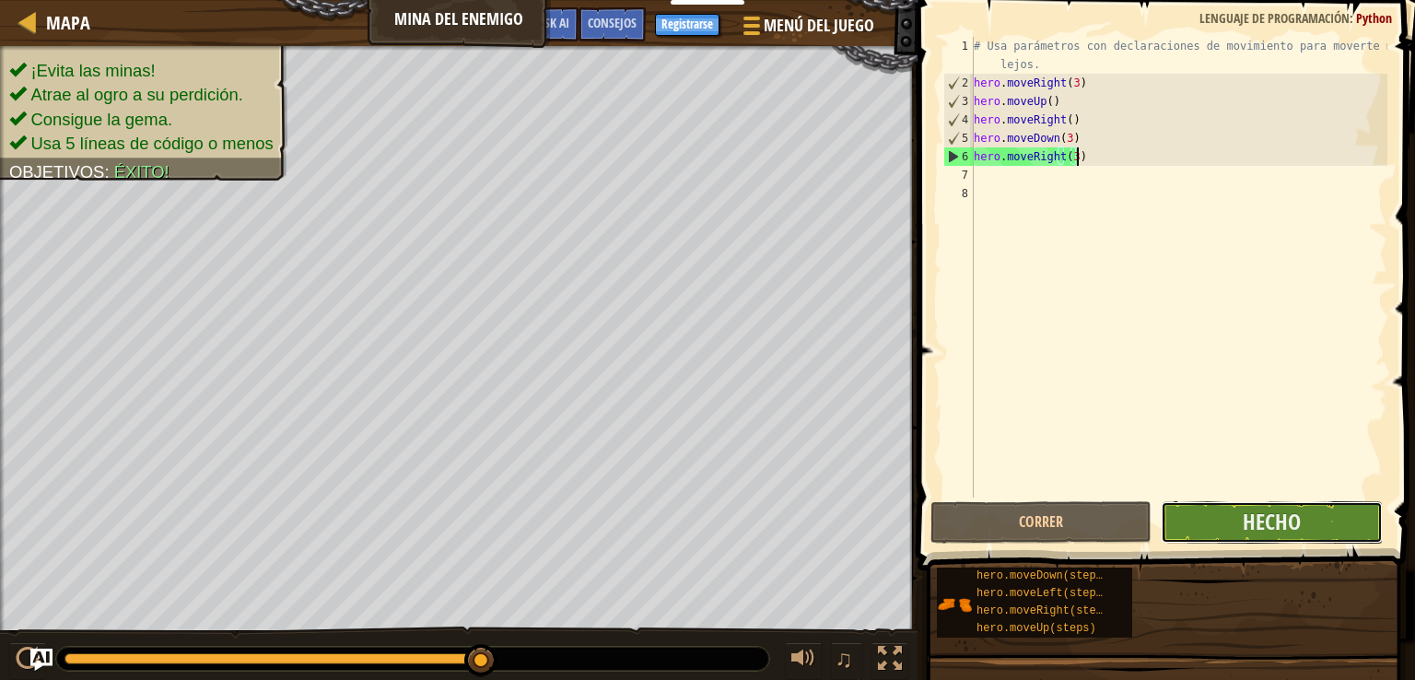
click at [1209, 532] on button "Hecho" at bounding box center [1271, 522] width 221 height 42
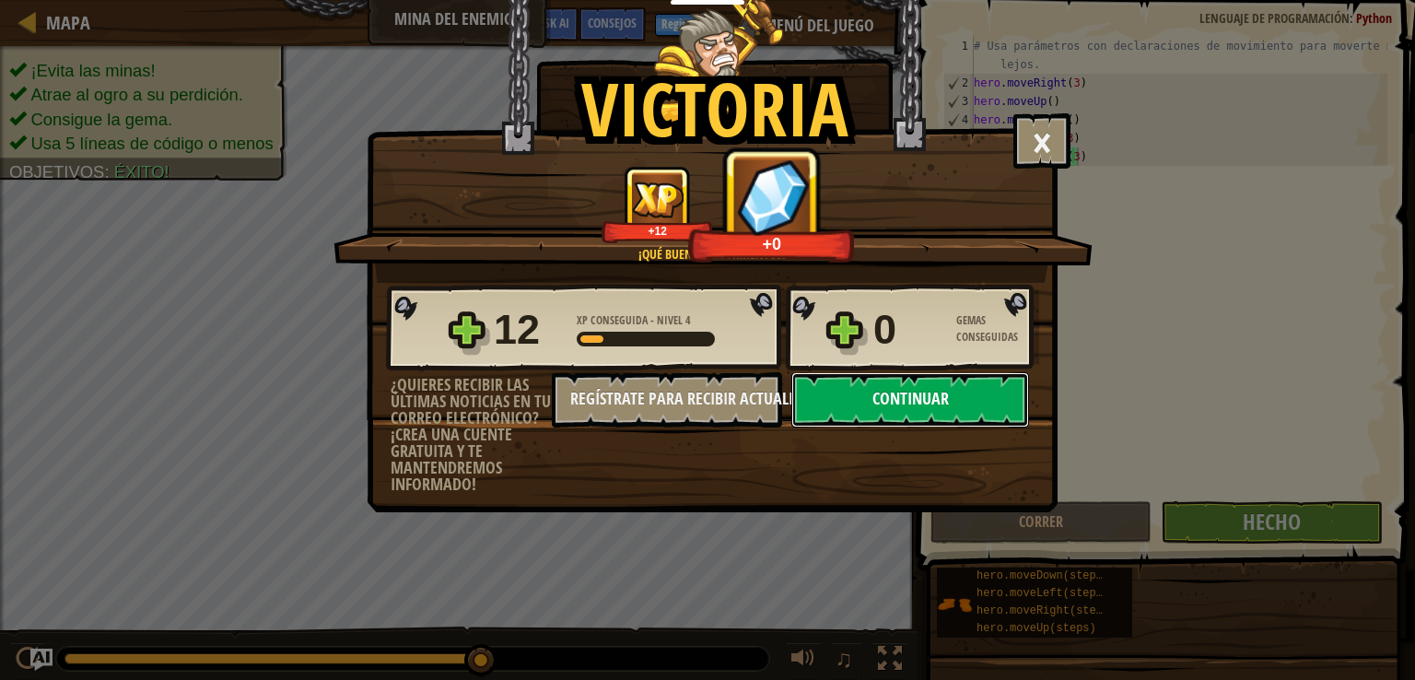
click at [905, 403] on button "Continuar" at bounding box center [911, 399] width 238 height 55
select select "es-ES"
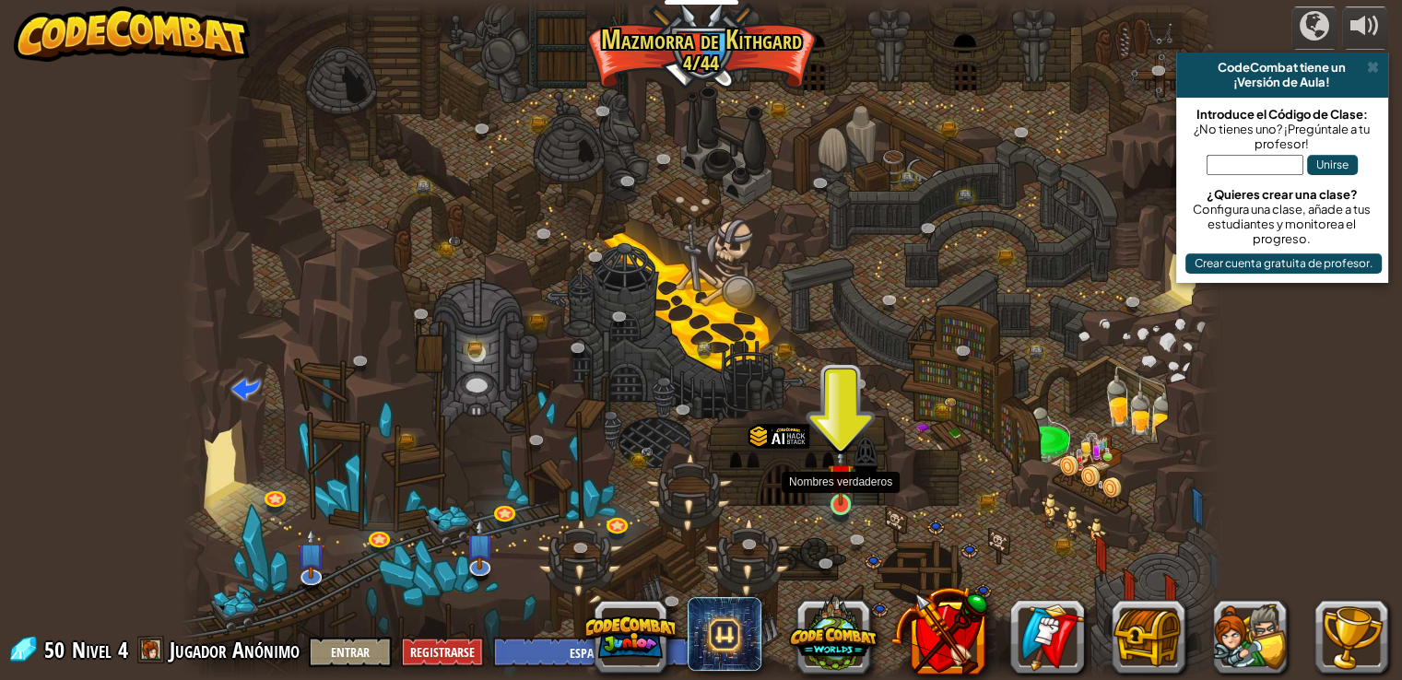
click at [838, 499] on img at bounding box center [840, 477] width 26 height 60
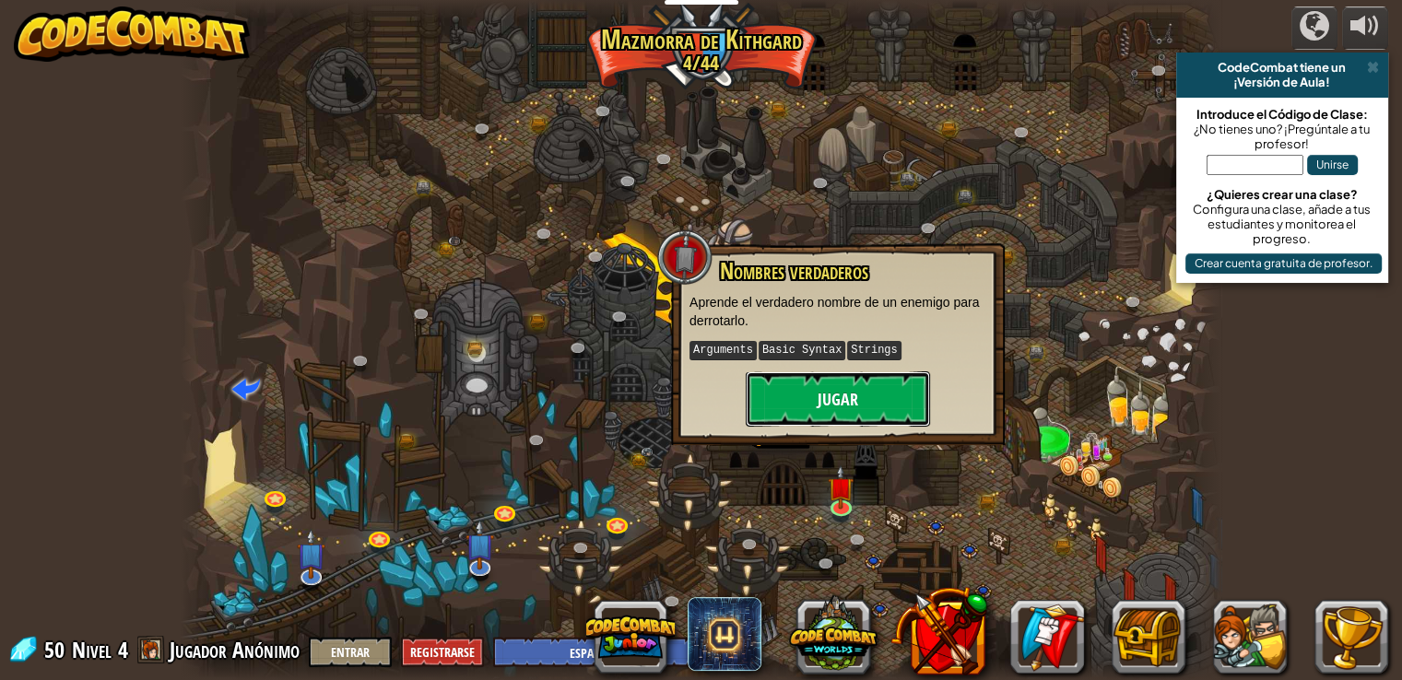
click at [835, 409] on button "Jugar" at bounding box center [837, 398] width 184 height 55
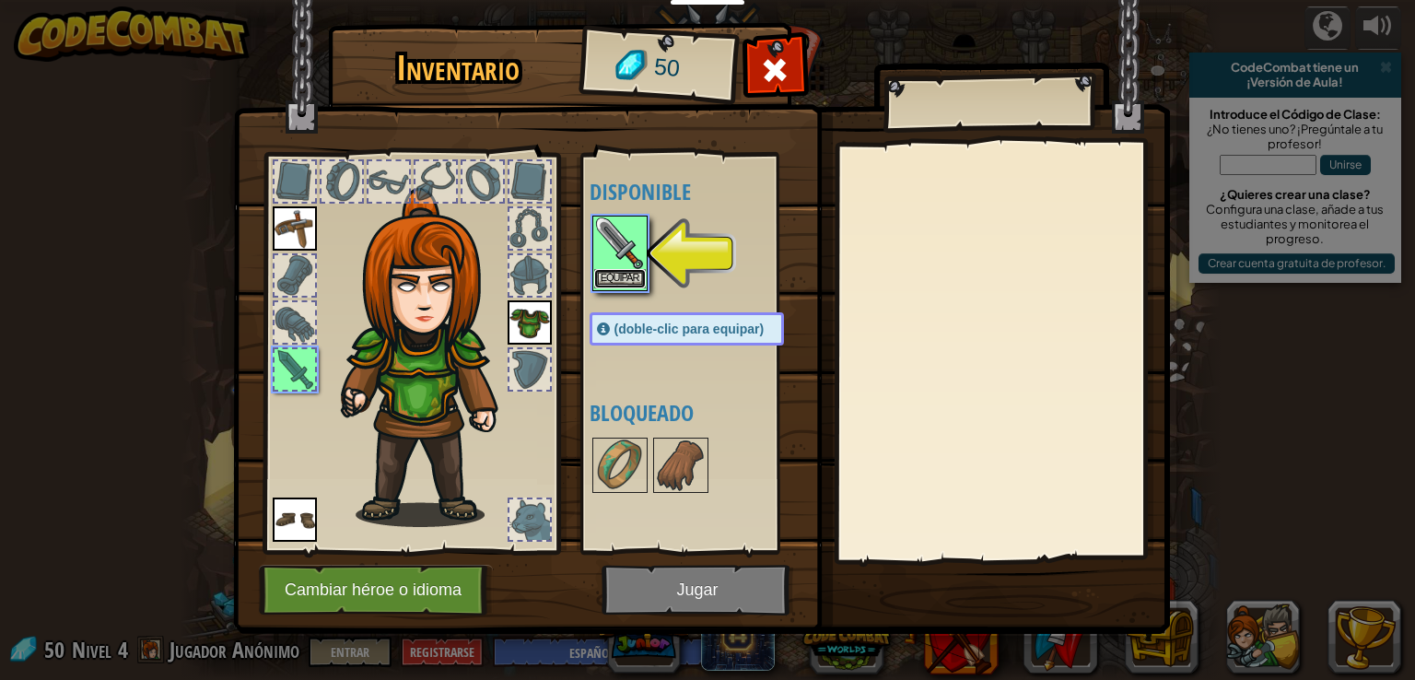
click at [603, 275] on button "Equipar" at bounding box center [620, 278] width 52 height 19
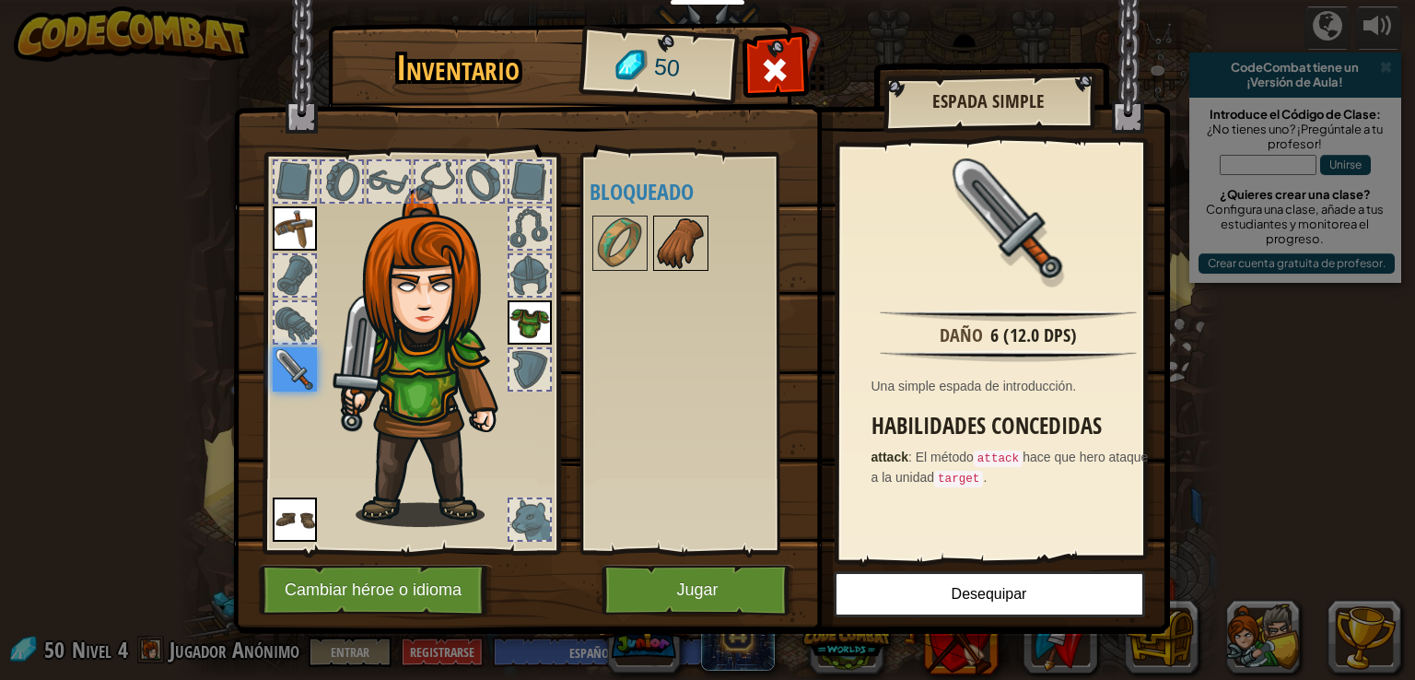
click at [674, 241] on img at bounding box center [681, 243] width 52 height 52
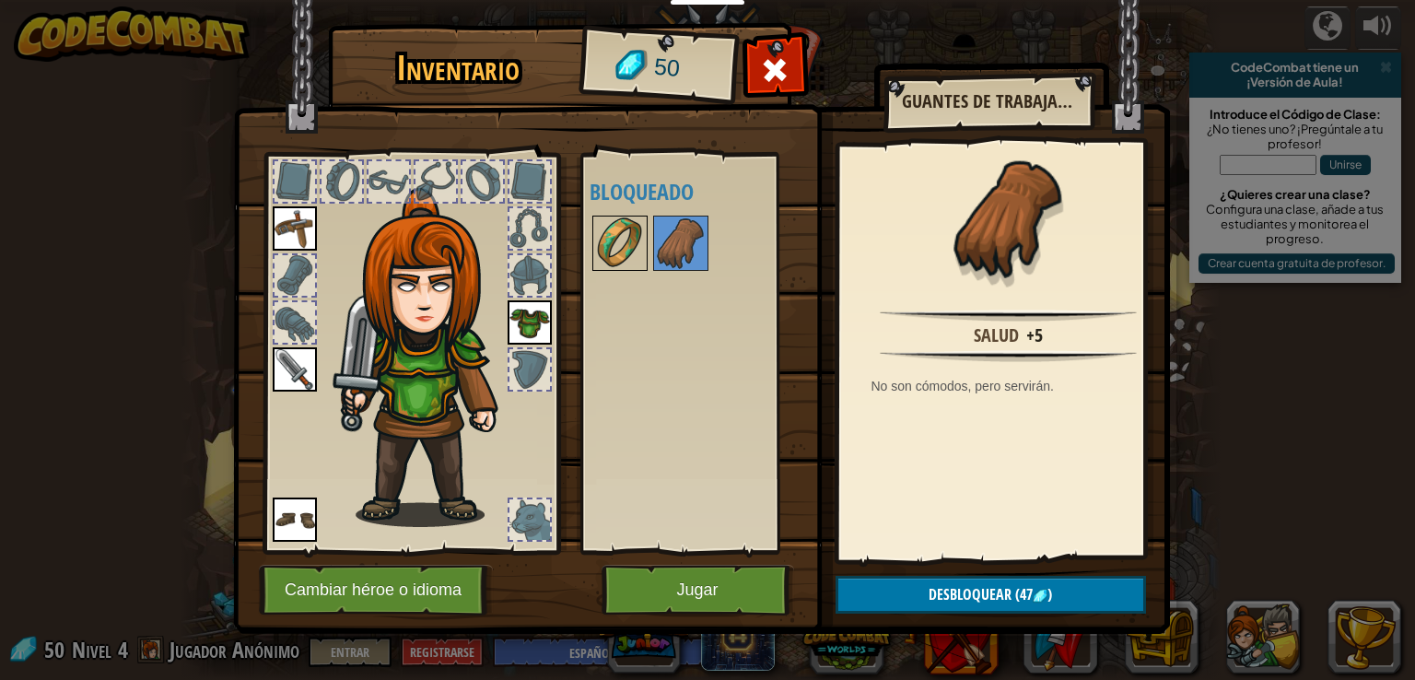
click at [616, 253] on img at bounding box center [620, 243] width 52 height 52
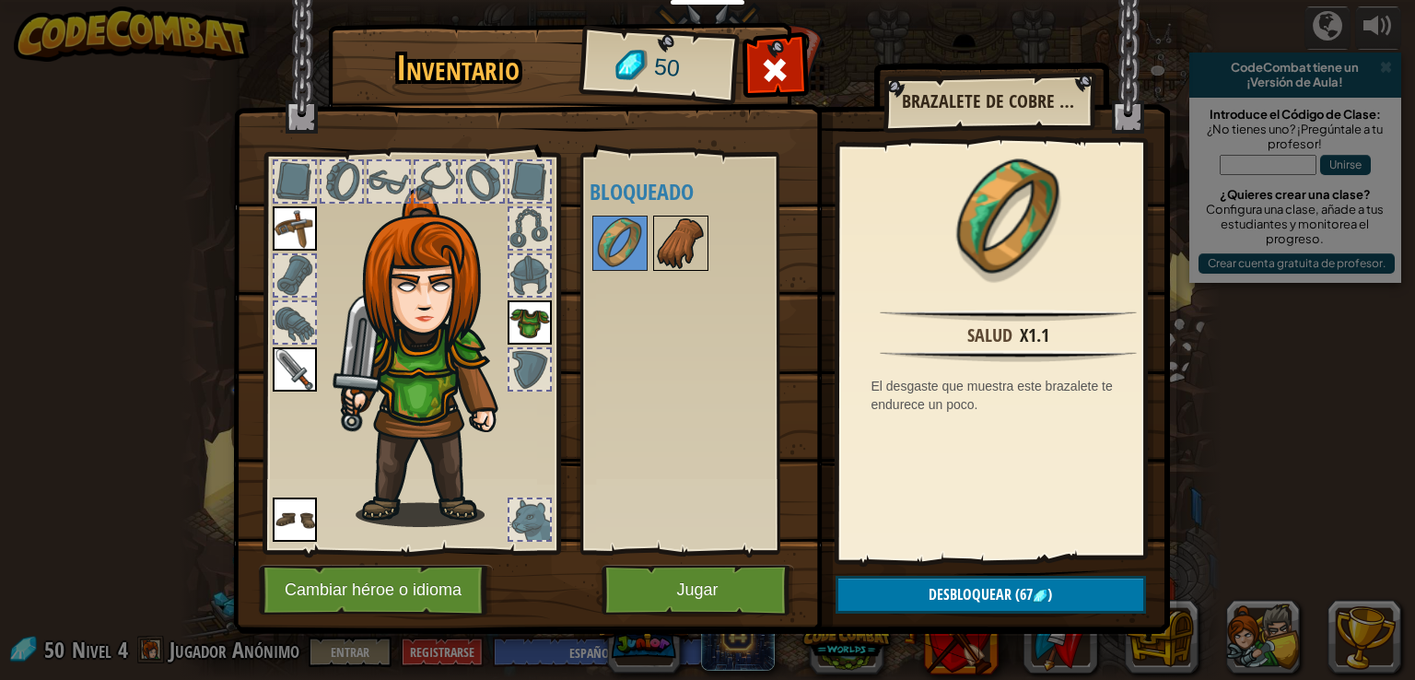
click at [677, 244] on img at bounding box center [681, 243] width 52 height 52
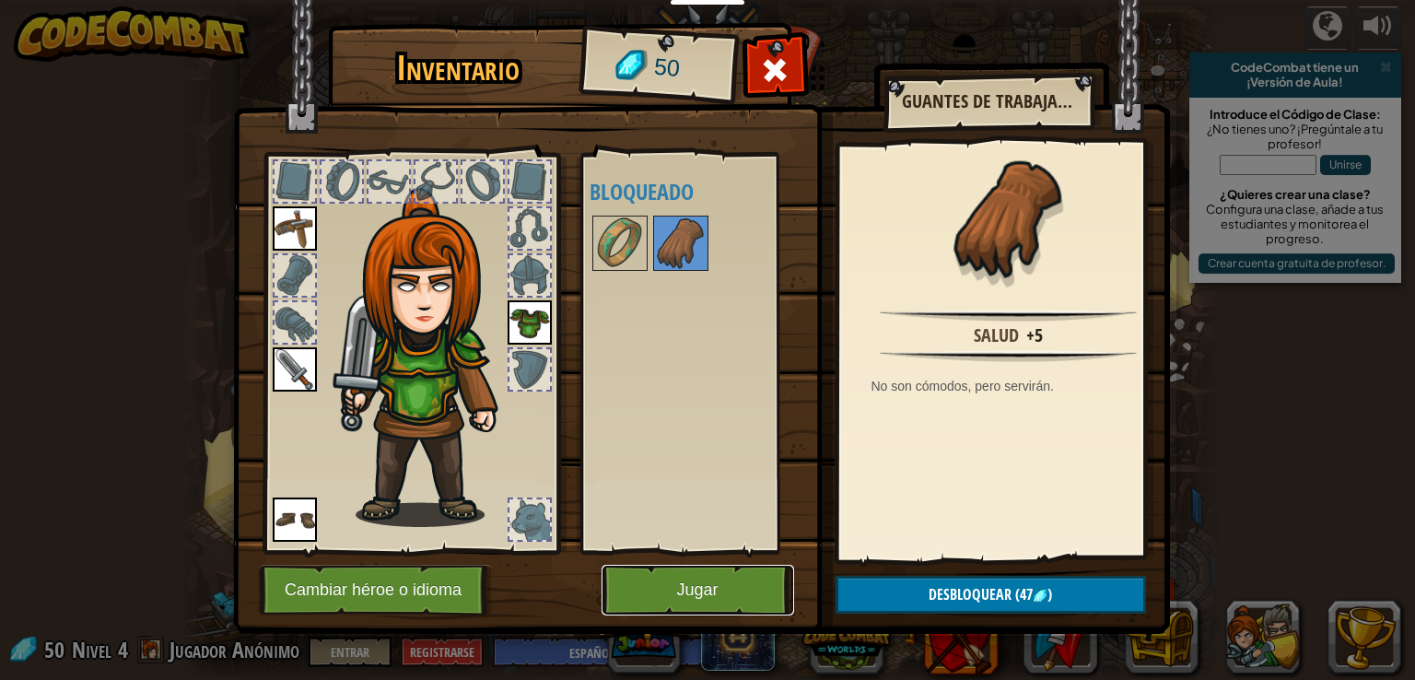
click at [646, 604] on button "Jugar" at bounding box center [698, 590] width 193 height 51
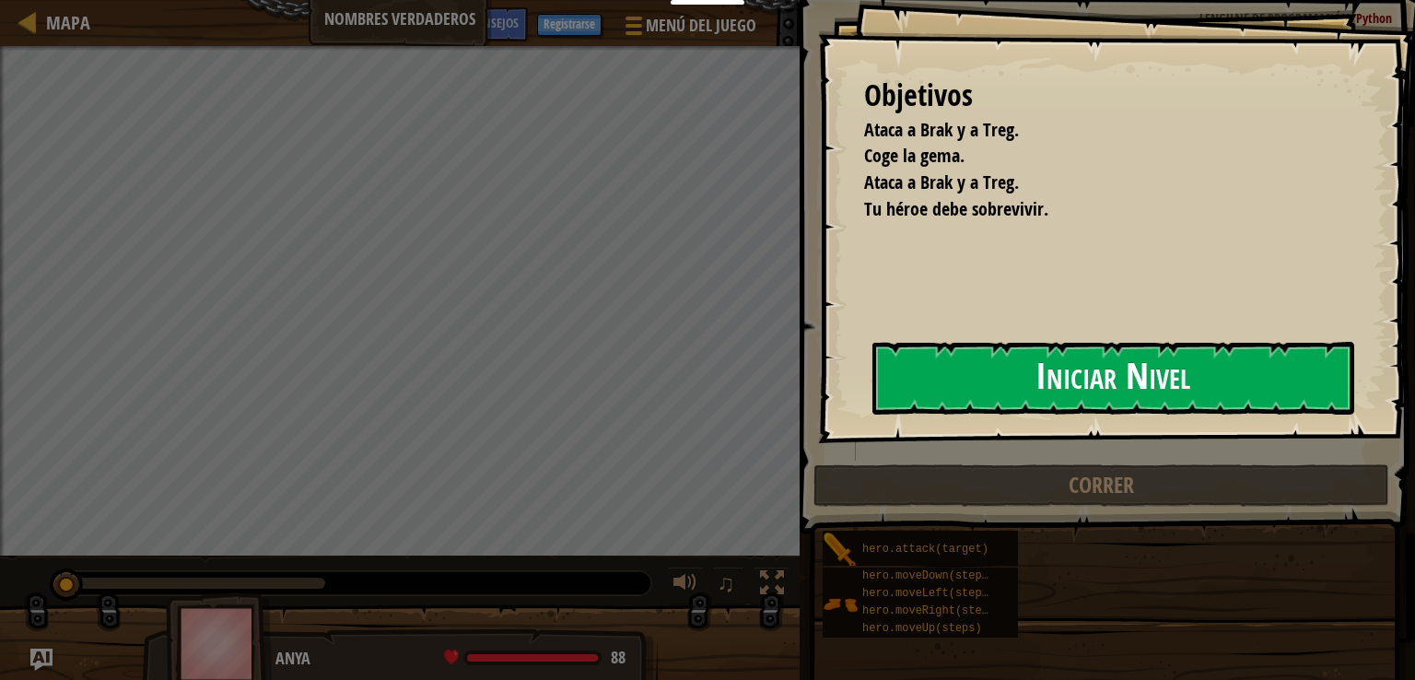
drag, startPoint x: 898, startPoint y: 389, endPoint x: 918, endPoint y: 377, distance: 22.8
click at [901, 388] on button "Iniciar Nivel" at bounding box center [1114, 378] width 482 height 73
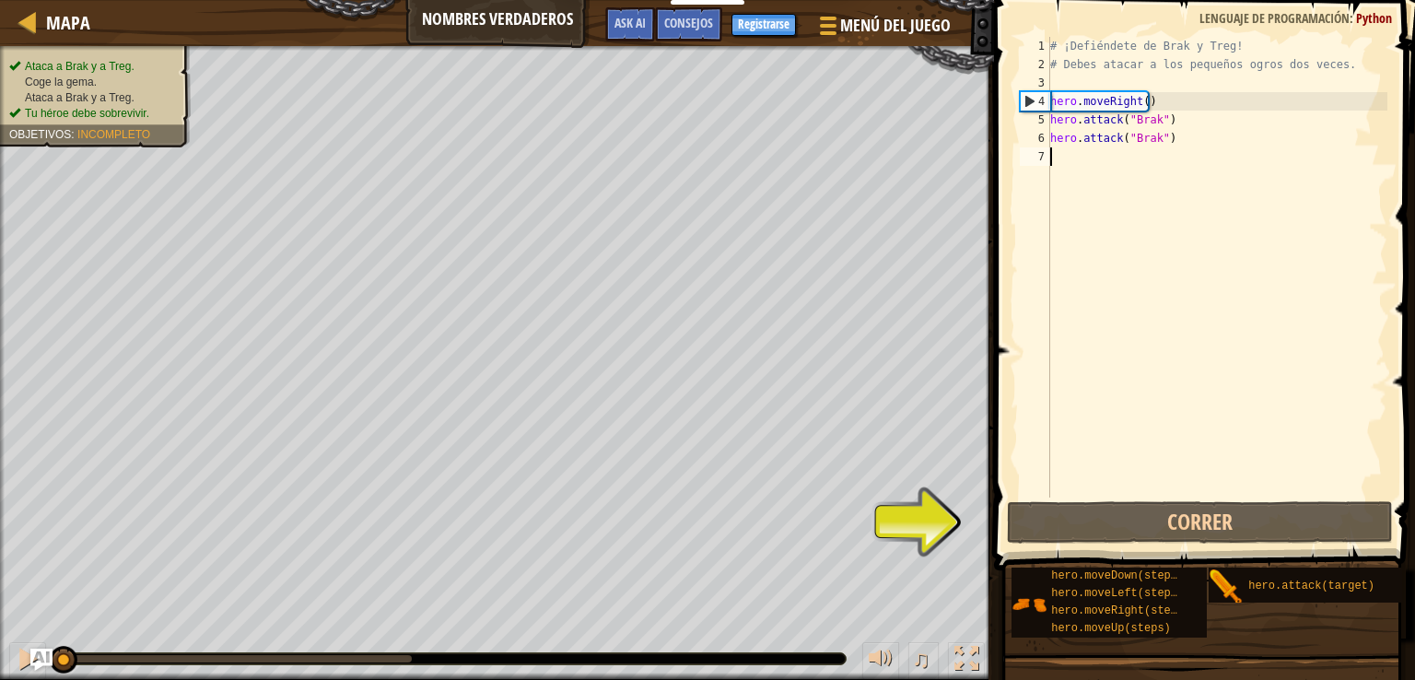
click at [1196, 158] on div "# ¡Defiéndete de Brak y Treg! # Debes atacar a los pequeños ogros dos veces. he…" at bounding box center [1217, 286] width 341 height 498
type textarea "h"
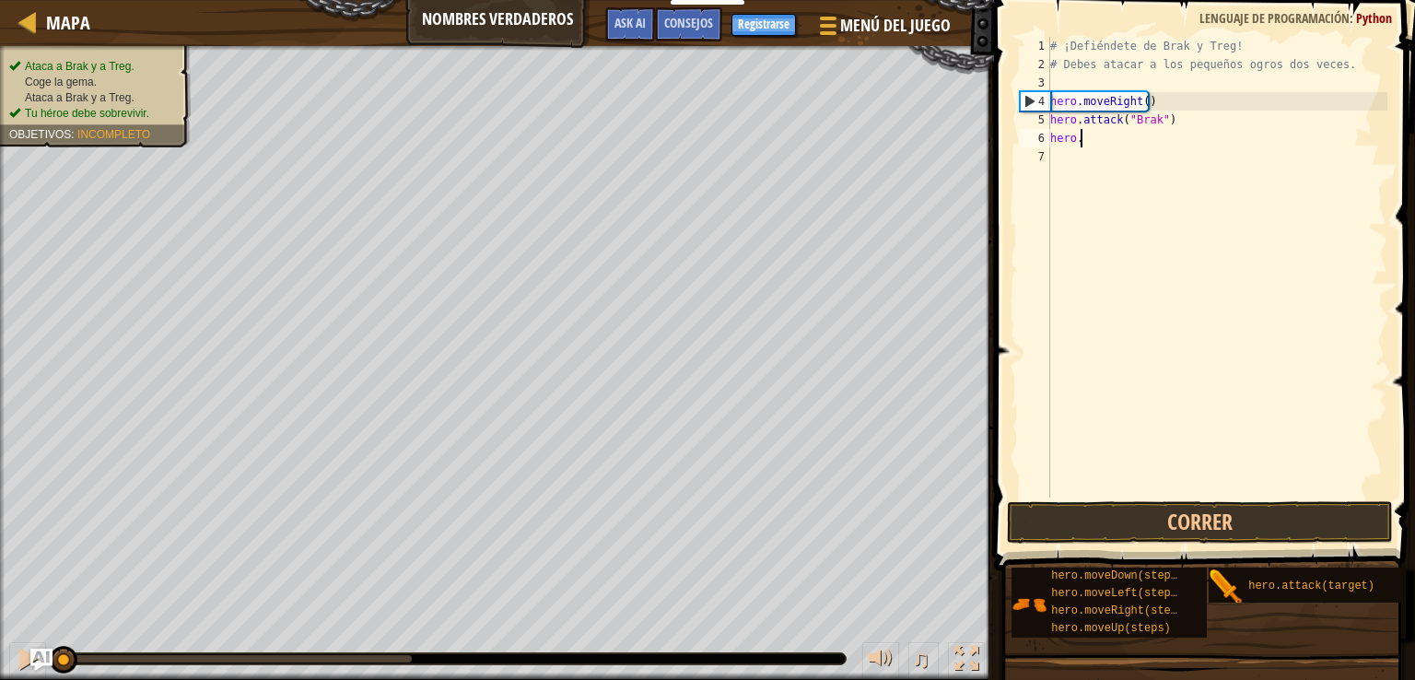
type textarea "h"
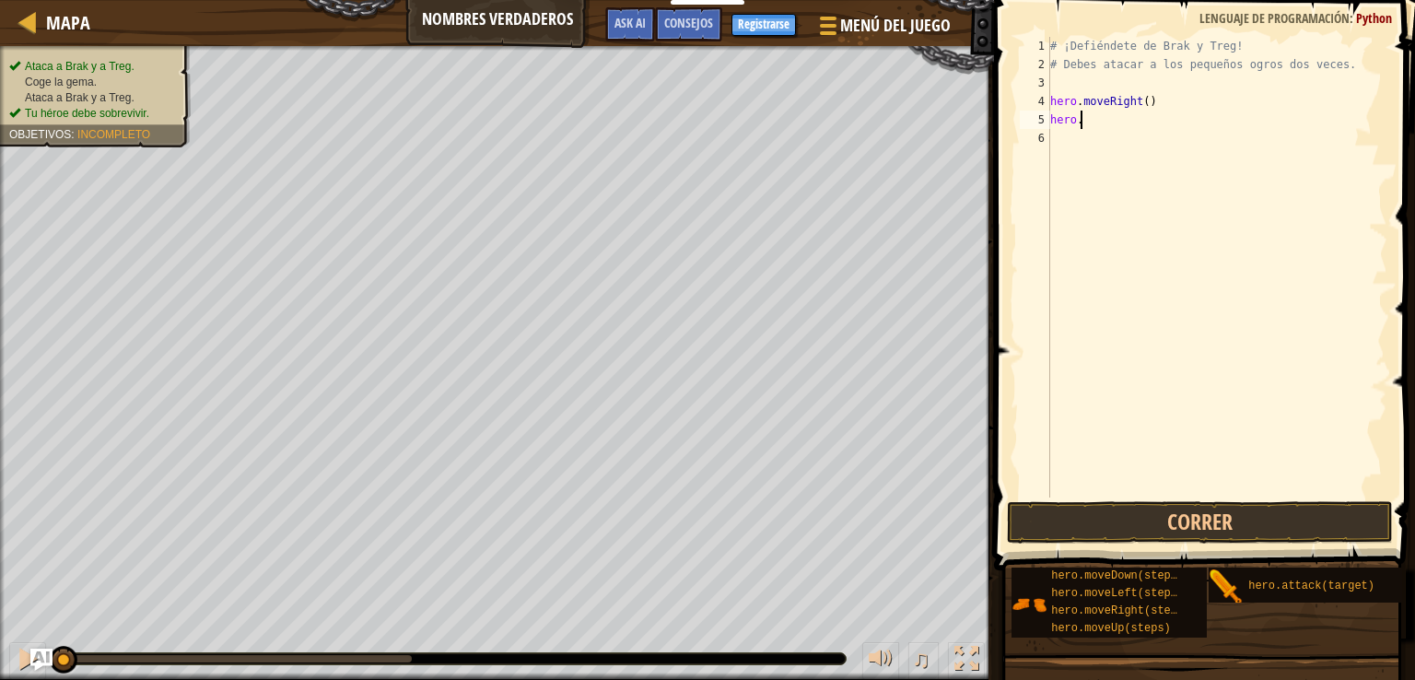
type textarea "h"
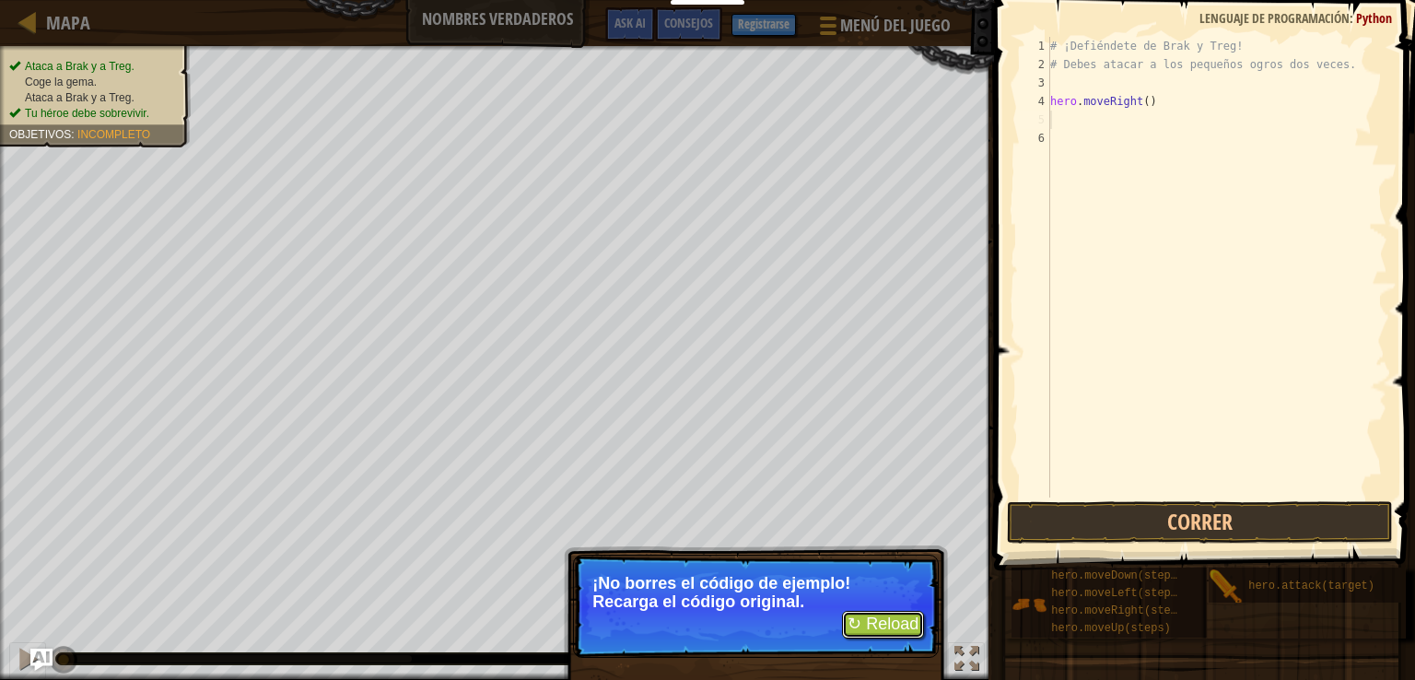
click at [874, 635] on button "↻ Reload" at bounding box center [883, 625] width 82 height 28
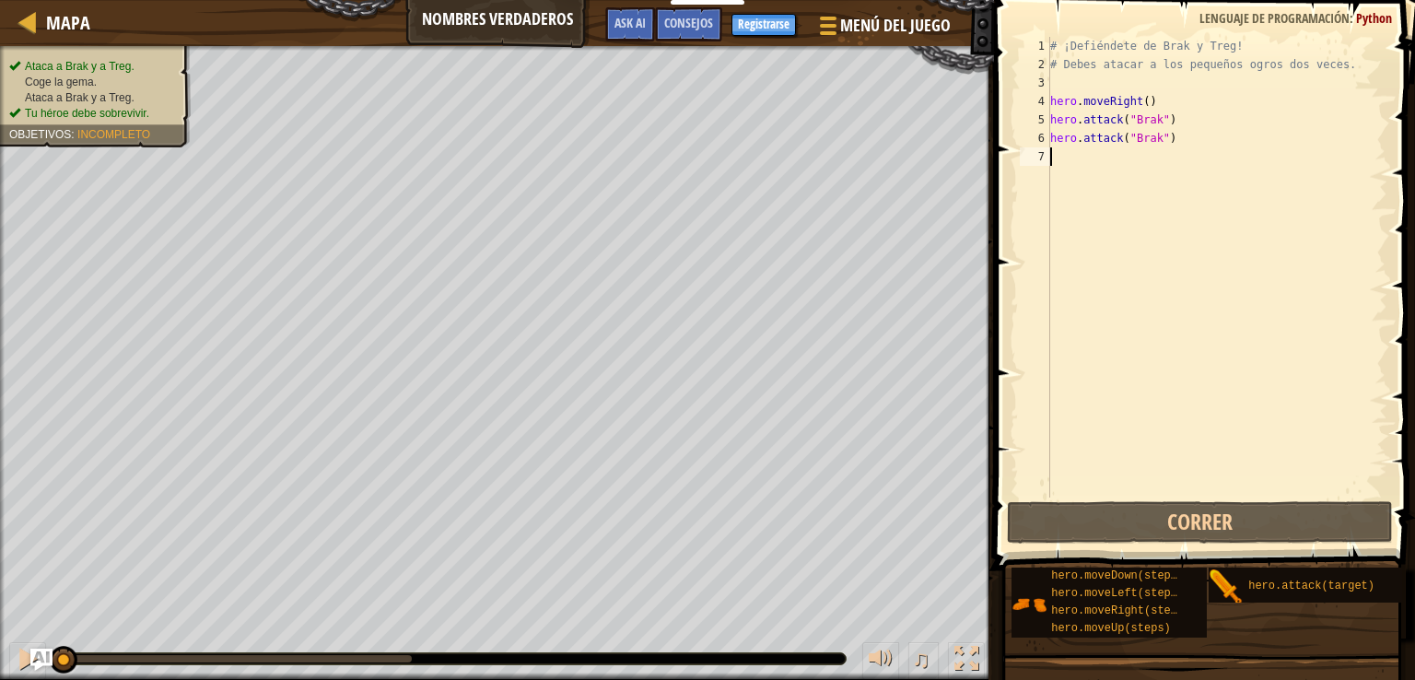
type textarea "h"
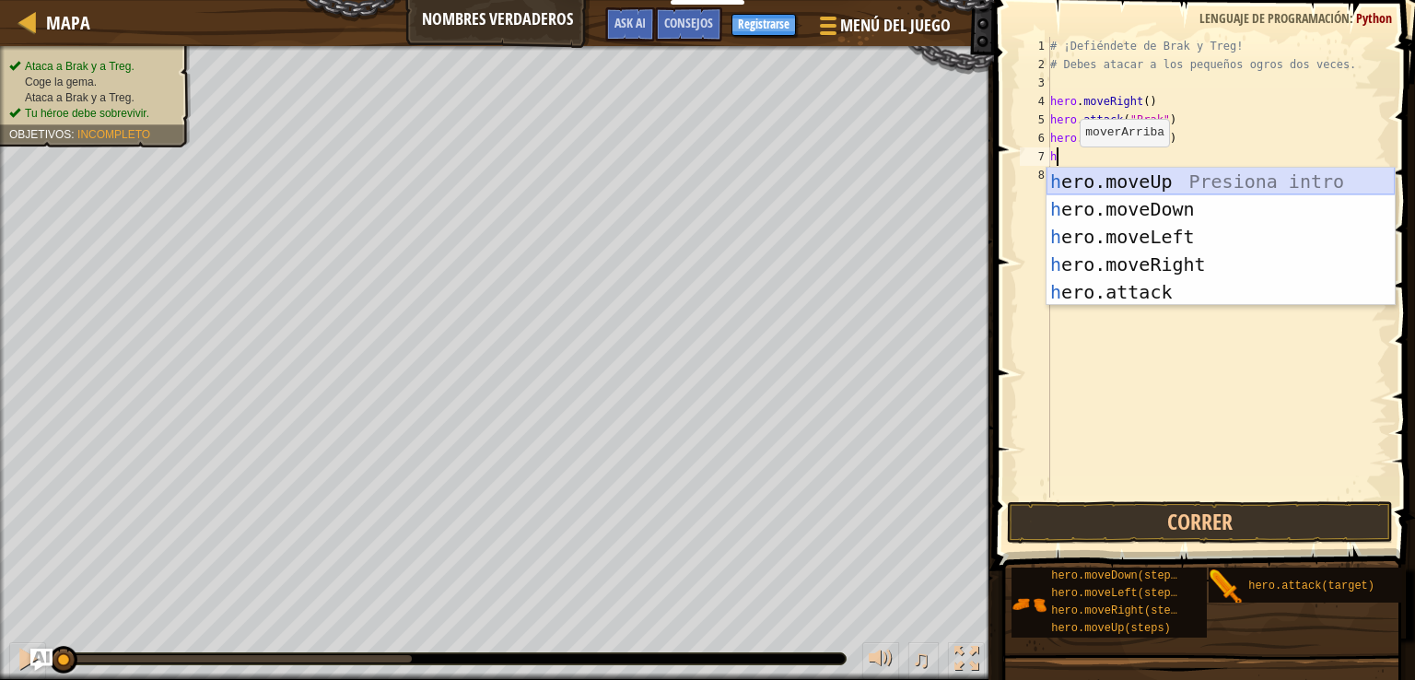
click at [1092, 182] on div "h ero.moveUp Presiona intro h ero.moveDown Presiona intro h ero.moveLeft Presio…" at bounding box center [1221, 265] width 348 height 194
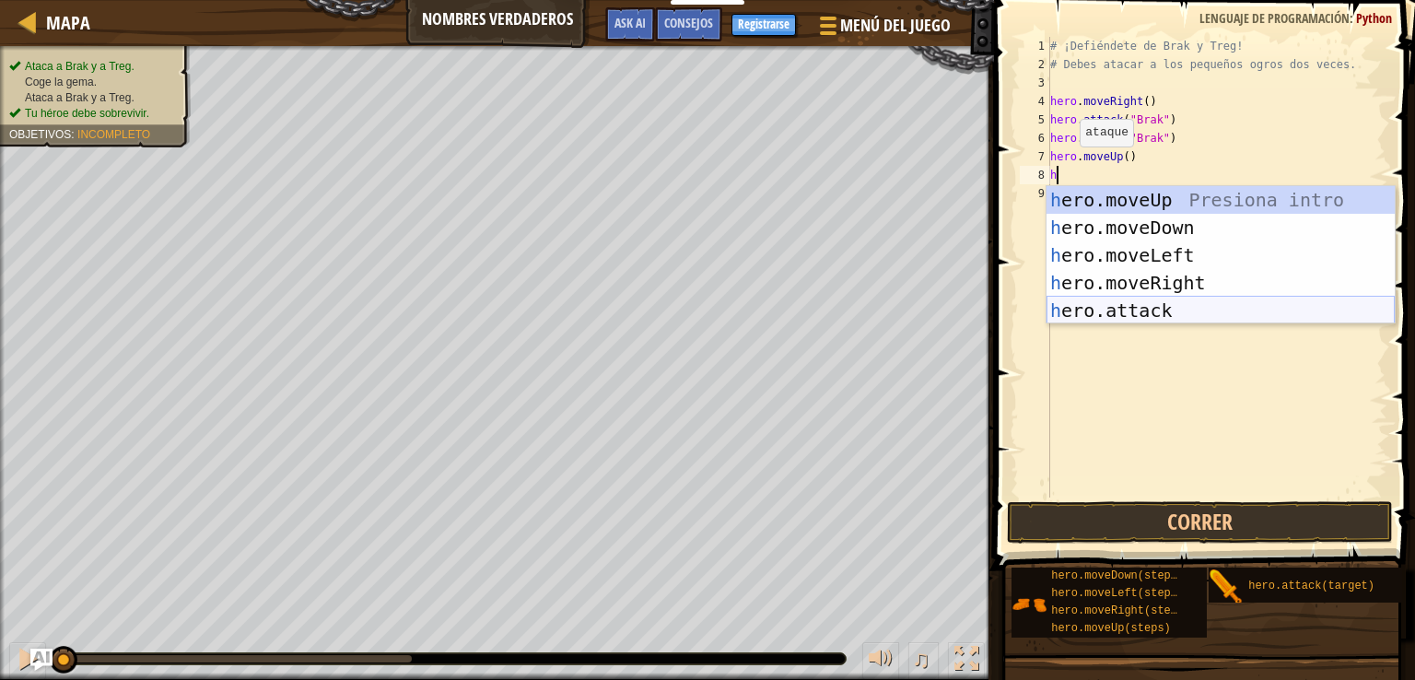
click at [1150, 314] on div "h ero.moveUp Presiona intro h ero.moveDown Presiona intro h ero.moveLeft Presio…" at bounding box center [1221, 283] width 348 height 194
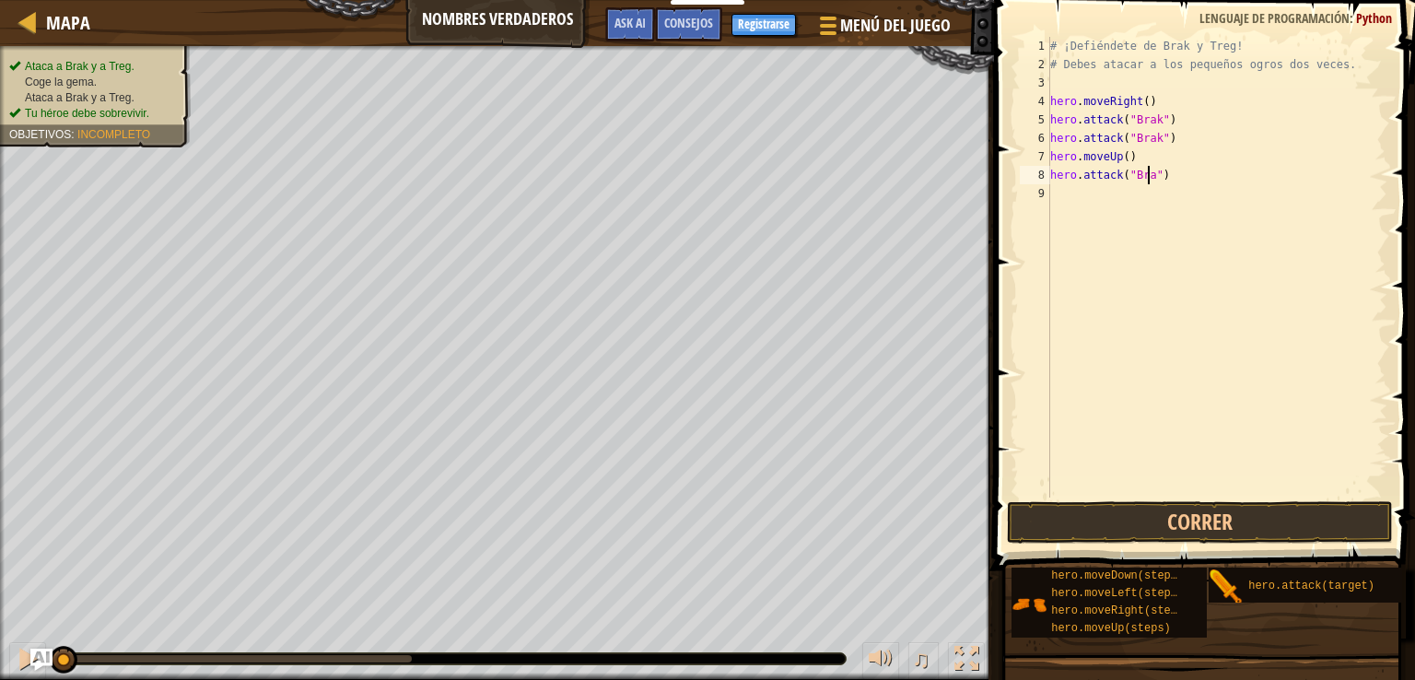
scroll to position [8, 7]
type textarea "hero.attack("Brak")"
click at [1191, 522] on button "Correr" at bounding box center [1200, 522] width 387 height 42
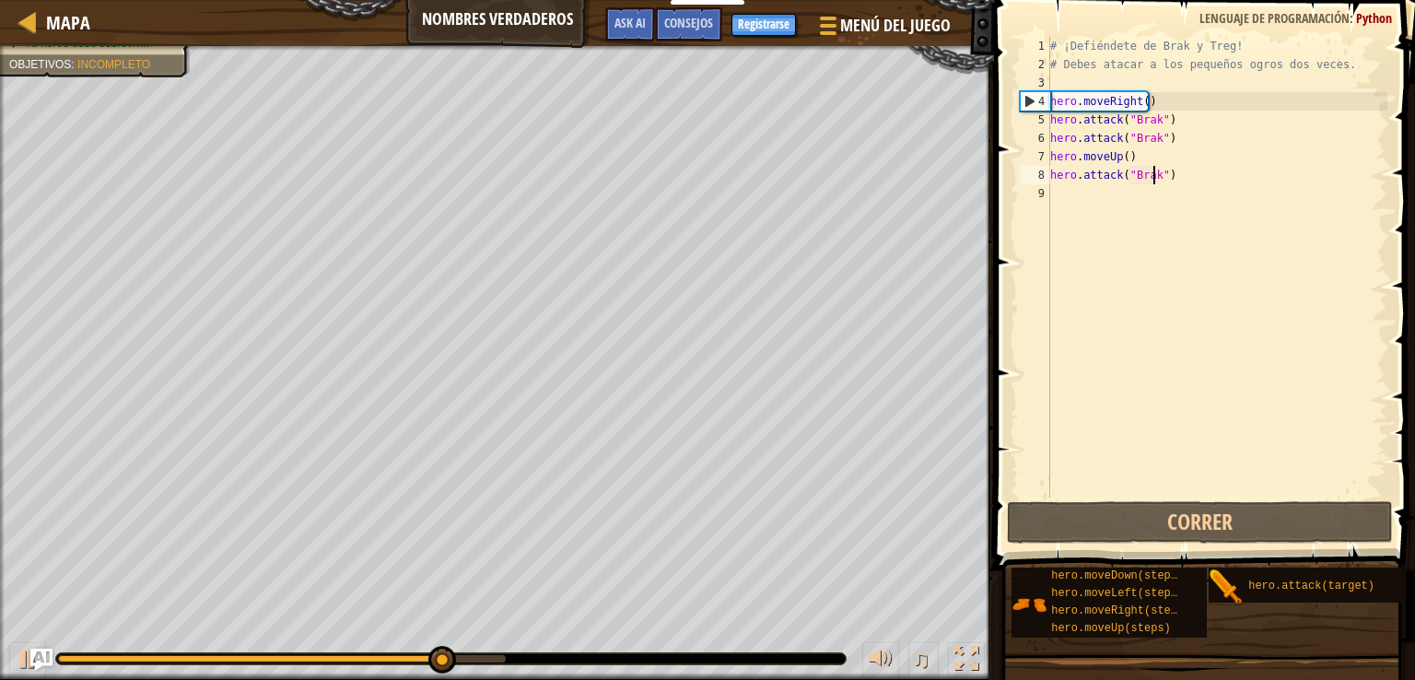
click at [1072, 210] on div "# ¡Defiéndete de Brak y Treg! # Debes atacar a los pequeños ogros dos veces. he…" at bounding box center [1217, 286] width 341 height 498
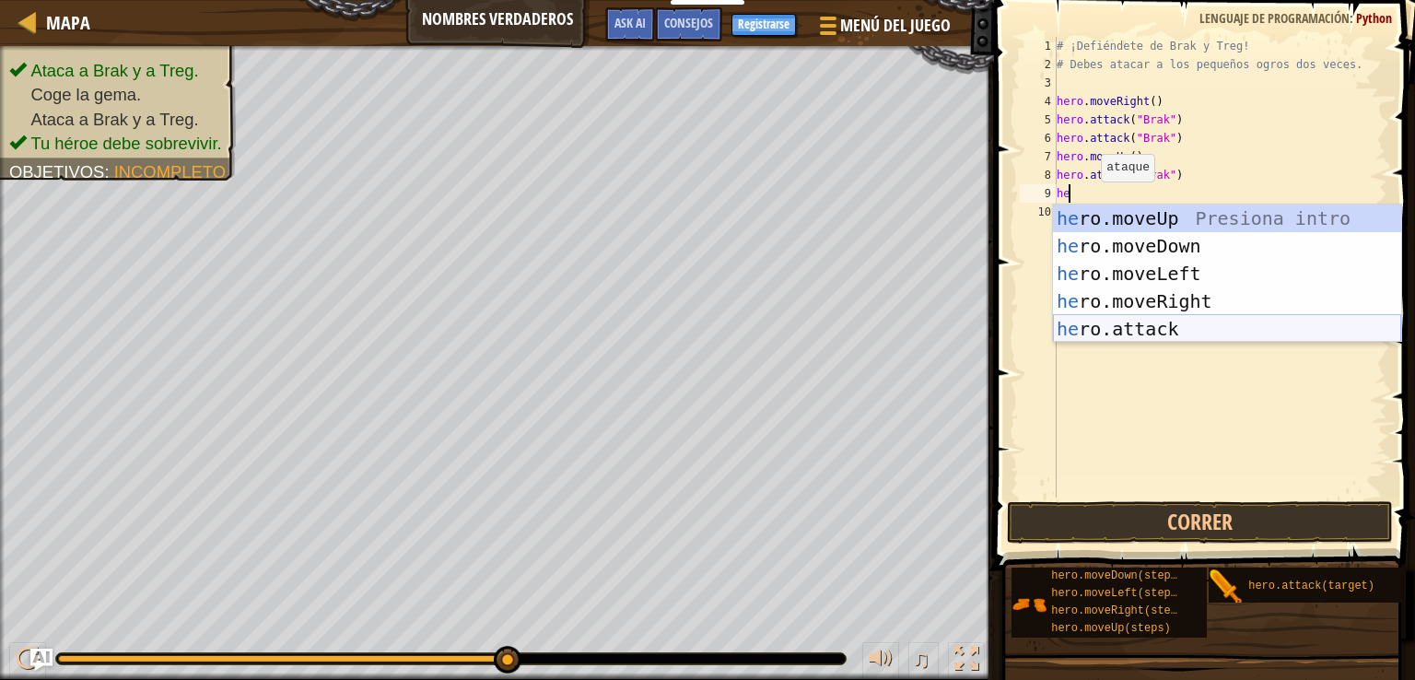
click at [1134, 336] on div "he ro.moveUp Presiona intro he ro.moveDown Presiona intro he ro.moveLeft Presio…" at bounding box center [1227, 302] width 348 height 194
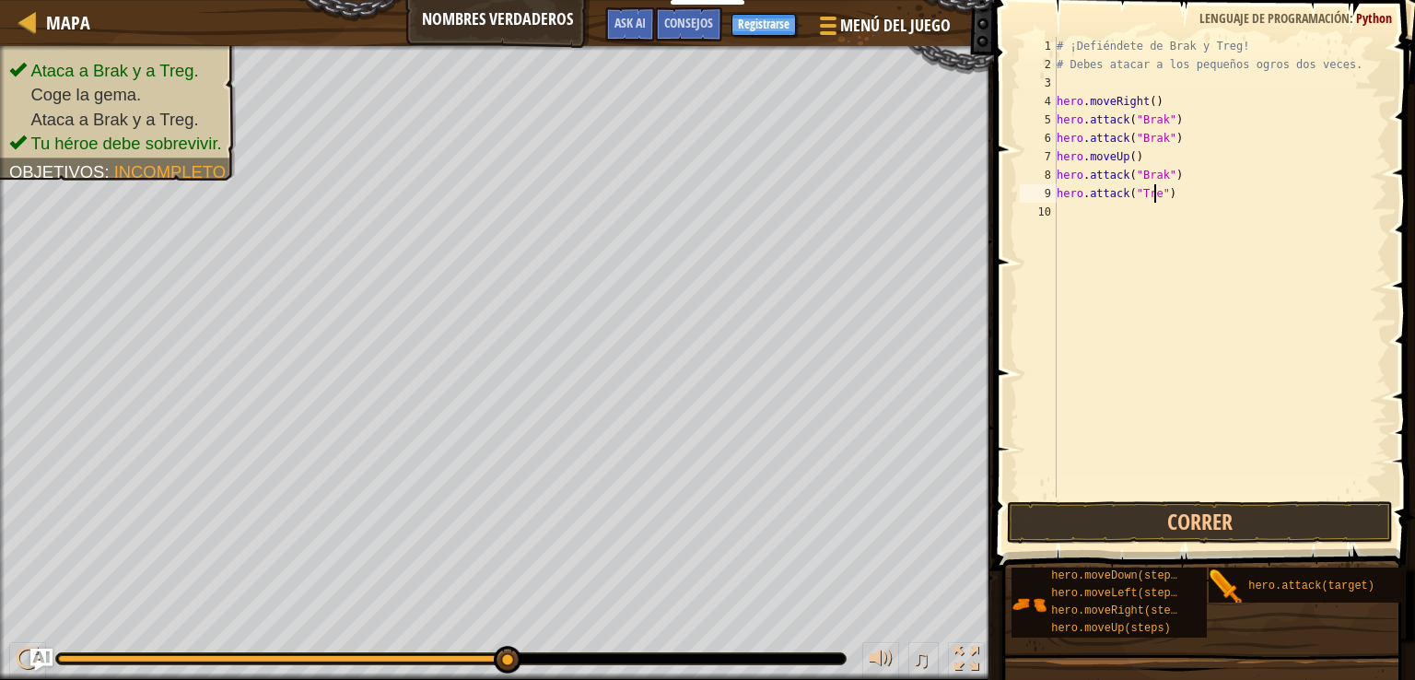
scroll to position [8, 7]
click at [1177, 519] on button "Correr" at bounding box center [1200, 522] width 387 height 42
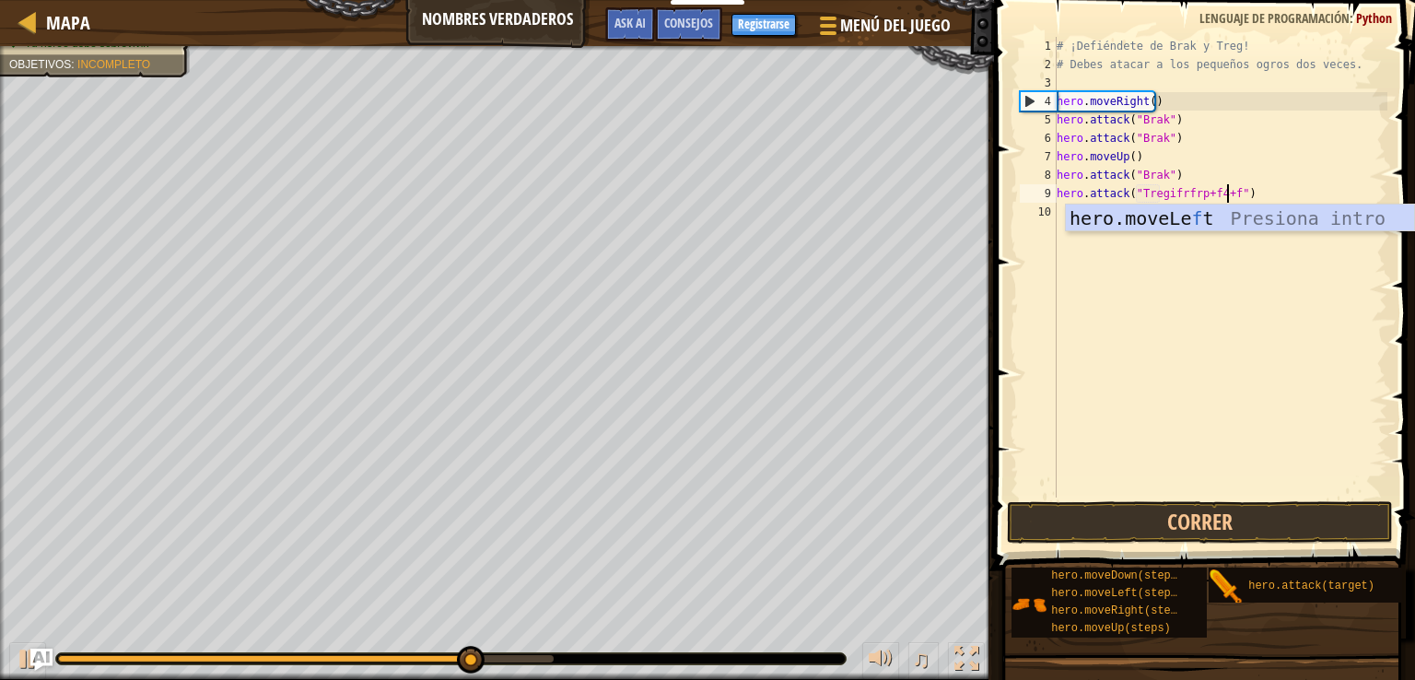
type textarea "hero.attack("Tregifrfrp+f4+hero.moveLeft()")"
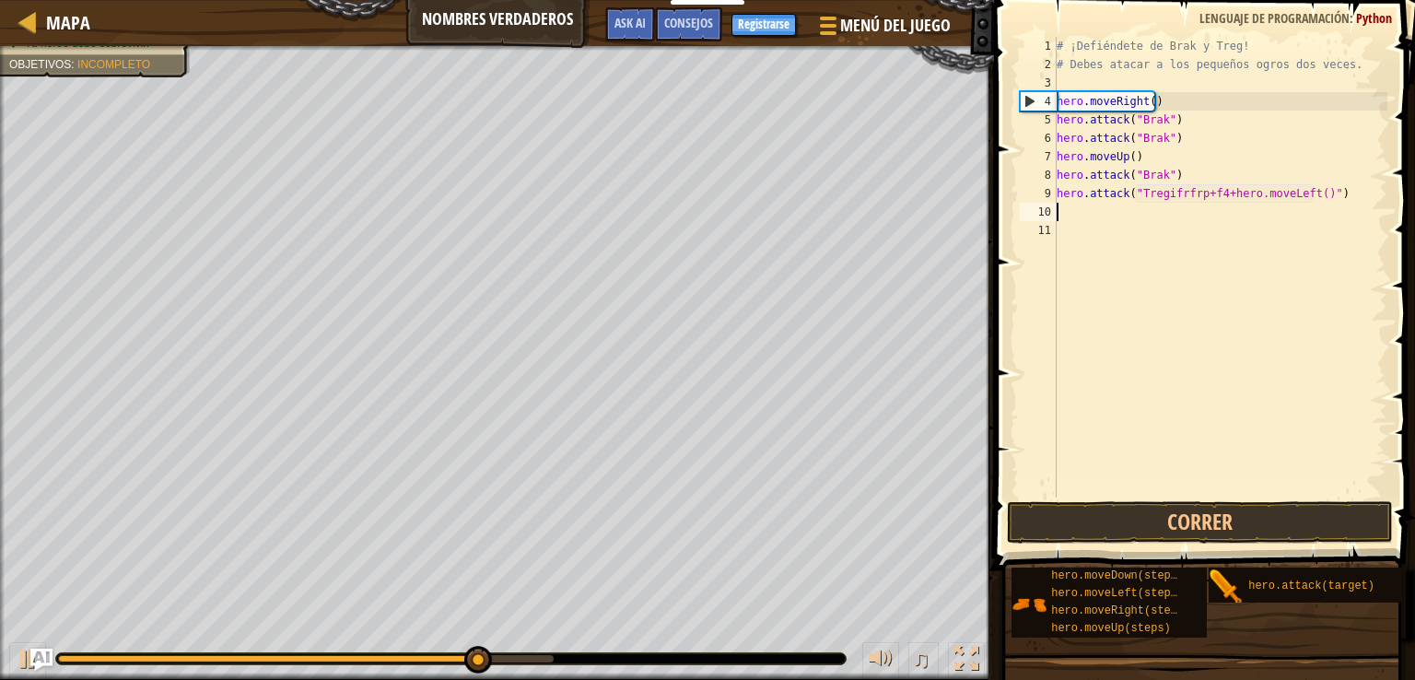
scroll to position [8, 0]
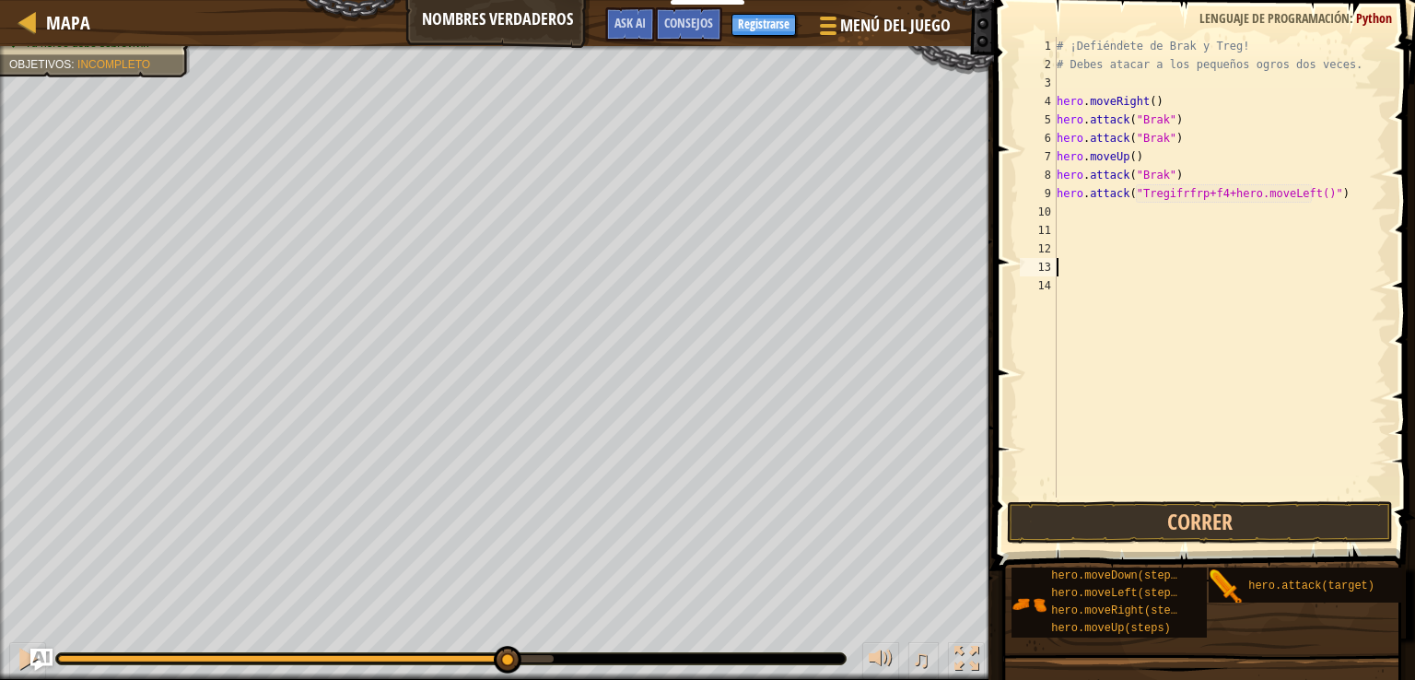
click at [1352, 198] on div "# ¡Defiéndete de Brak y Treg! # Debes atacar a los pequeños ogros dos veces. he…" at bounding box center [1220, 286] width 335 height 498
type textarea "h"
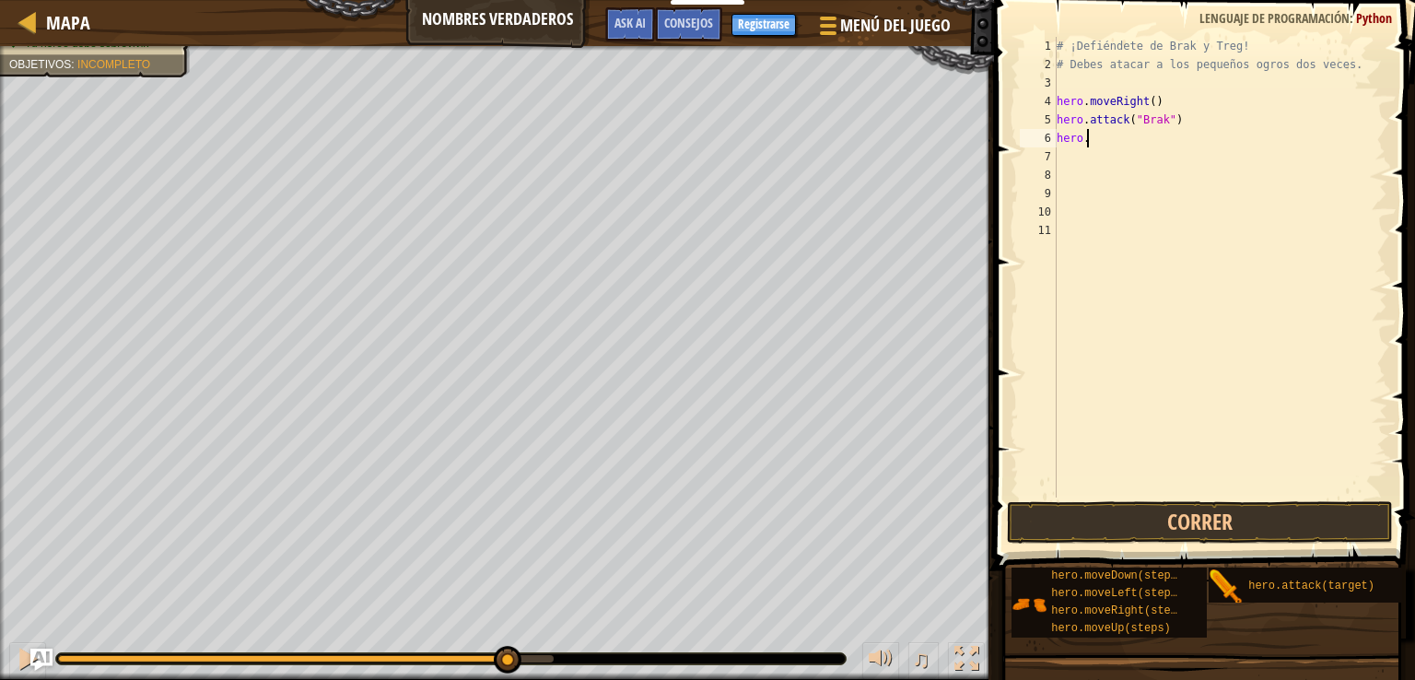
type textarea "h"
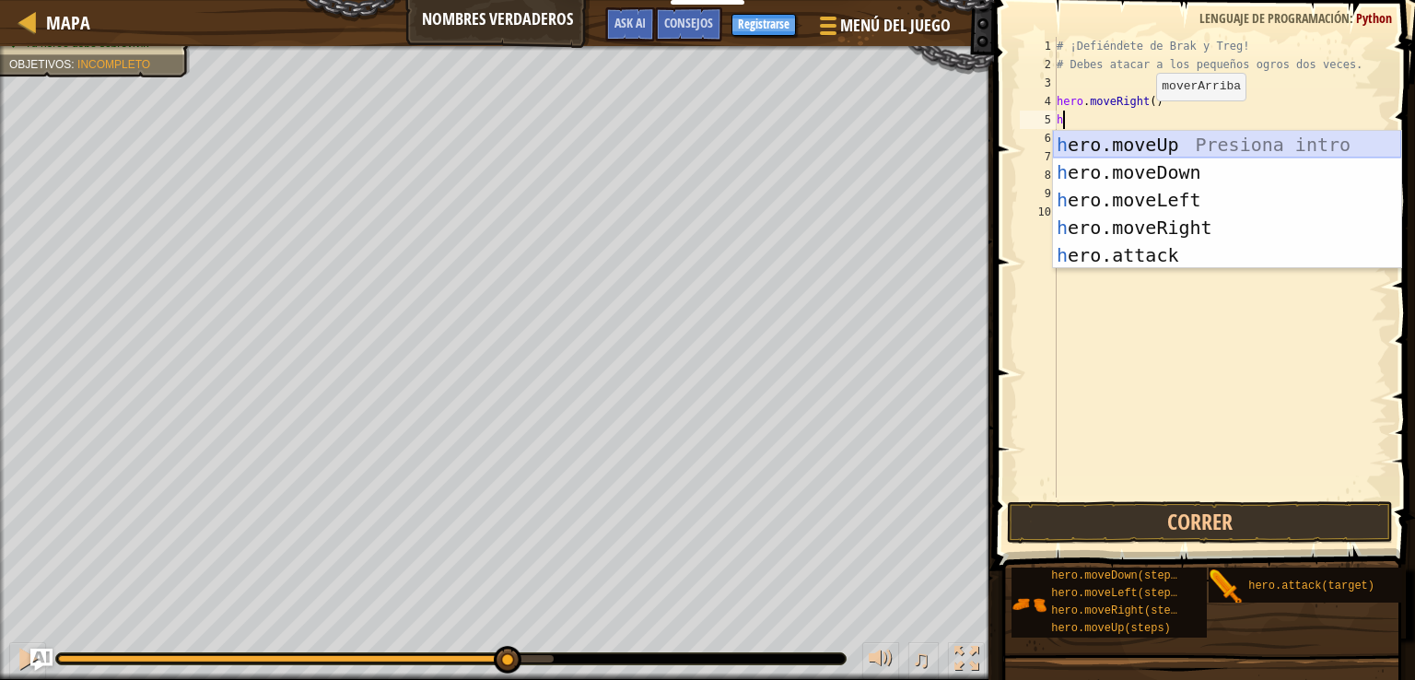
click at [1228, 134] on div "h ero.moveUp Presiona intro h ero.moveDown Presiona intro h ero.moveLeft Presio…" at bounding box center [1227, 228] width 348 height 194
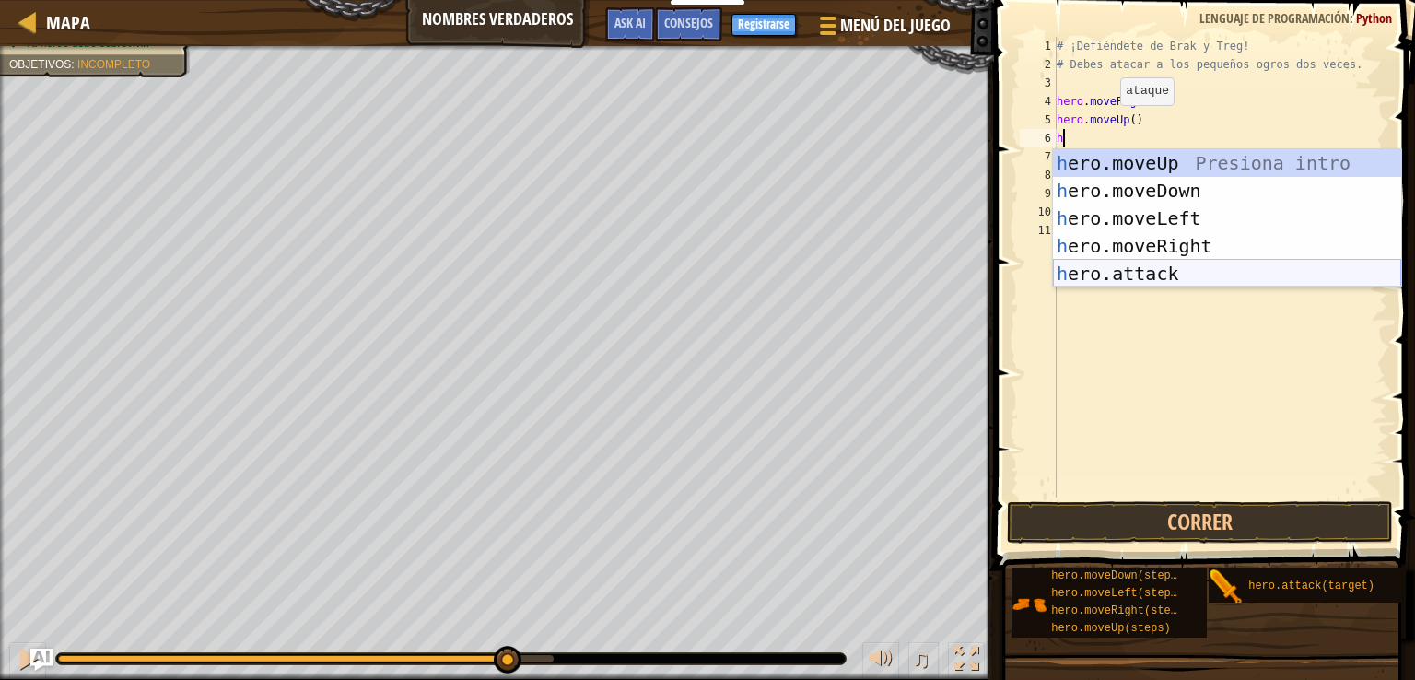
click at [1140, 274] on div "h ero.moveUp Presiona intro h ero.moveDown Presiona intro h ero.moveLeft Presio…" at bounding box center [1227, 246] width 348 height 194
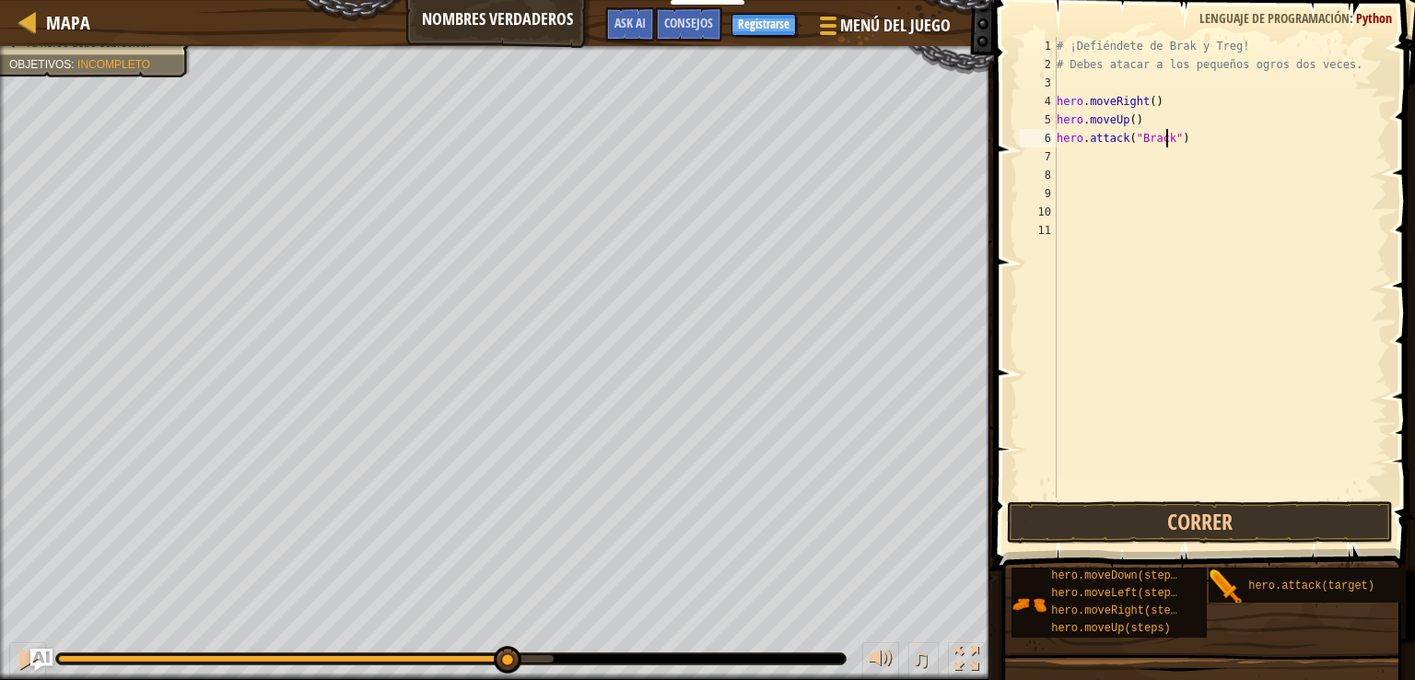
scroll to position [8, 7]
type textarea "hero.attack("Brak")"
drag, startPoint x: 1050, startPoint y: 155, endPoint x: 1065, endPoint y: 155, distance: 15.7
click at [1060, 155] on div "hero.attack("Brak") 1 2 3 4 5 6 7 8 9 10 11 # ¡Defiéndete de Brak y Treg! # Deb…" at bounding box center [1201, 267] width 371 height 461
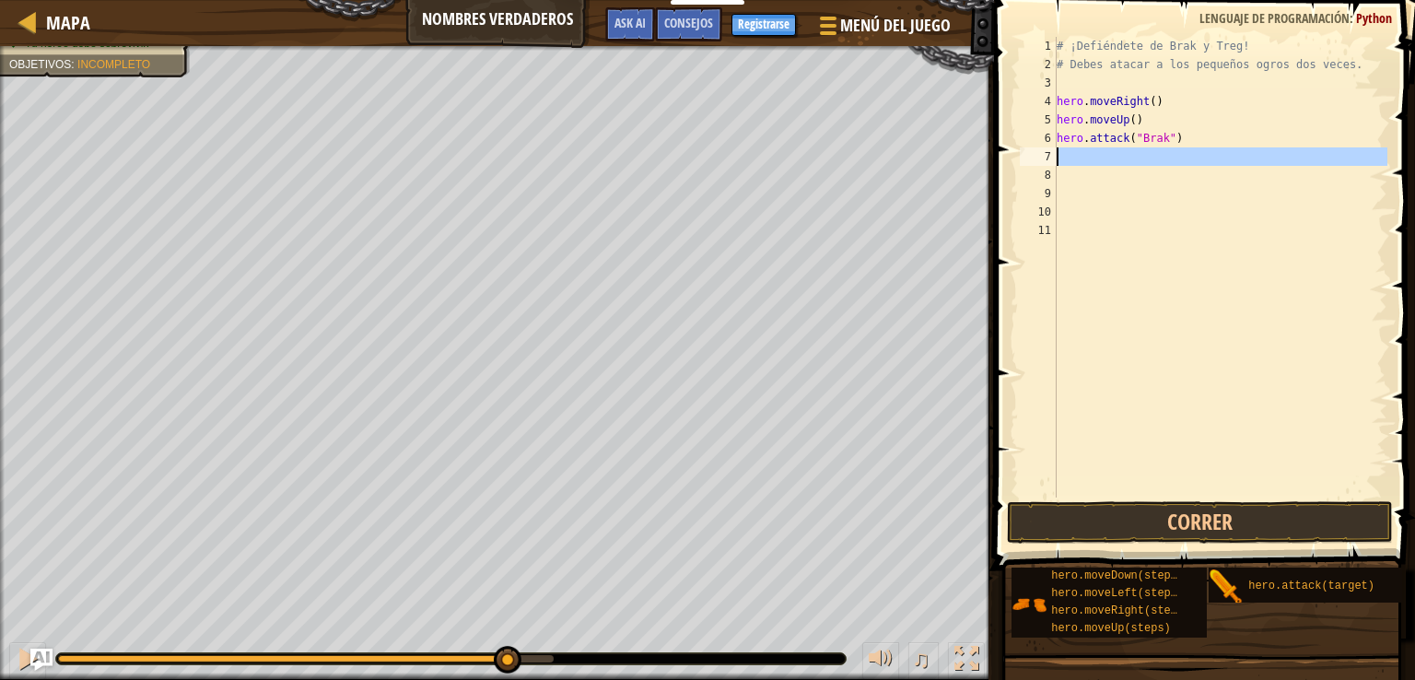
scroll to position [8, 0]
click at [1071, 155] on div "# ¡Defiéndete de Brak y Treg! # Debes atacar a los pequeños ogros dos veces. he…" at bounding box center [1220, 267] width 335 height 461
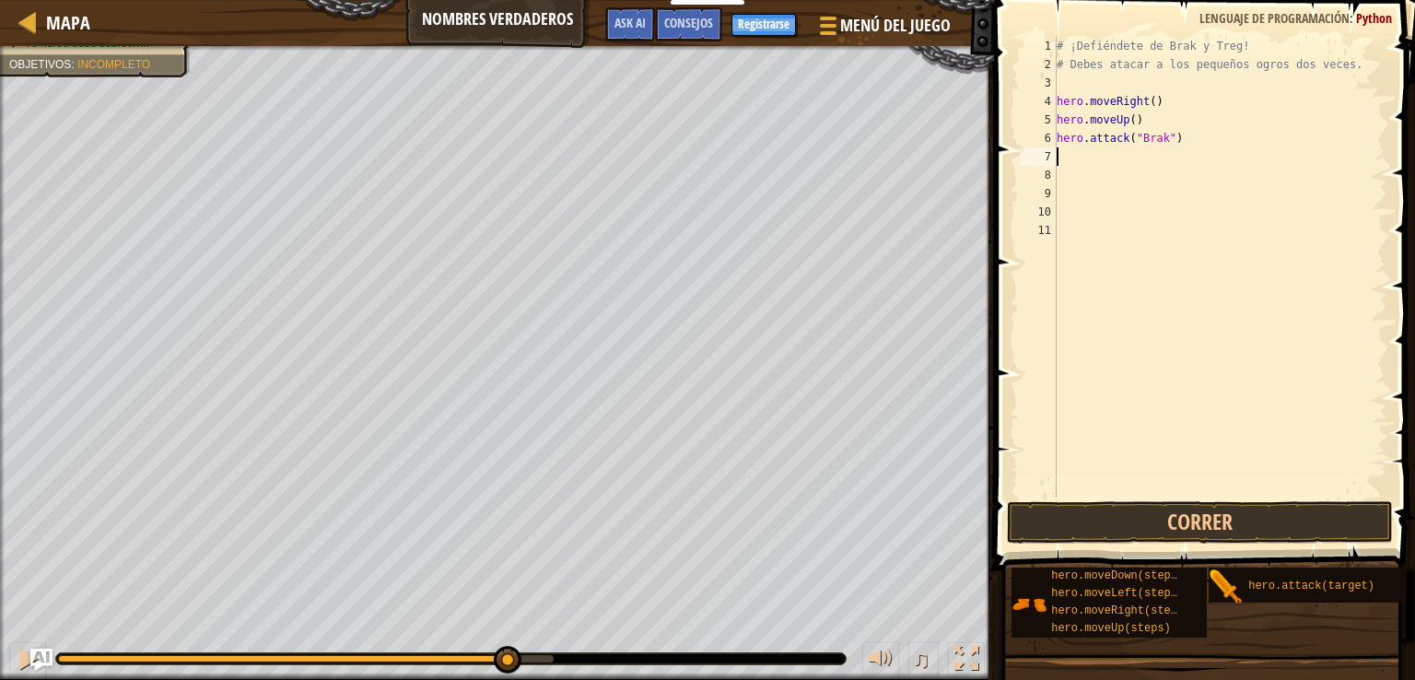
type textarea "h"
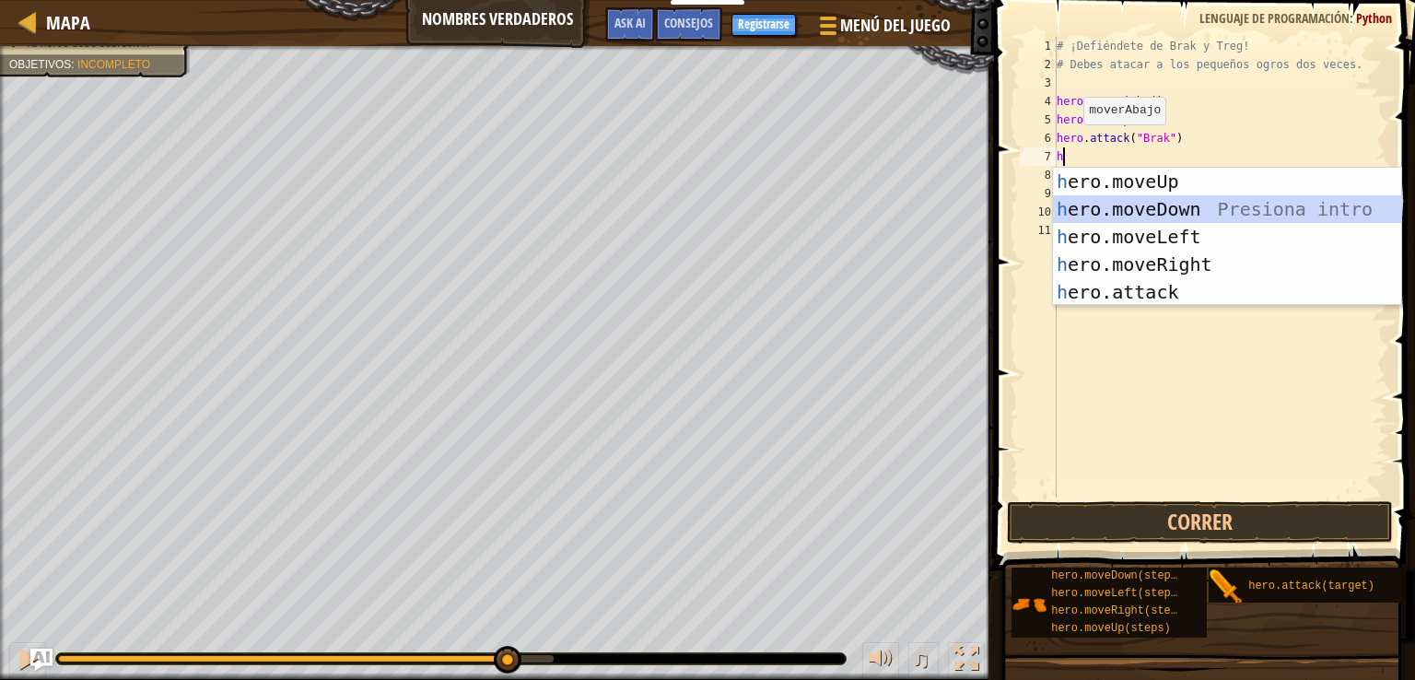
click at [1157, 201] on div "h ero.moveUp Presiona intro h ero.moveDown Presiona intro h ero.moveLeft Presio…" at bounding box center [1227, 265] width 348 height 194
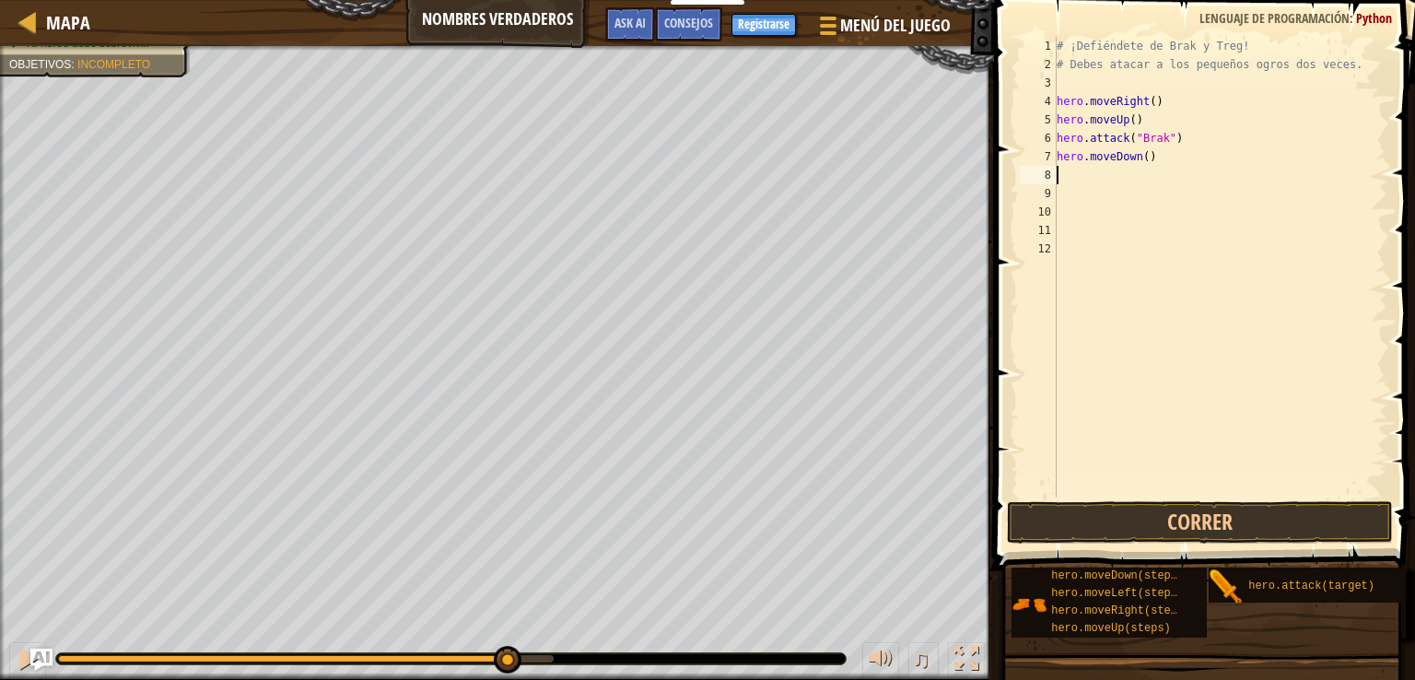
click at [1132, 182] on div "# ¡Defiéndete de Brak y Treg! # Debes atacar a los pequeños ogros dos veces. he…" at bounding box center [1220, 286] width 335 height 498
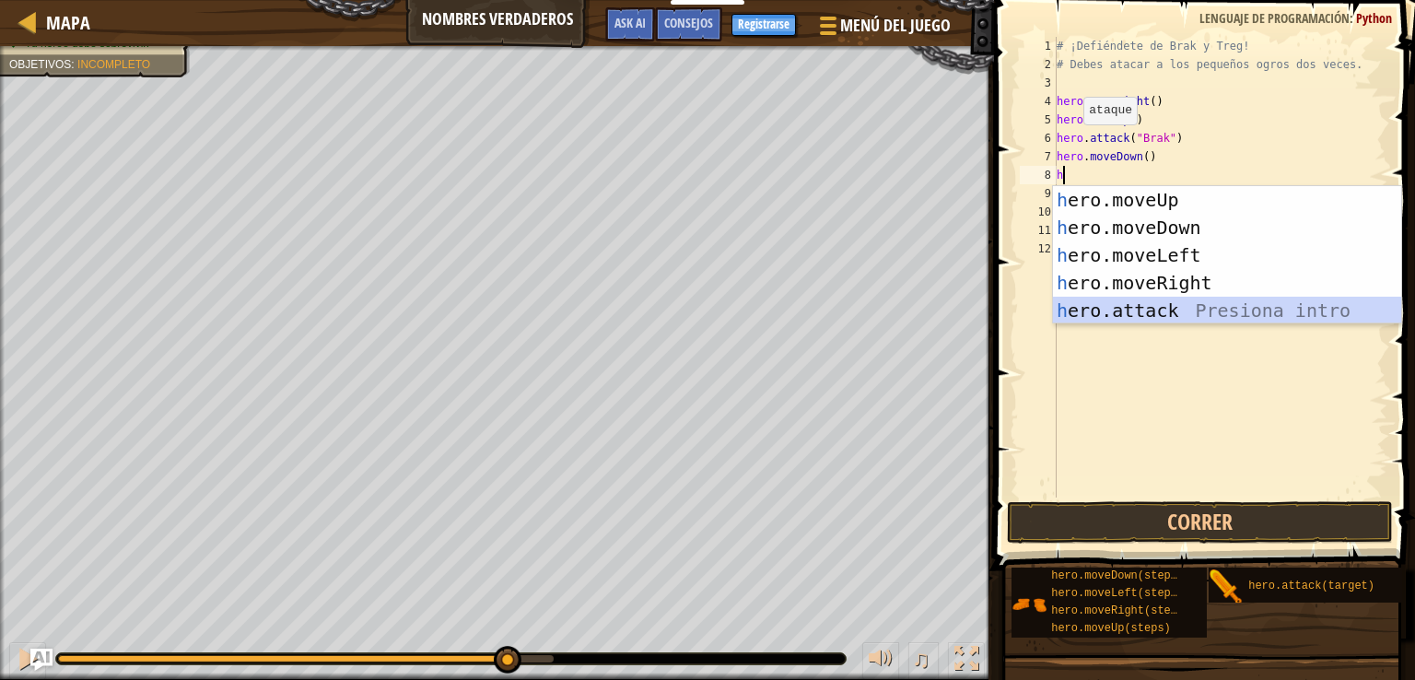
click at [1268, 316] on div "h ero.moveUp Presiona intro h ero.moveDown Presiona intro h ero.moveLeft Presio…" at bounding box center [1227, 283] width 348 height 194
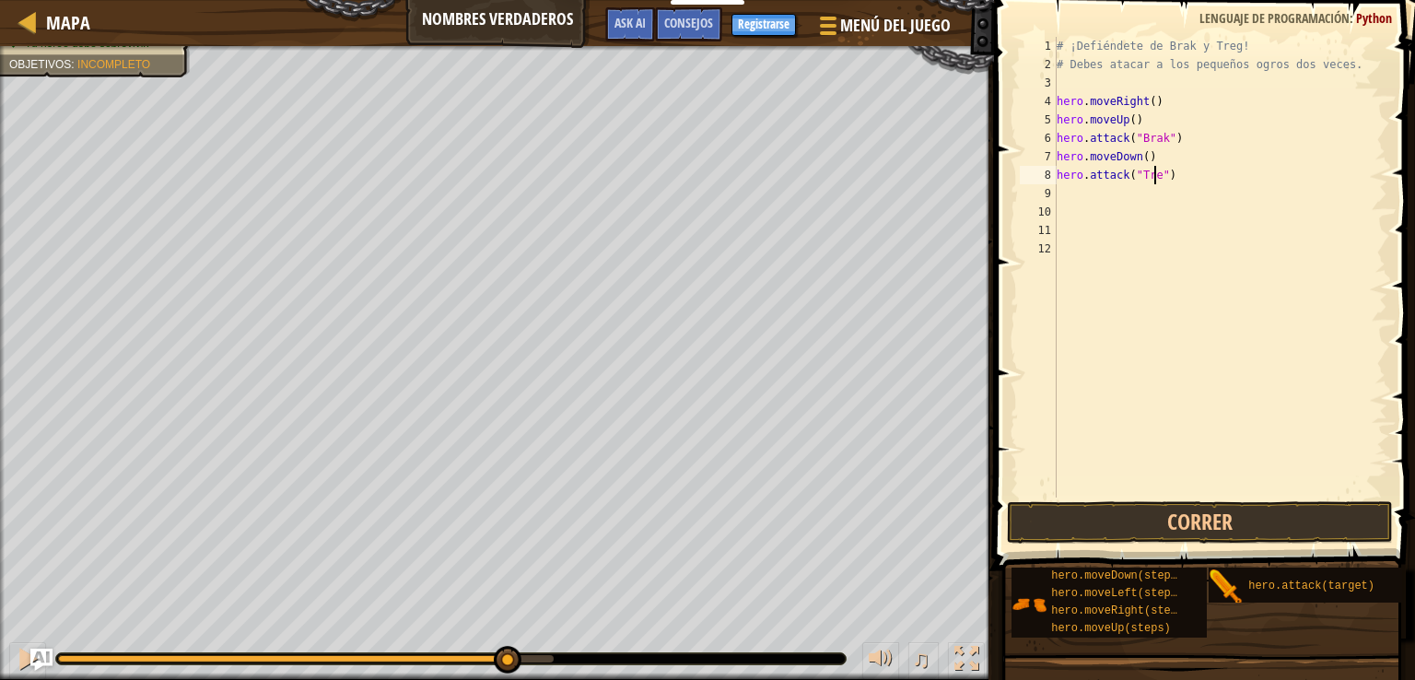
scroll to position [8, 7]
click at [1224, 525] on button "Correr" at bounding box center [1200, 522] width 387 height 42
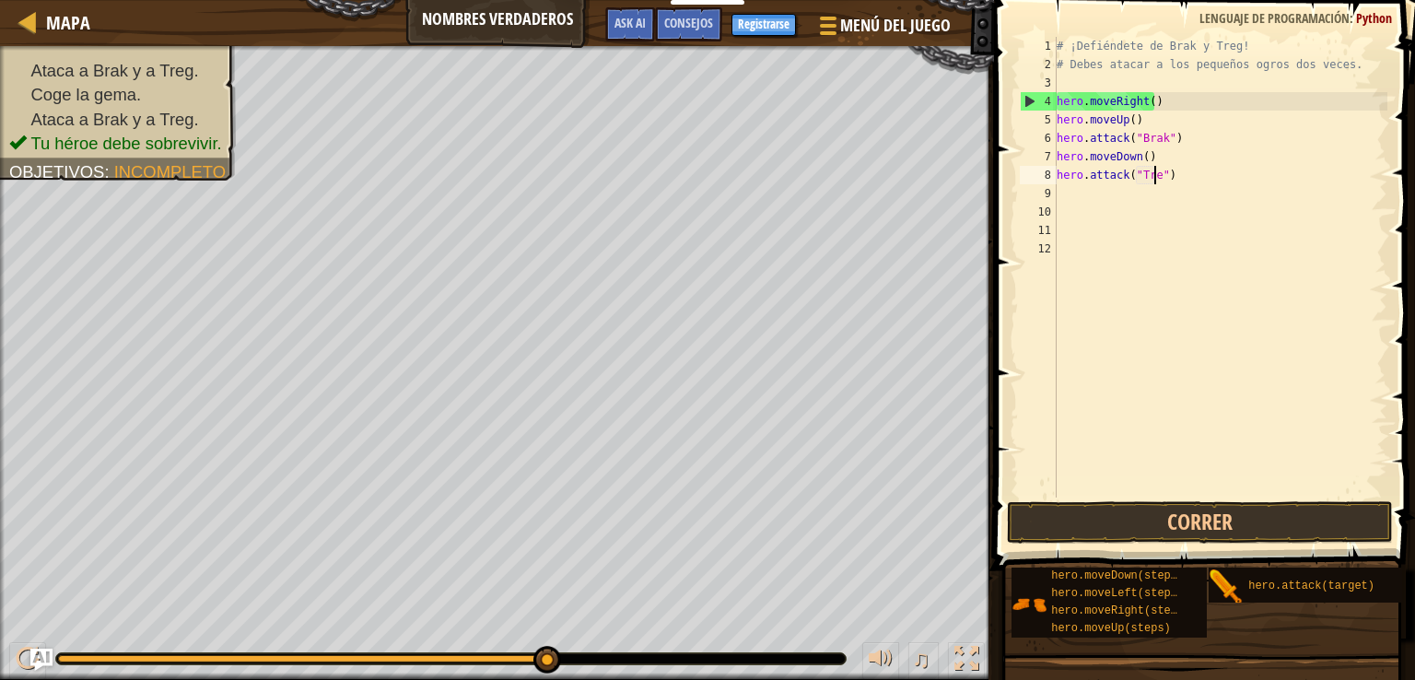
scroll to position [8, 5]
type textarea "[DOMAIN_NAME]")"
click at [1193, 193] on div "# ¡Defiéndete de Brak y Treg! # Debes atacar a los pequeños ogros dos veces. he…" at bounding box center [1220, 286] width 335 height 498
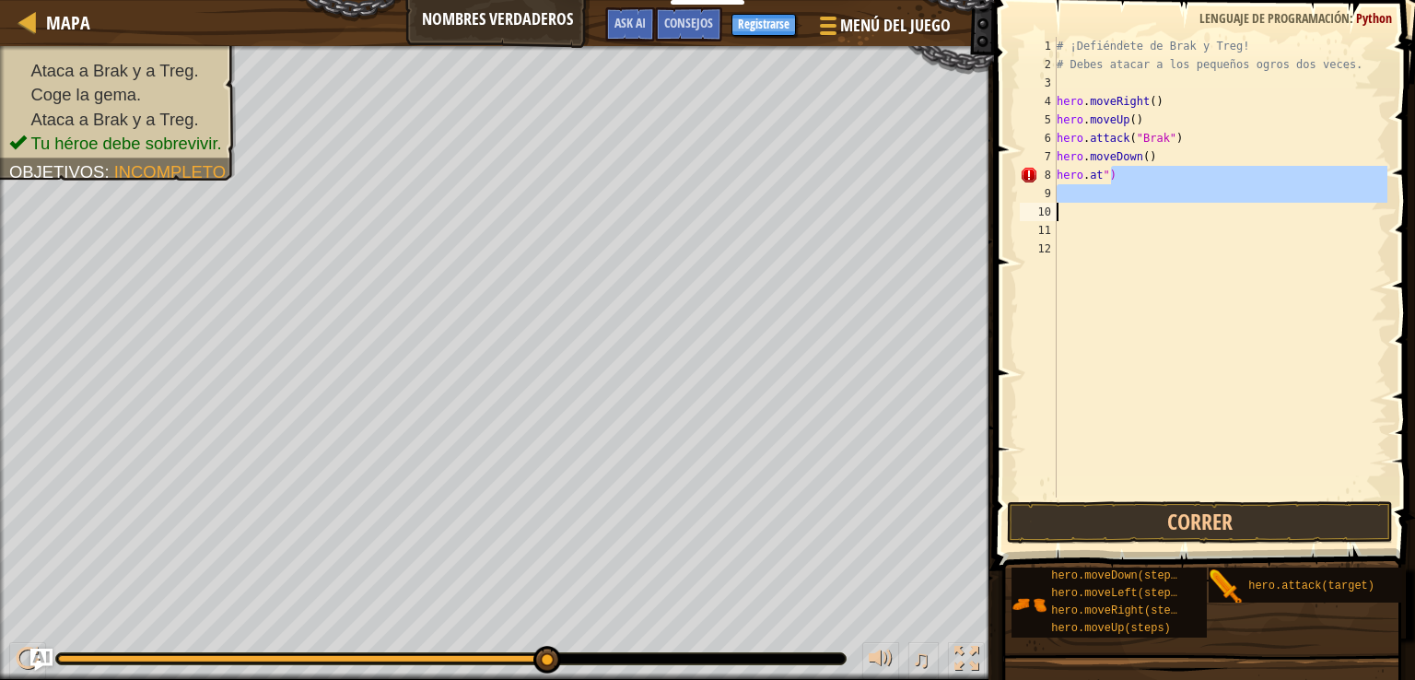
drag, startPoint x: 1165, startPoint y: 175, endPoint x: 1165, endPoint y: 229, distance: 54.4
click at [1165, 229] on div "# ¡Defiéndete de Brak y Treg! # Debes atacar a los pequeños ogros dos veces. he…" at bounding box center [1220, 286] width 335 height 498
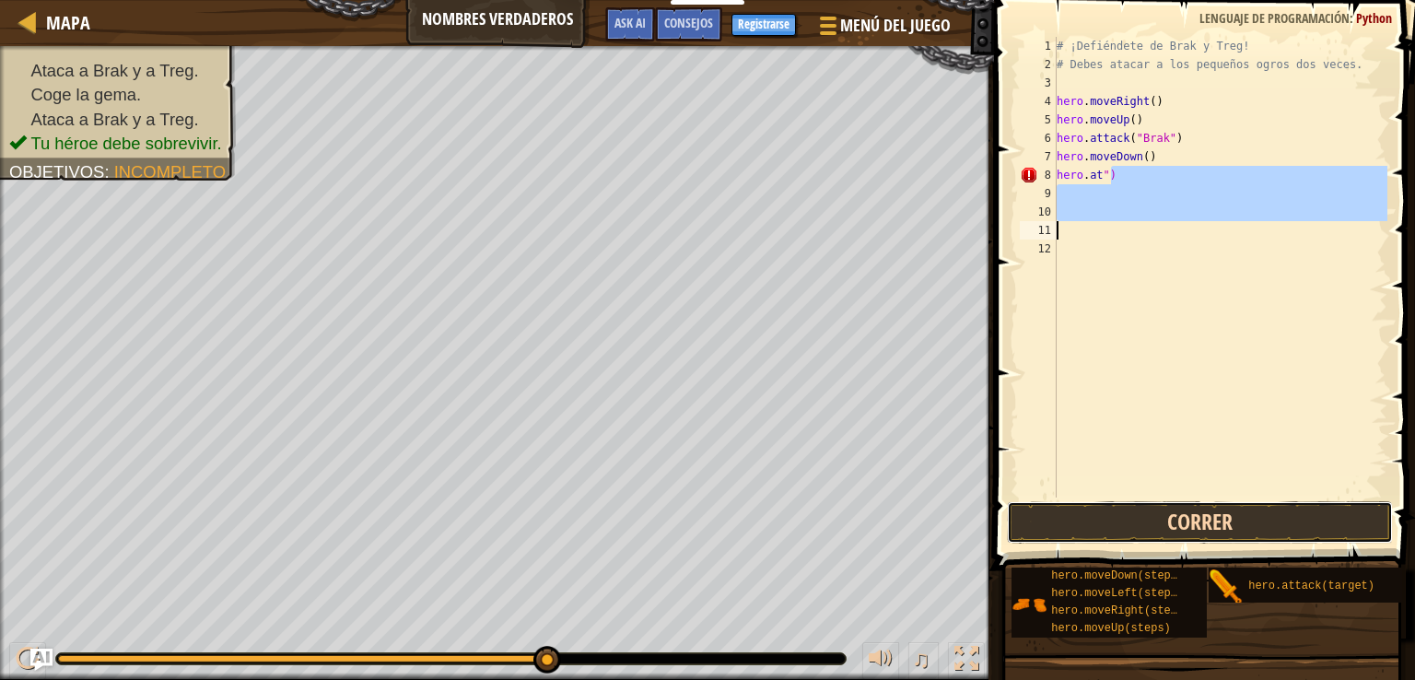
click at [1229, 519] on button "Correr" at bounding box center [1200, 522] width 387 height 42
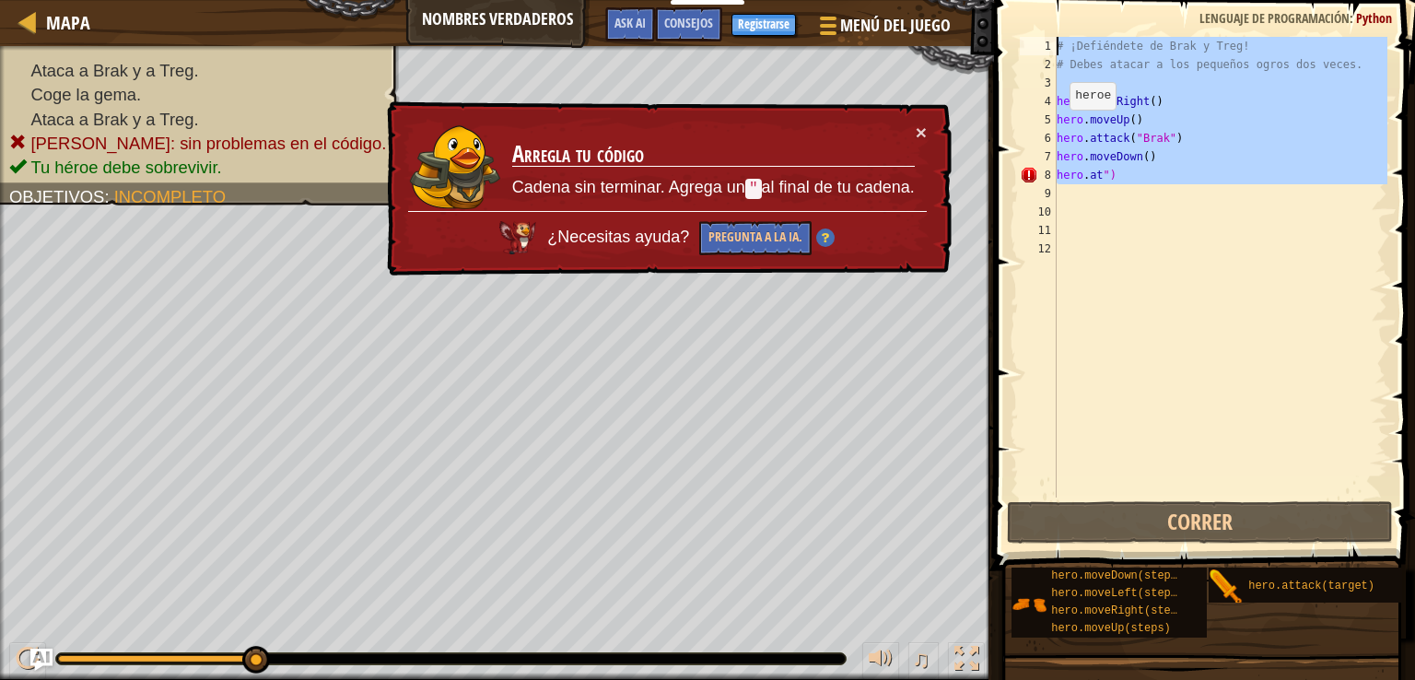
drag, startPoint x: 1047, startPoint y: 171, endPoint x: 1045, endPoint y: 7, distance: 164.0
click at [1045, 9] on div "1 2 3 4 5 6 7 8 9 10 11 12 # ¡Defiéndete de Brak y Treg! # Debes atacar a los p…" at bounding box center [1202, 321] width 427 height 625
type textarea "# ¡Defiéndete de Brak y Treg! # Debes atacar a los pequeños ogros dos veces."
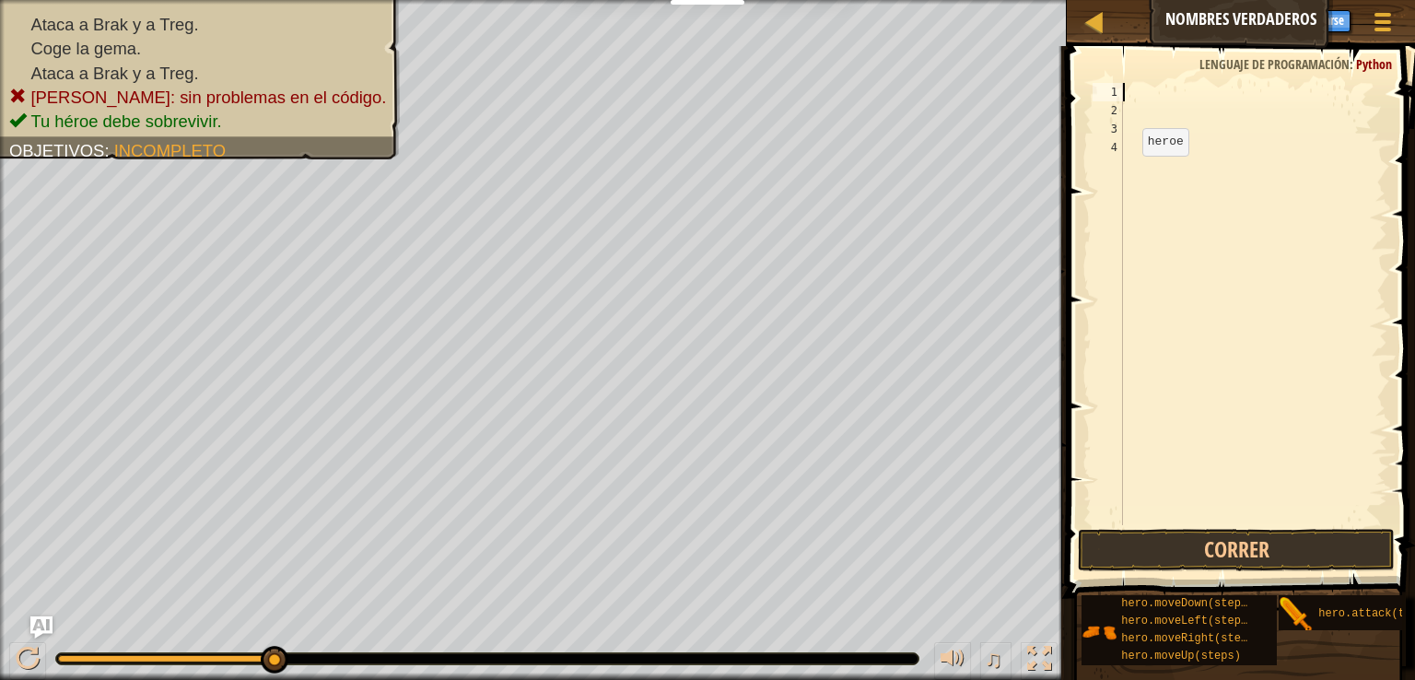
type textarea "h"
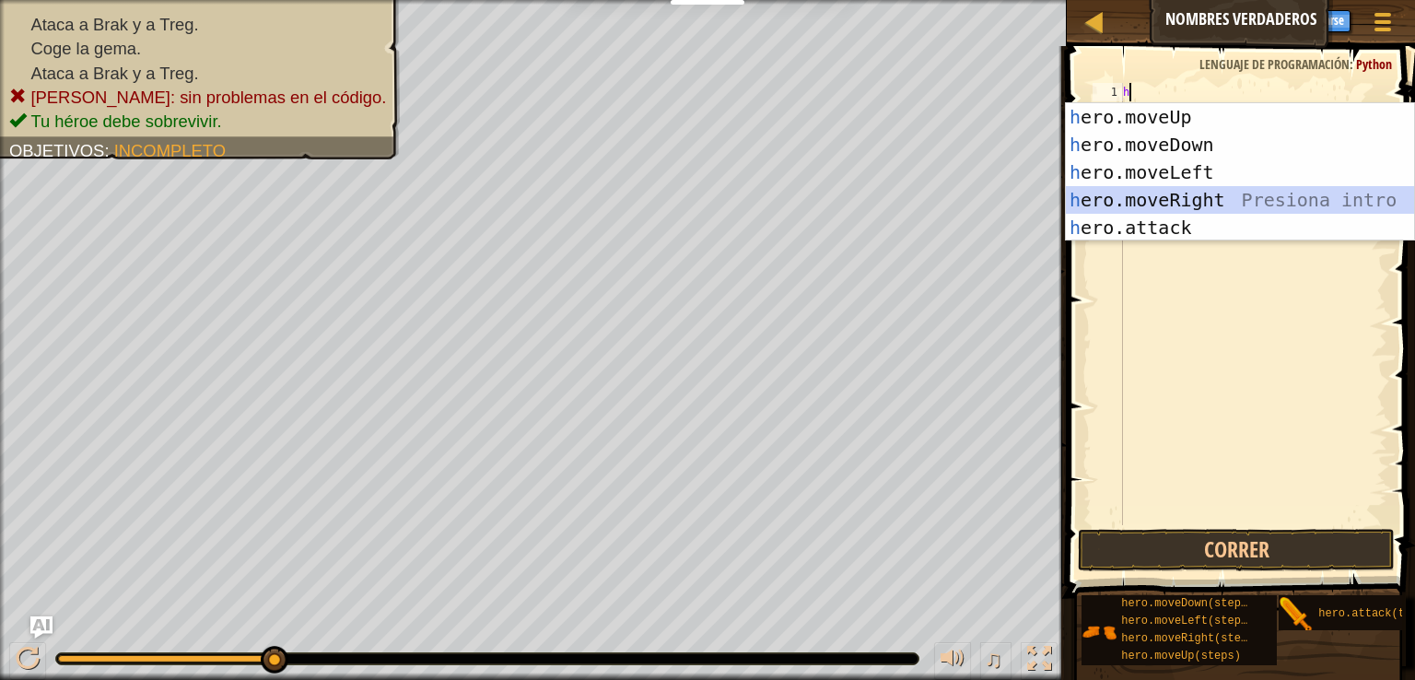
click at [805, 0] on body "Estudiantes Crear Cuenta Gratis. Soluciones para escuelas y distritos Vista pre…" at bounding box center [707, 0] width 1415 height 0
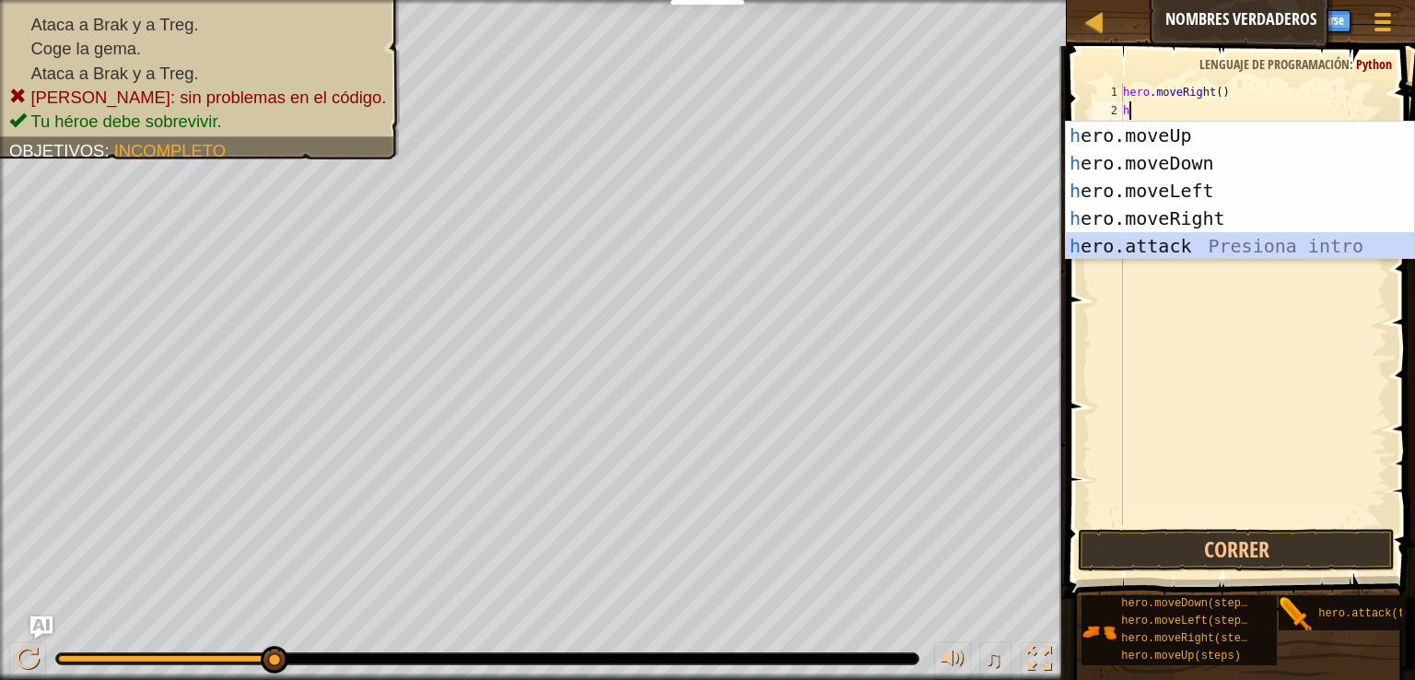
click at [1163, 250] on div "h ero.moveUp Presiona intro h ero.moveDown Presiona intro h ero.moveLeft Presio…" at bounding box center [1240, 219] width 348 height 194
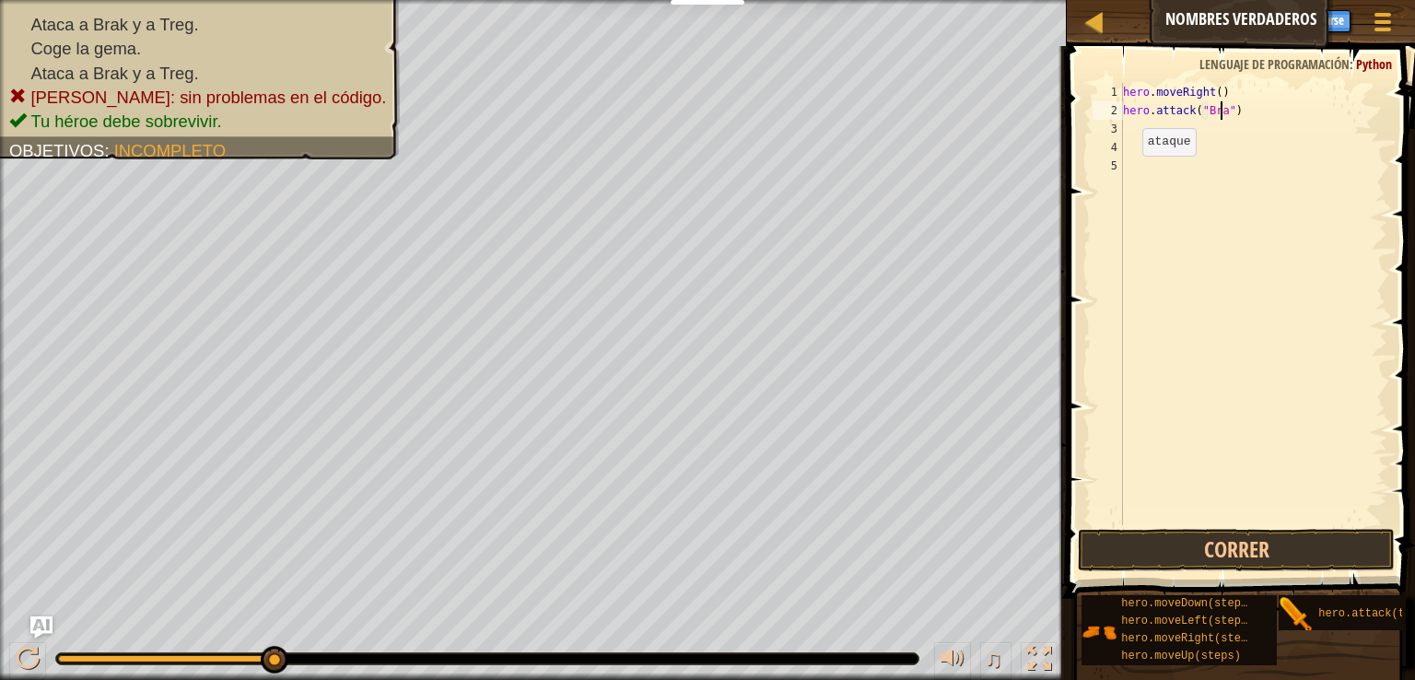
scroll to position [8, 7]
type textarea "hero.attack("Brak")"
click at [1301, 545] on button "Correr" at bounding box center [1236, 550] width 317 height 42
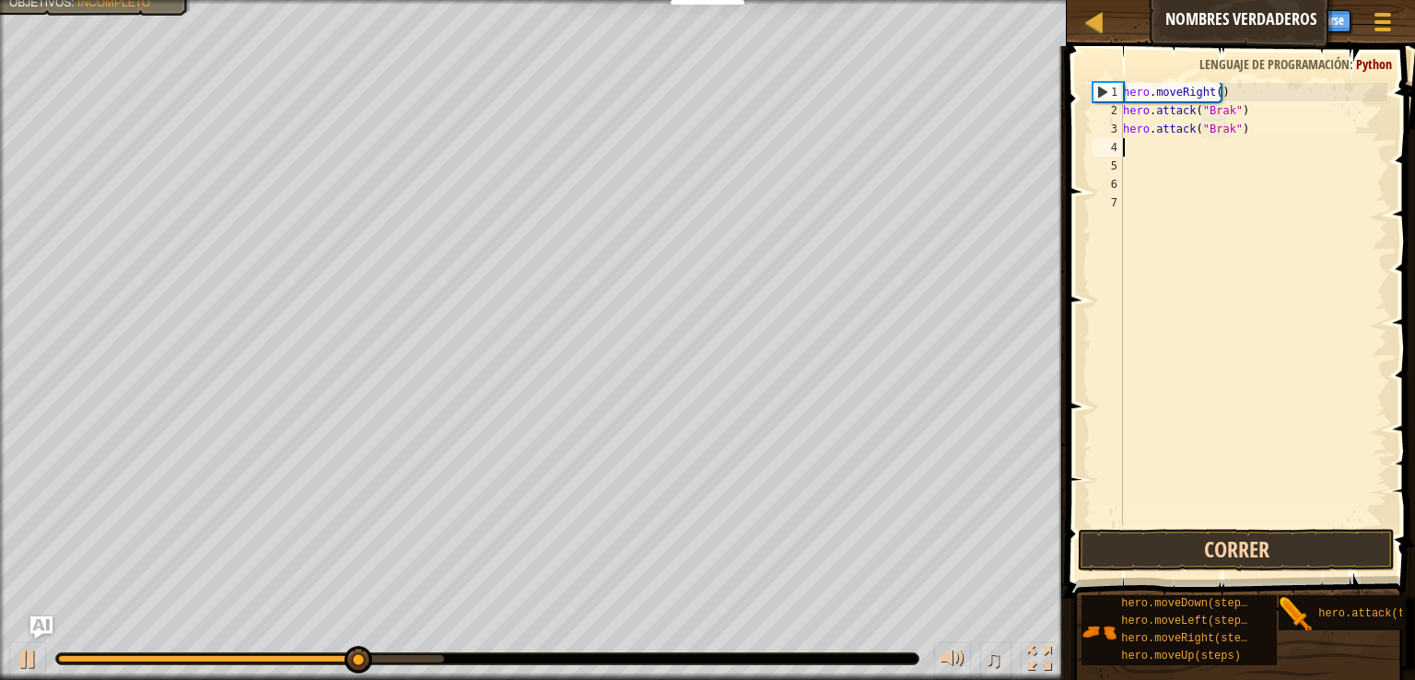
scroll to position [8, 0]
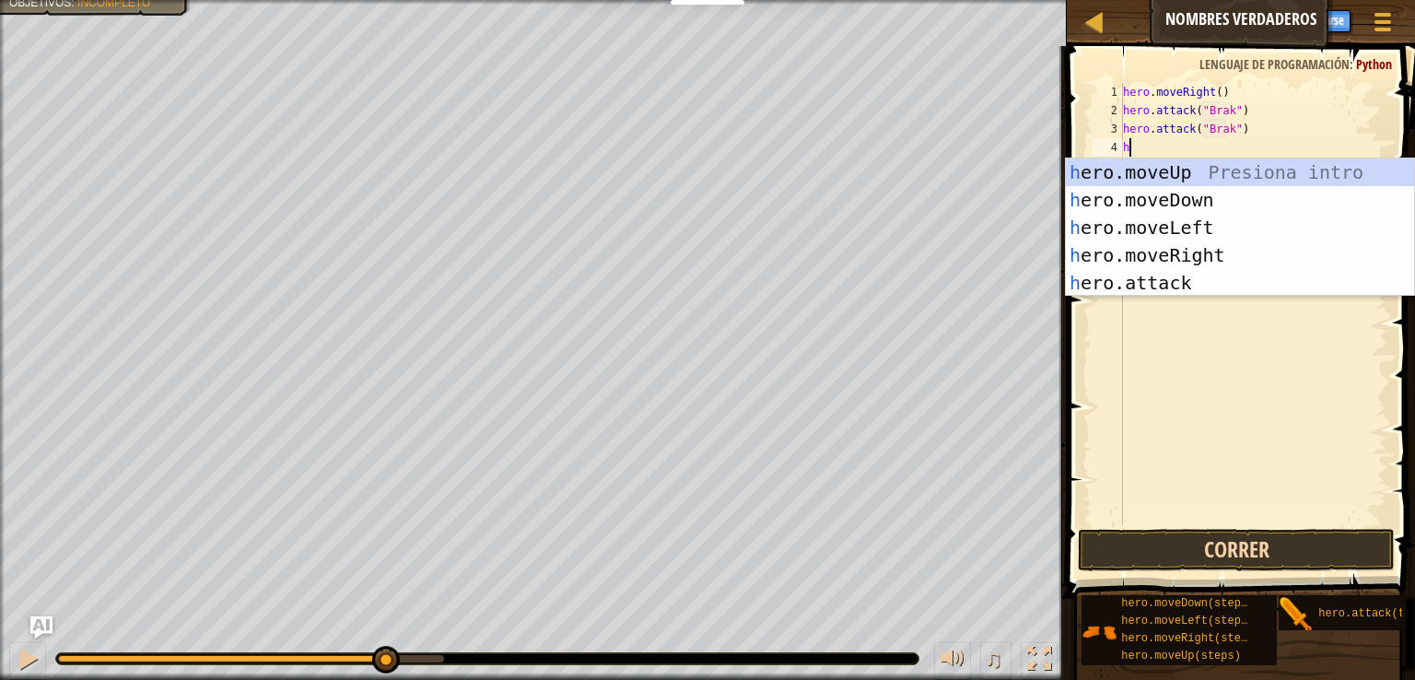
type textarea "h"
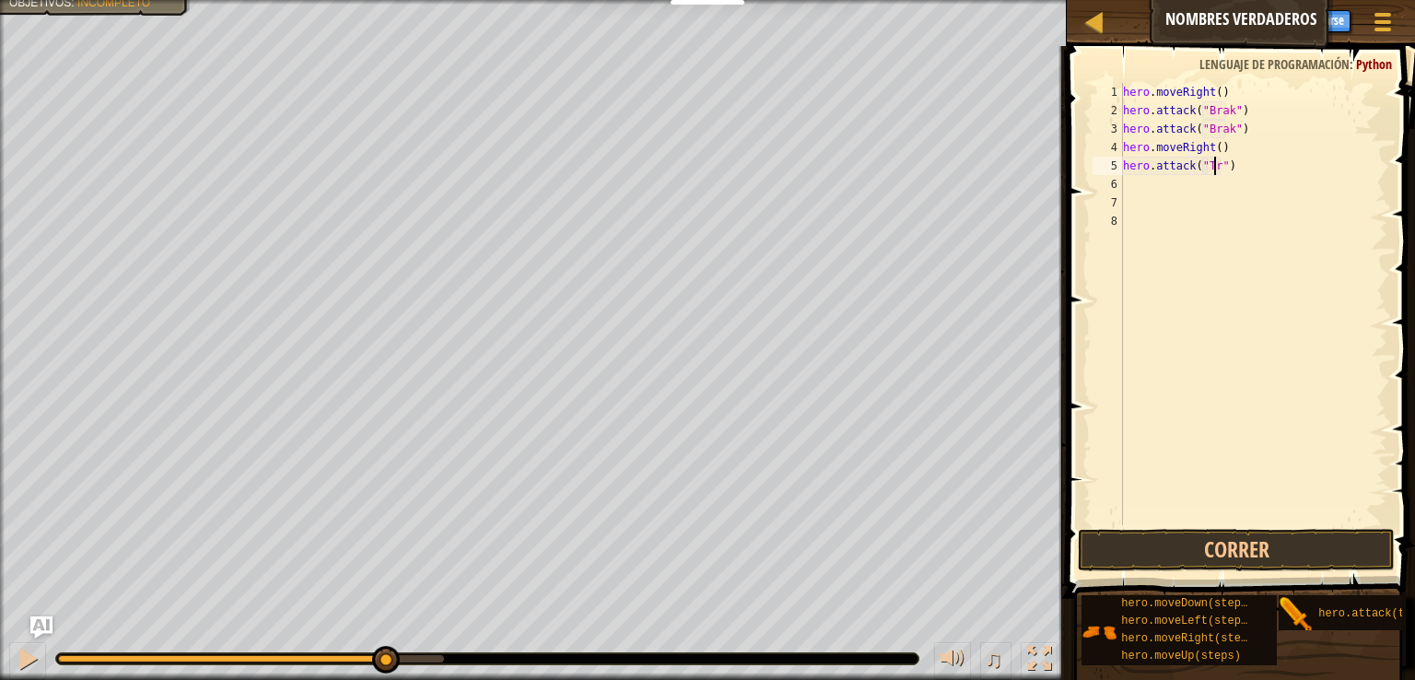
scroll to position [8, 7]
type textarea "hero.attack("Treg")"
click at [1269, 548] on button "Correr" at bounding box center [1236, 550] width 317 height 42
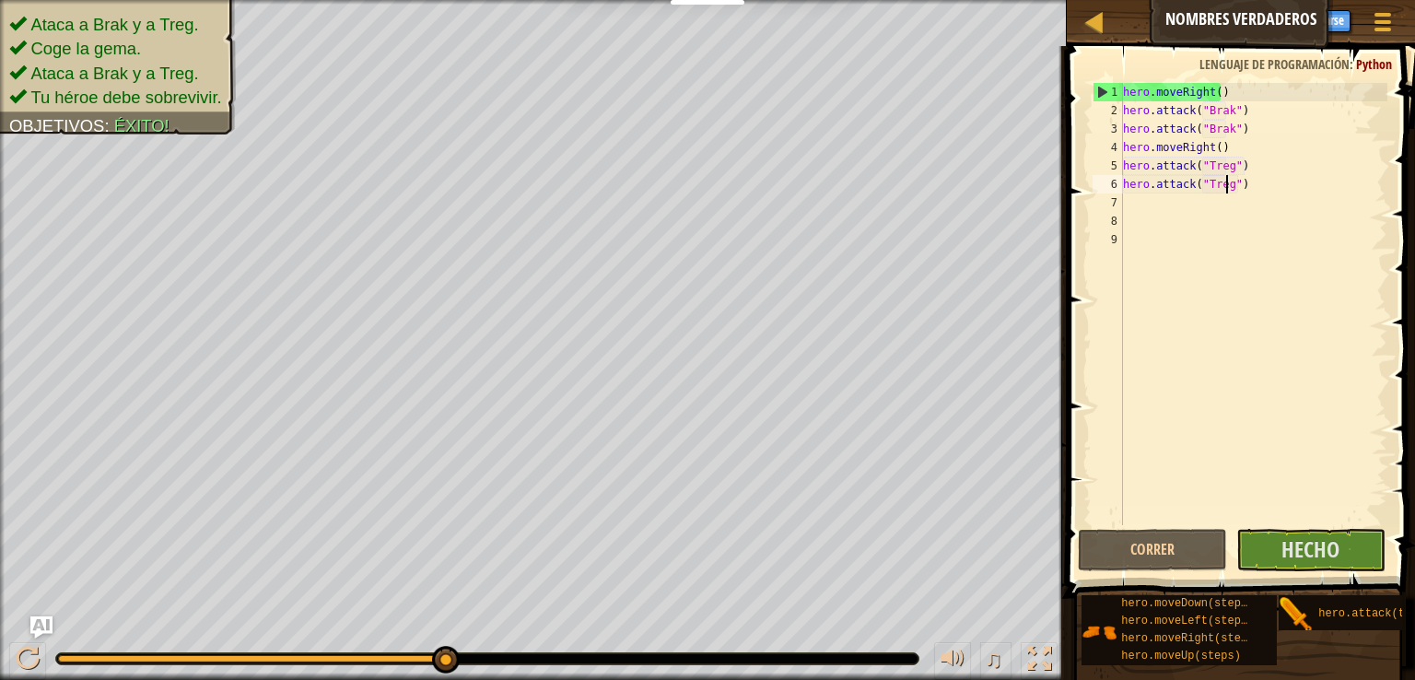
click at [1180, 206] on div "hero . moveRight ( ) hero . attack ( "Brak" ) hero . attack ( "Brak" ) hero . m…" at bounding box center [1254, 322] width 268 height 479
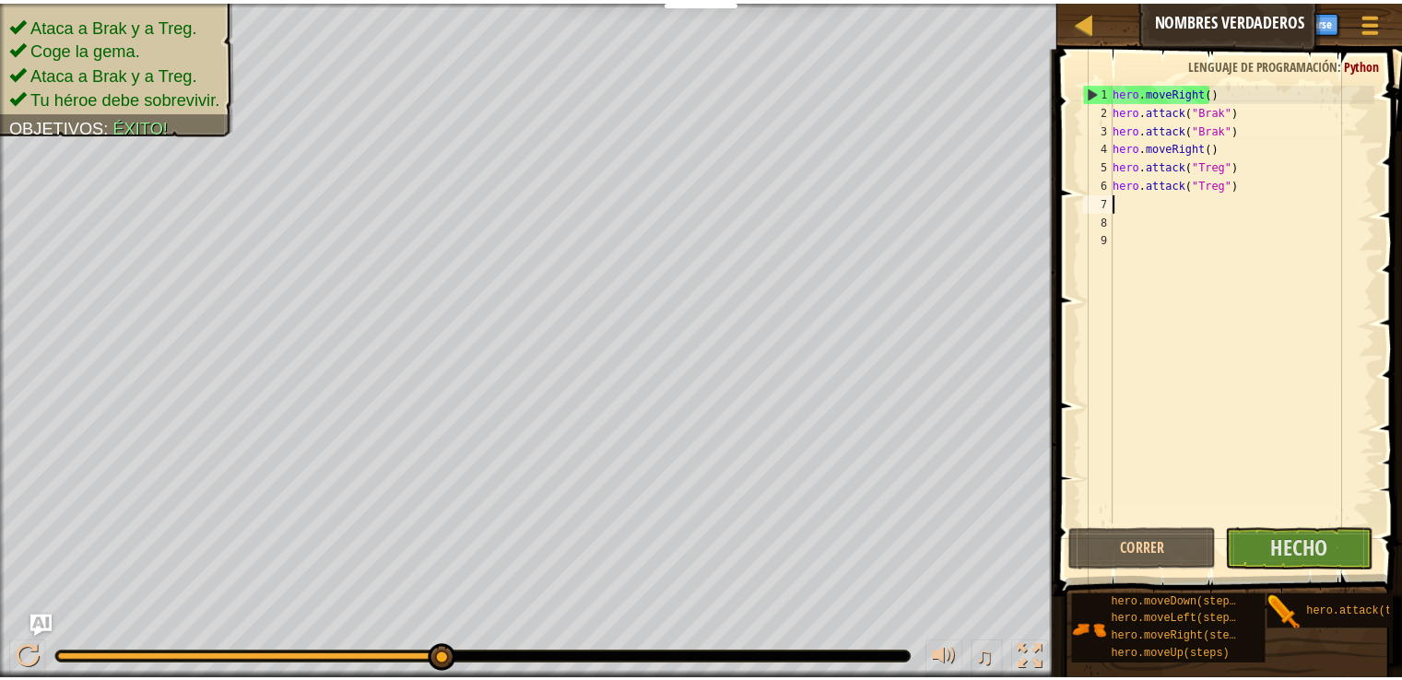
scroll to position [8, 0]
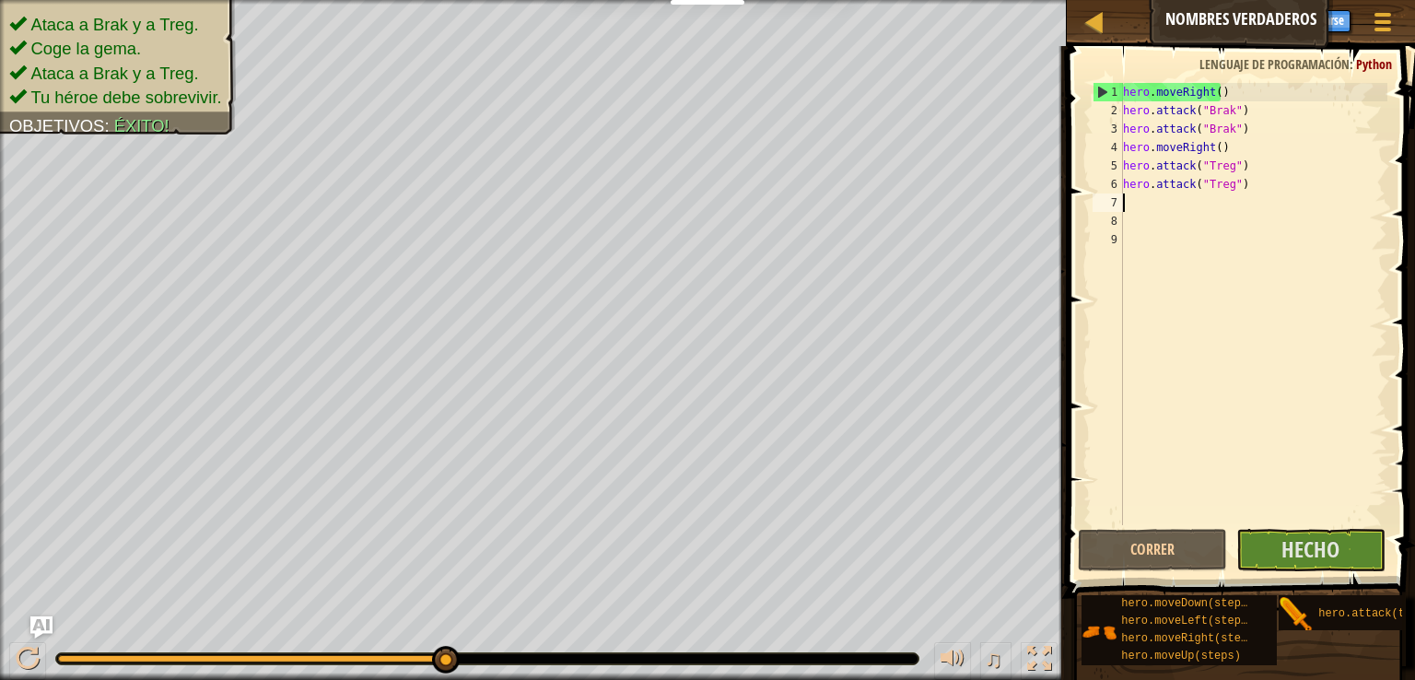
type textarea "h"
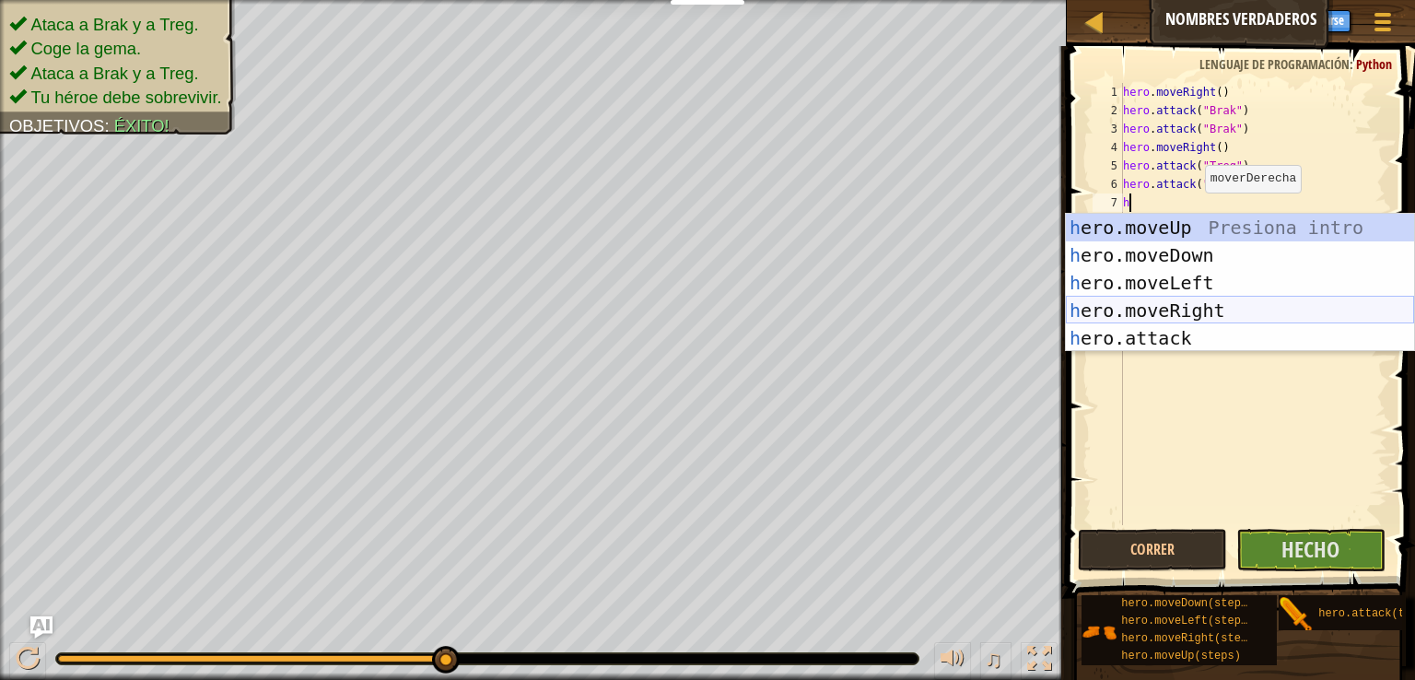
click at [1222, 318] on div "h ero.moveUp Presiona intro h ero.moveDown Presiona intro h ero.moveLeft Presio…" at bounding box center [1240, 311] width 348 height 194
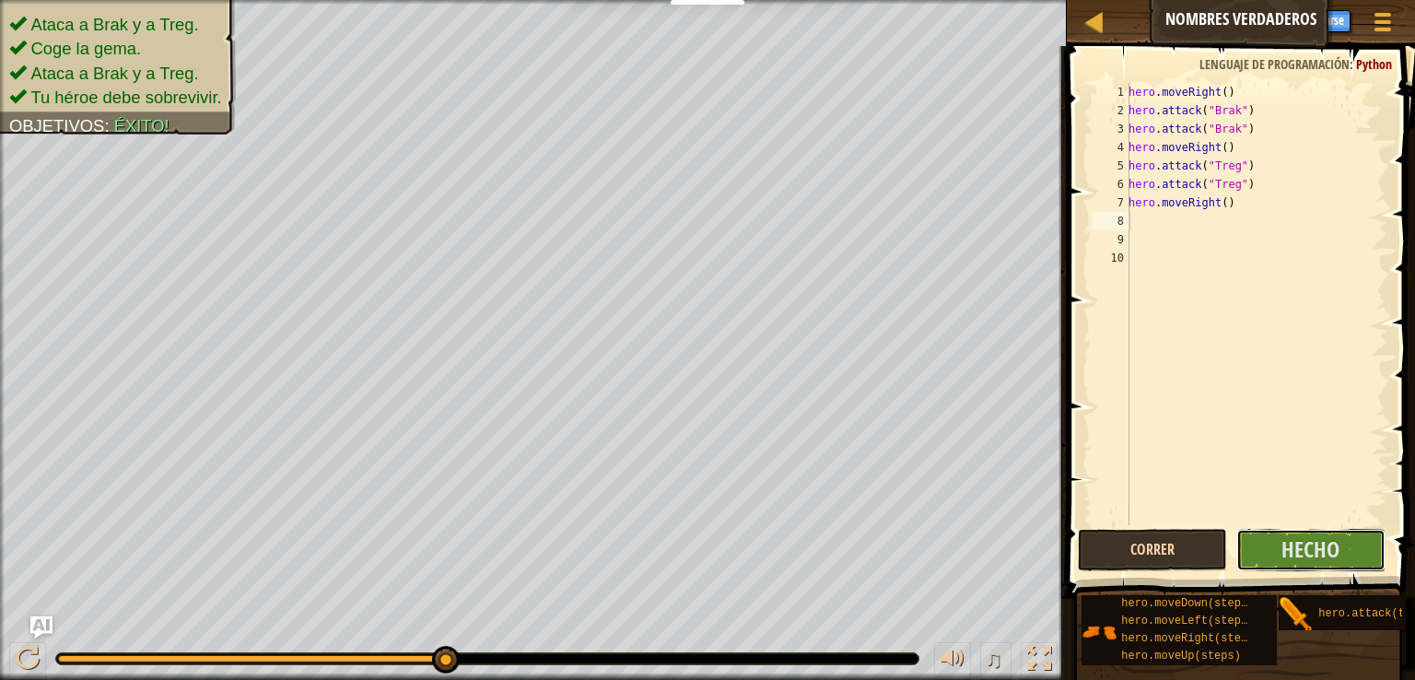
drag, startPoint x: 1309, startPoint y: 549, endPoint x: 1174, endPoint y: 536, distance: 136.1
click at [1180, 520] on div "1 2 3 4 5 6 7 8 9 10 hero . moveRight ( ) hero . attack ( "Brak" ) hero . attac…" at bounding box center [1239, 358] width 354 height 606
click at [1174, 544] on button "Correr" at bounding box center [1152, 550] width 149 height 42
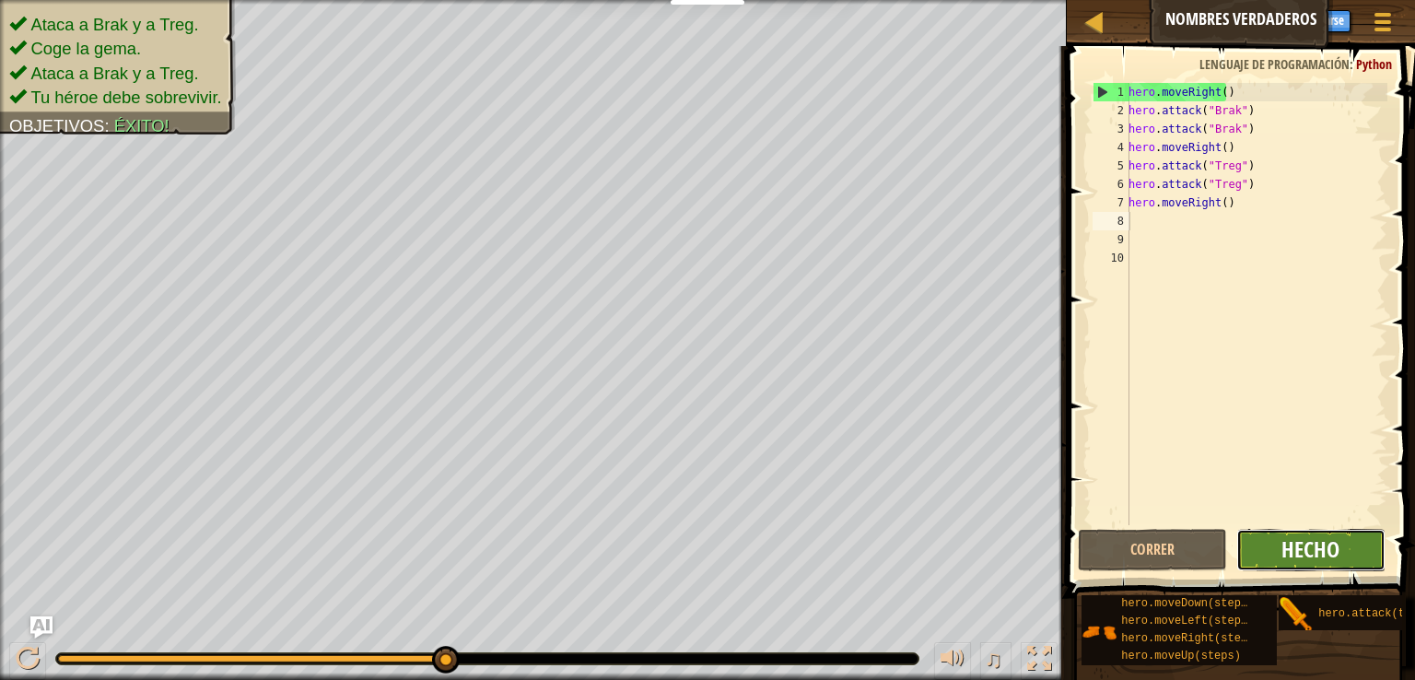
click at [1315, 556] on span "Hecho" at bounding box center [1311, 548] width 58 height 29
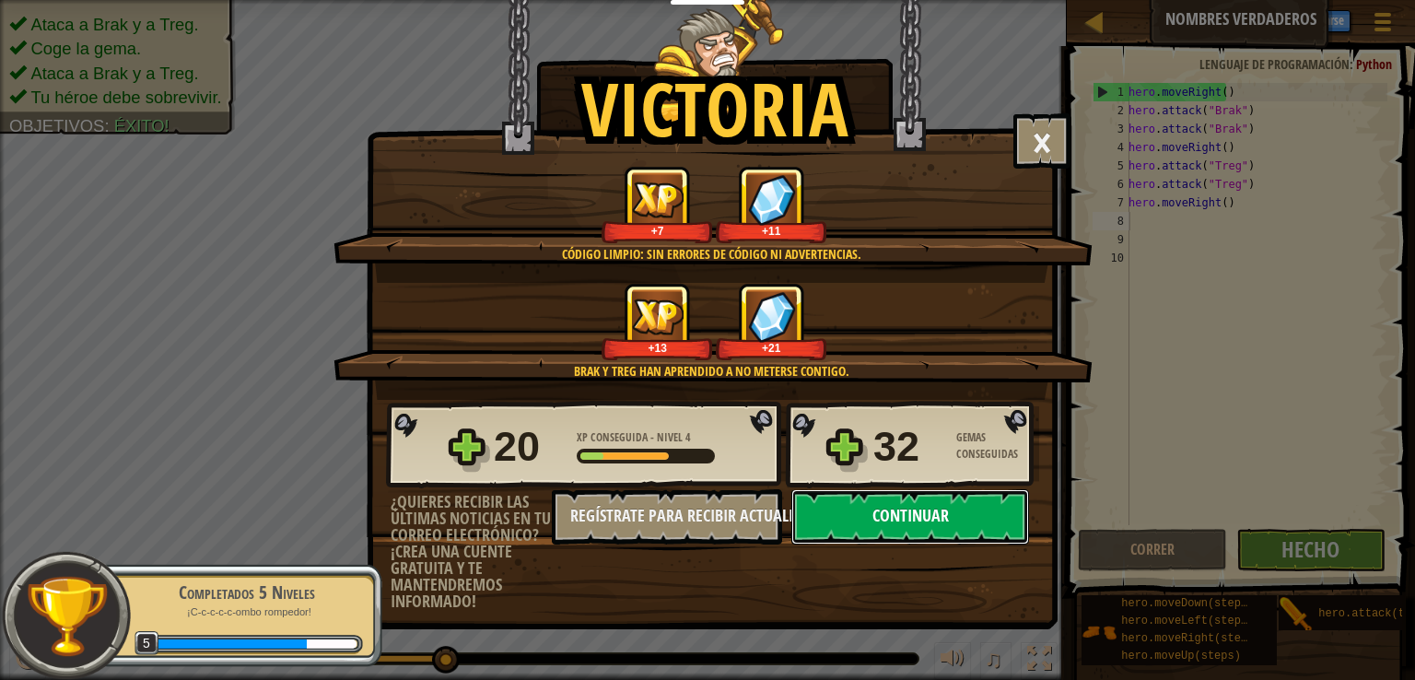
click at [937, 500] on button "Continuar" at bounding box center [911, 516] width 238 height 55
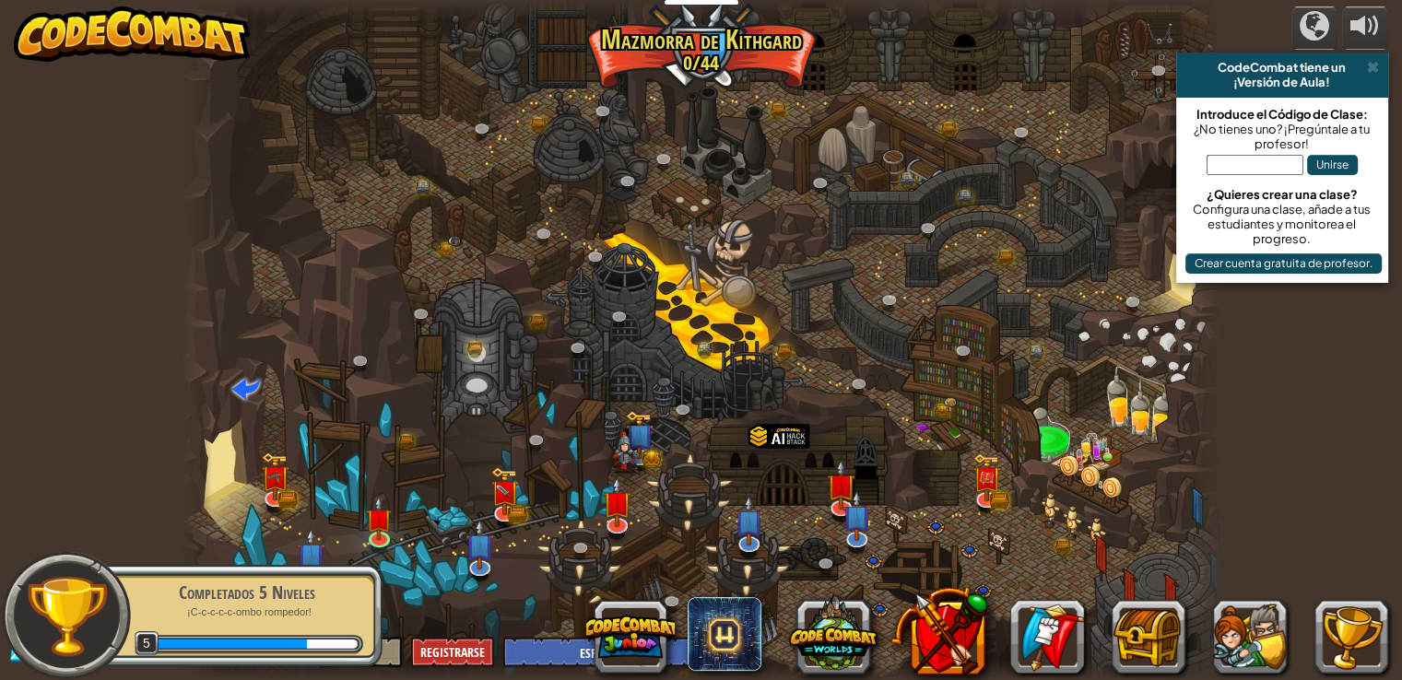
select select "es-ES"
